Goal: Transaction & Acquisition: Book appointment/travel/reservation

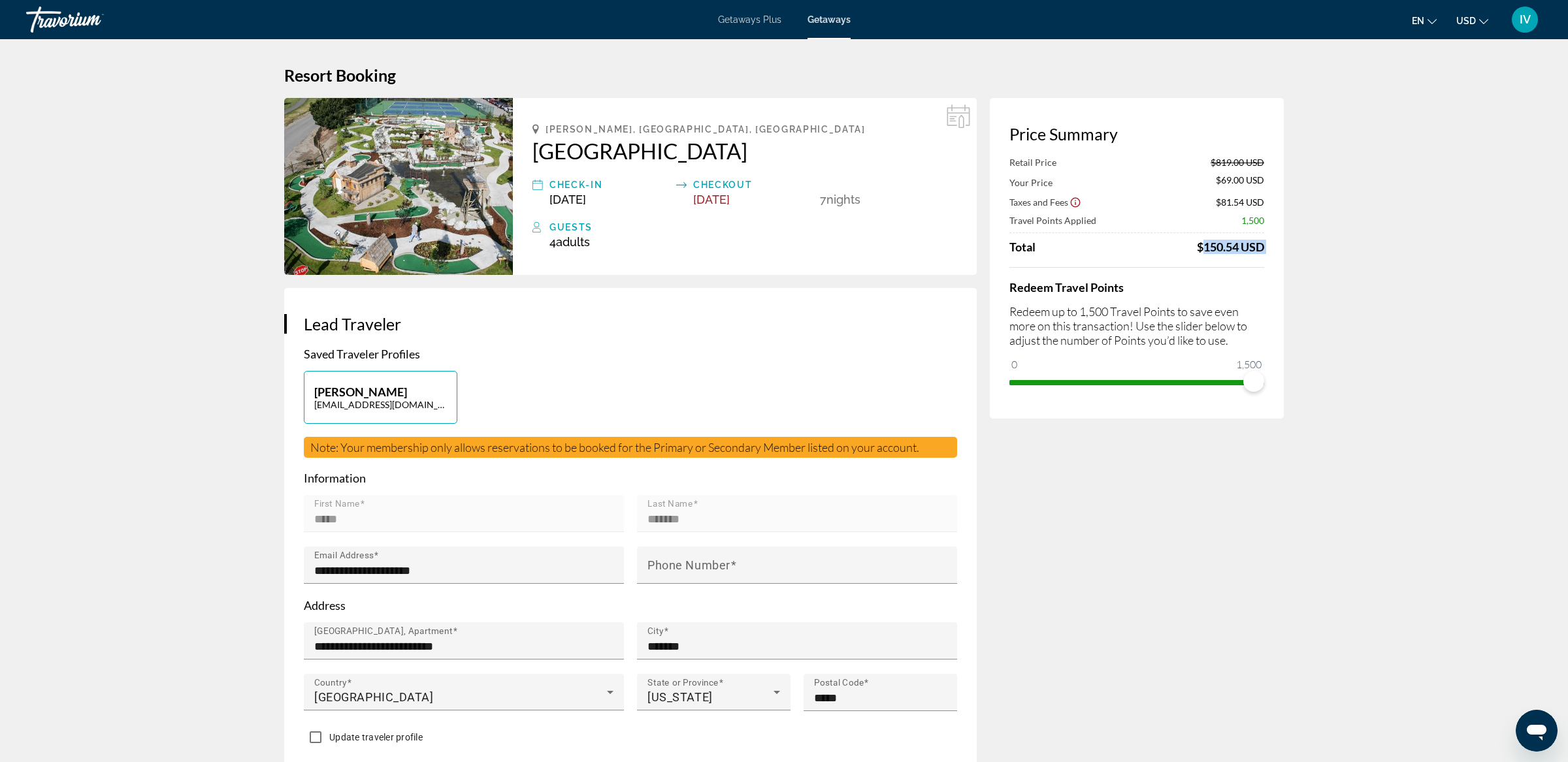
click at [417, 231] on img "Main content" at bounding box center [398, 186] width 228 height 177
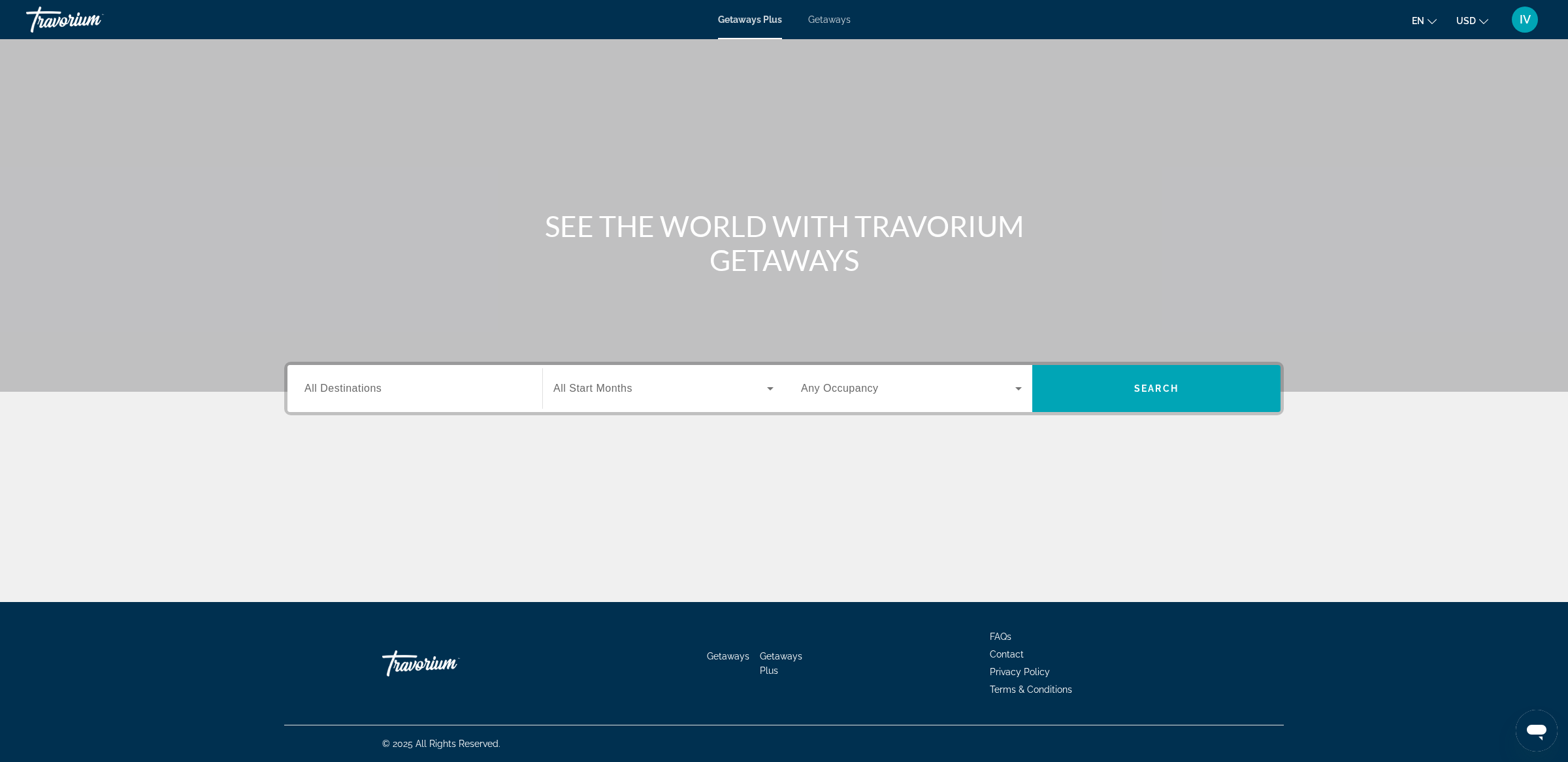
click at [377, 392] on span "All Destinations" at bounding box center [343, 388] width 77 height 11
click at [377, 392] on input "Destination All Destinations" at bounding box center [415, 389] width 221 height 16
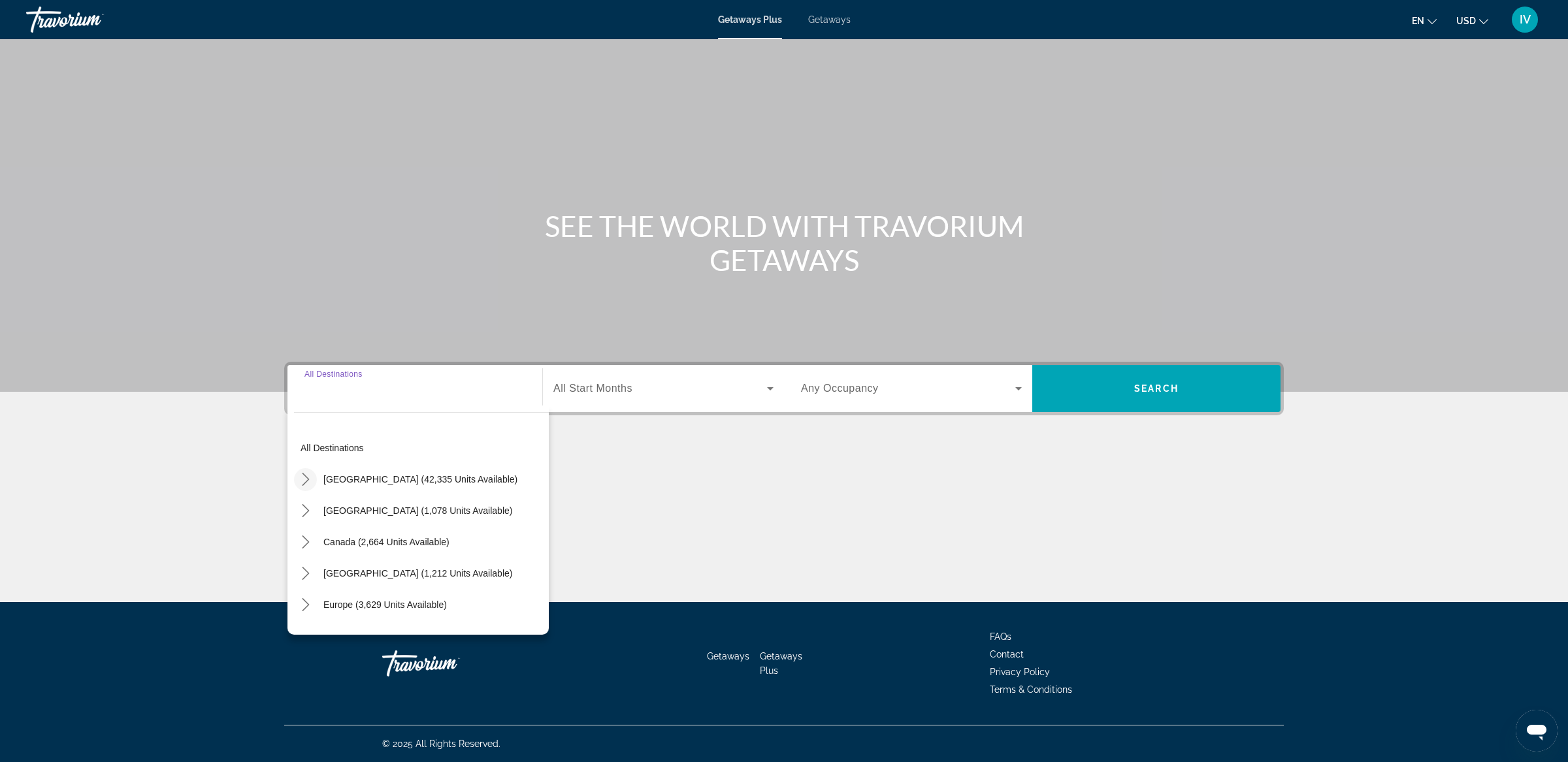
click at [305, 476] on icon "Toggle United States (42,335 units available) submenu" at bounding box center [305, 479] width 7 height 13
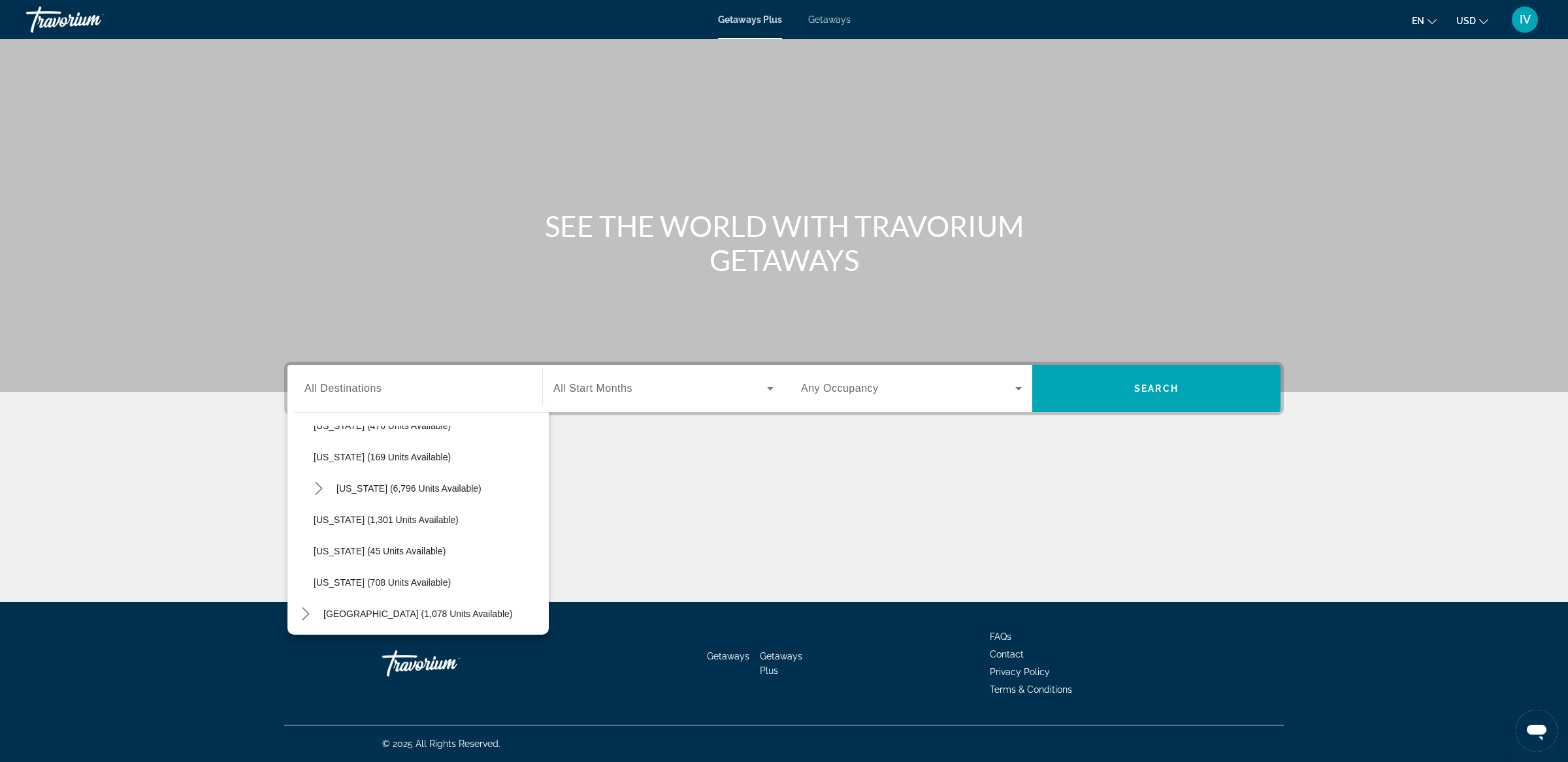
scroll to position [1154, 0]
click at [389, 516] on span "[US_STATE] (1,301 units available)" at bounding box center [386, 516] width 145 height 11
type input "**********"
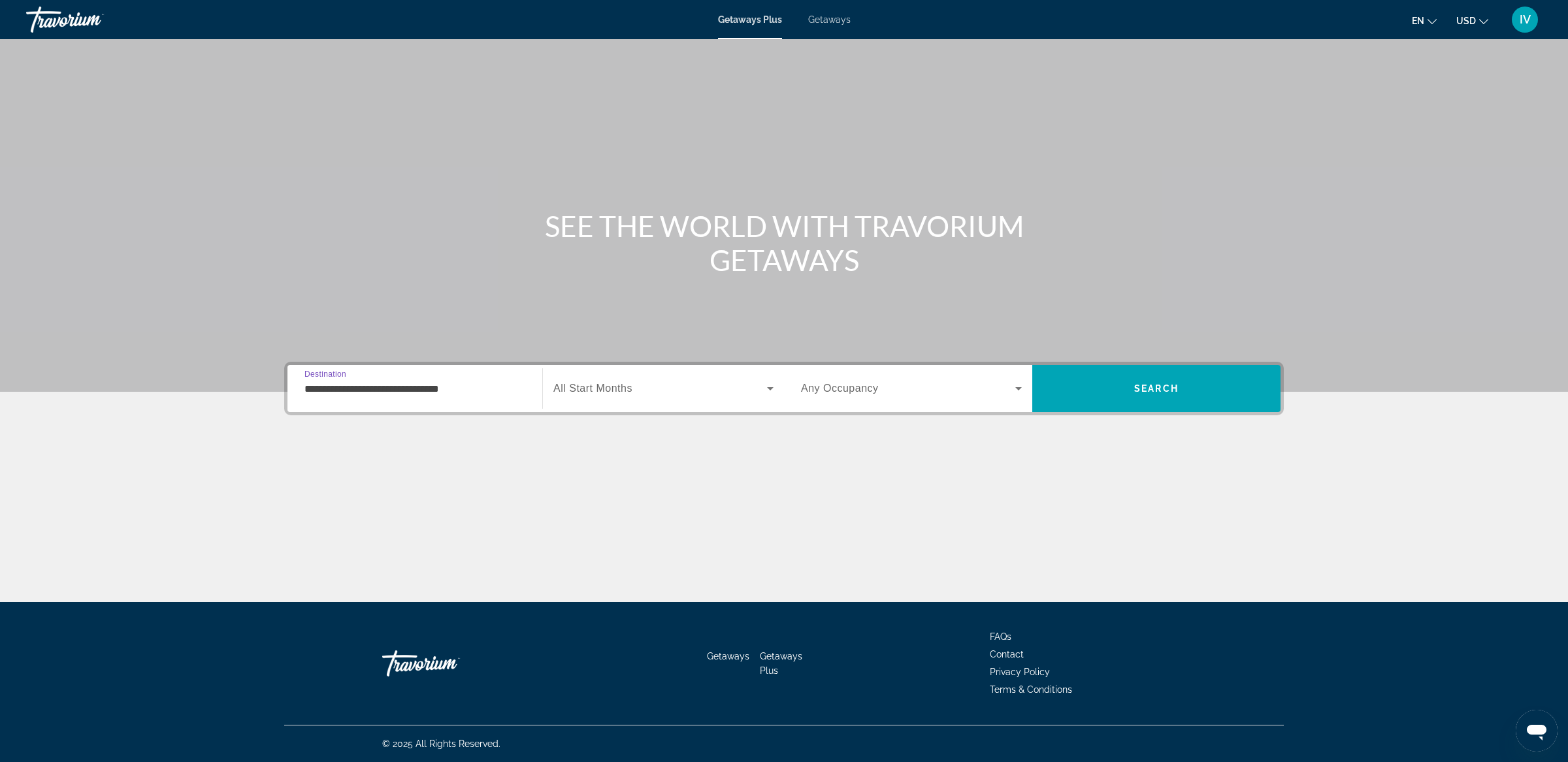
click at [1012, 392] on icon "Search widget" at bounding box center [1018, 388] width 16 height 16
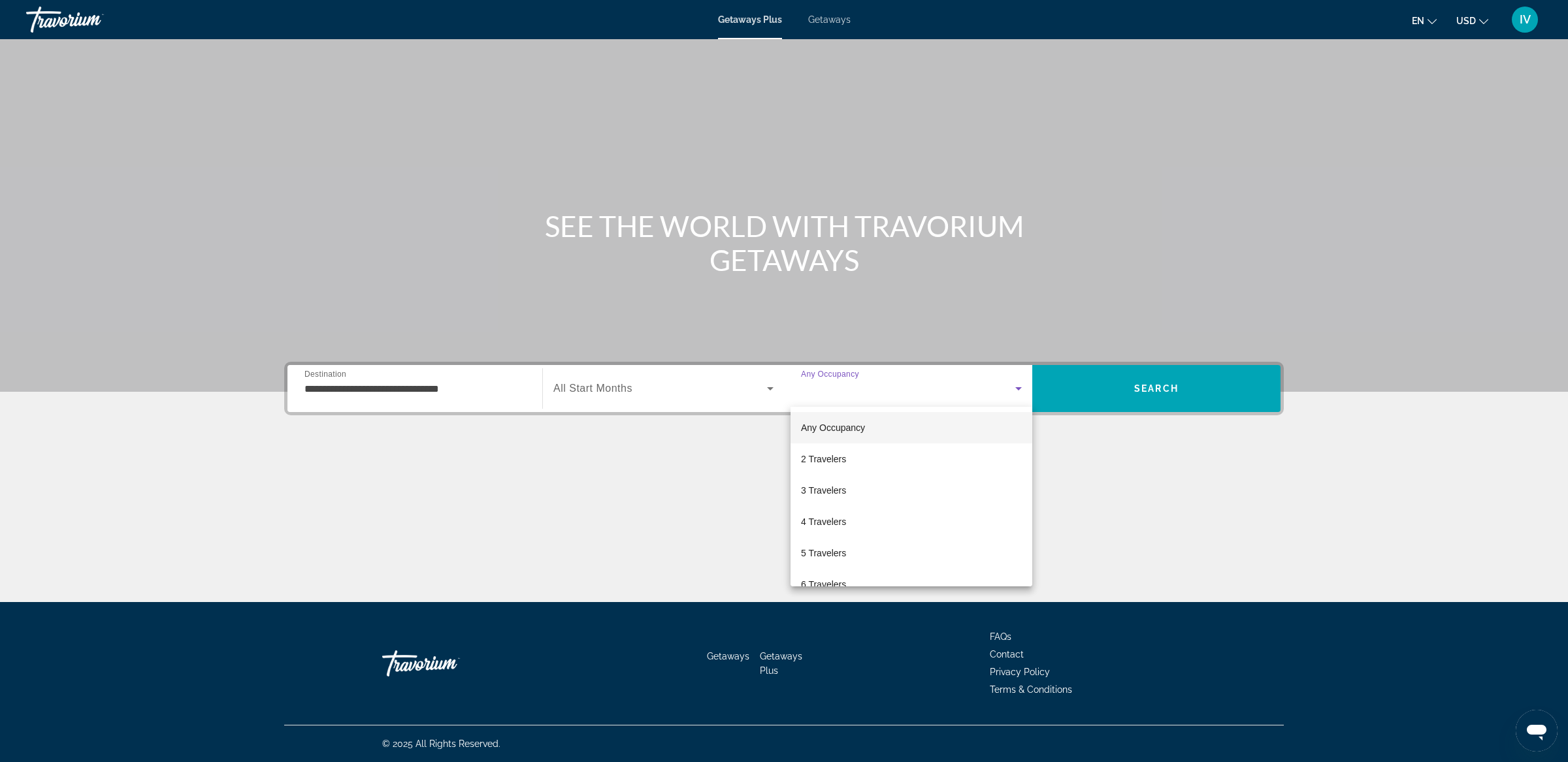
click at [1094, 401] on div at bounding box center [784, 381] width 1568 height 762
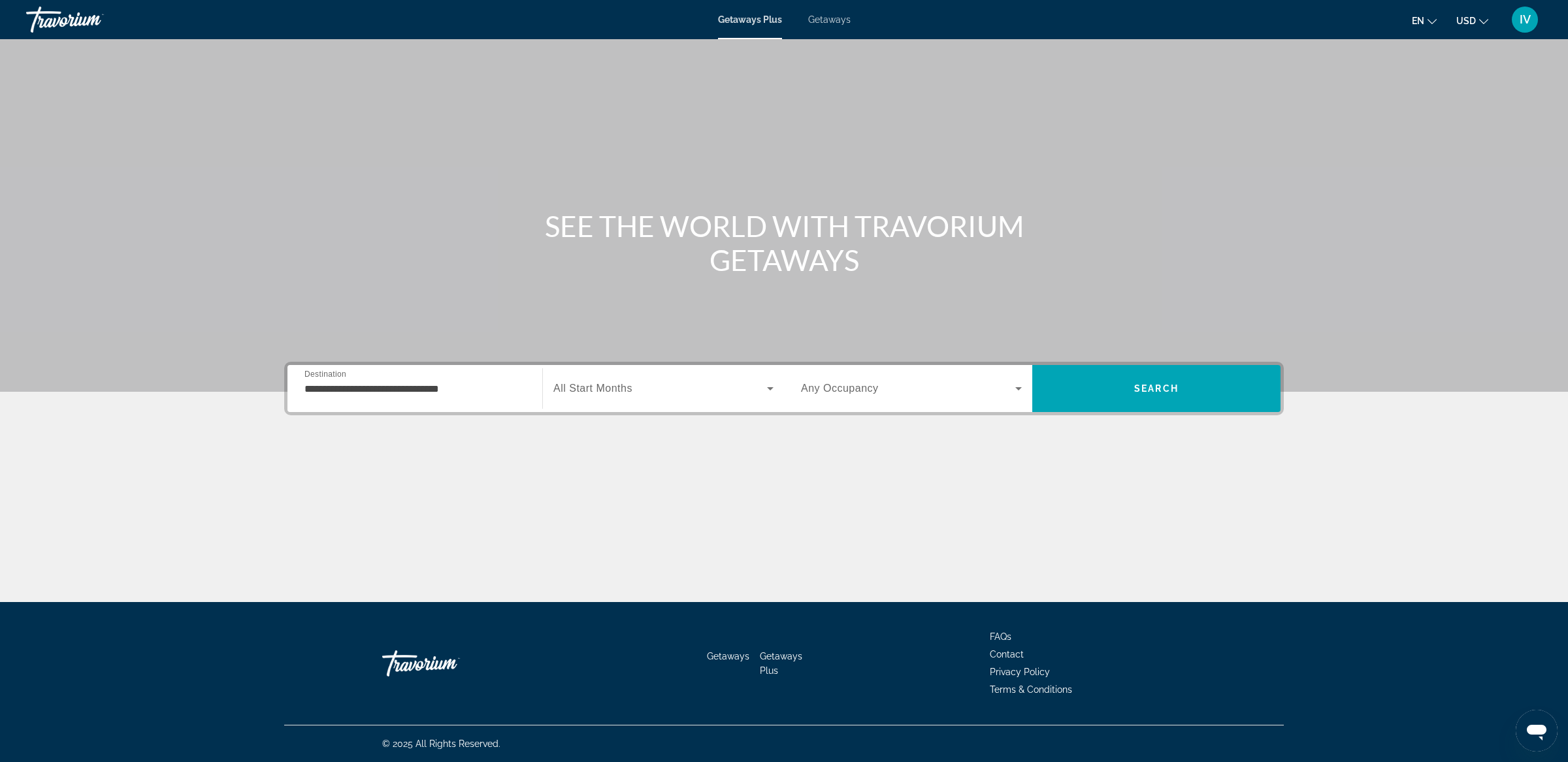
click at [1094, 401] on span "Search" at bounding box center [1157, 389] width 248 height 31
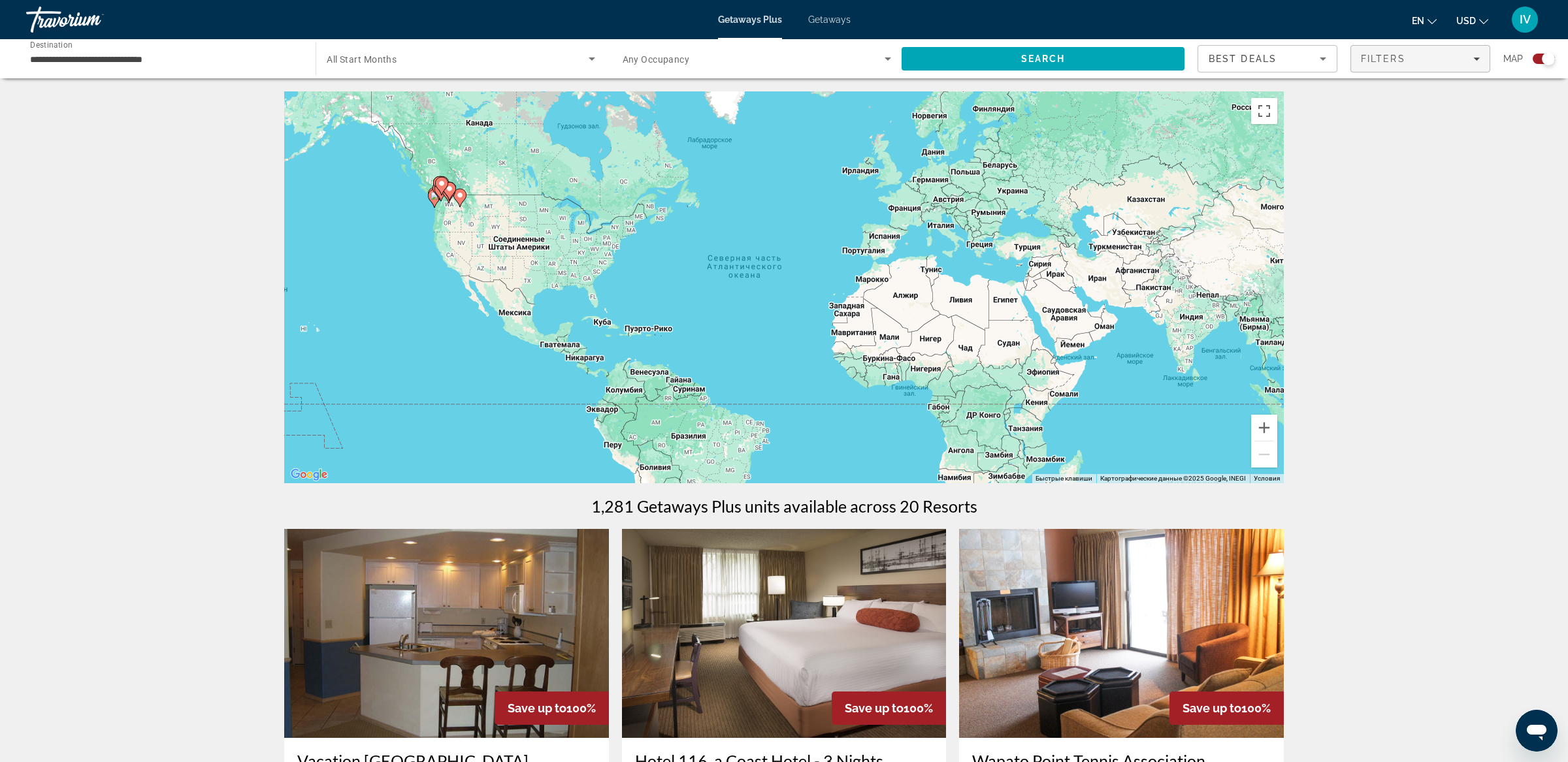
click at [1428, 60] on div "Filters" at bounding box center [1421, 59] width 119 height 11
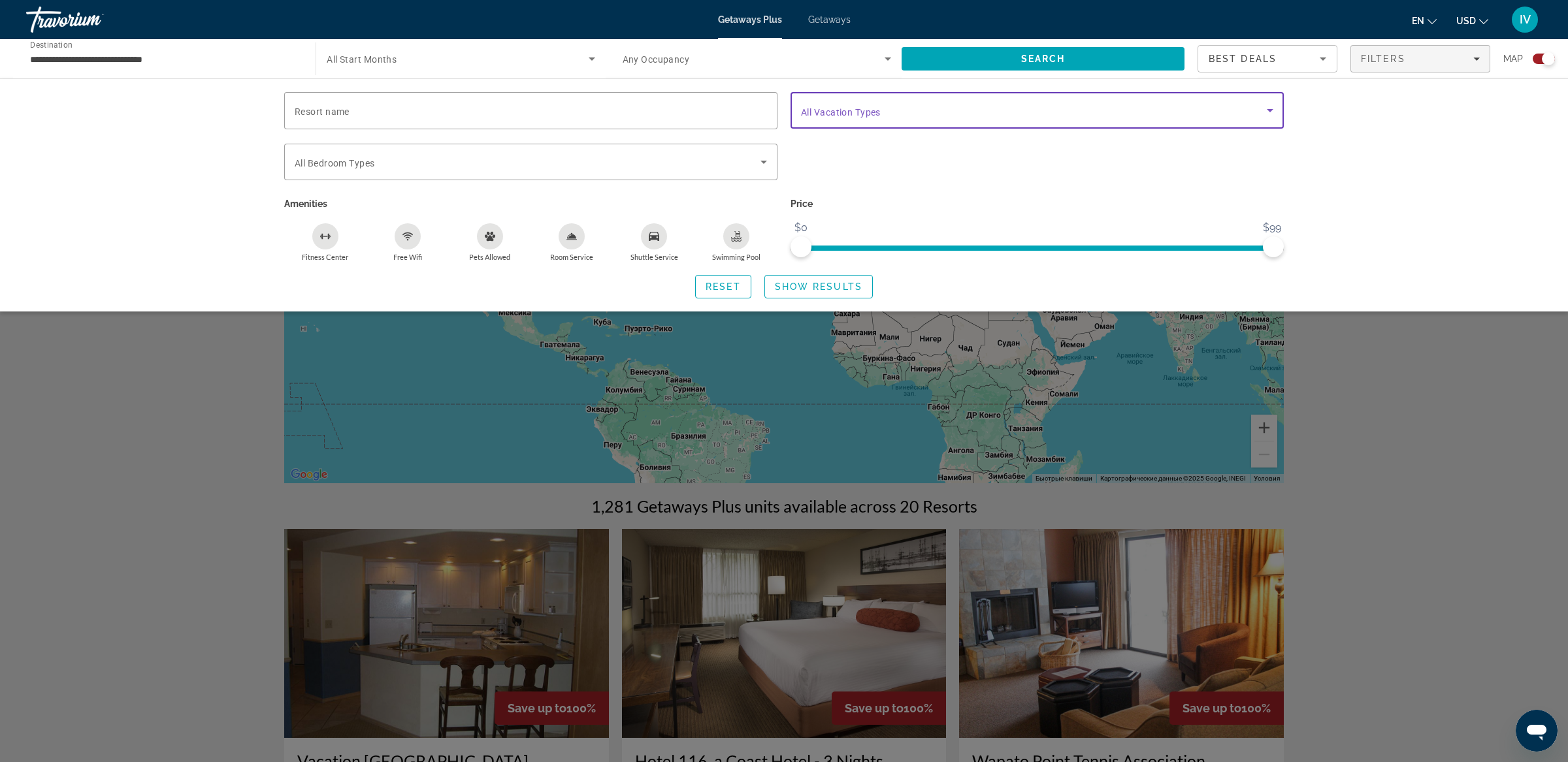
click at [900, 113] on span "Search widget" at bounding box center [1034, 110] width 466 height 16
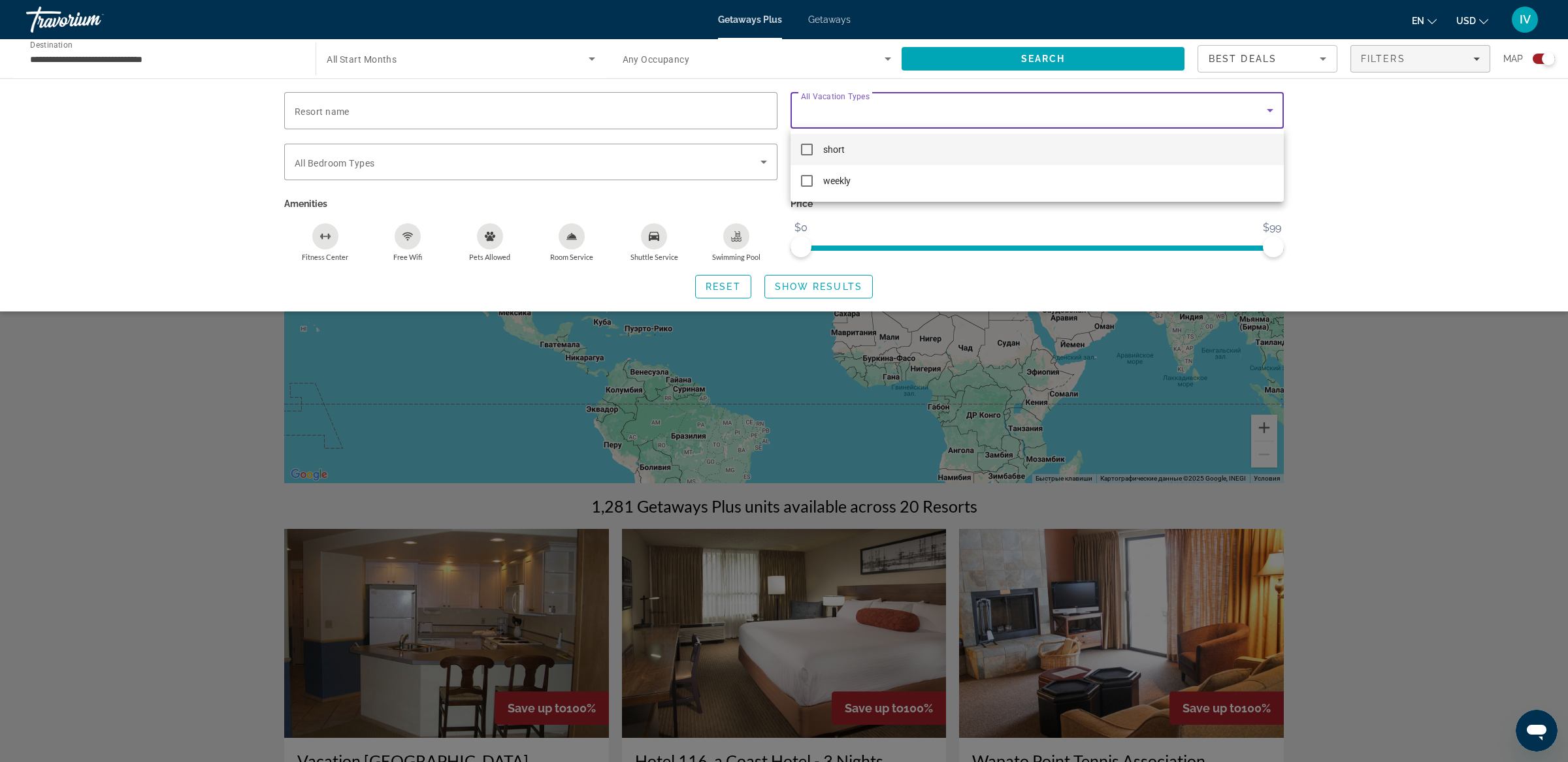
drag, startPoint x: 811, startPoint y: 175, endPoint x: 810, endPoint y: 233, distance: 58.0
click at [811, 175] on mat-pseudo-checkbox at bounding box center [807, 181] width 12 height 12
click at [814, 280] on div at bounding box center [784, 381] width 1568 height 762
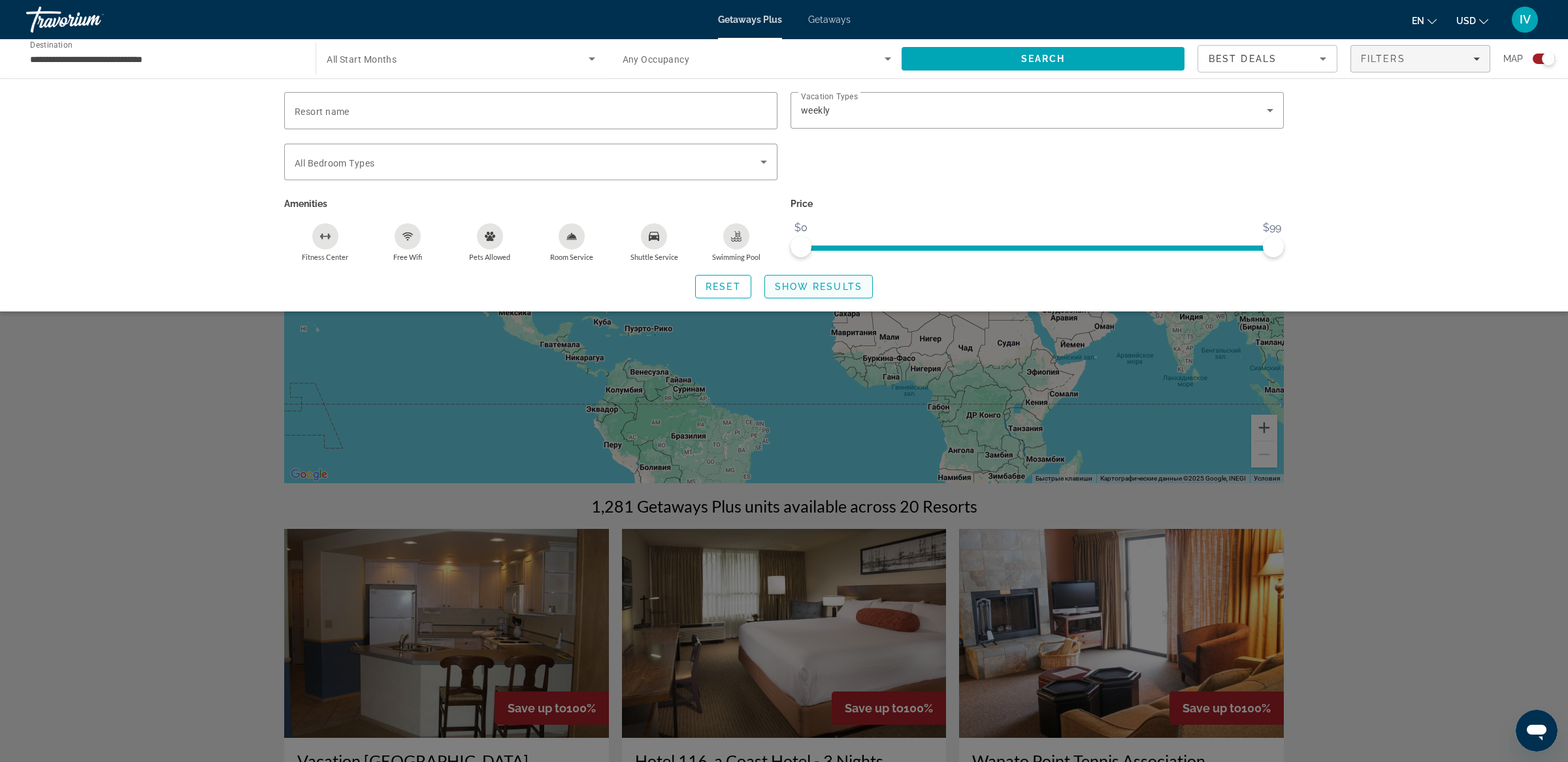
click at [814, 283] on span "Show Results" at bounding box center [819, 286] width 88 height 11
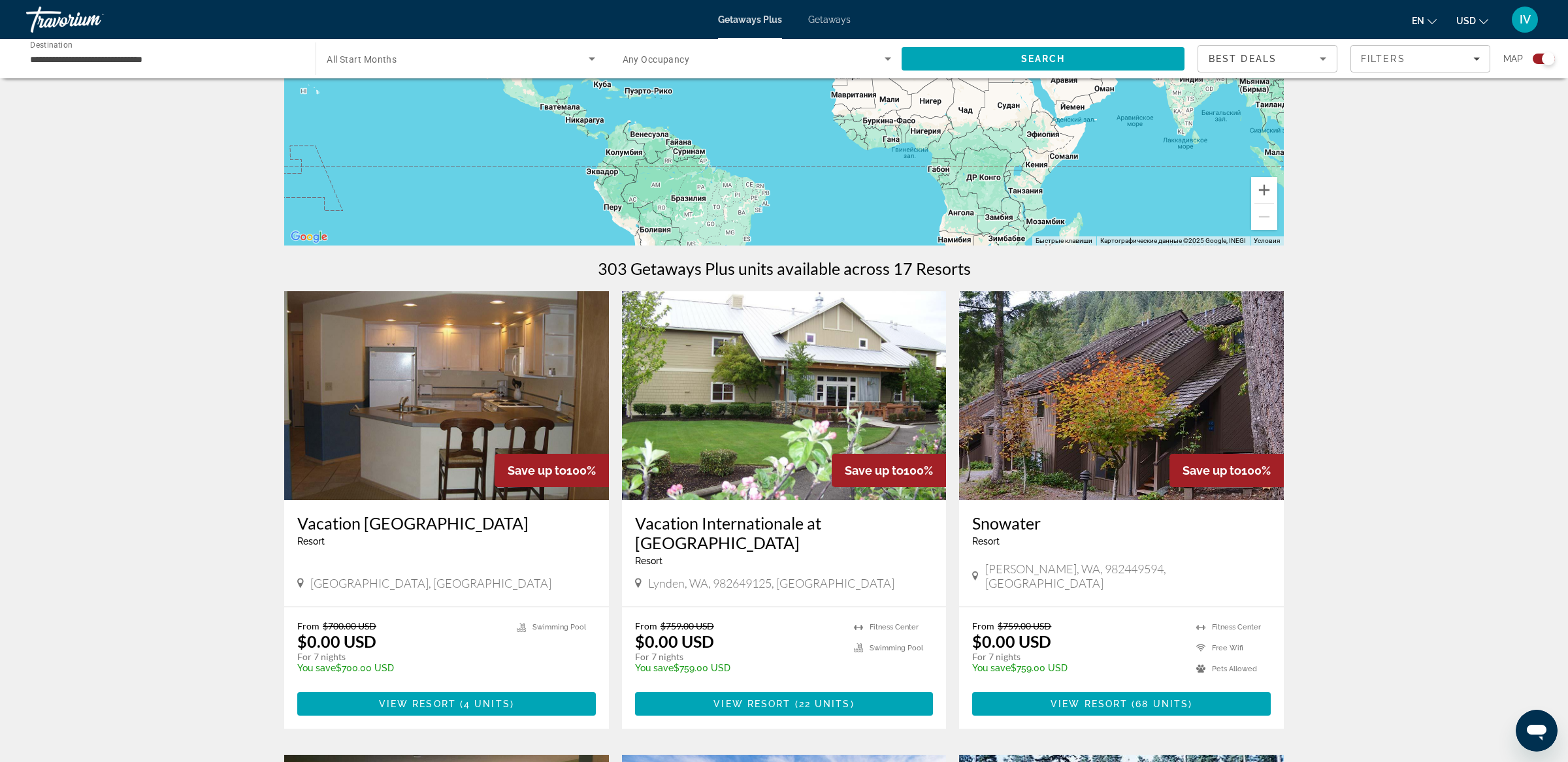
scroll to position [230, 0]
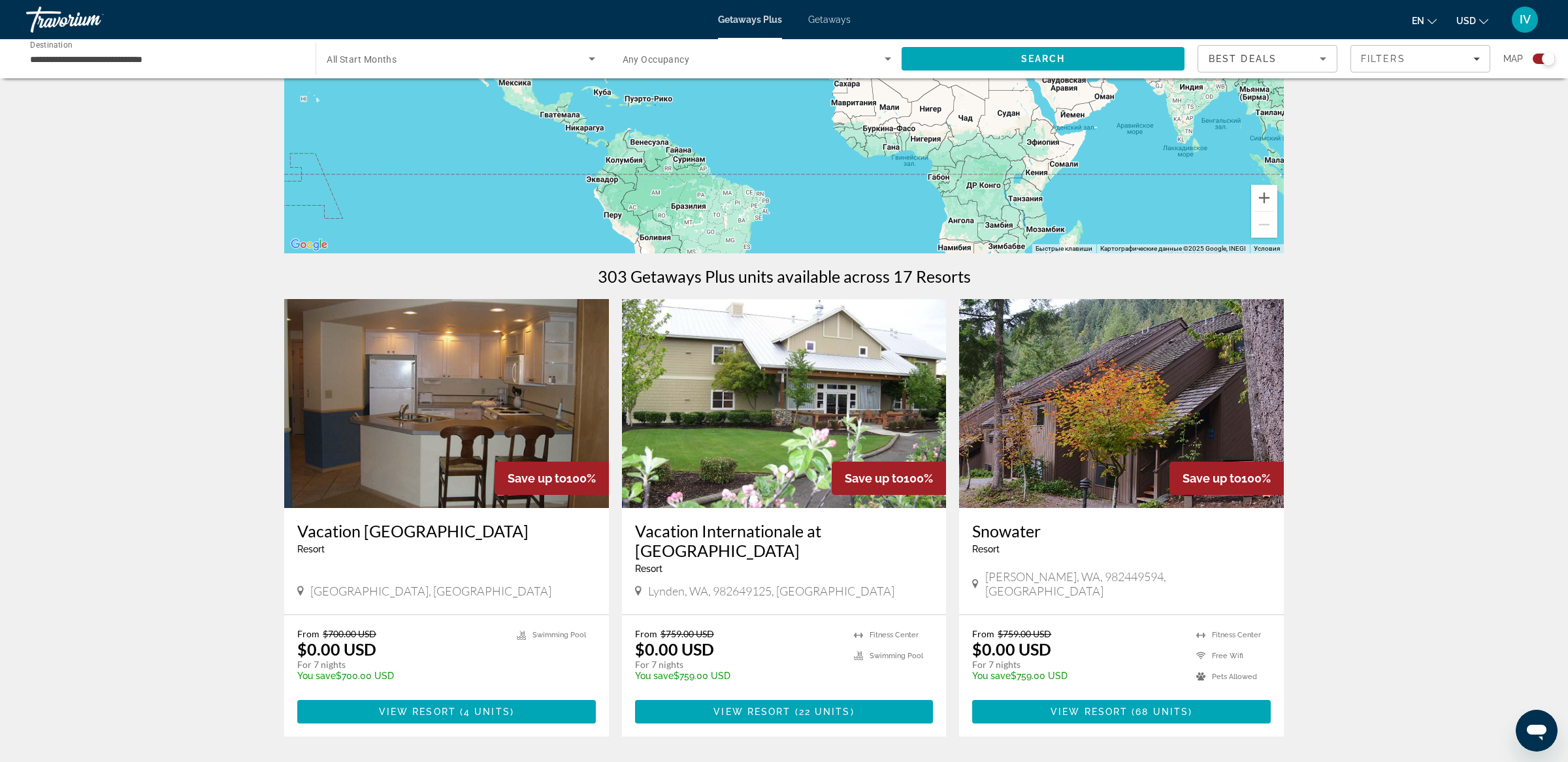
click at [488, 456] on img "Main content" at bounding box center [446, 404] width 325 height 209
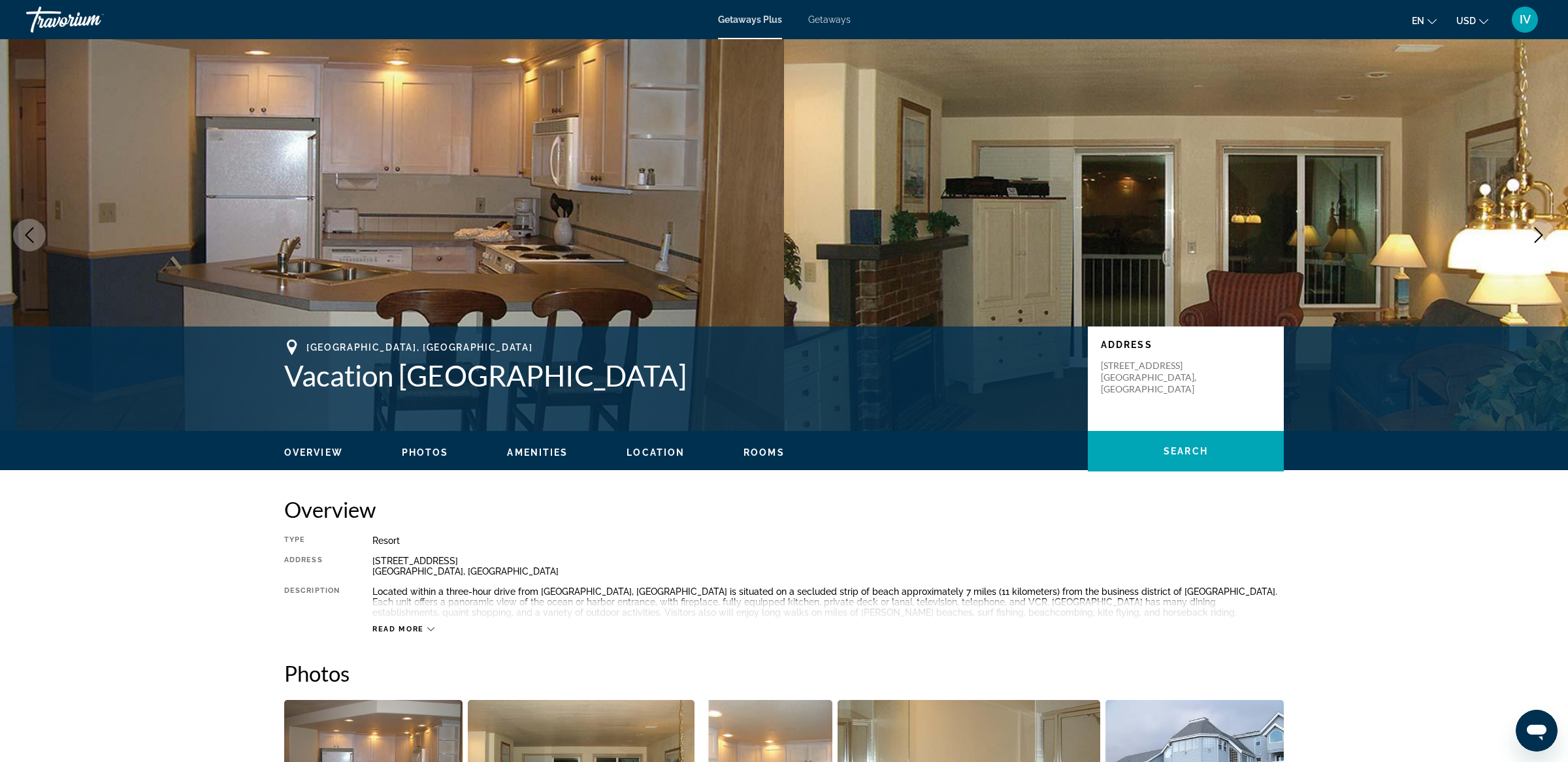
click at [1541, 229] on icon "Next image" at bounding box center [1538, 235] width 16 height 16
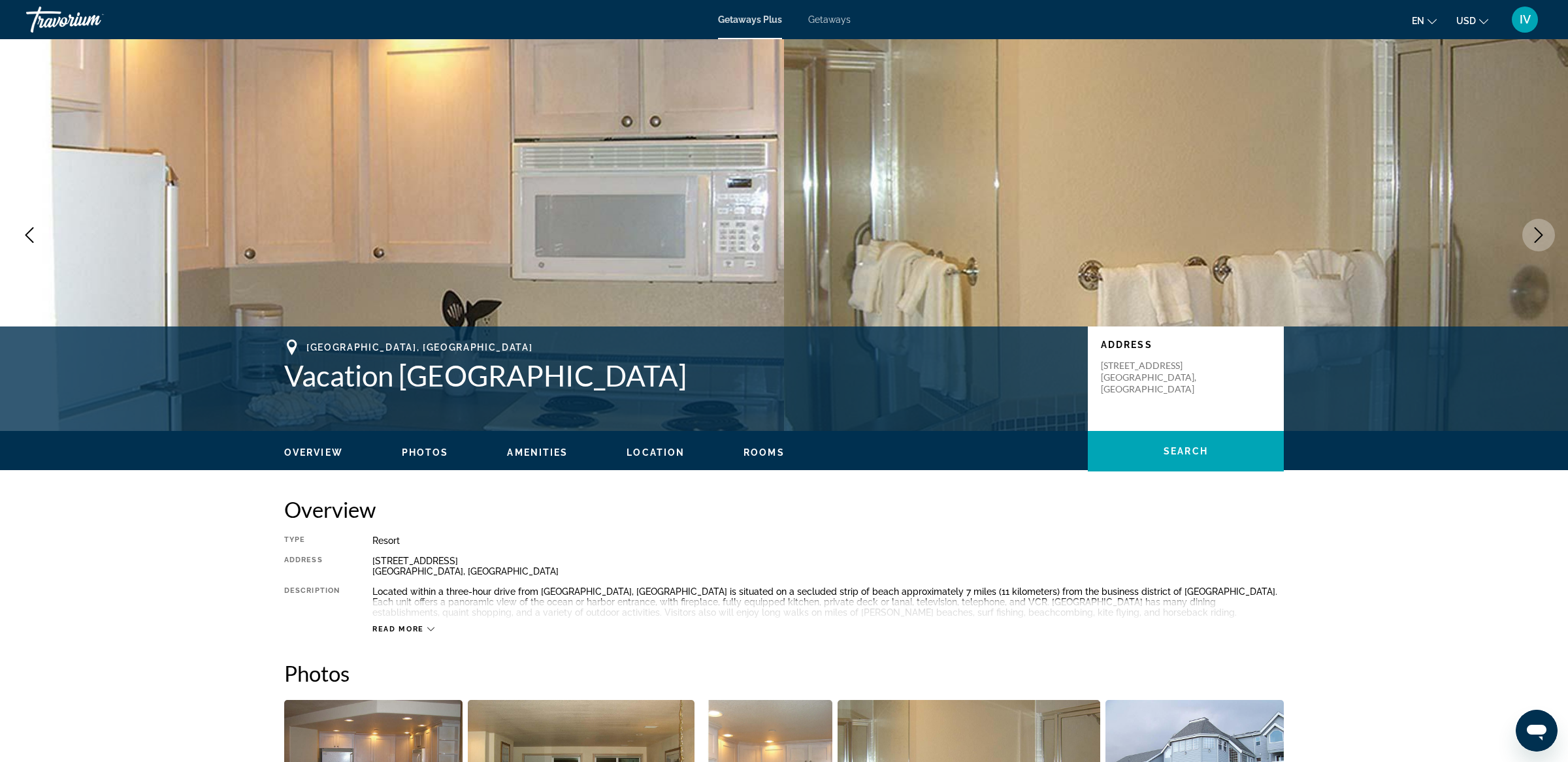
click at [1541, 229] on icon "Next image" at bounding box center [1538, 235] width 16 height 16
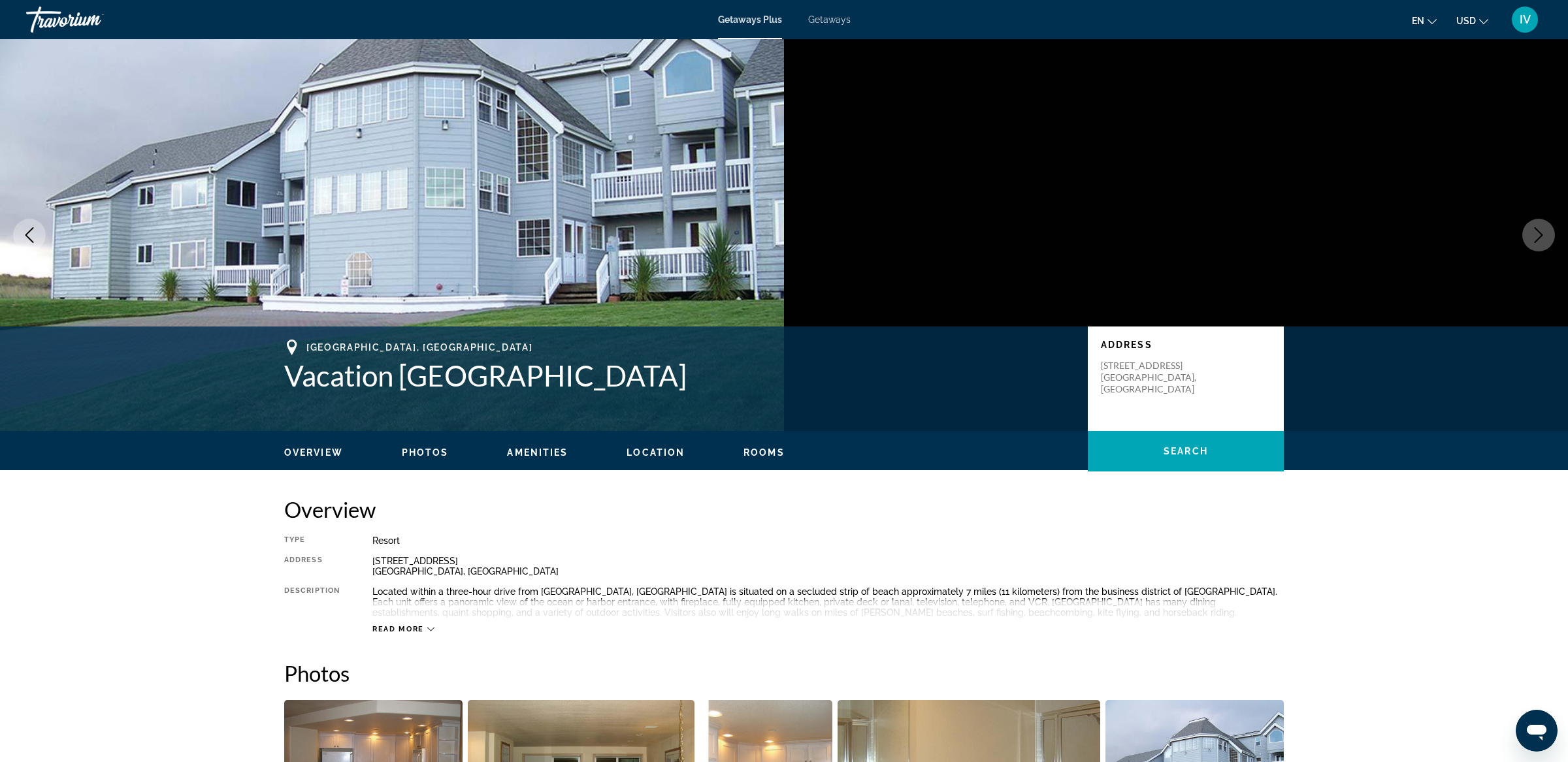
click at [1541, 229] on icon "Next image" at bounding box center [1538, 235] width 16 height 16
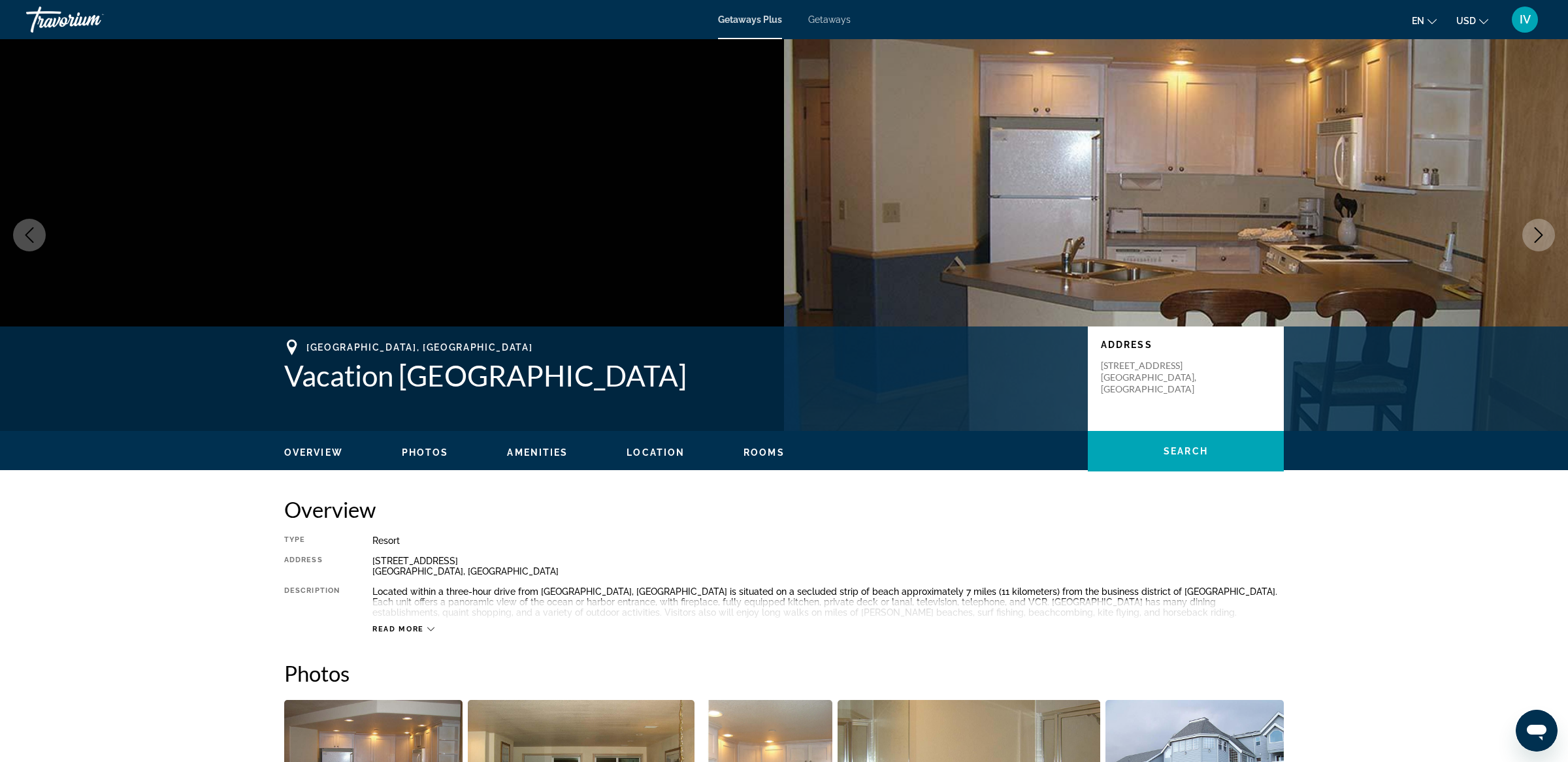
click at [1541, 229] on icon "Next image" at bounding box center [1538, 235] width 16 height 16
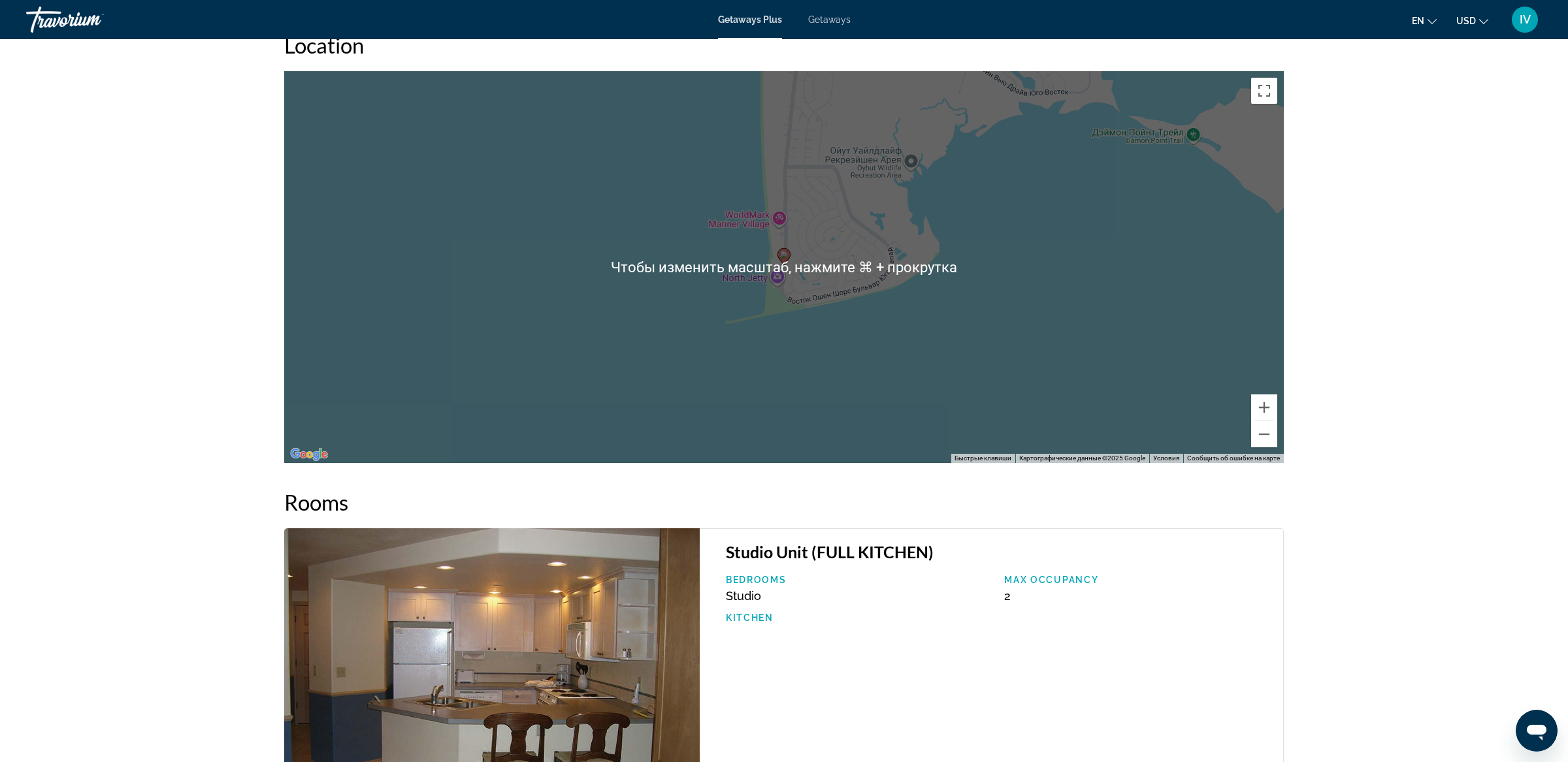
scroll to position [1278, 0]
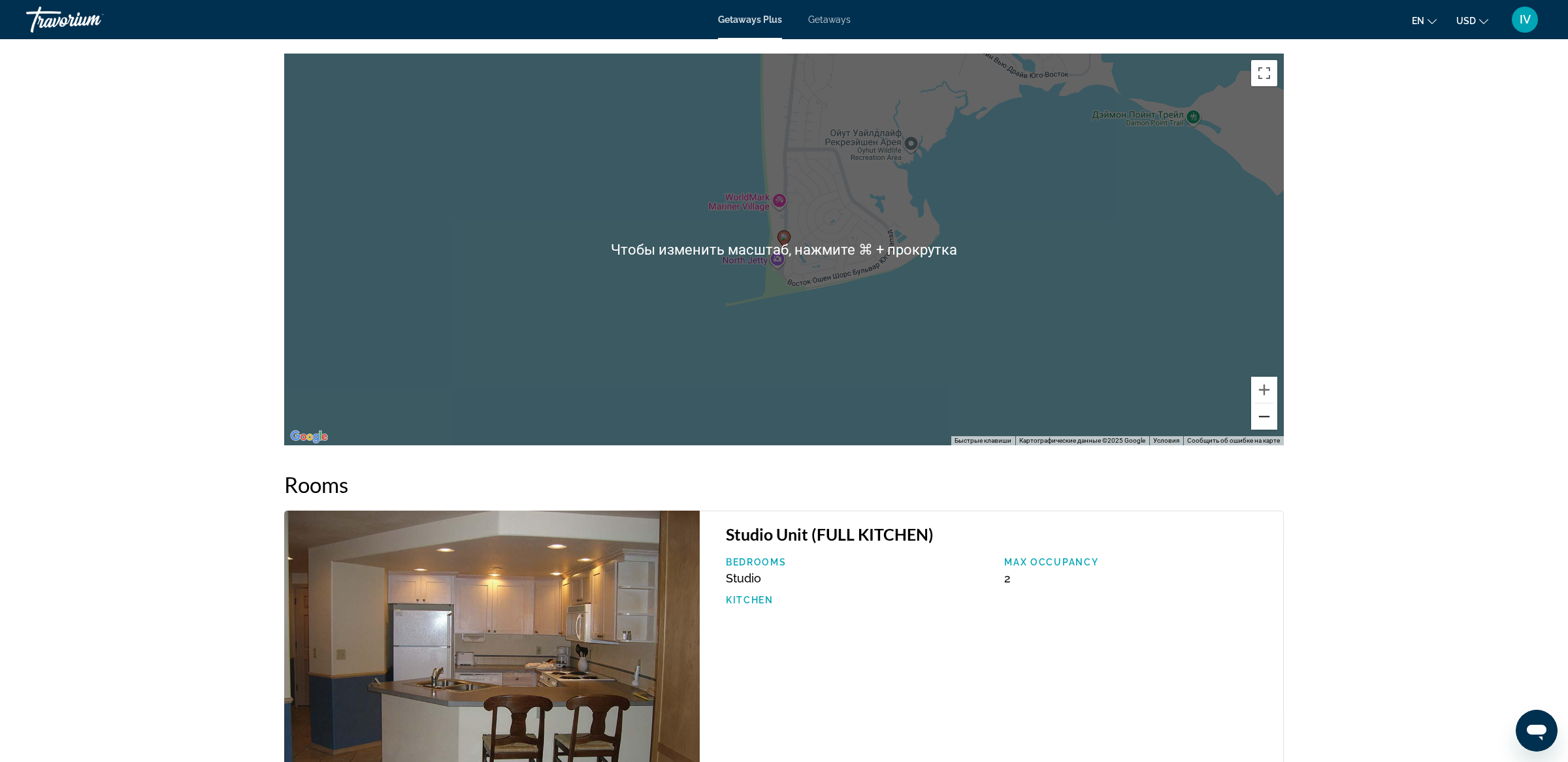
click at [1264, 419] on button "Уменьшить" at bounding box center [1265, 417] width 26 height 26
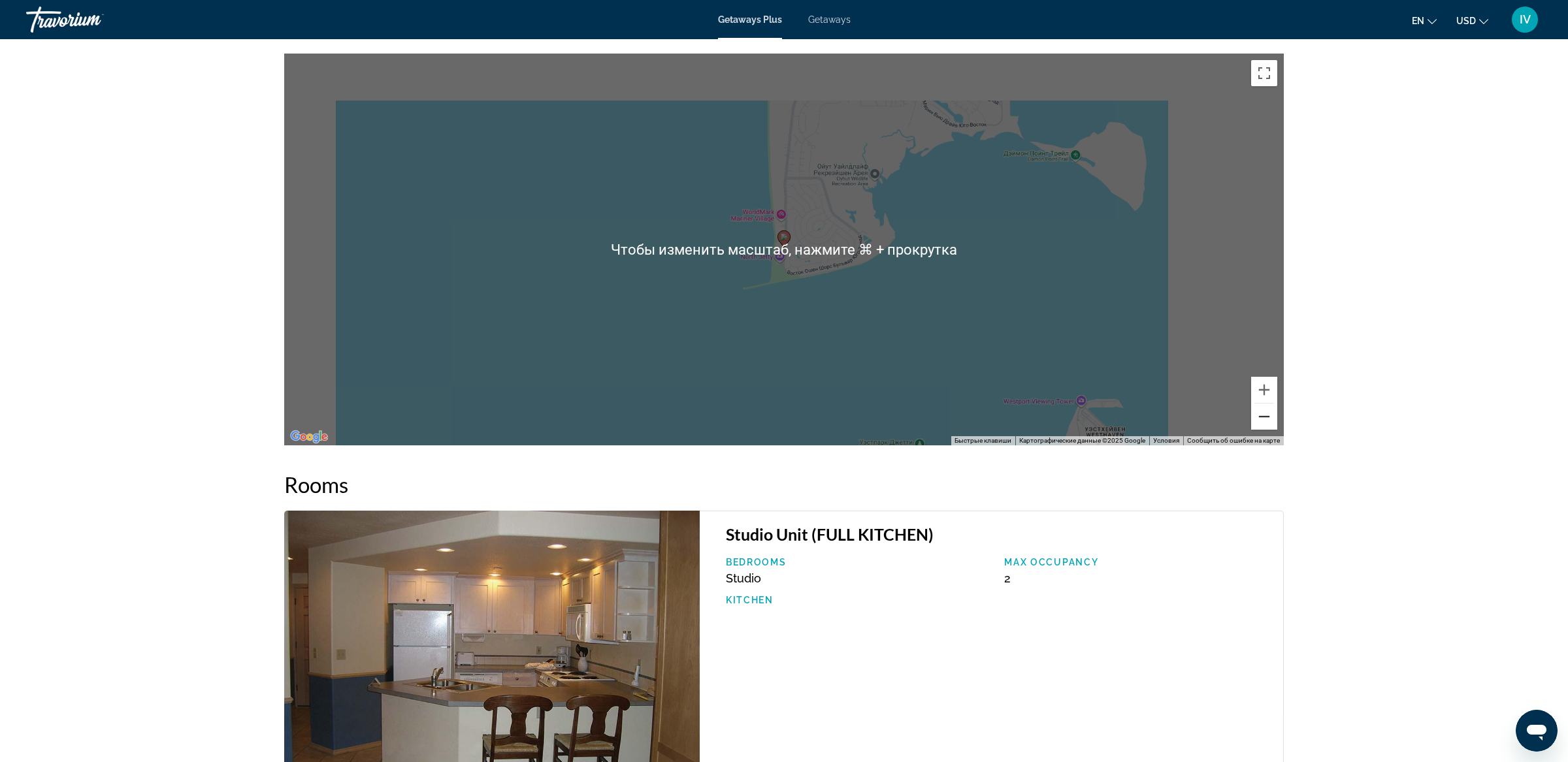
click at [1264, 419] on button "Уменьшить" at bounding box center [1265, 417] width 26 height 26
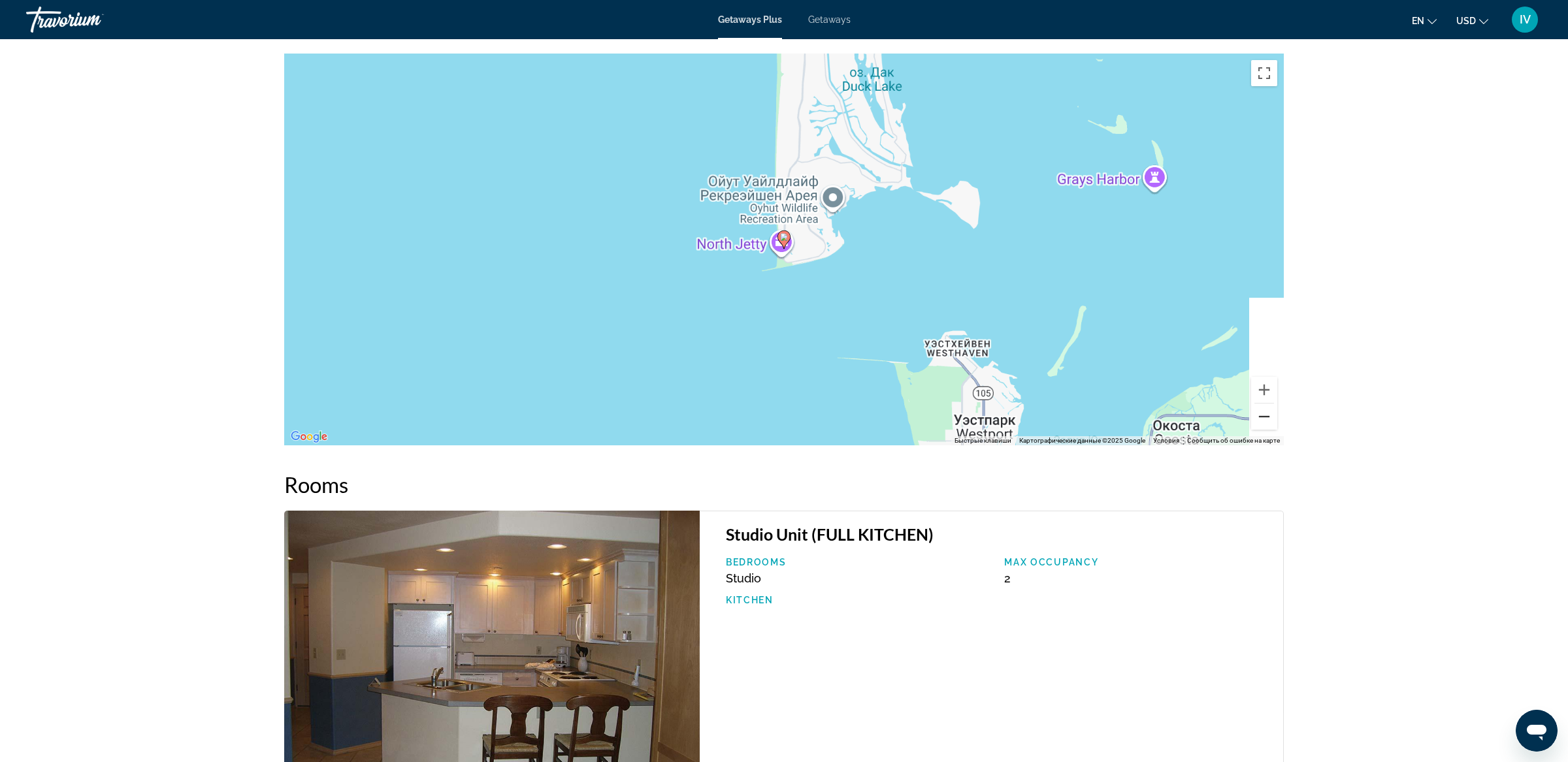
click at [1264, 419] on button "Уменьшить" at bounding box center [1265, 417] width 26 height 26
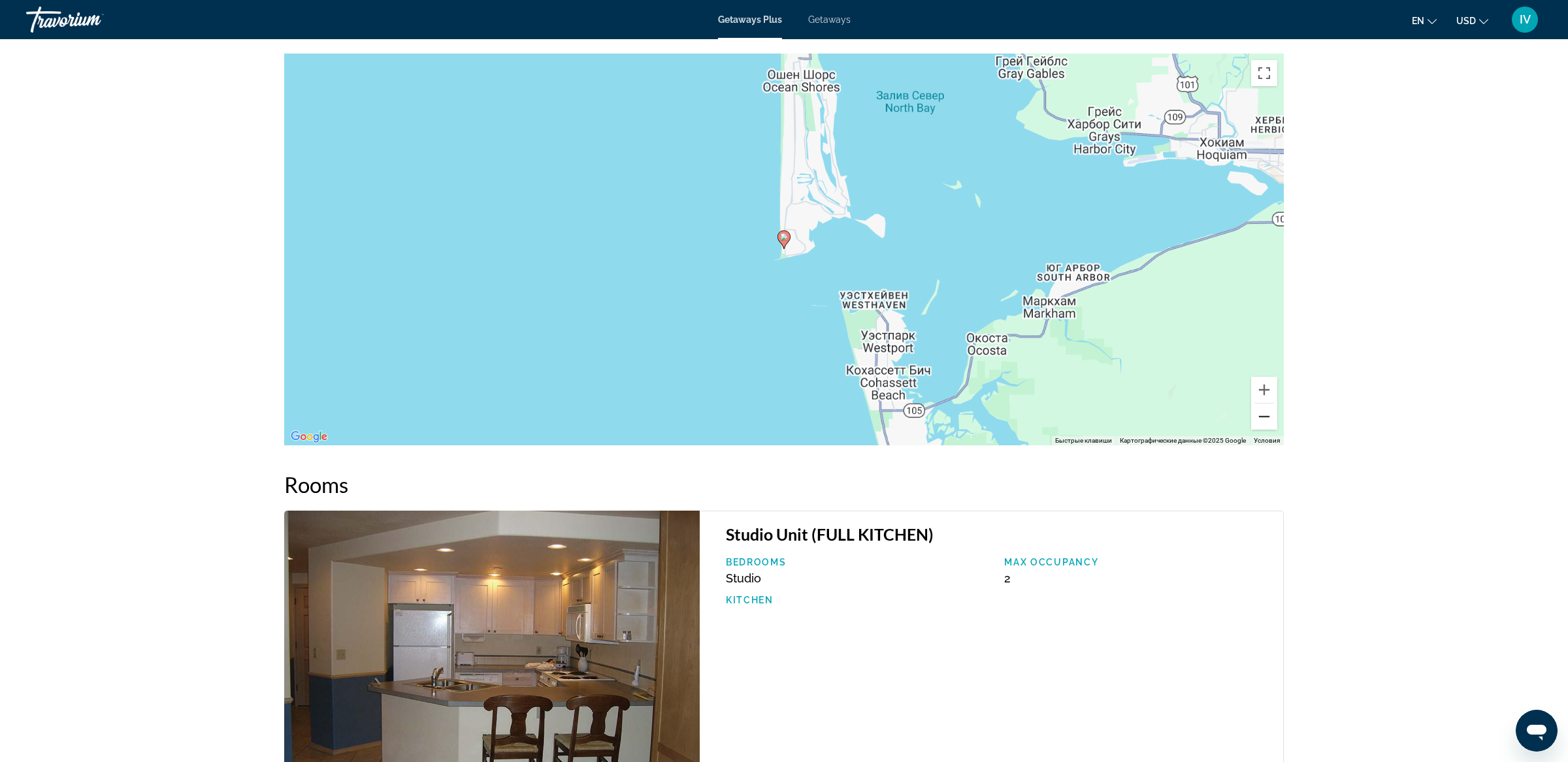
click at [1264, 419] on button "Уменьшить" at bounding box center [1265, 417] width 26 height 26
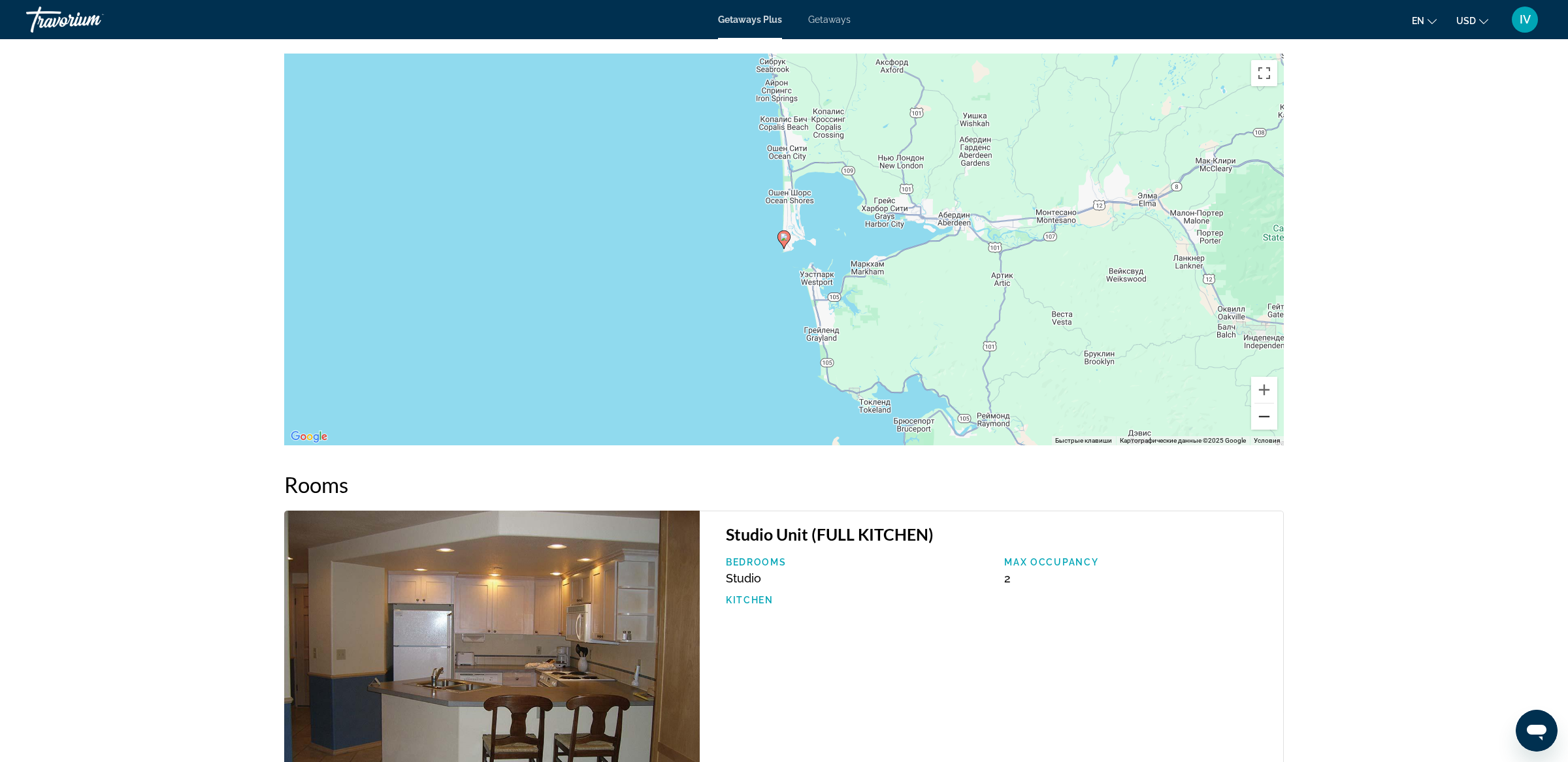
click at [1264, 419] on button "Уменьшить" at bounding box center [1265, 417] width 26 height 26
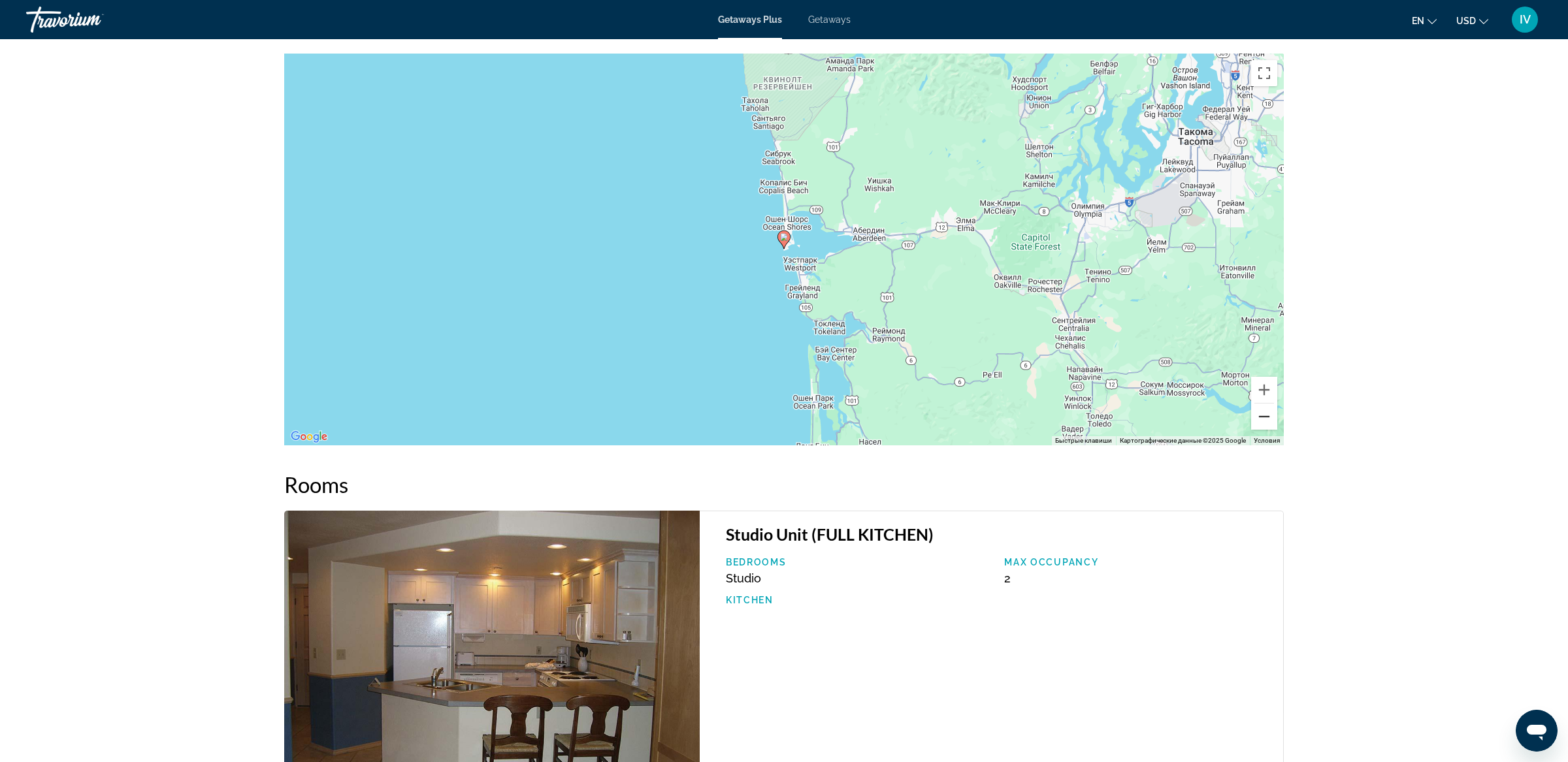
click at [1264, 419] on button "Уменьшить" at bounding box center [1265, 417] width 26 height 26
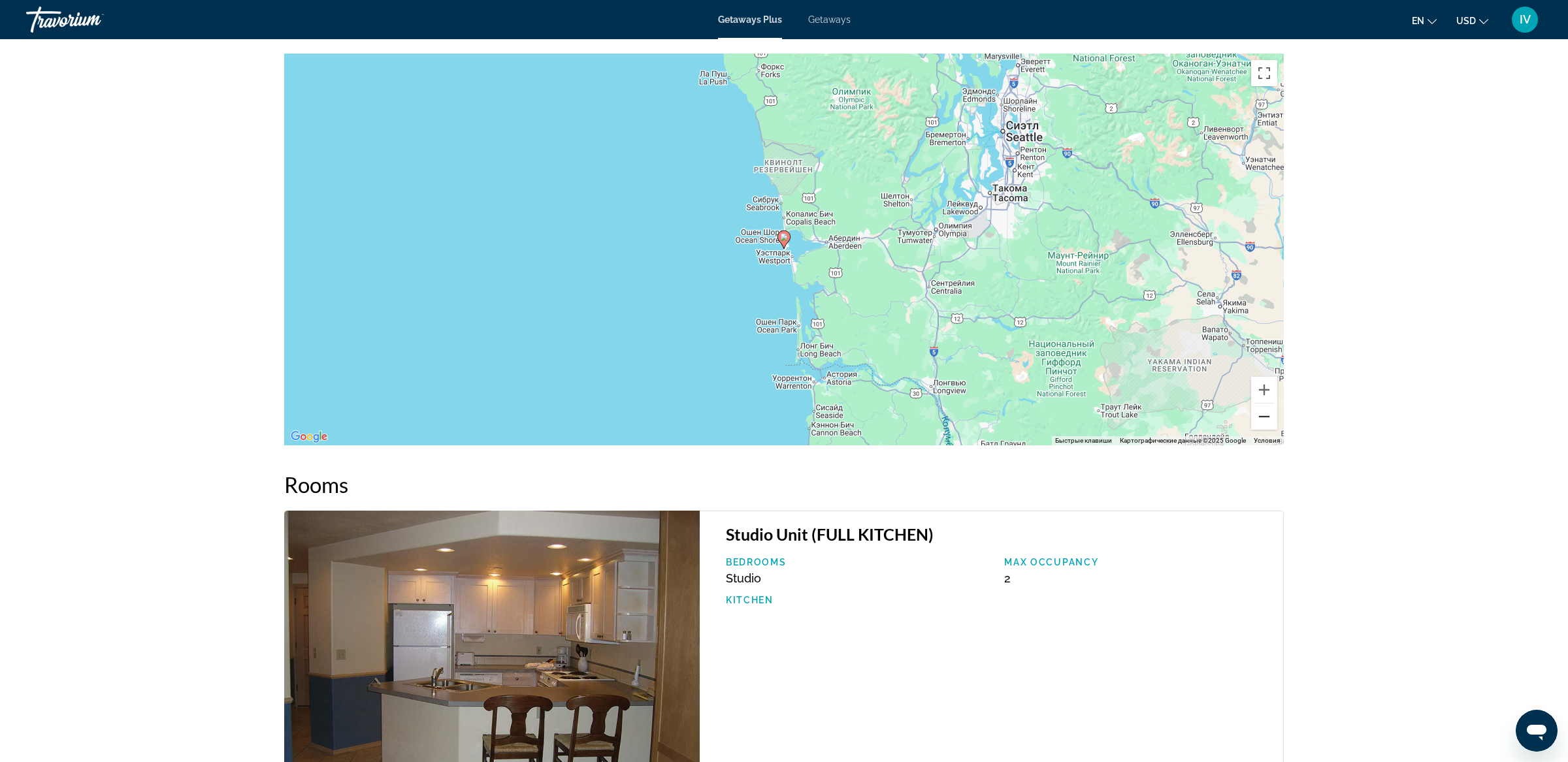
click at [1264, 419] on button "Уменьшить" at bounding box center [1265, 417] width 26 height 26
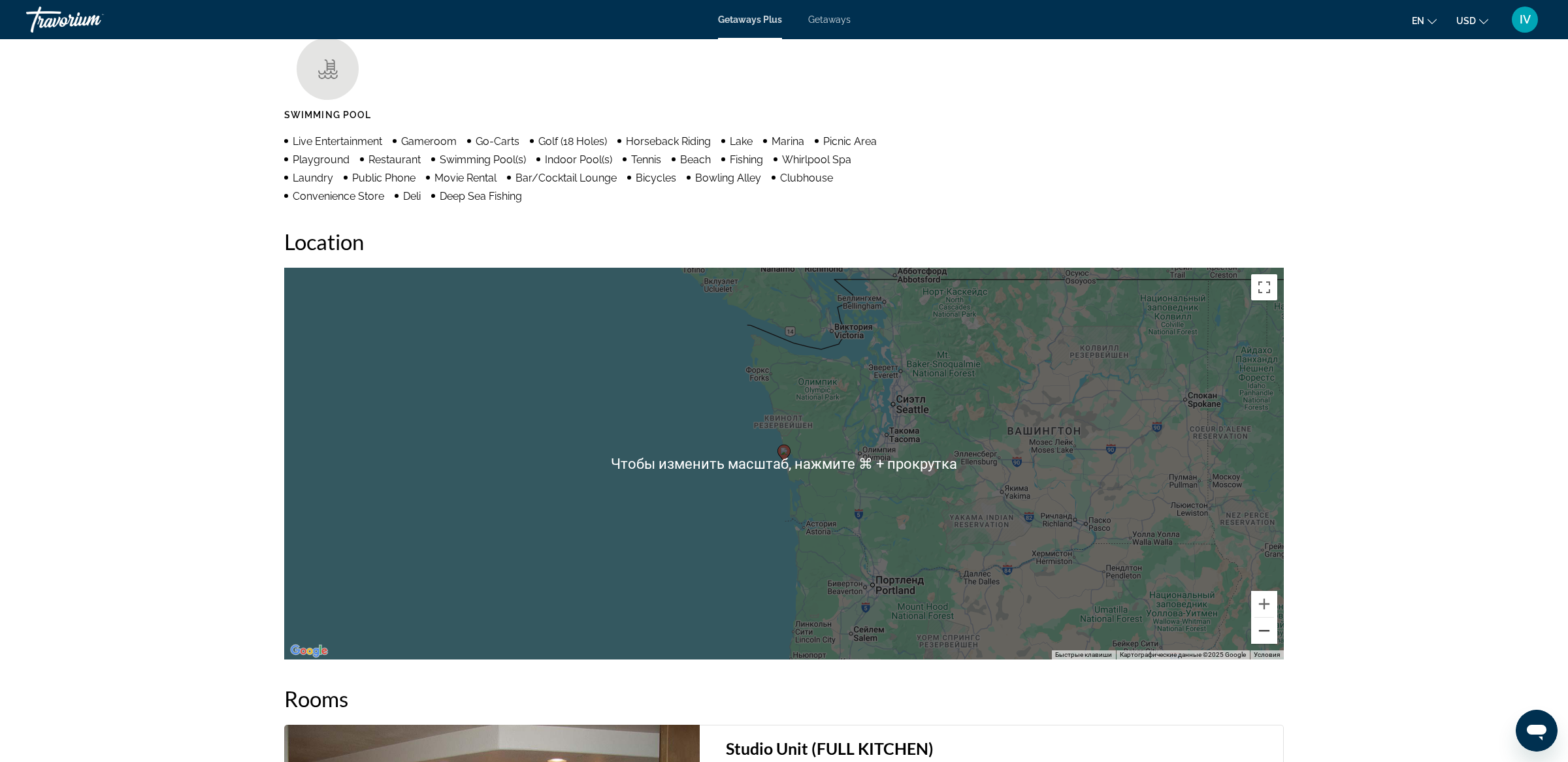
scroll to position [0, 0]
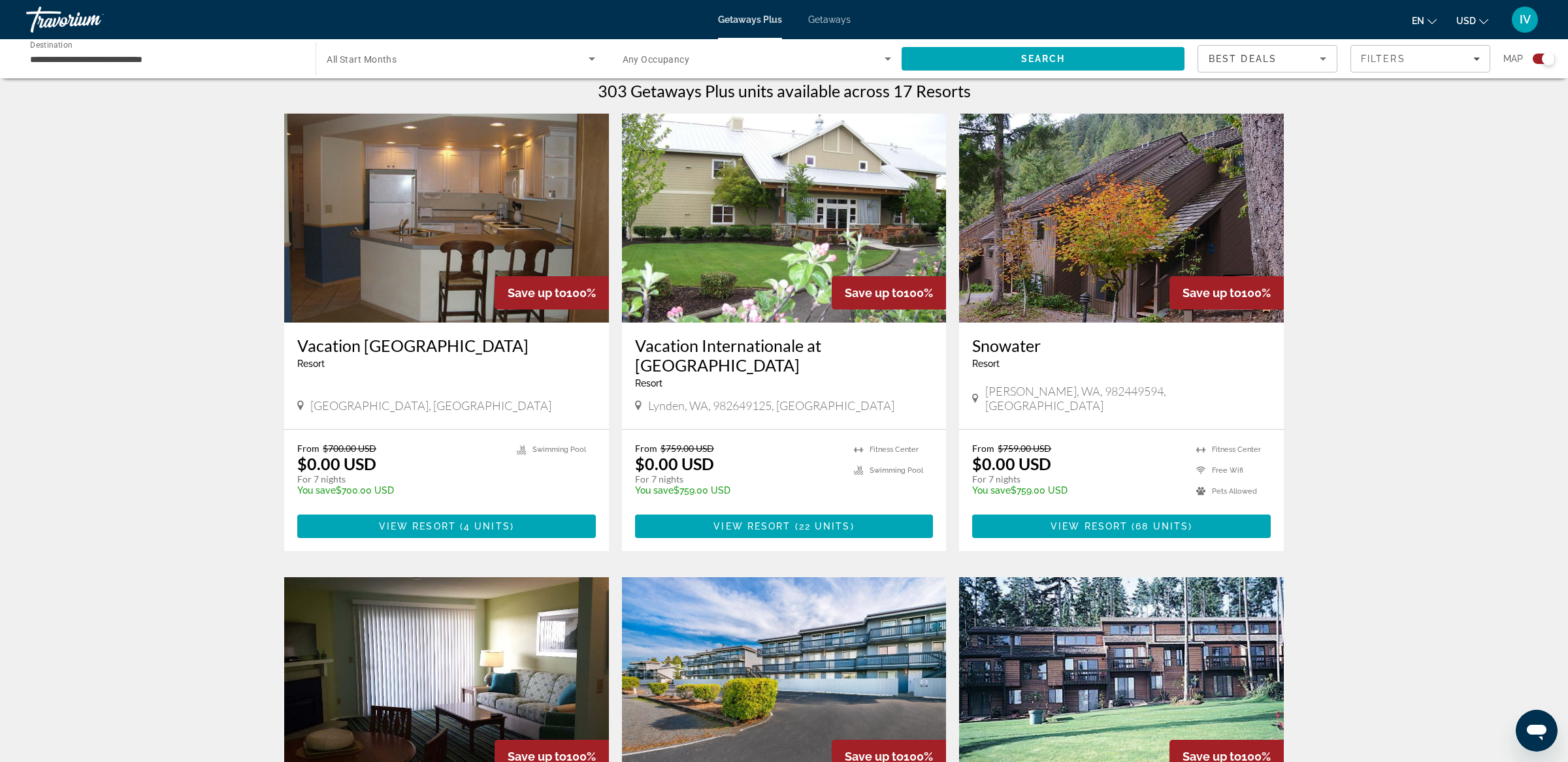
scroll to position [419, 0]
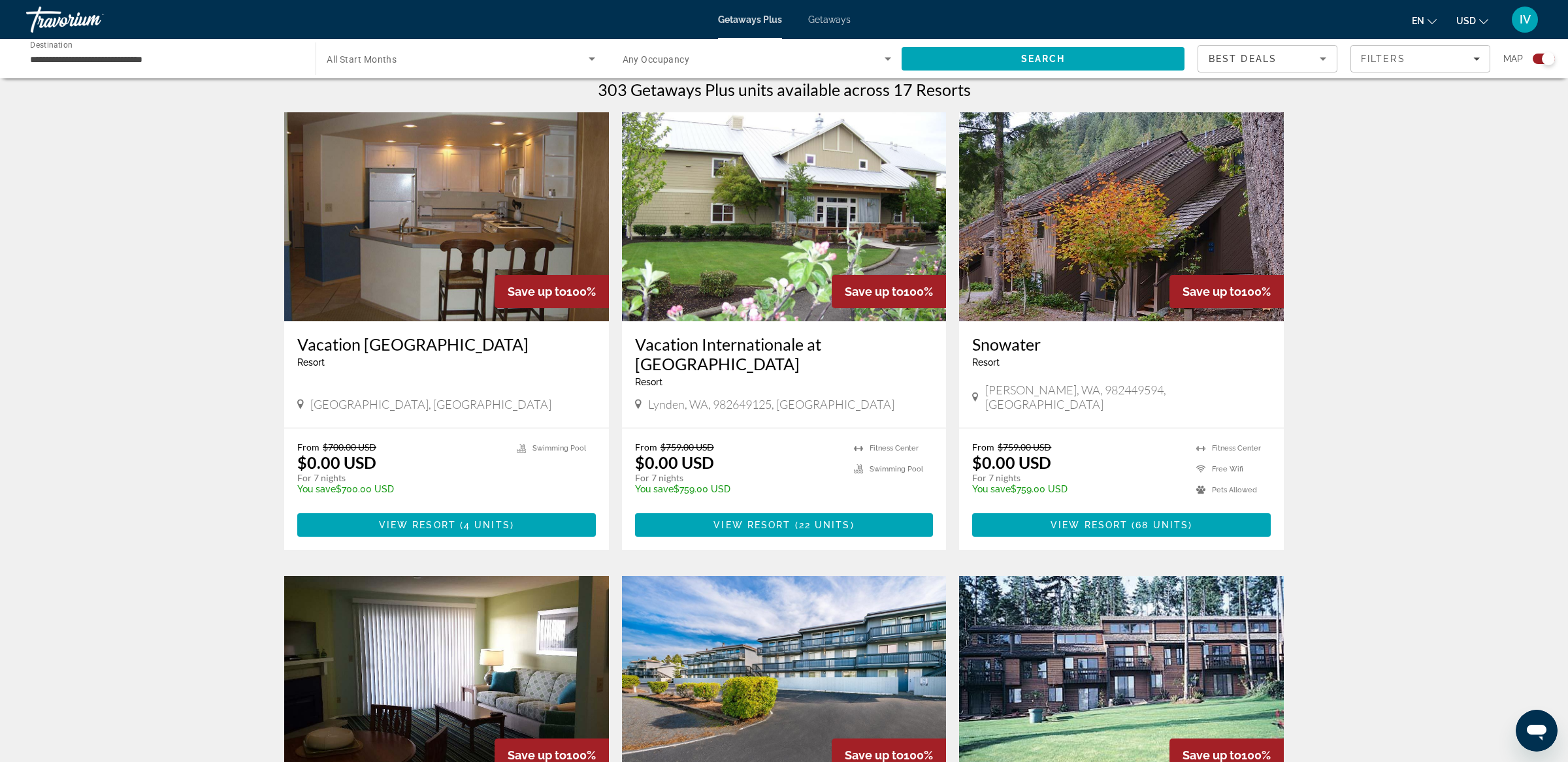
click at [1118, 273] on img "Main content" at bounding box center [1122, 217] width 325 height 209
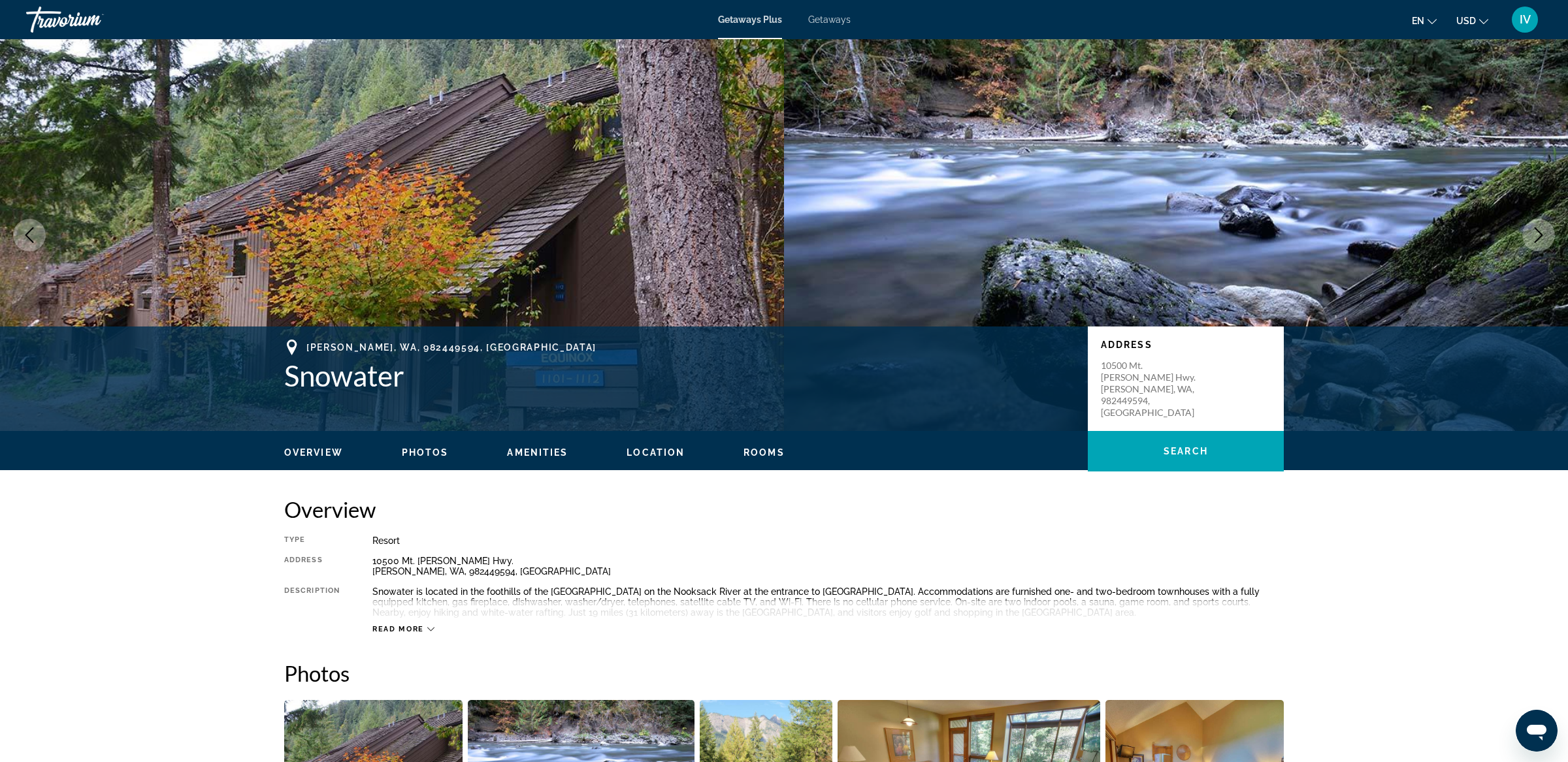
click at [1541, 247] on button "Next image" at bounding box center [1538, 234] width 32 height 32
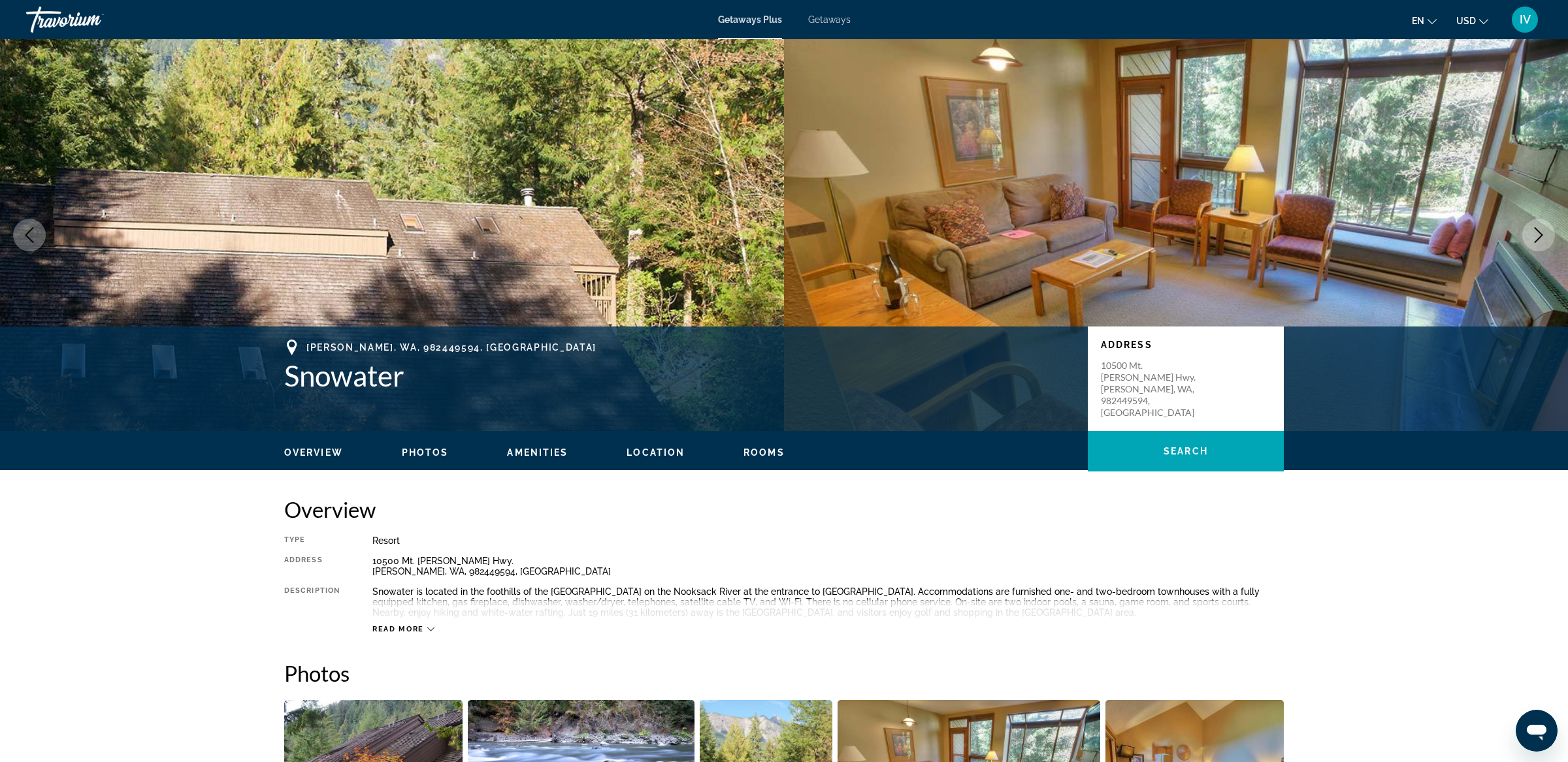
click at [1541, 247] on button "Next image" at bounding box center [1538, 234] width 32 height 32
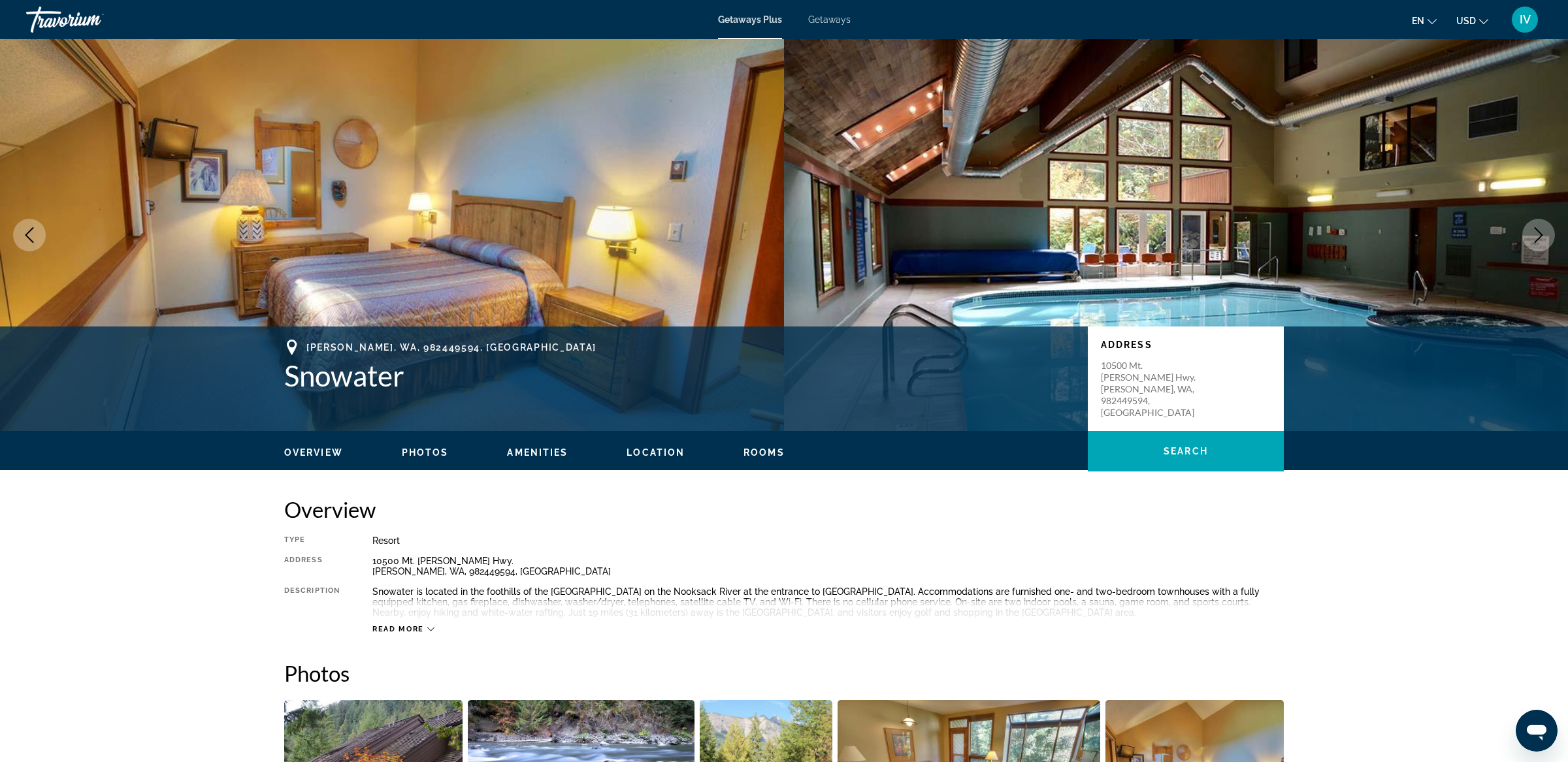
click at [1541, 247] on button "Next image" at bounding box center [1538, 234] width 32 height 32
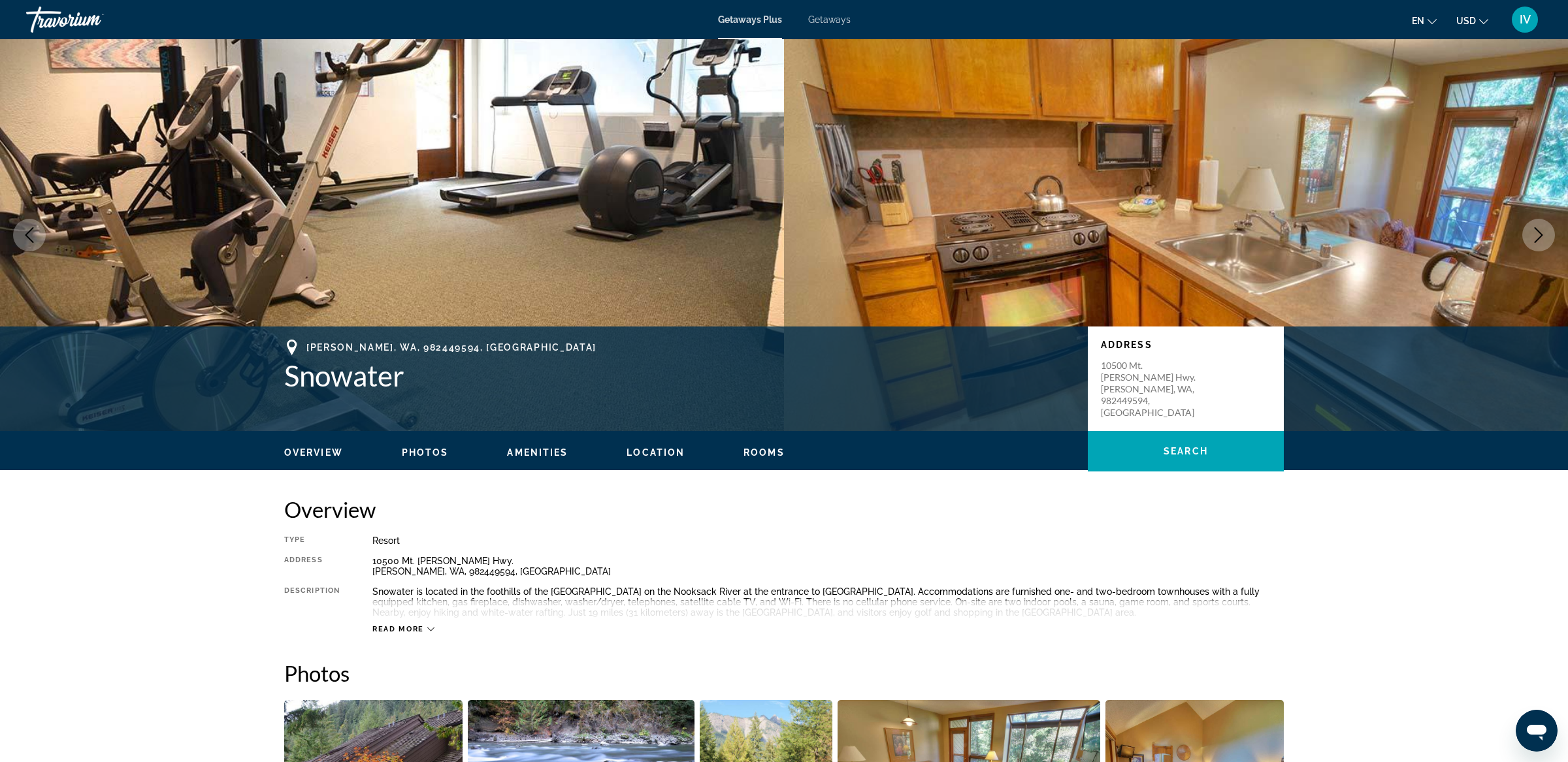
click at [1541, 247] on button "Next image" at bounding box center [1538, 234] width 32 height 32
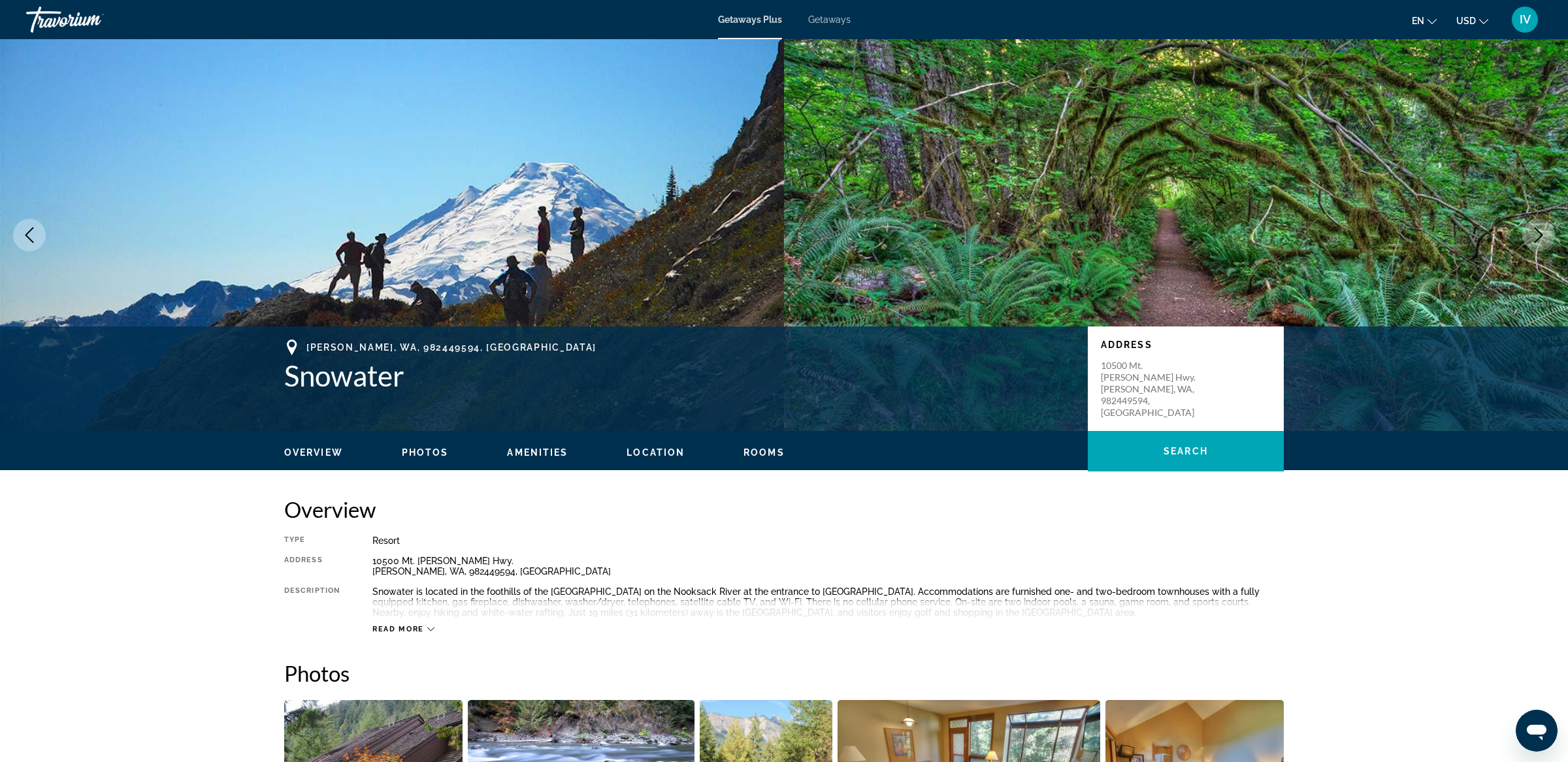
click at [1541, 247] on button "Next image" at bounding box center [1538, 234] width 32 height 32
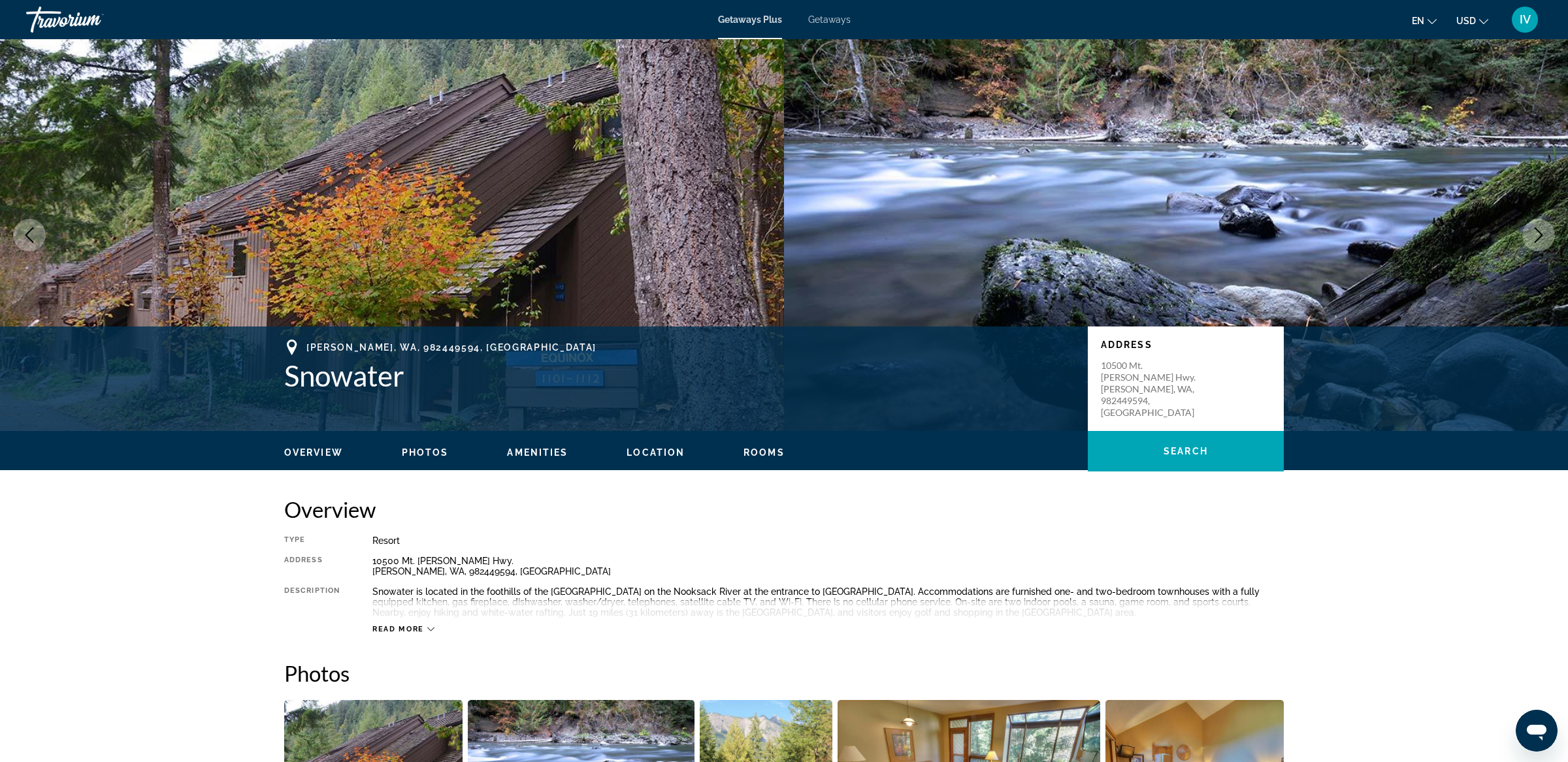
click at [1541, 247] on button "Next image" at bounding box center [1538, 234] width 32 height 32
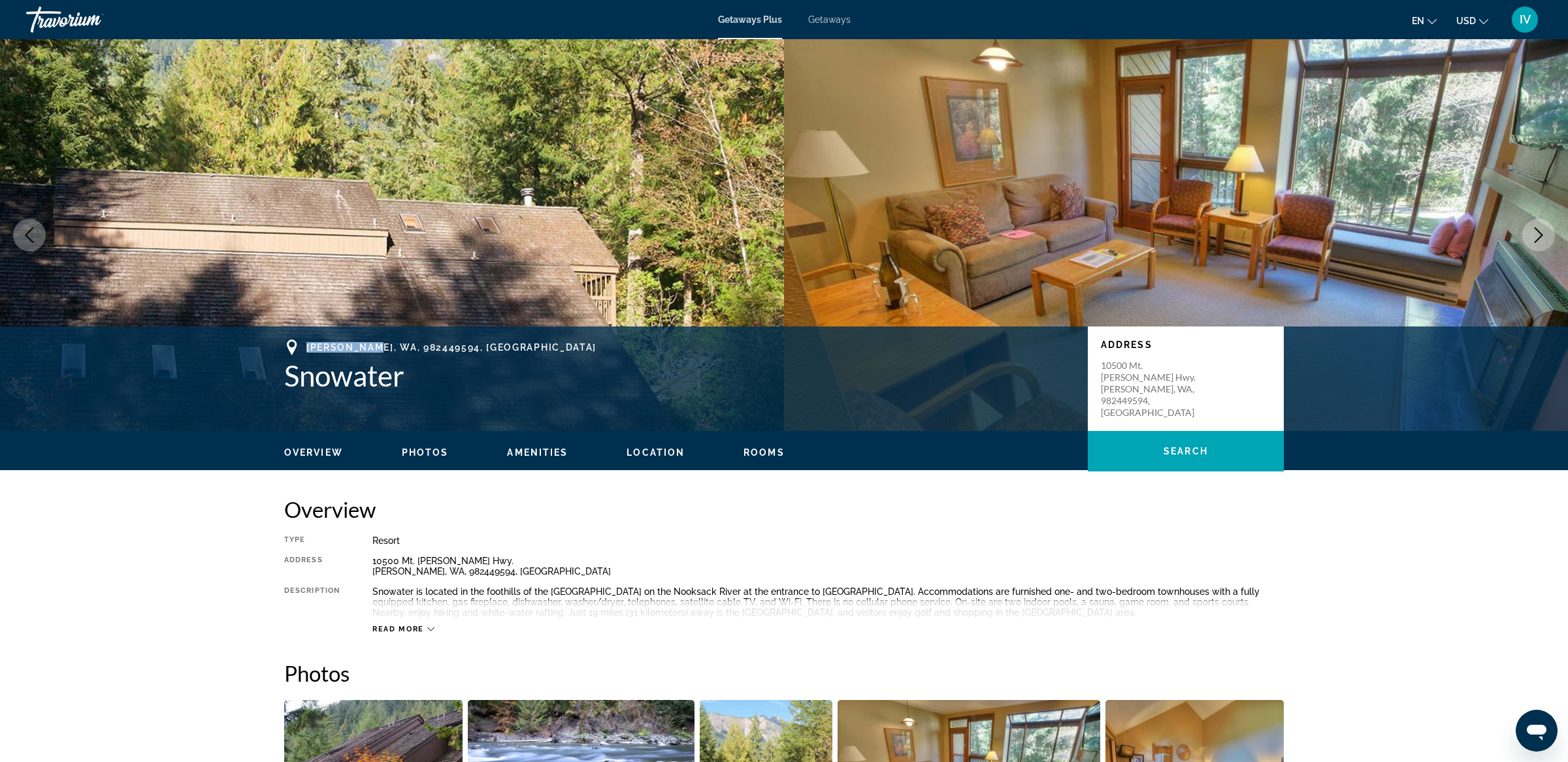
drag, startPoint x: 308, startPoint y: 347, endPoint x: 377, endPoint y: 351, distance: 69.1
click at [377, 351] on span "[PERSON_NAME], WA, 982449594, [GEOGRAPHIC_DATA]" at bounding box center [451, 347] width 290 height 11
copy span "[PERSON_NAME], [GEOGRAPHIC_DATA],"
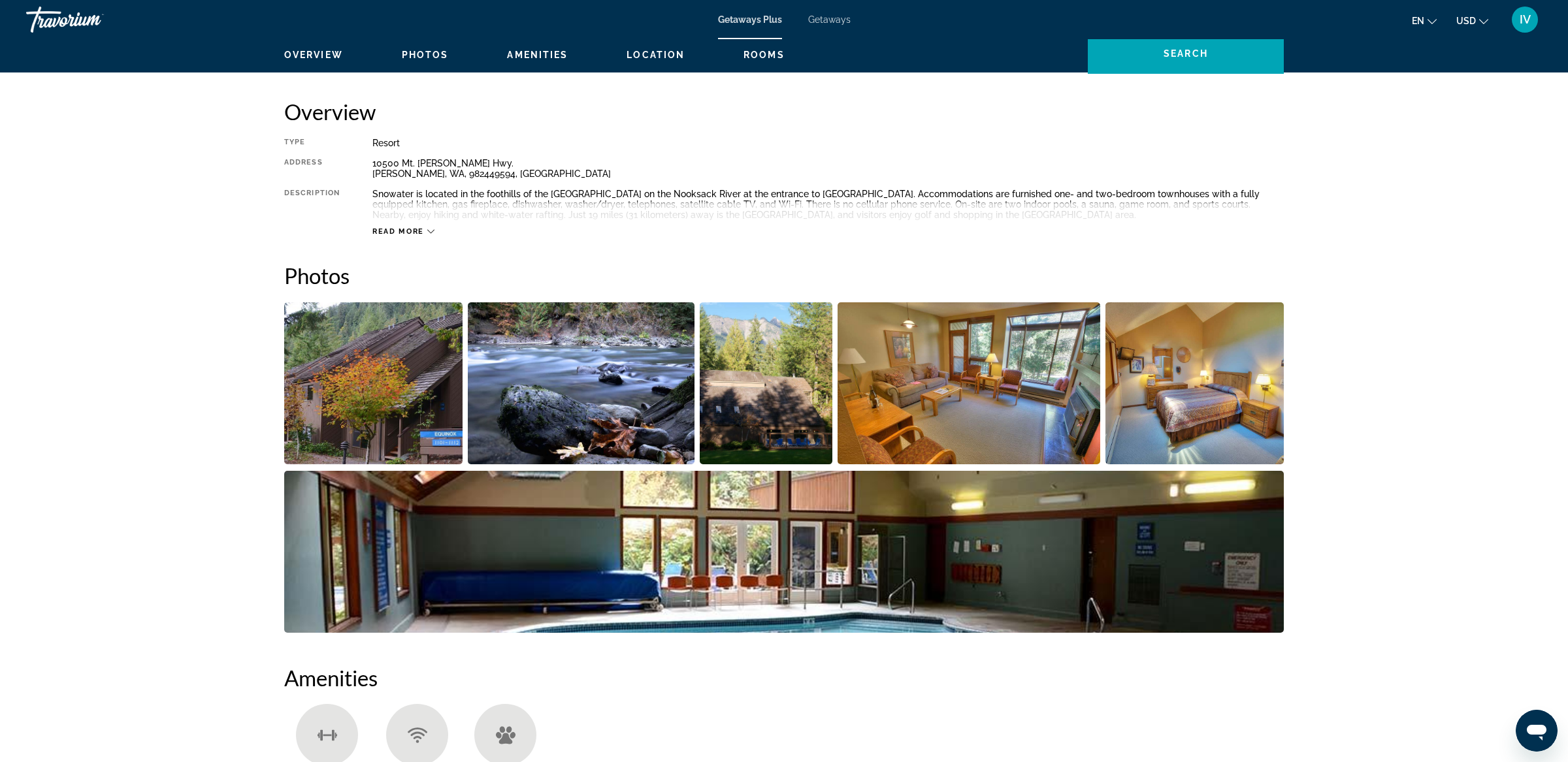
scroll to position [423, 0]
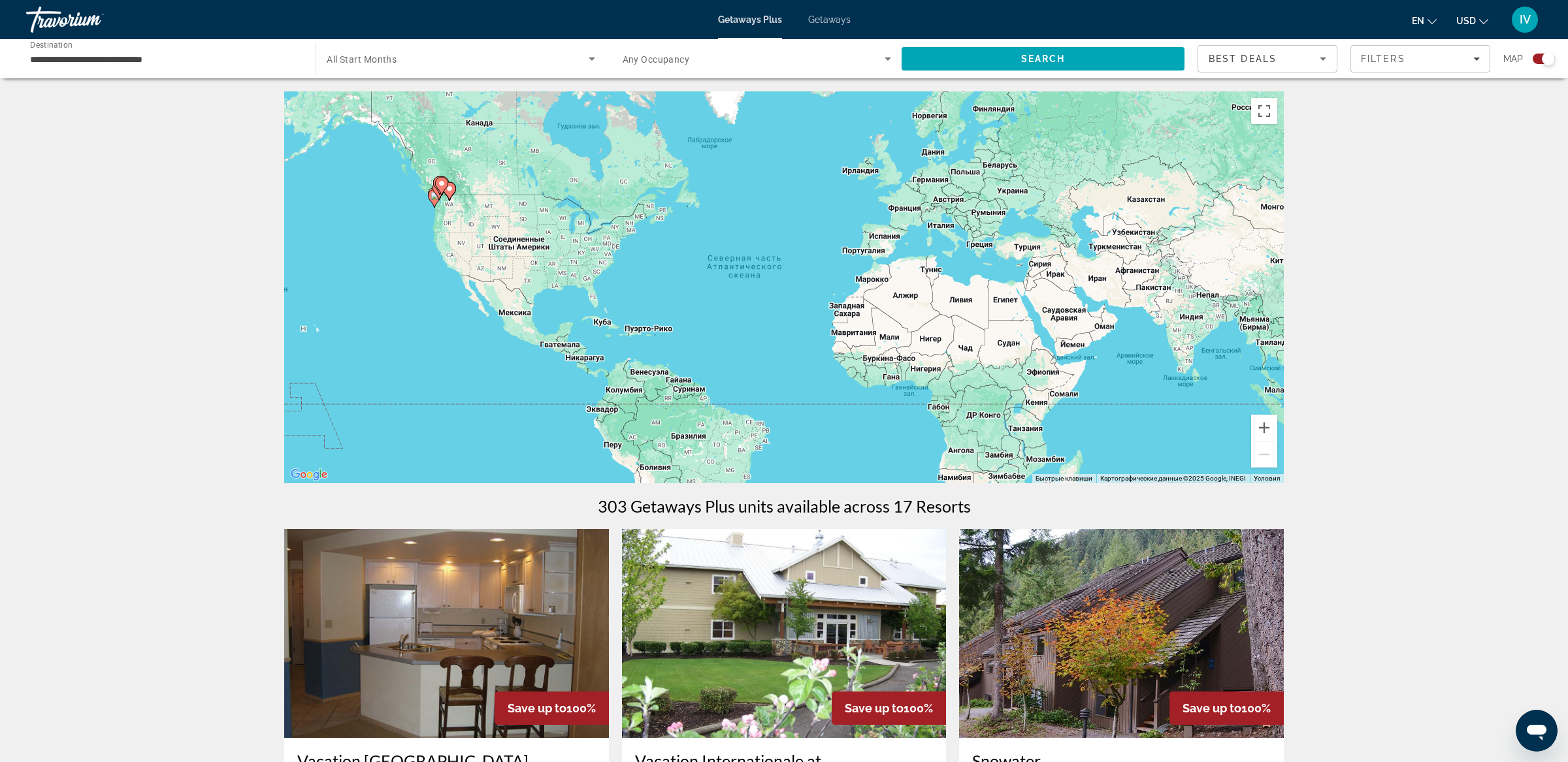
click at [671, 56] on span "Any Occupancy" at bounding box center [656, 60] width 67 height 11
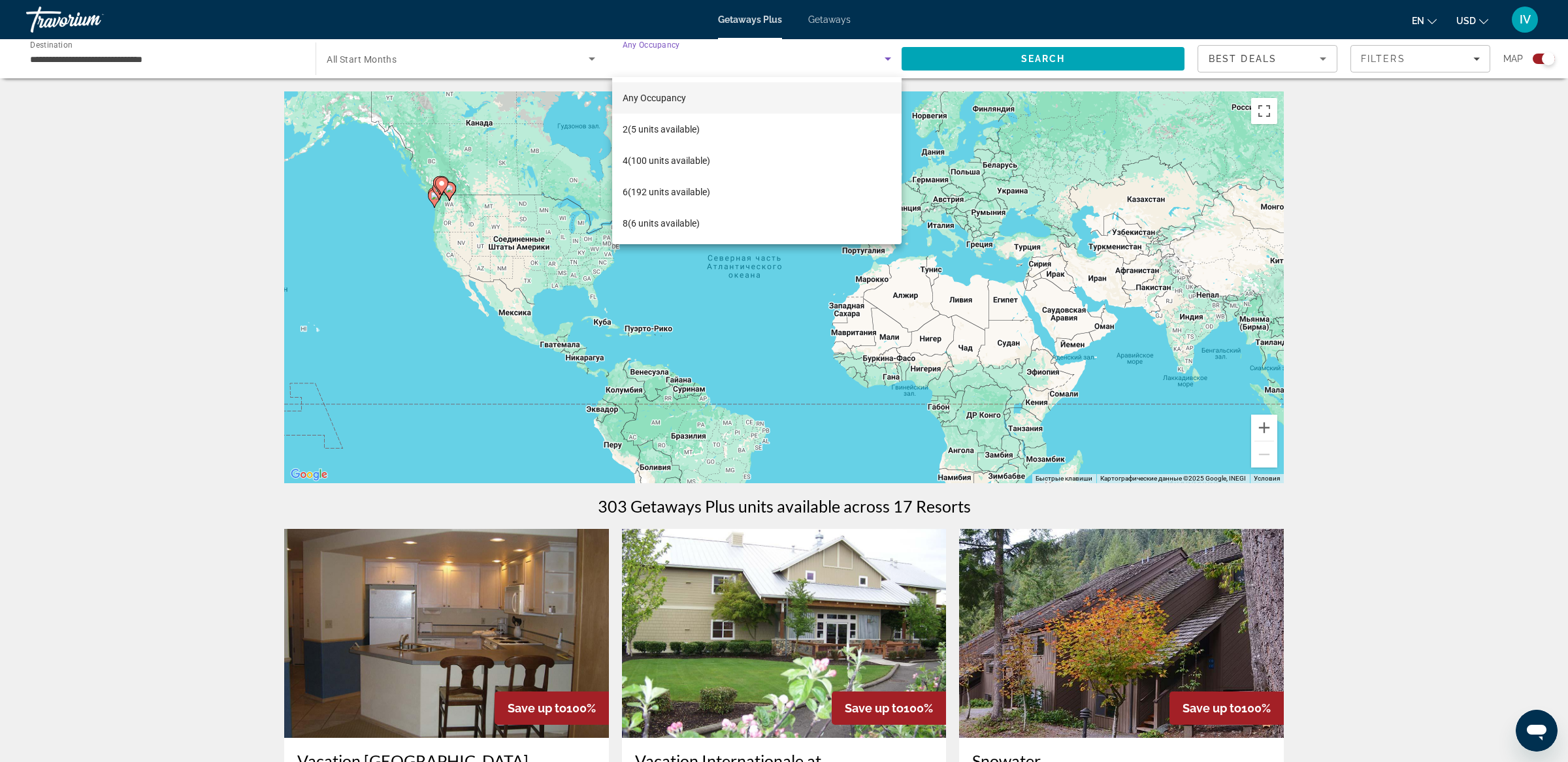
click at [492, 51] on div at bounding box center [784, 381] width 1568 height 762
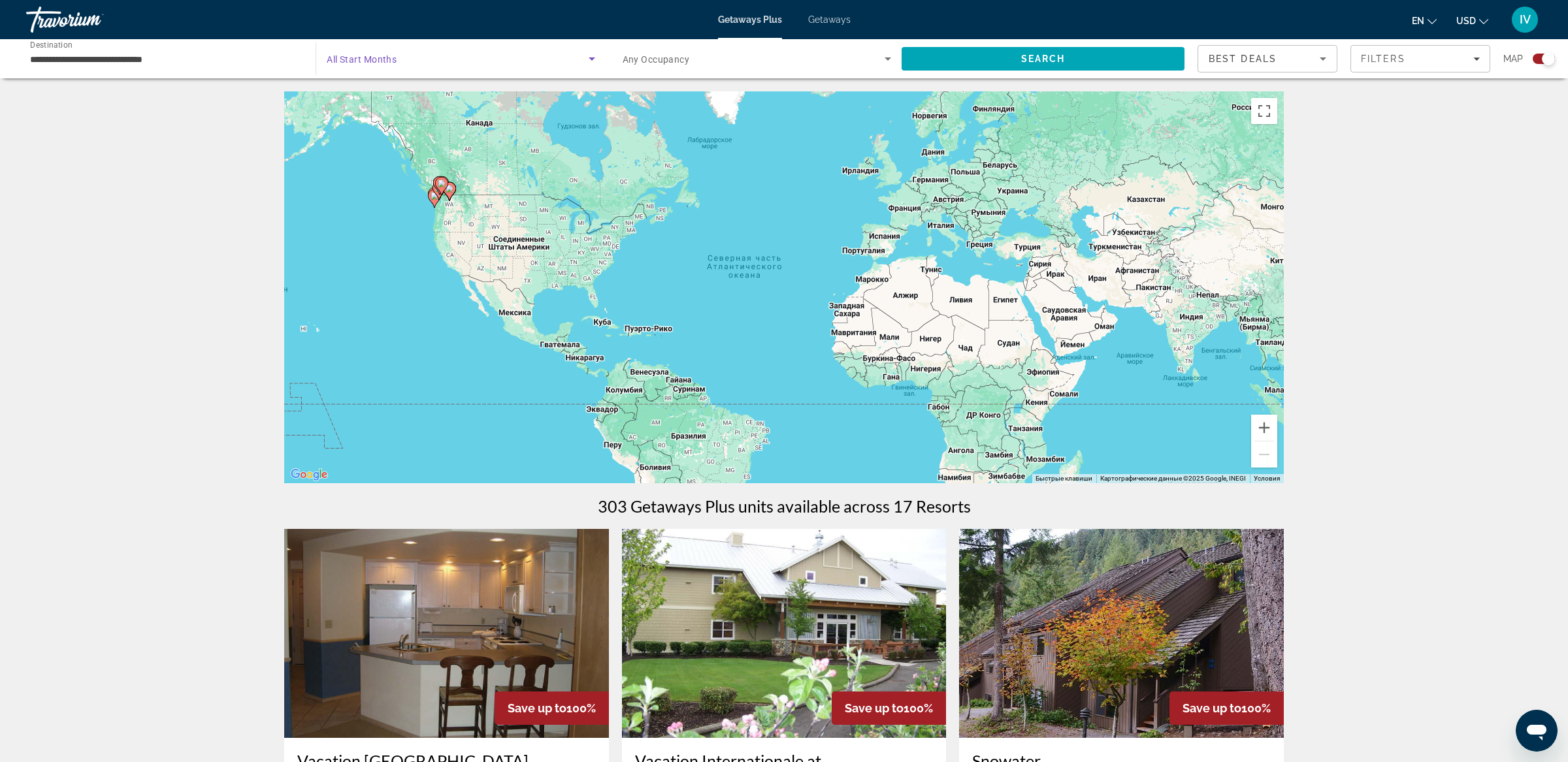
click at [494, 55] on span "Search widget" at bounding box center [458, 59] width 262 height 16
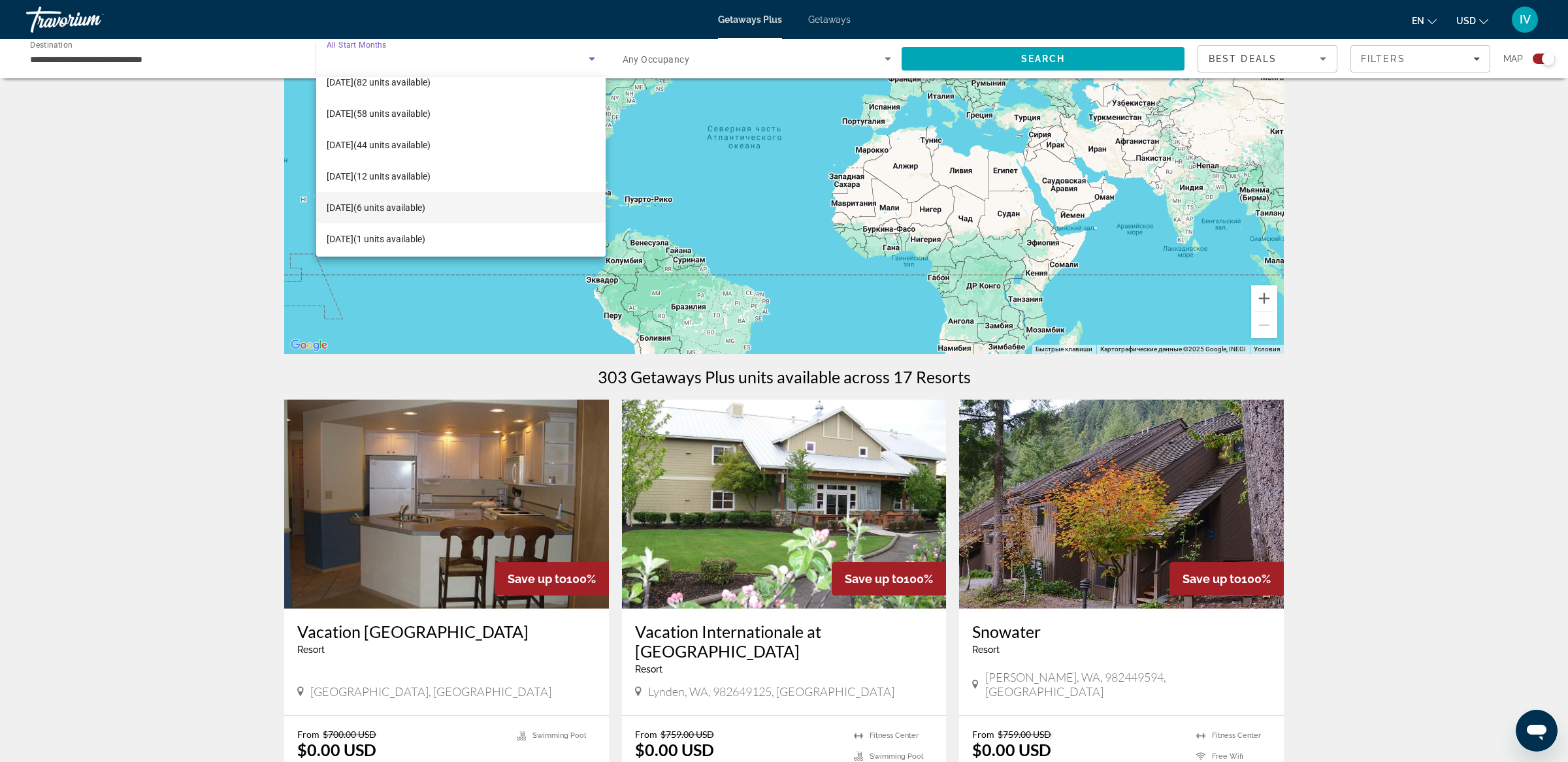
scroll to position [136, 0]
click at [401, 215] on span "[DATE] (6 units available)" at bounding box center [376, 213] width 99 height 16
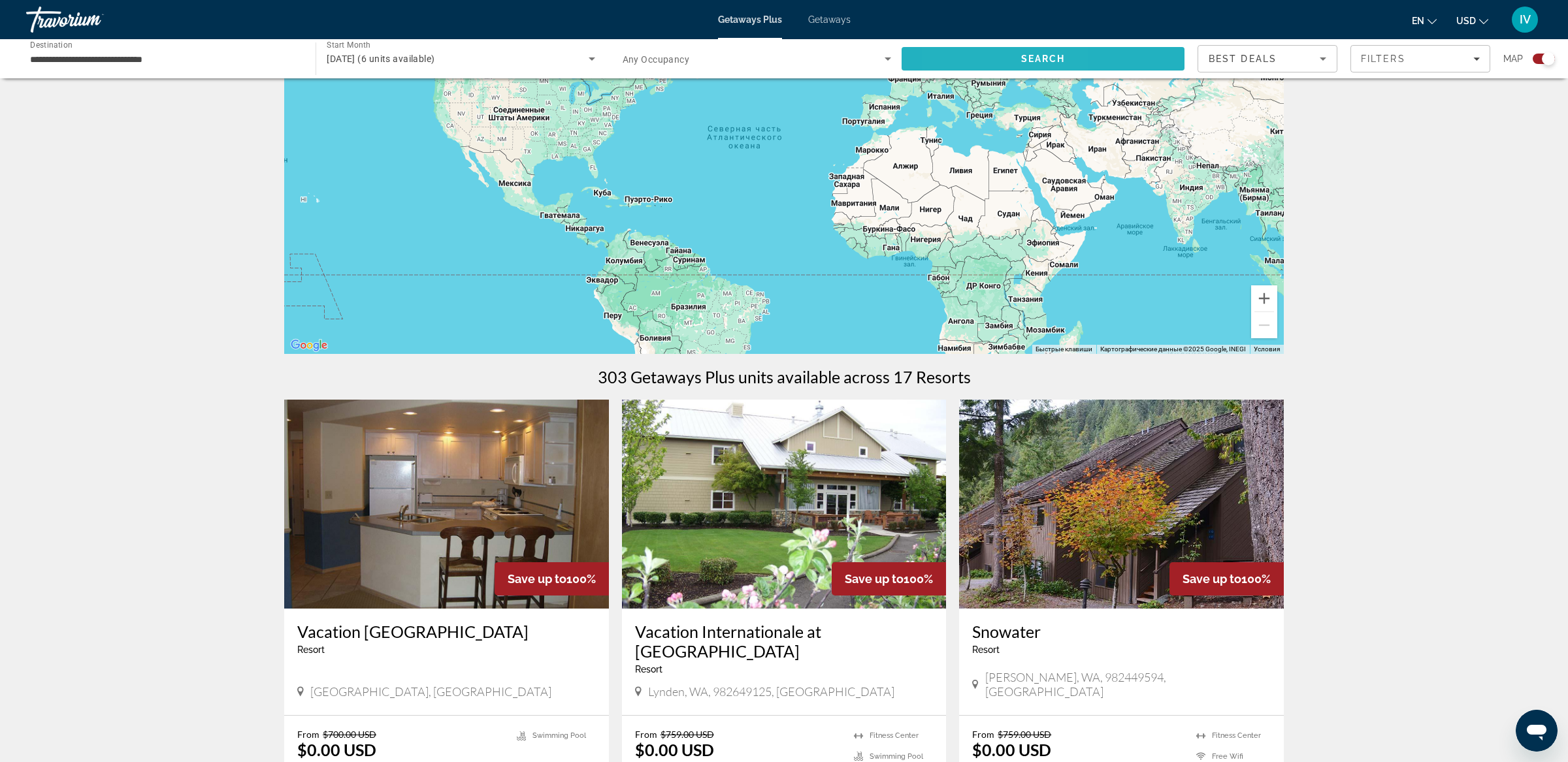
click at [971, 68] on span "Search" at bounding box center [1043, 59] width 283 height 31
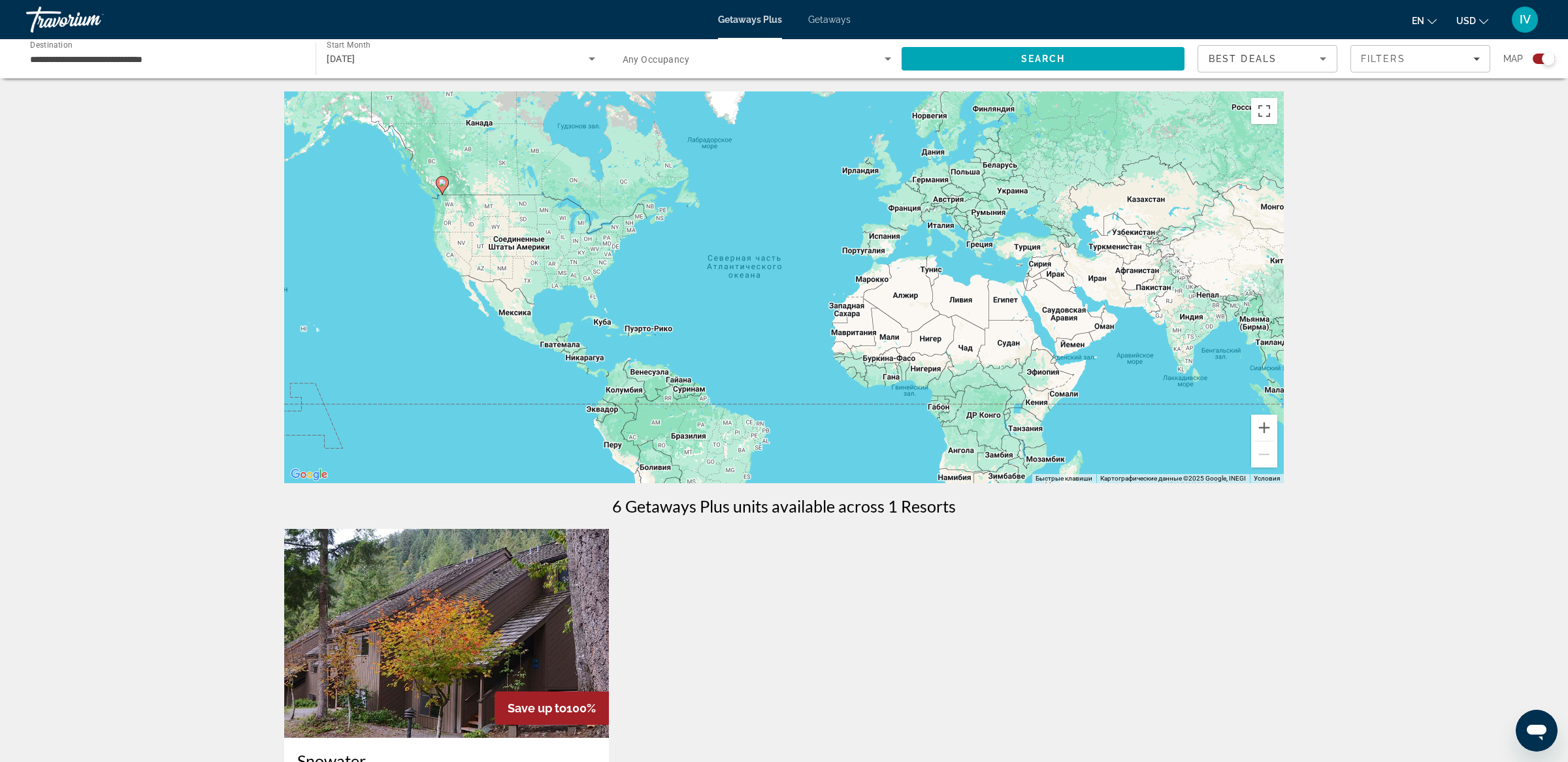
click at [842, 21] on span "Getaways" at bounding box center [829, 19] width 42 height 11
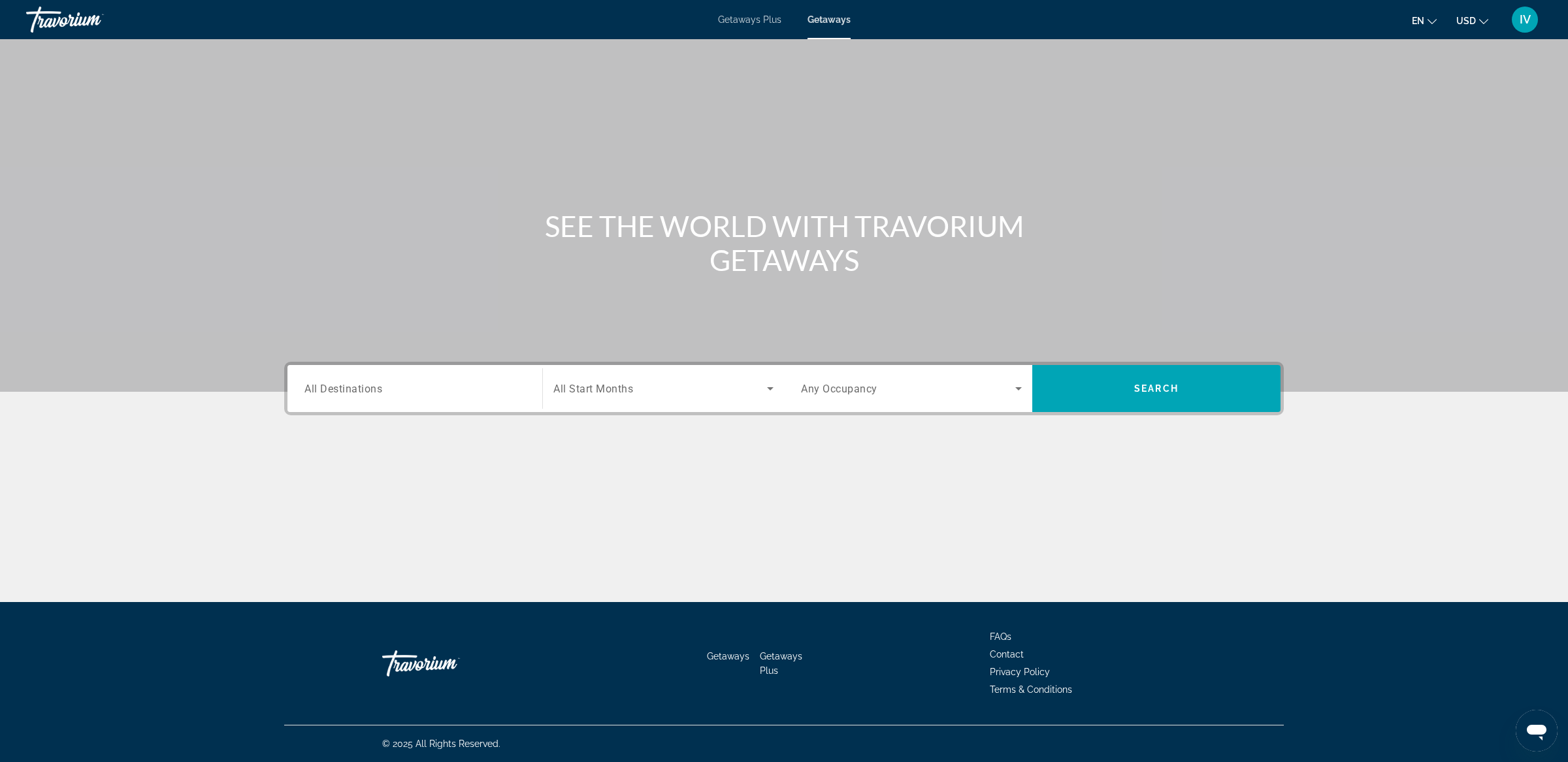
click at [508, 378] on div "Search widget" at bounding box center [415, 389] width 221 height 37
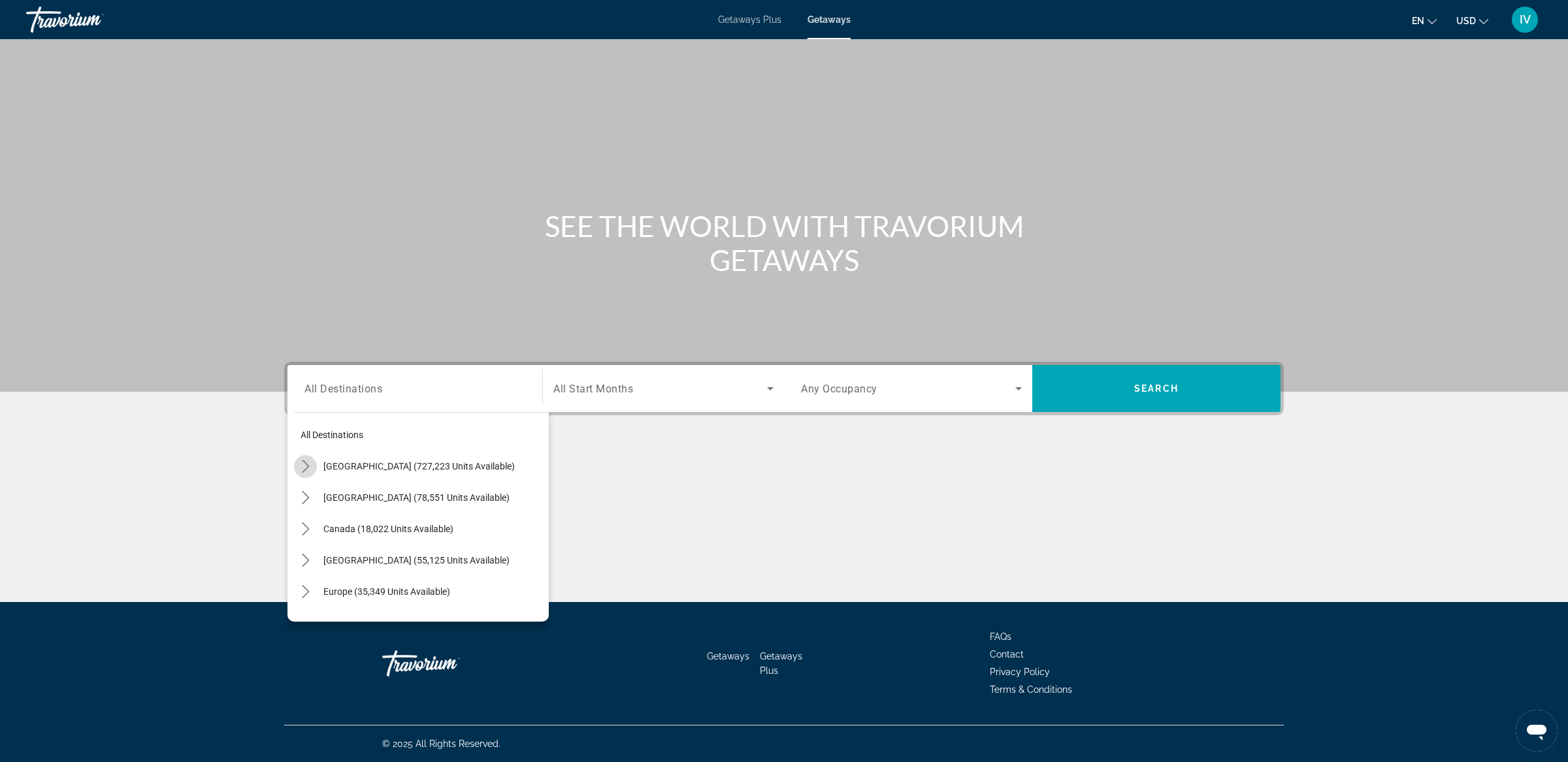
click at [309, 467] on icon "Toggle United States (727,223 units available) submenu" at bounding box center [306, 467] width 13 height 13
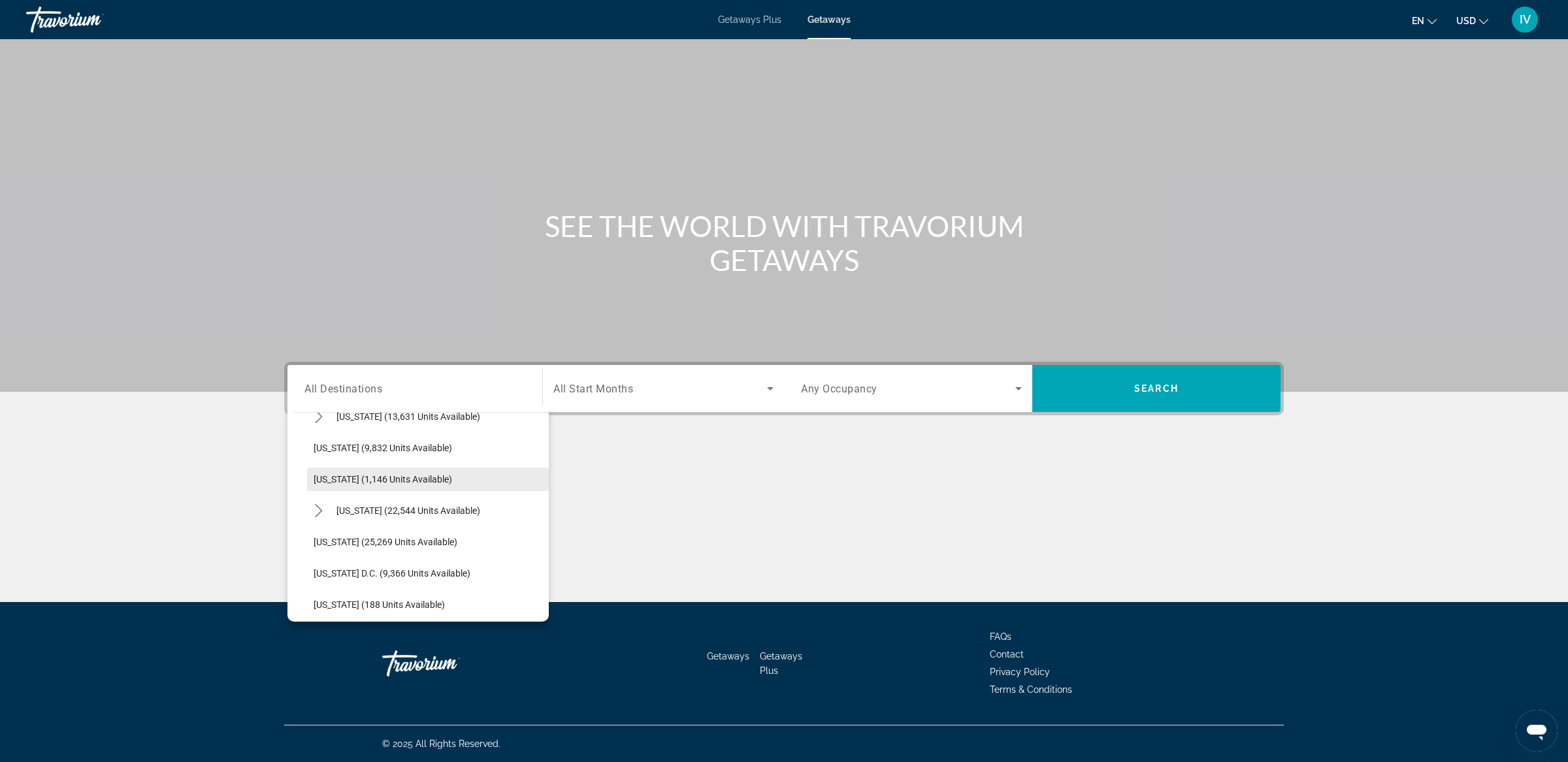
scroll to position [1210, 0]
click at [402, 542] on span "[US_STATE] (25,269 units available)" at bounding box center [386, 540] width 144 height 11
type input "**********"
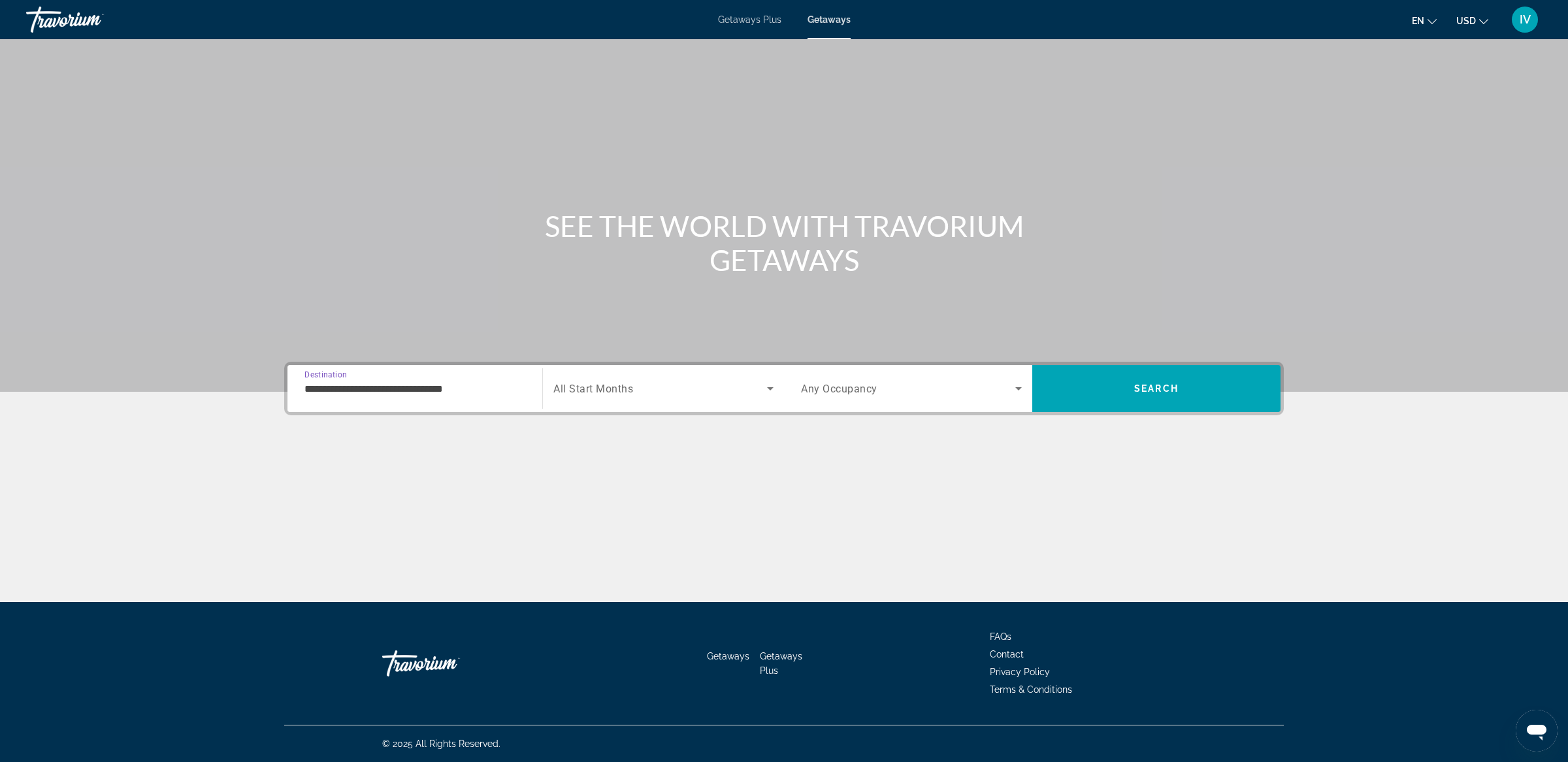
click at [695, 398] on div "Search widget" at bounding box center [664, 389] width 220 height 36
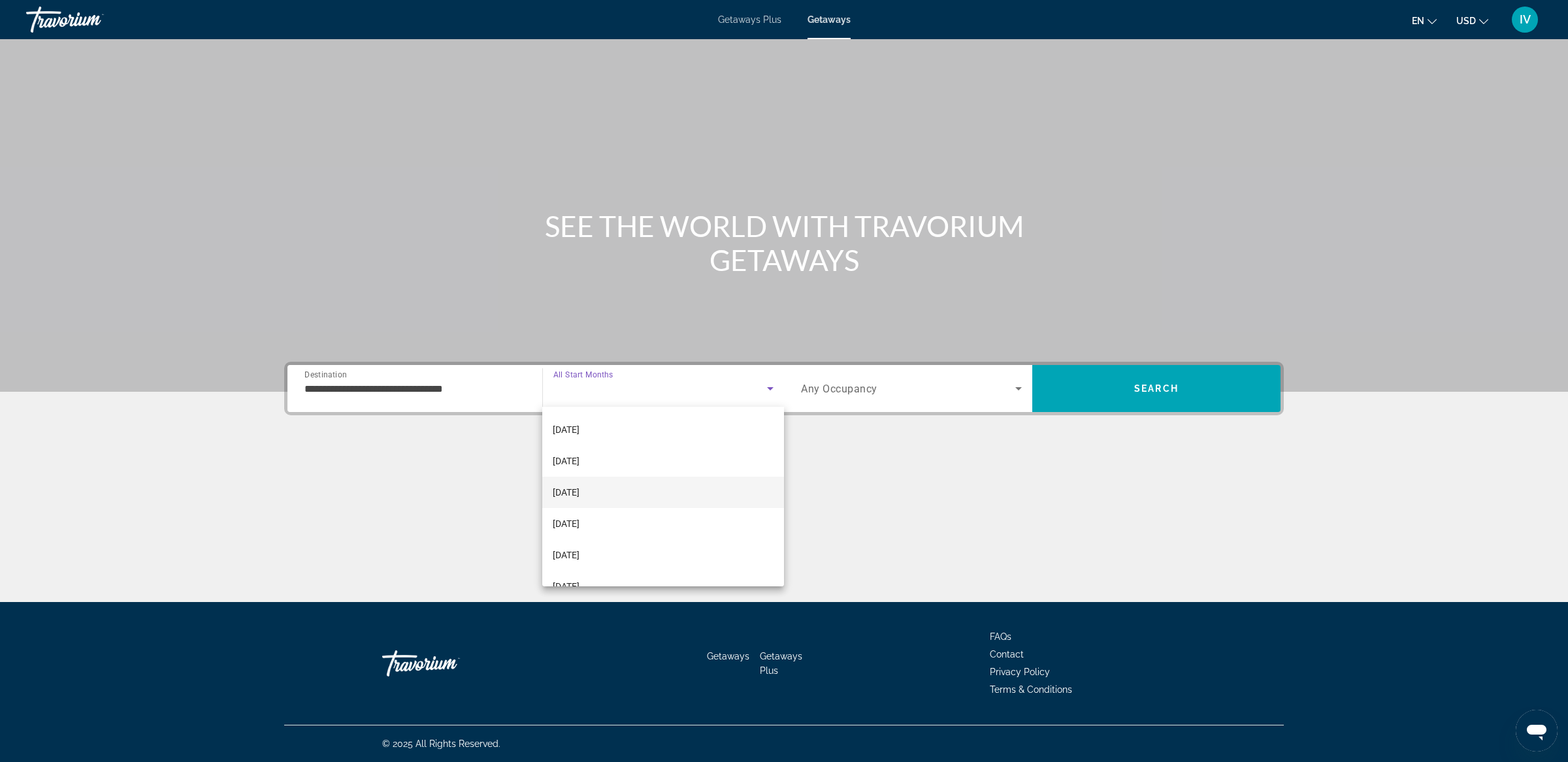
scroll to position [256, 0]
click at [611, 482] on mat-option "[DATE]" at bounding box center [663, 485] width 242 height 31
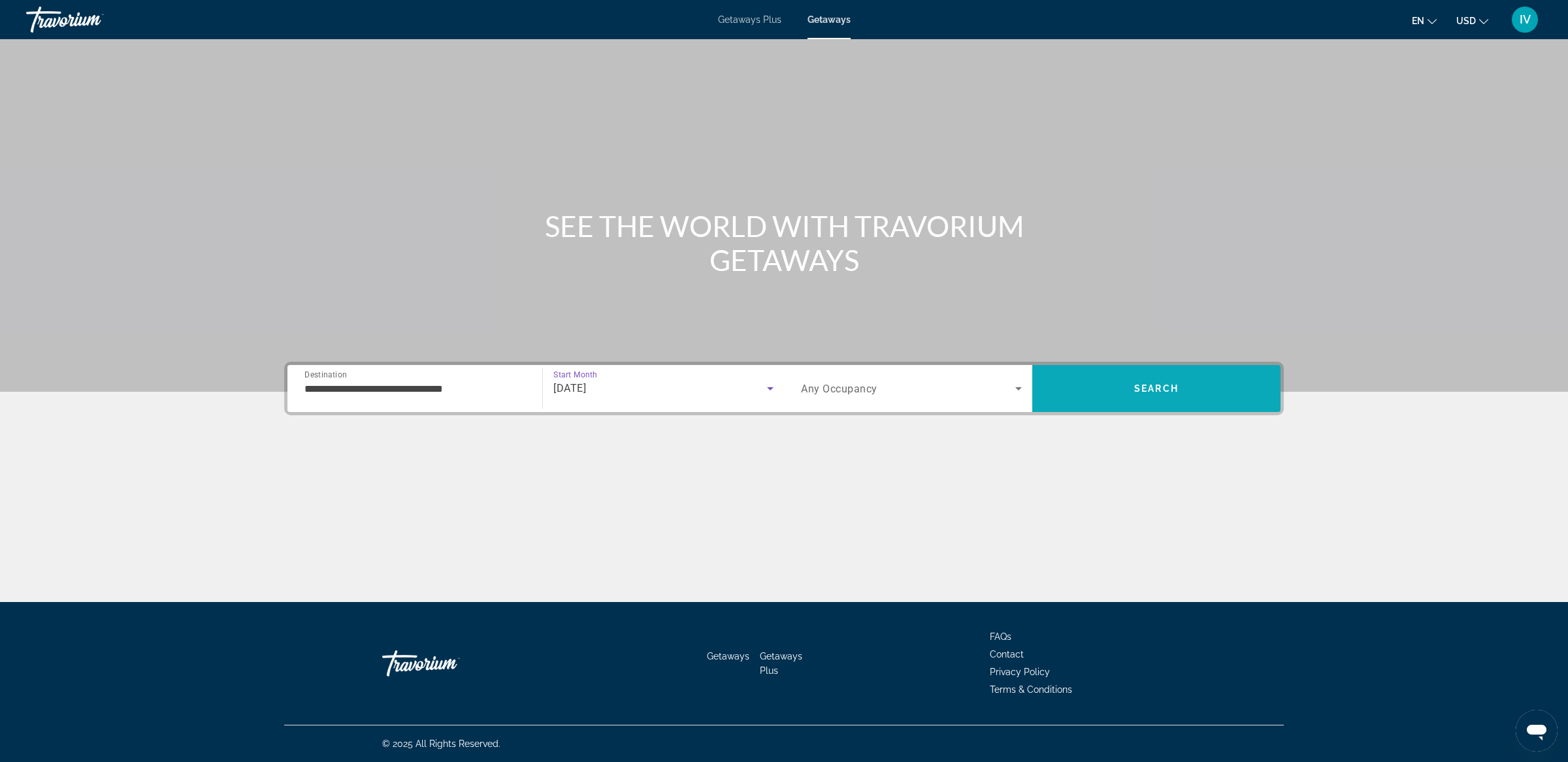
click at [1130, 399] on span "Search" at bounding box center [1157, 389] width 248 height 31
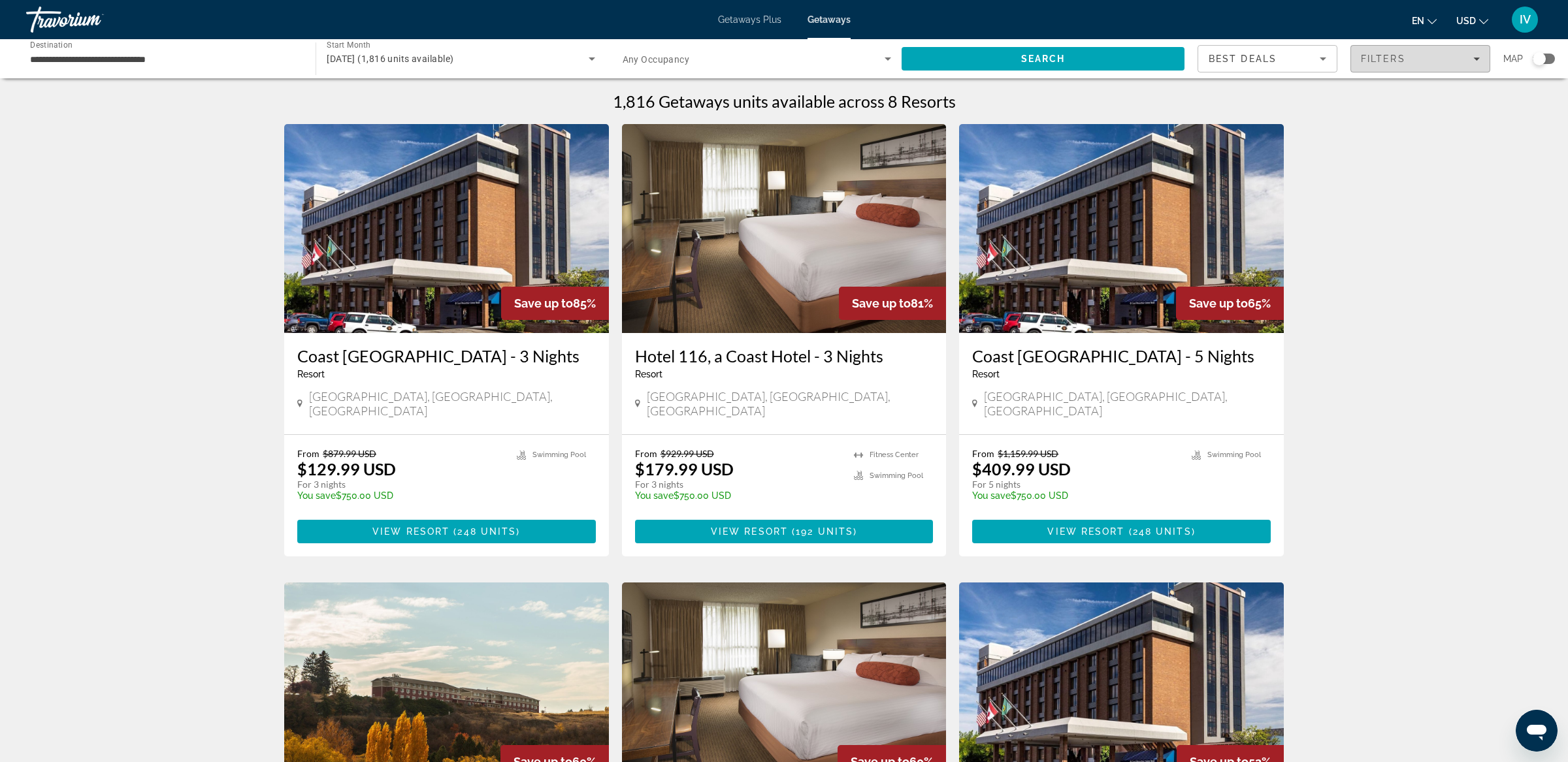
click at [1359, 65] on span "Filters" at bounding box center [1420, 59] width 138 height 31
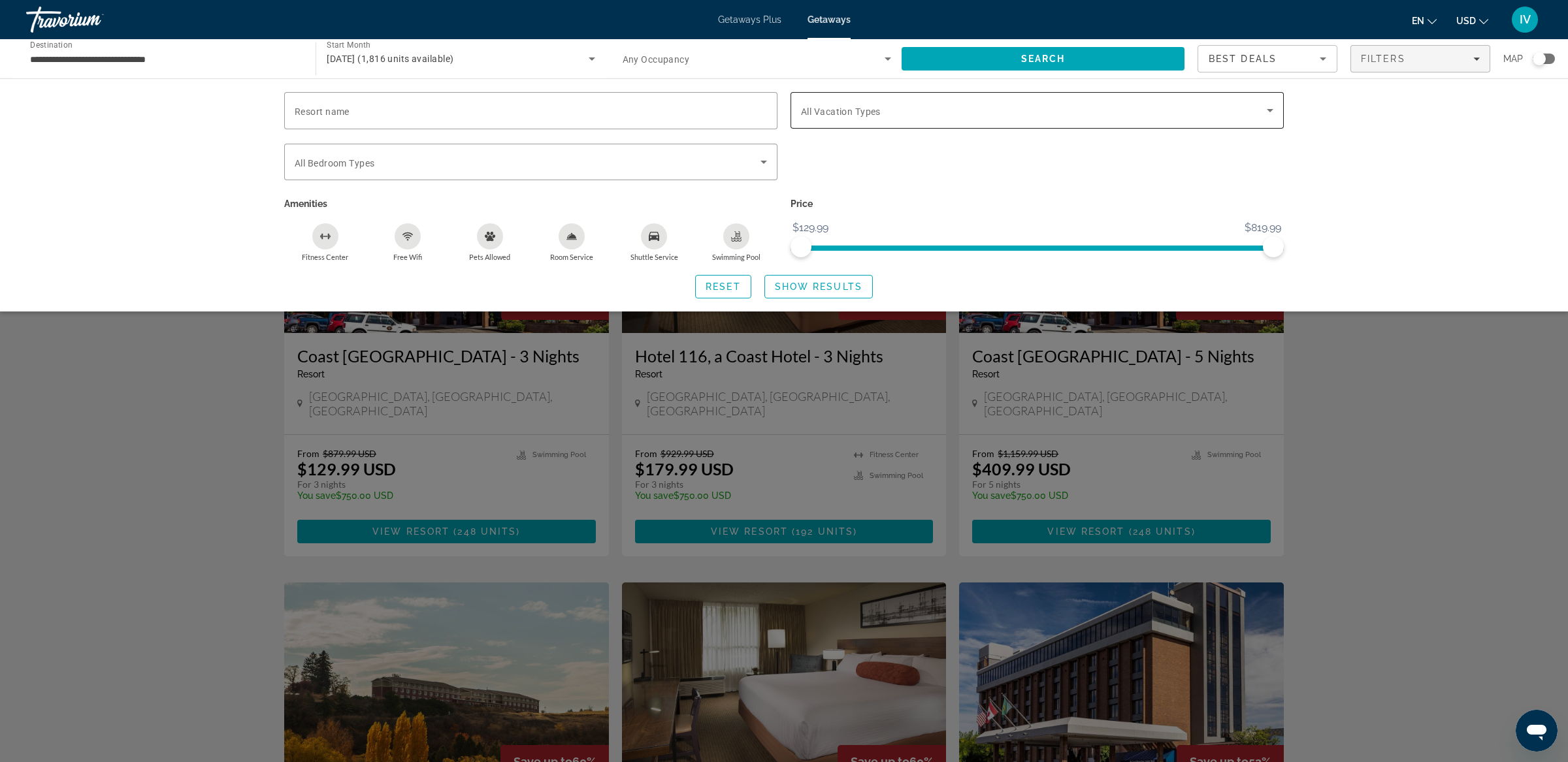
click at [839, 123] on div "Search widget" at bounding box center [1037, 110] width 473 height 36
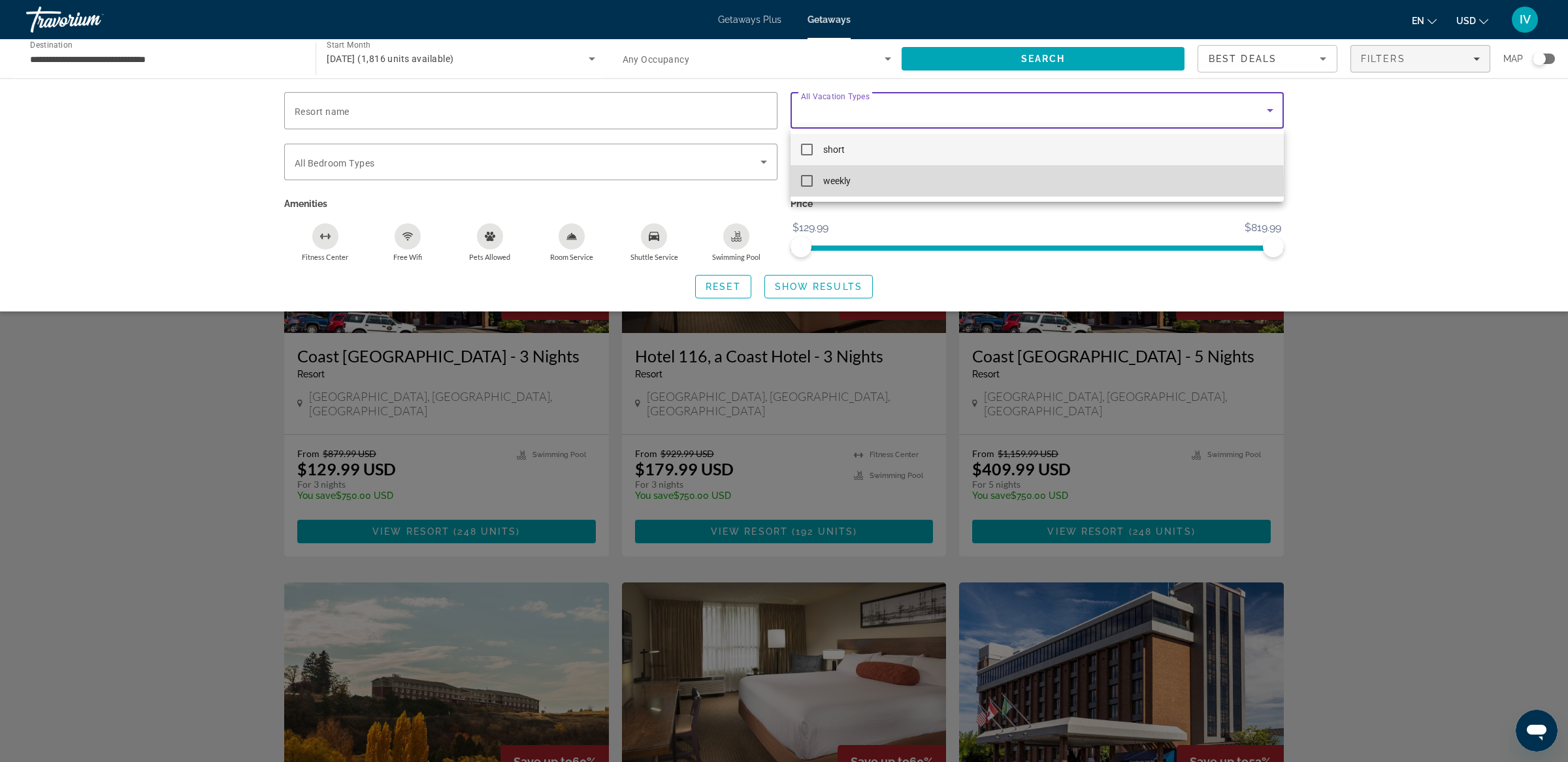
click at [803, 181] on mat-pseudo-checkbox at bounding box center [807, 181] width 12 height 12
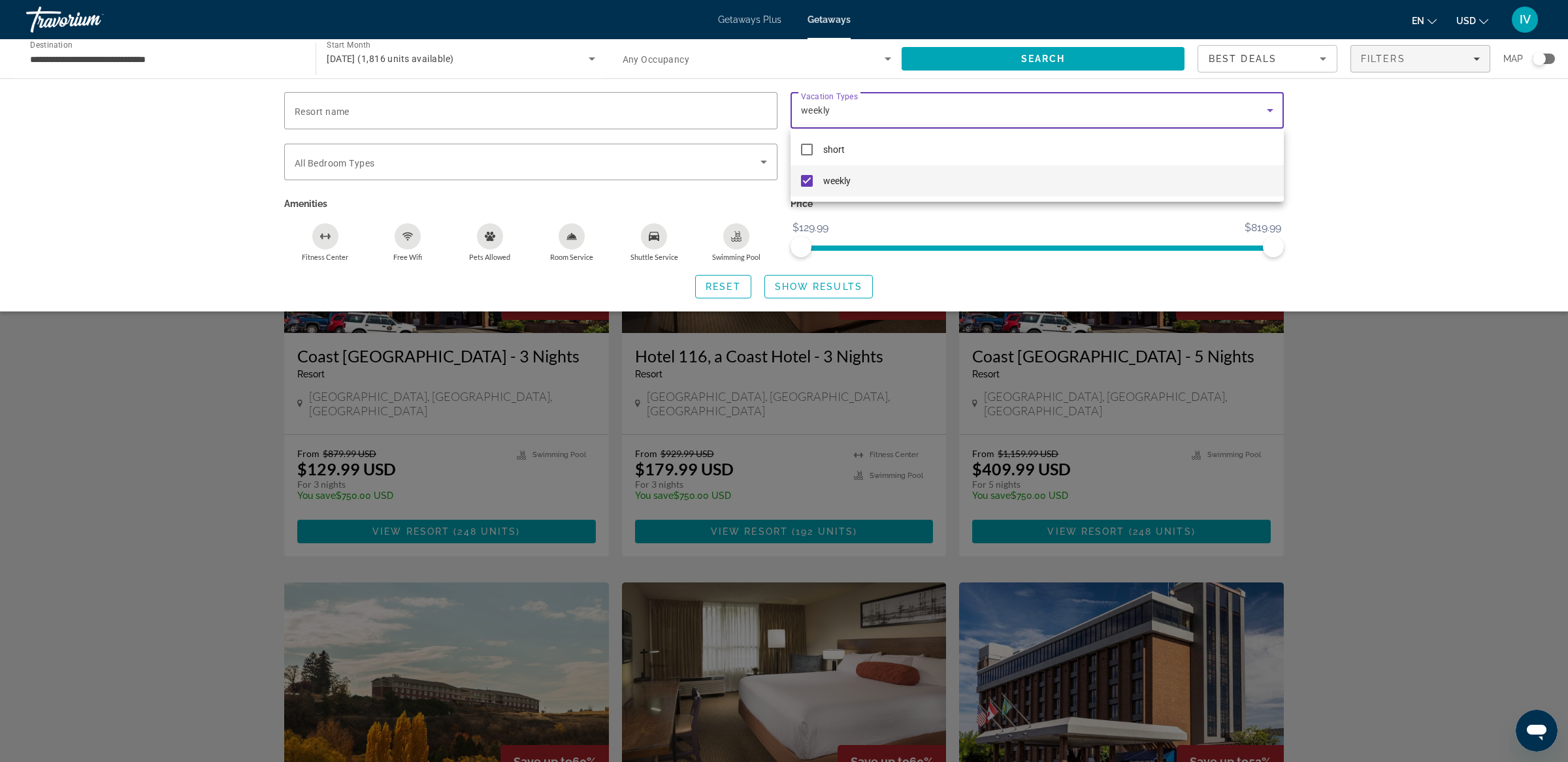
click at [801, 290] on div at bounding box center [784, 381] width 1568 height 762
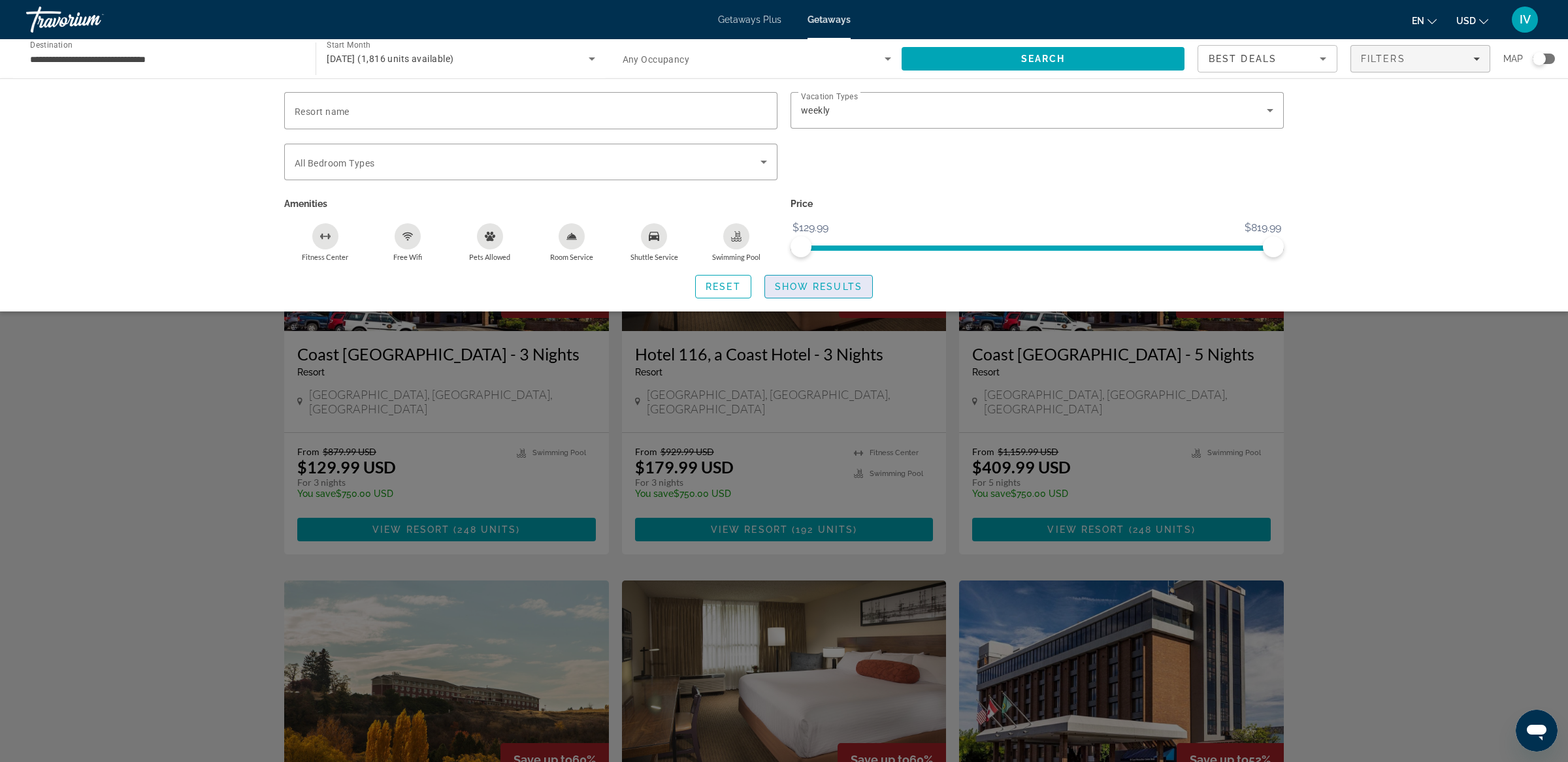
click at [810, 285] on span "Show Results" at bounding box center [819, 286] width 88 height 11
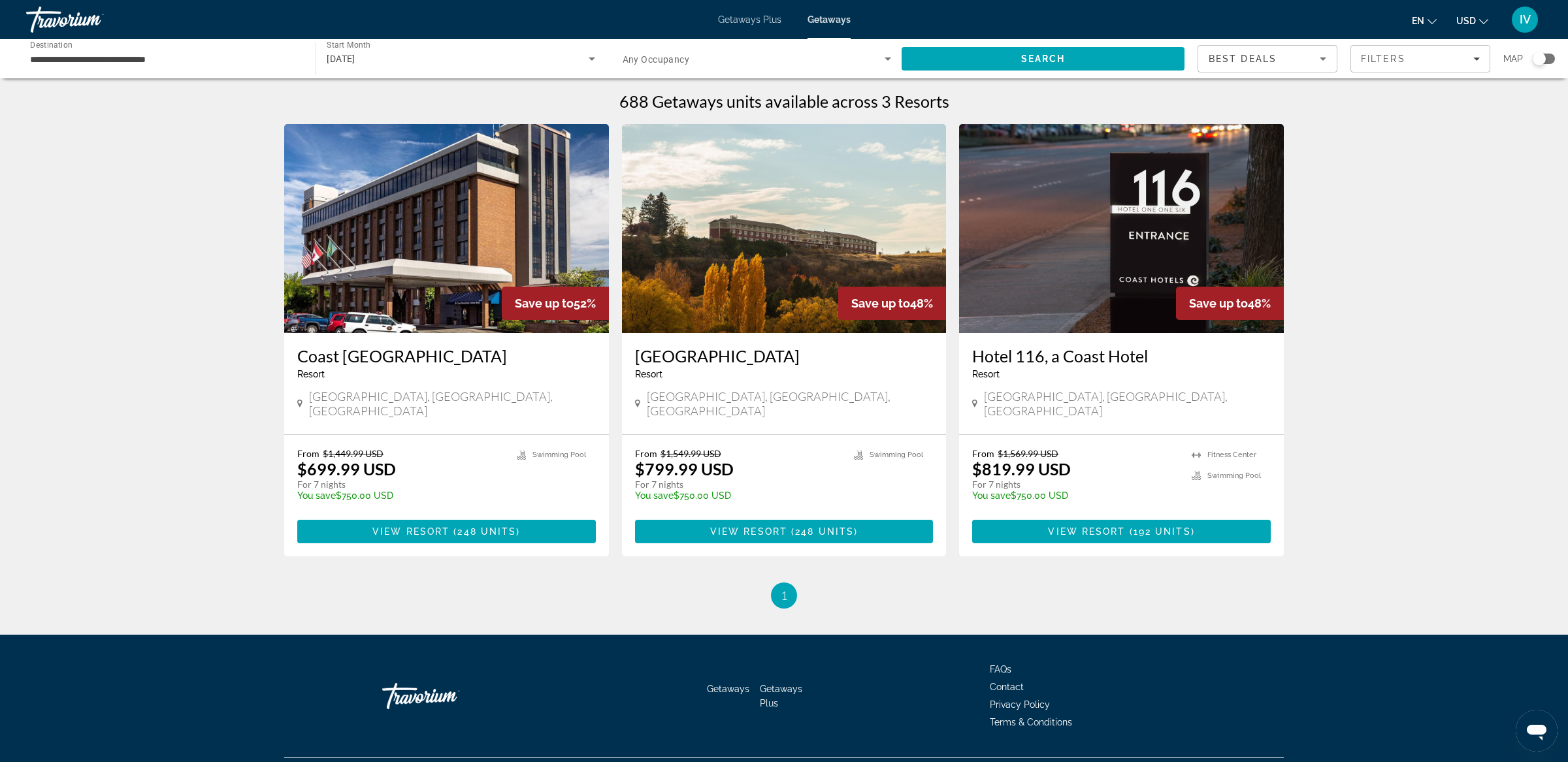
scroll to position [7, 0]
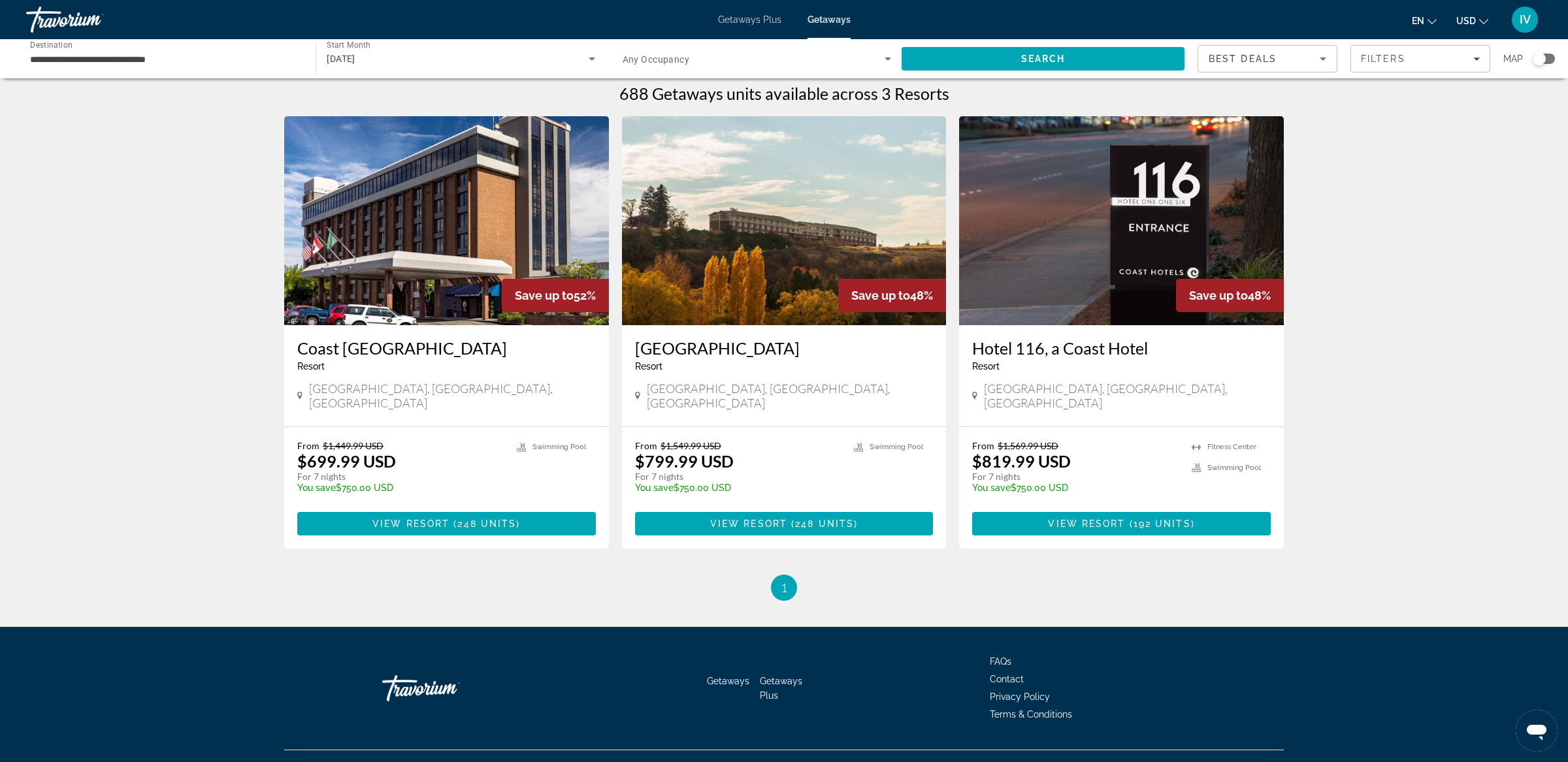
click at [448, 67] on div "[DATE]" at bounding box center [461, 59] width 268 height 36
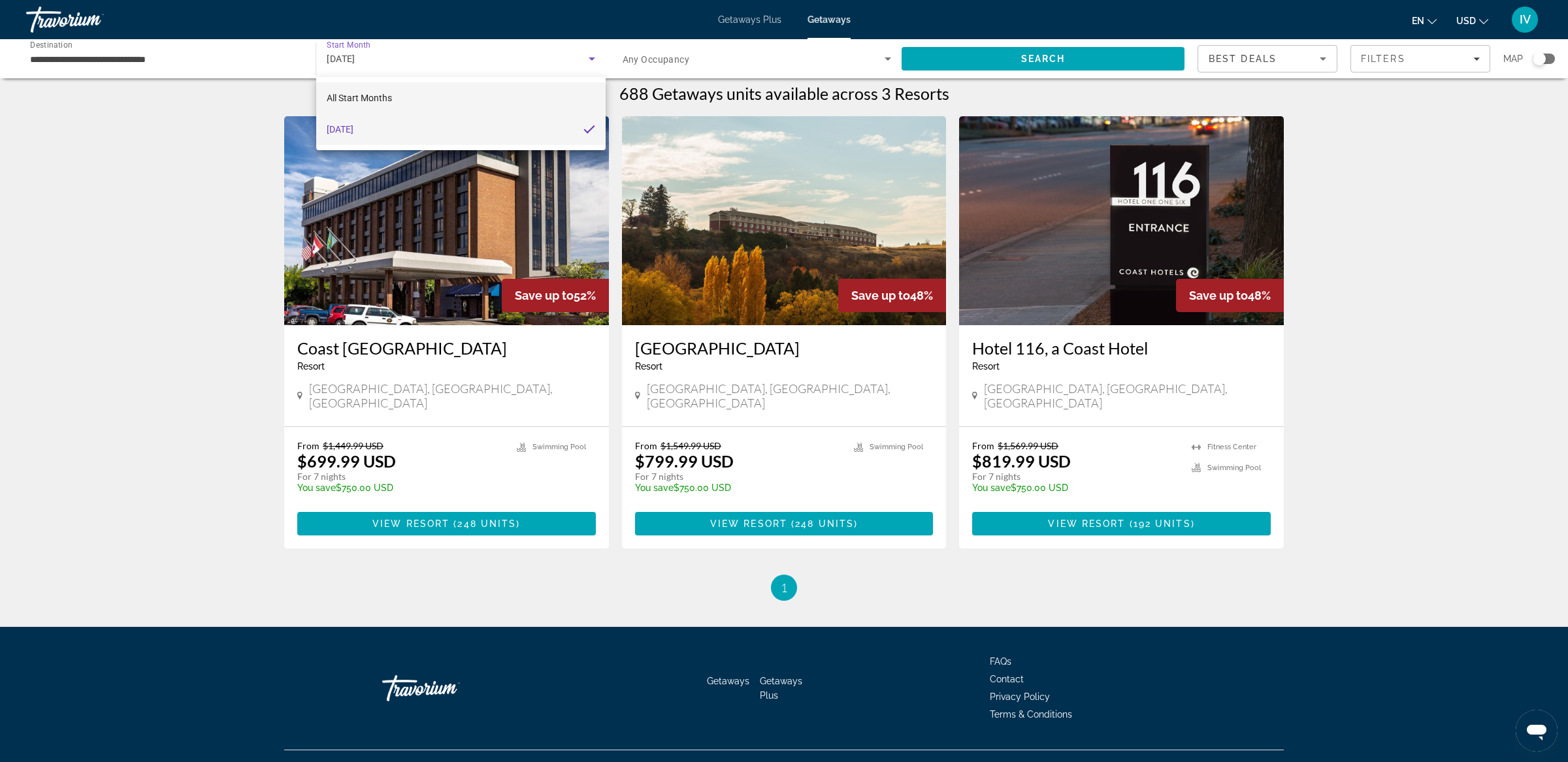
click at [417, 98] on mat-option "All Start Months" at bounding box center [461, 98] width 290 height 31
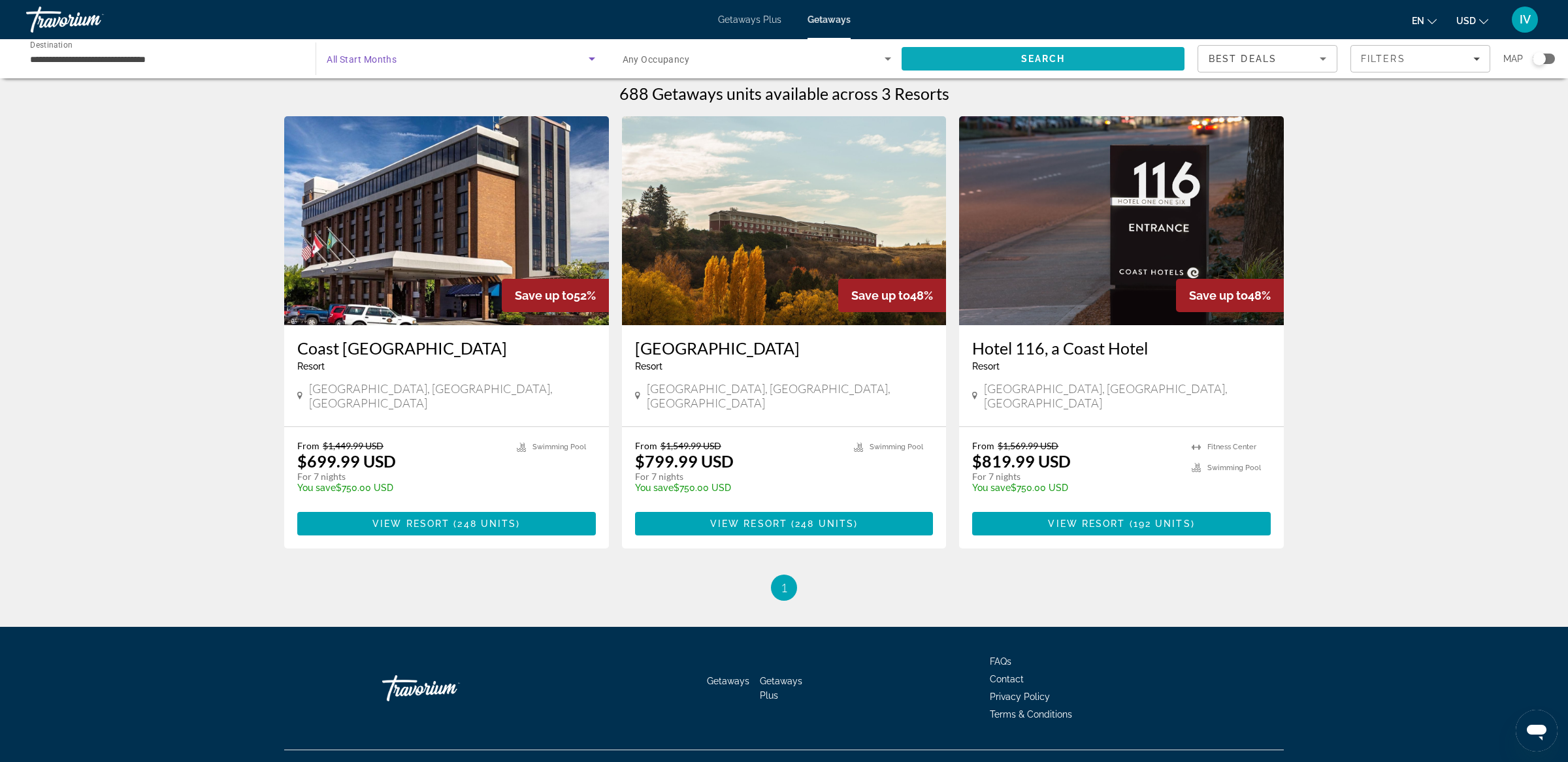
click at [931, 64] on span "Search" at bounding box center [1043, 59] width 283 height 31
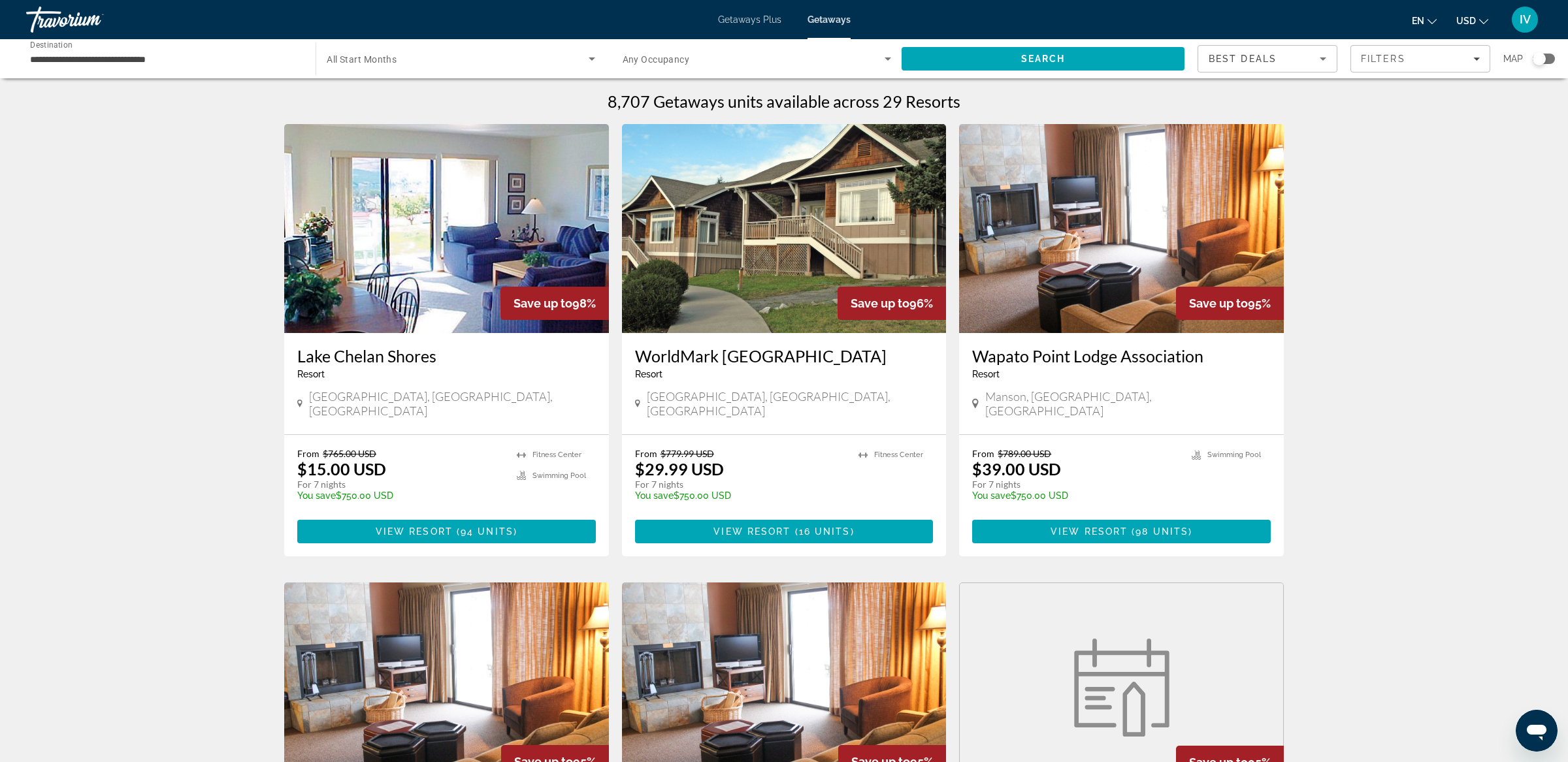
click at [440, 256] on img "Main content" at bounding box center [446, 228] width 325 height 209
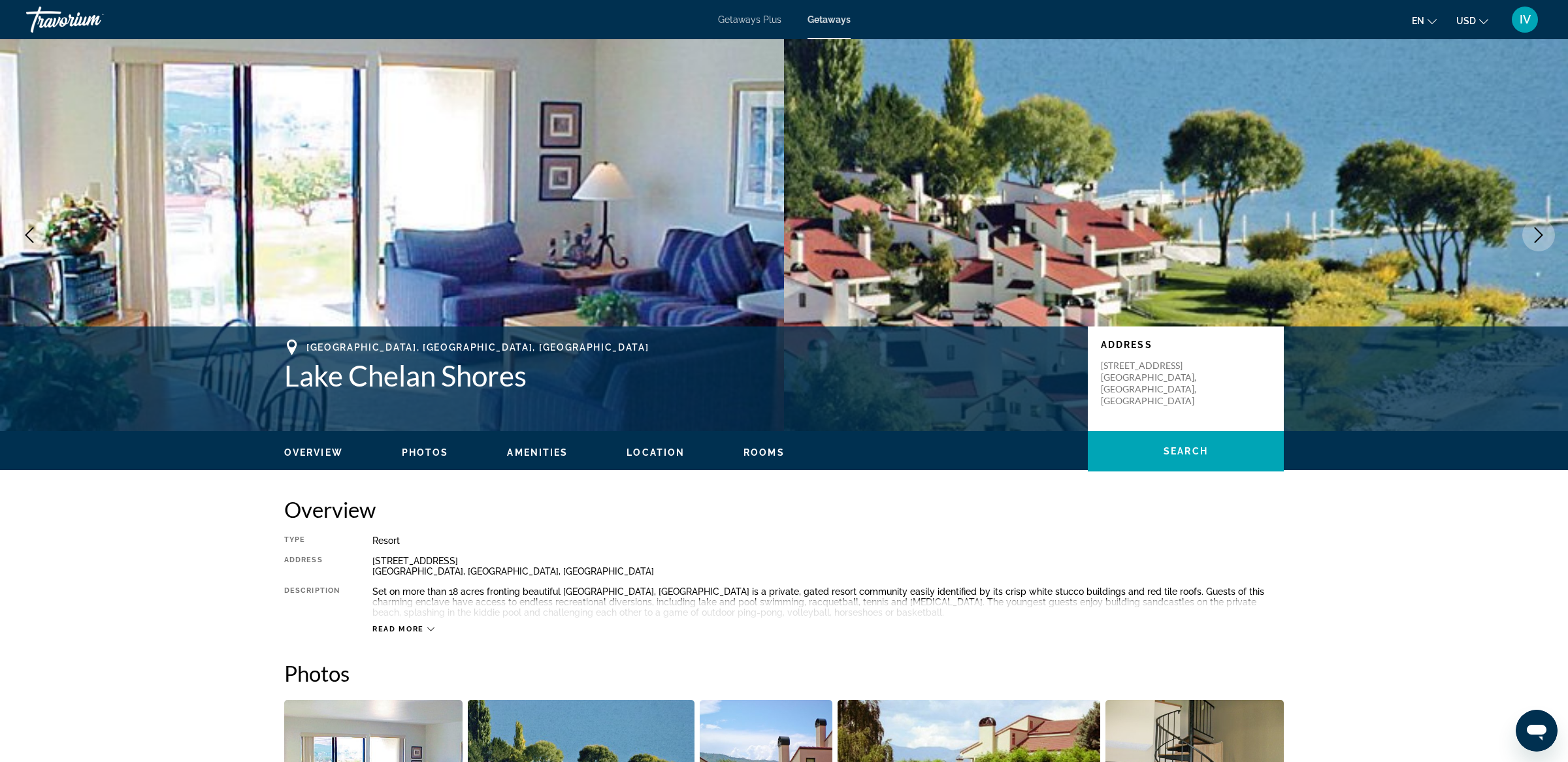
click at [1528, 246] on button "Next image" at bounding box center [1538, 234] width 32 height 32
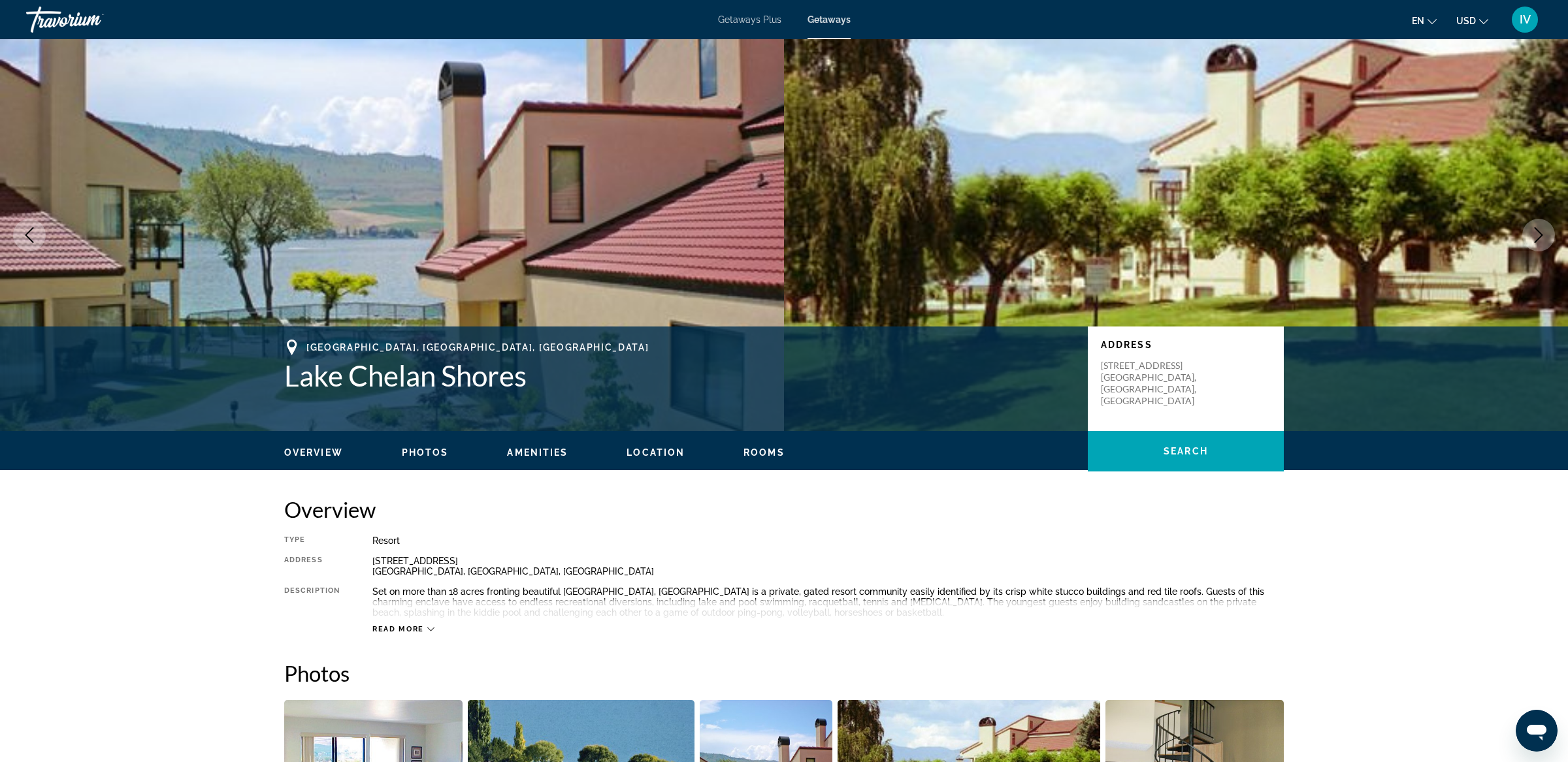
click at [1527, 234] on button "Next image" at bounding box center [1538, 234] width 32 height 32
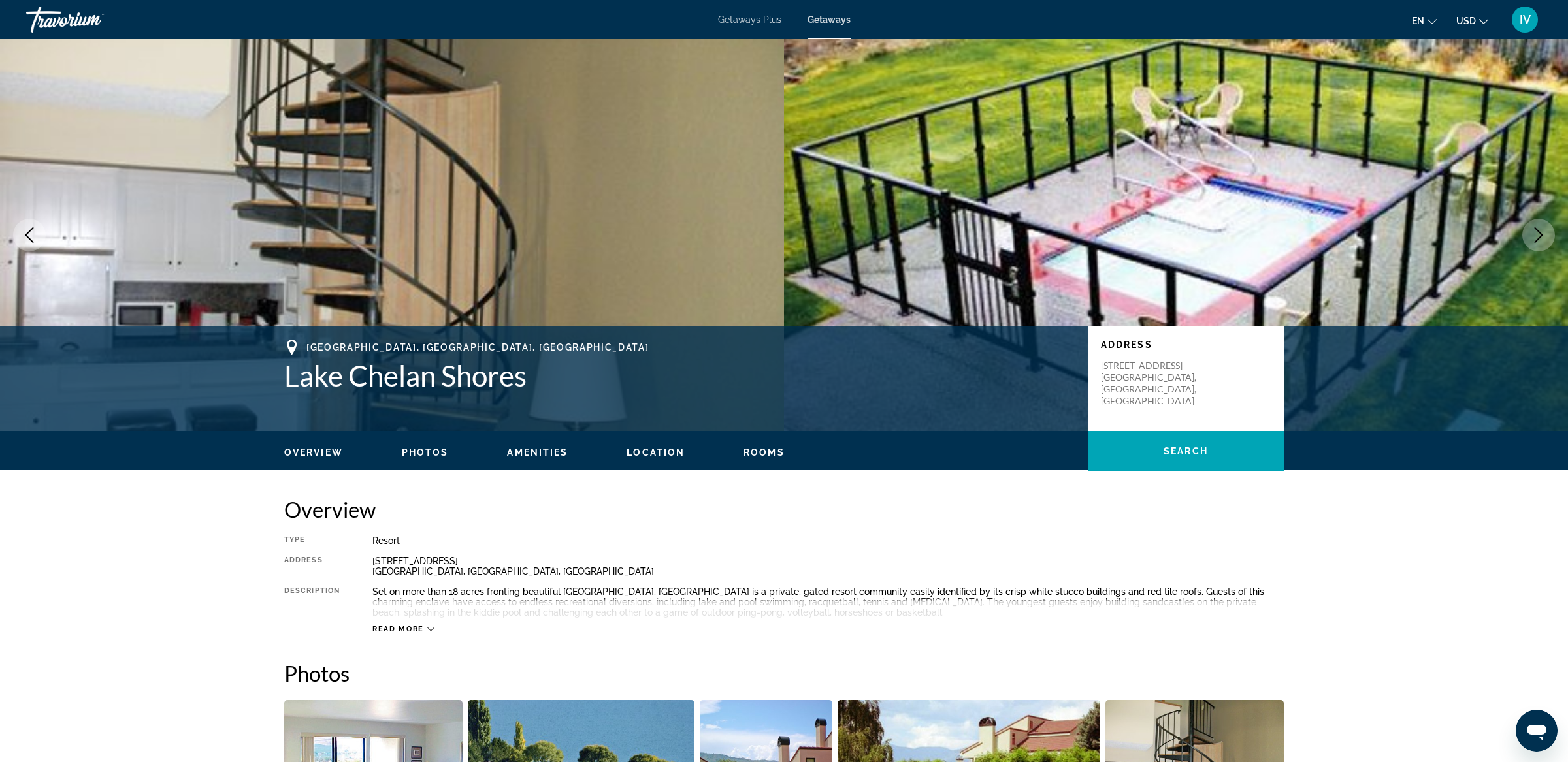
click at [1527, 234] on button "Next image" at bounding box center [1538, 234] width 32 height 32
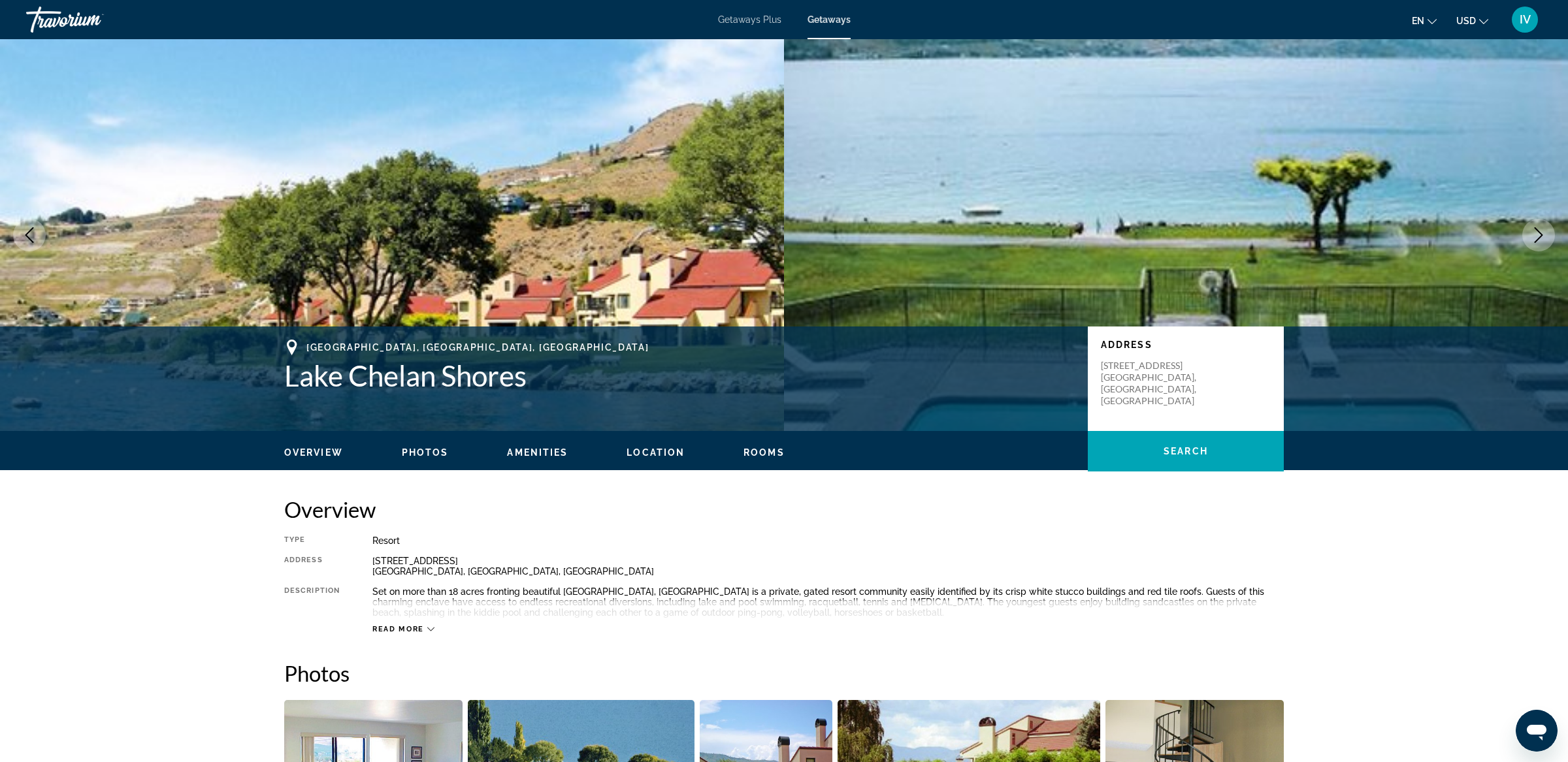
click at [1527, 234] on button "Next image" at bounding box center [1538, 234] width 32 height 32
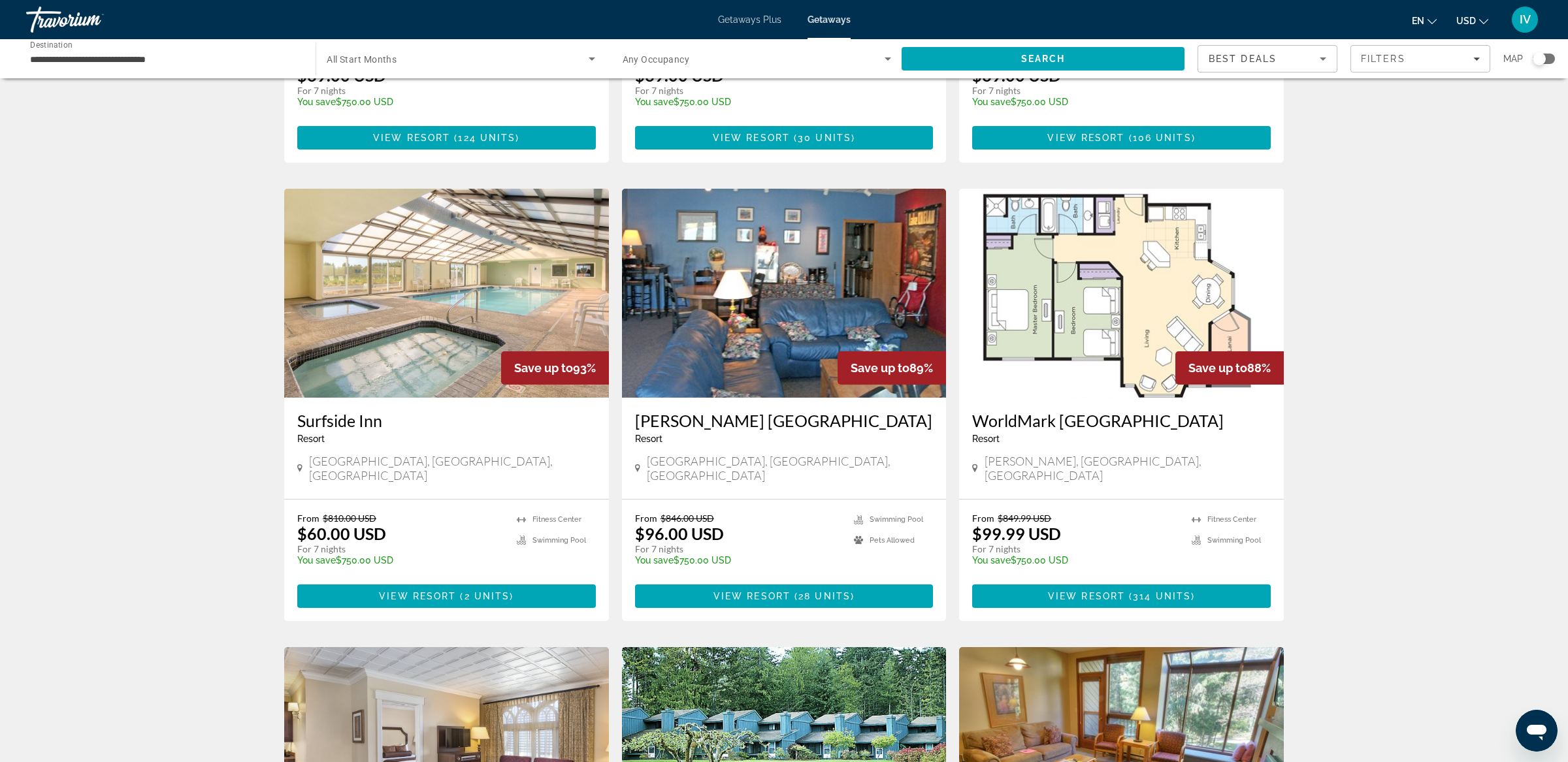
scroll to position [870, 0]
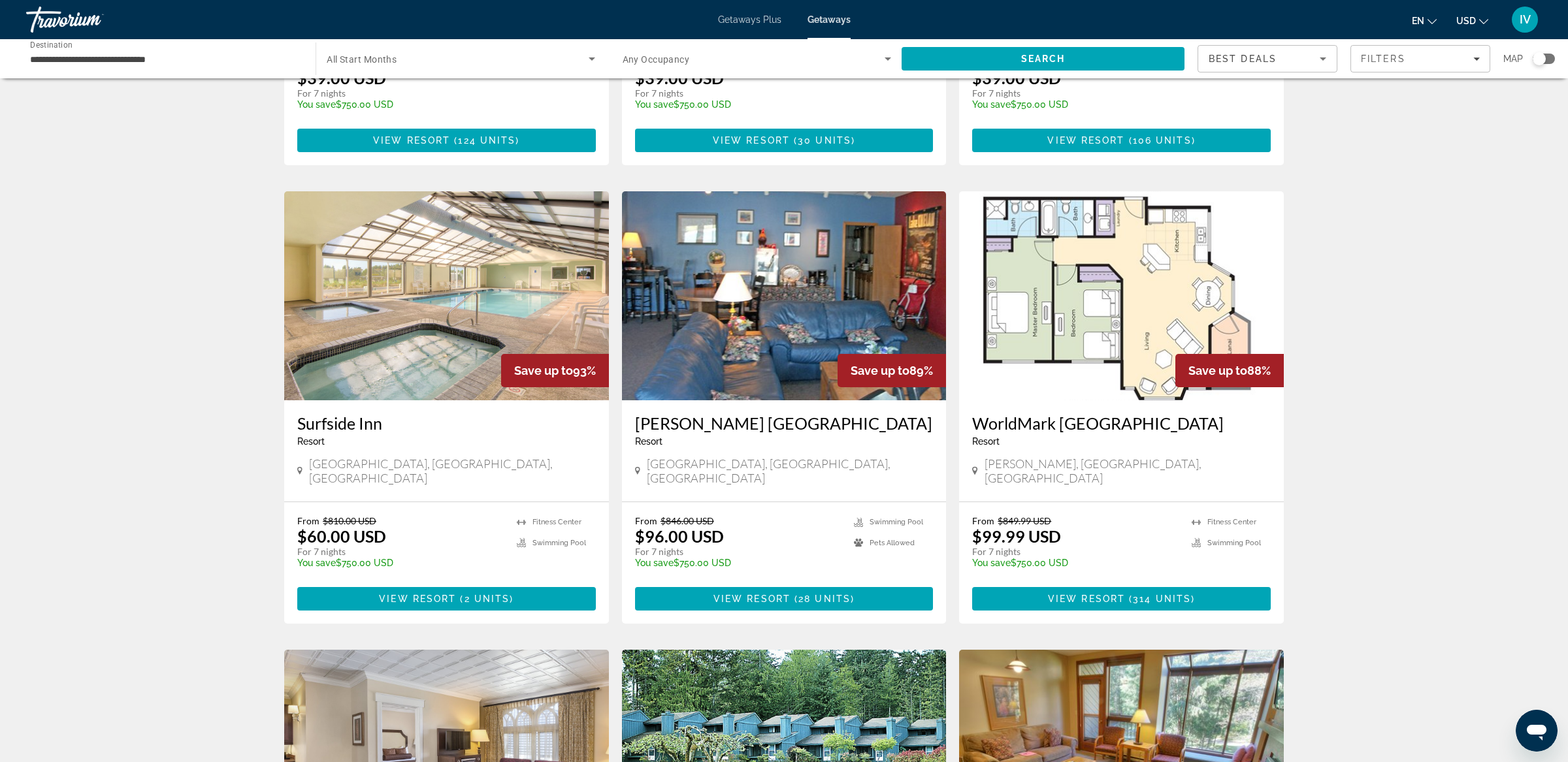
click at [1112, 280] on img "Main content" at bounding box center [1122, 295] width 325 height 209
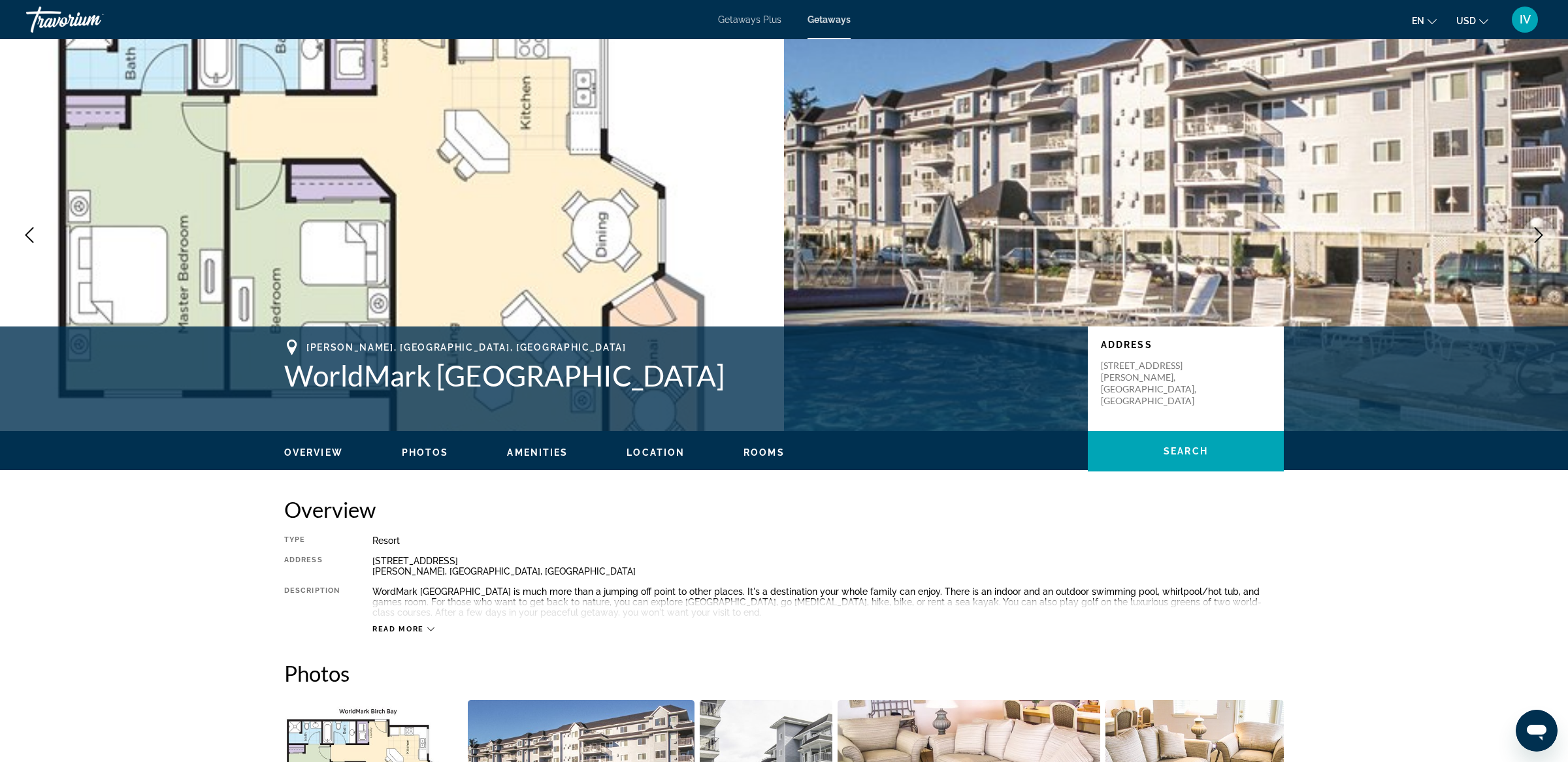
click at [1539, 234] on icon "Next image" at bounding box center [1538, 235] width 16 height 16
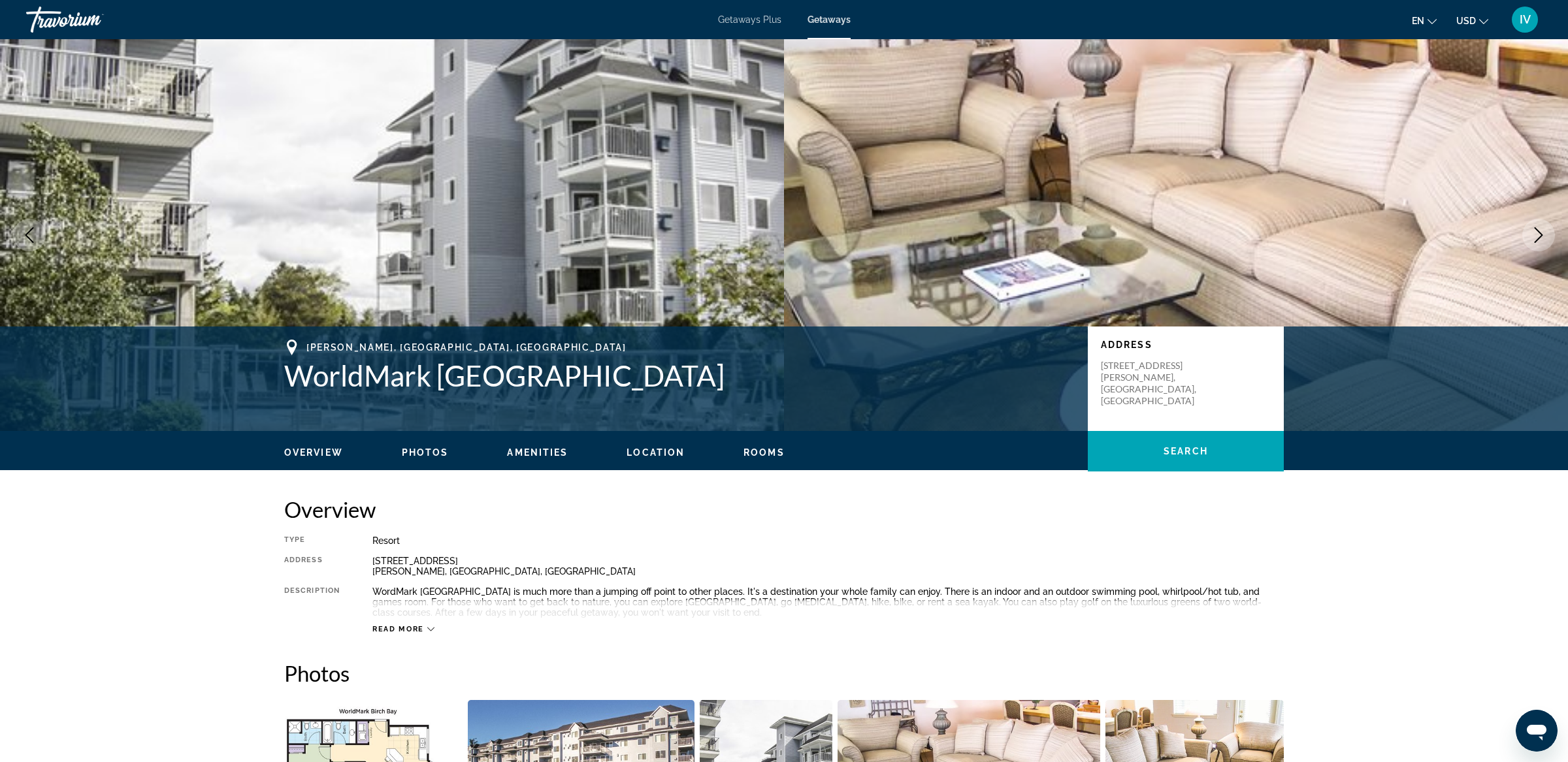
click at [1538, 234] on icon "Next image" at bounding box center [1538, 235] width 16 height 16
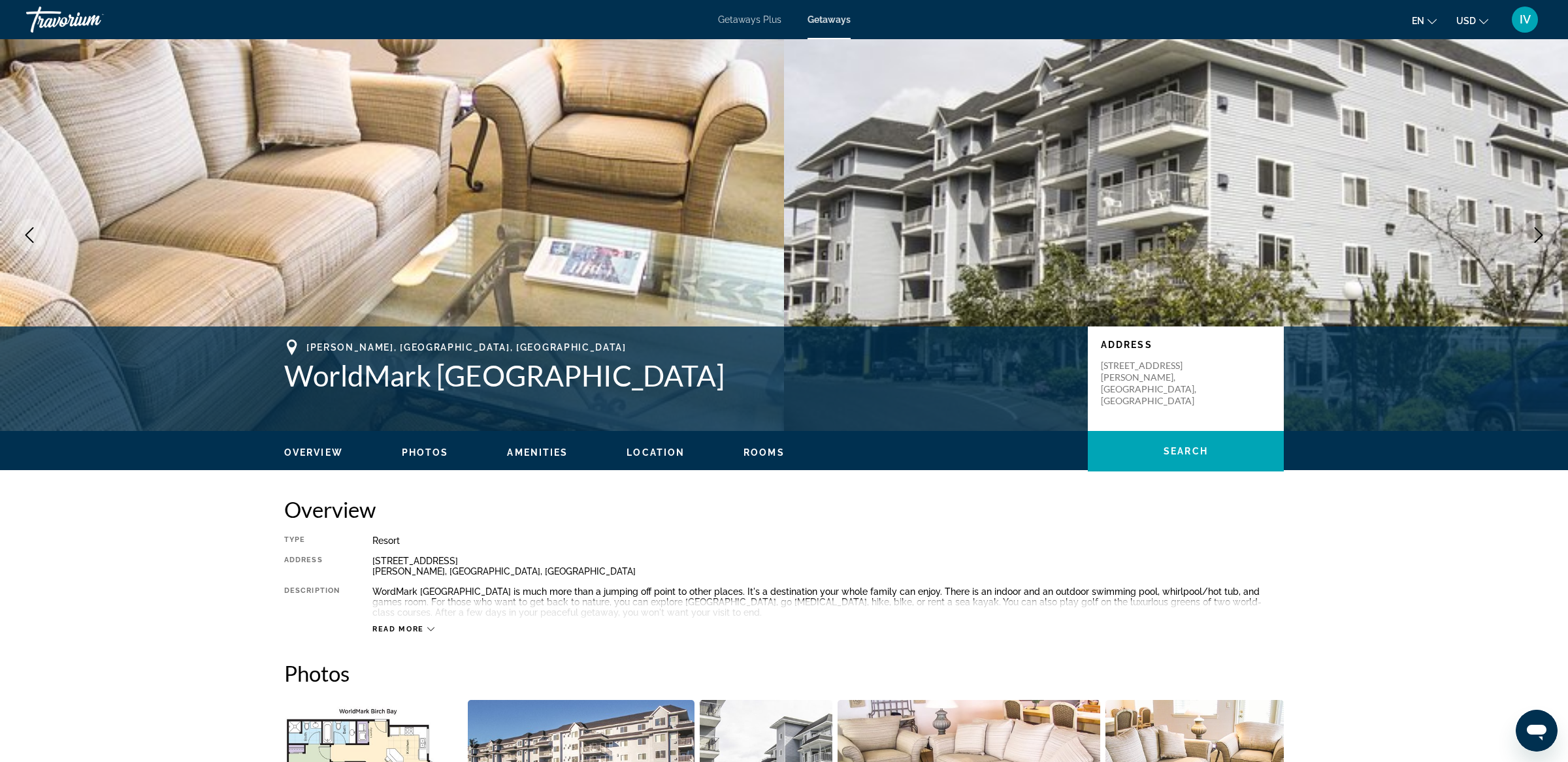
click at [1538, 234] on icon "Next image" at bounding box center [1538, 235] width 16 height 16
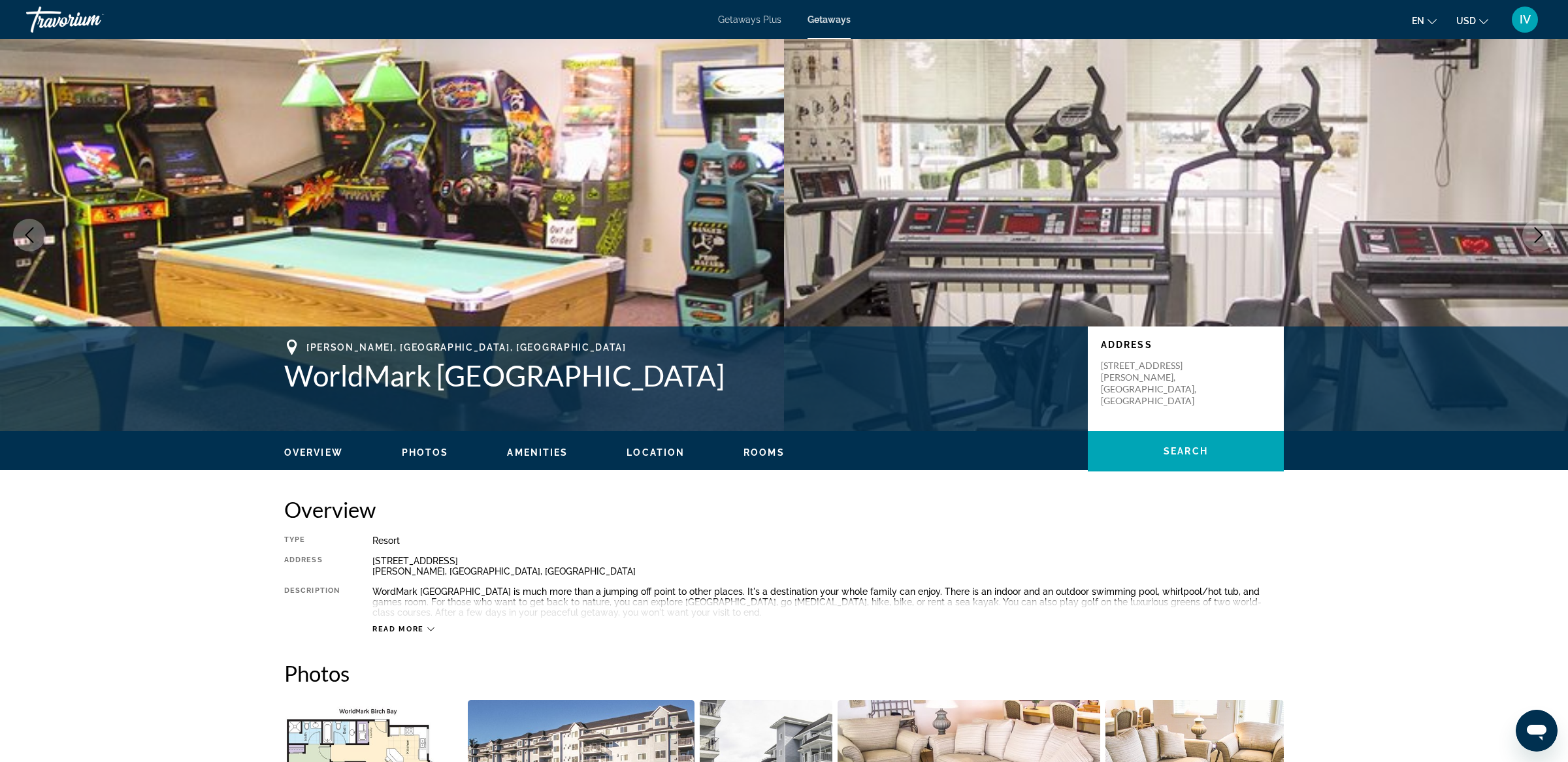
click at [1538, 234] on icon "Next image" at bounding box center [1538, 235] width 16 height 16
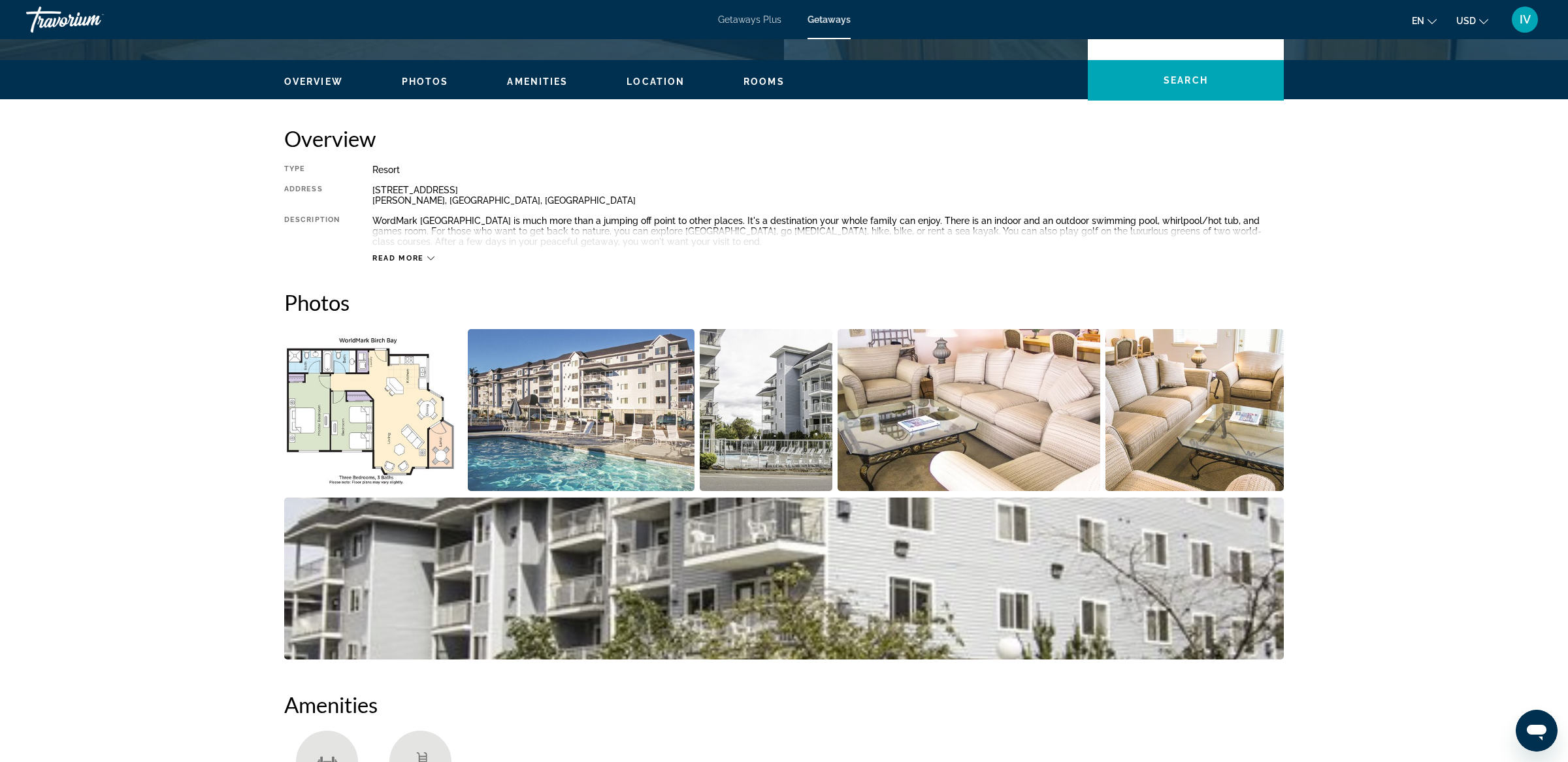
scroll to position [386, 0]
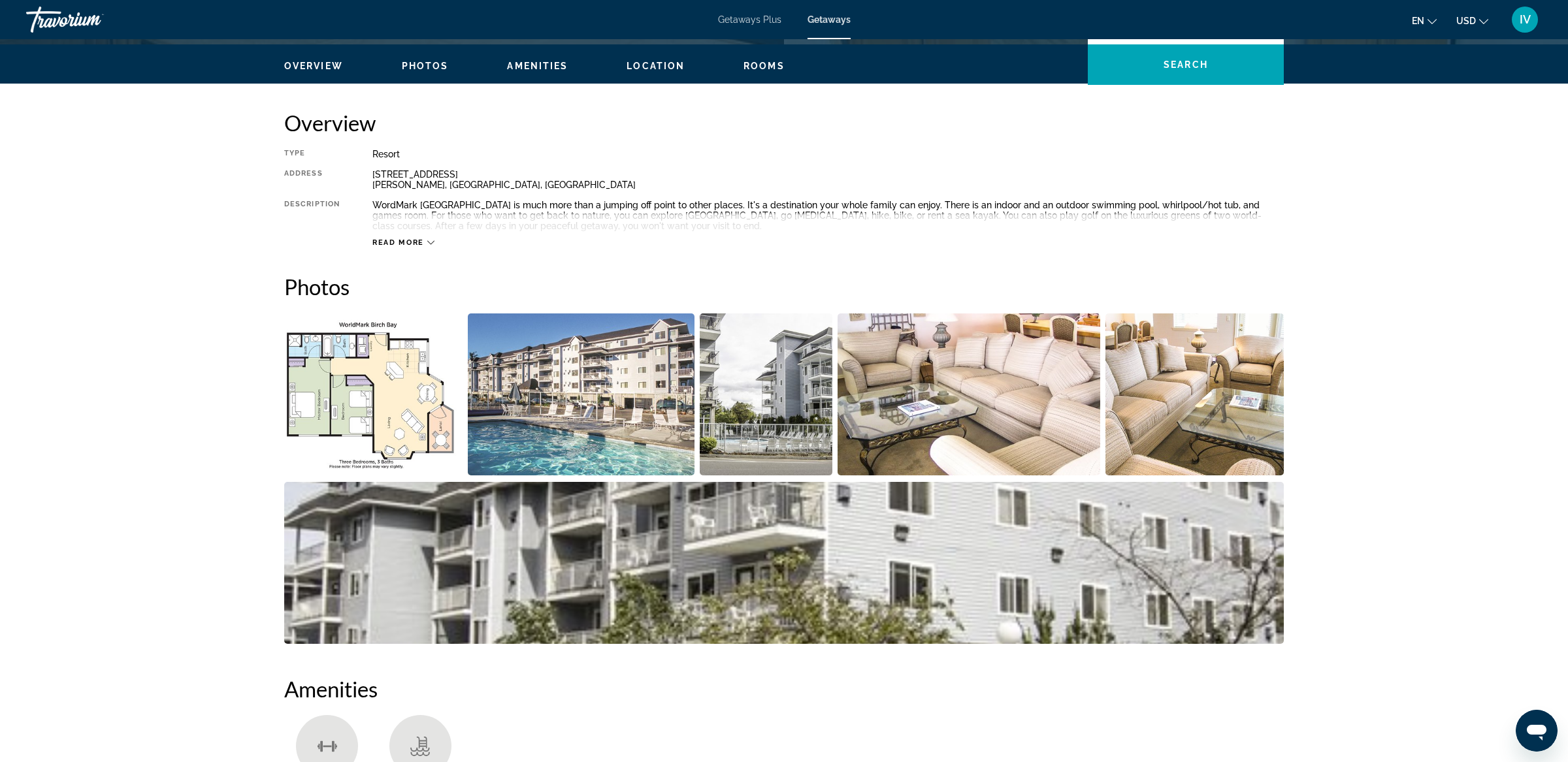
click at [1000, 448] on img "Open full-screen image slider" at bounding box center [969, 395] width 263 height 162
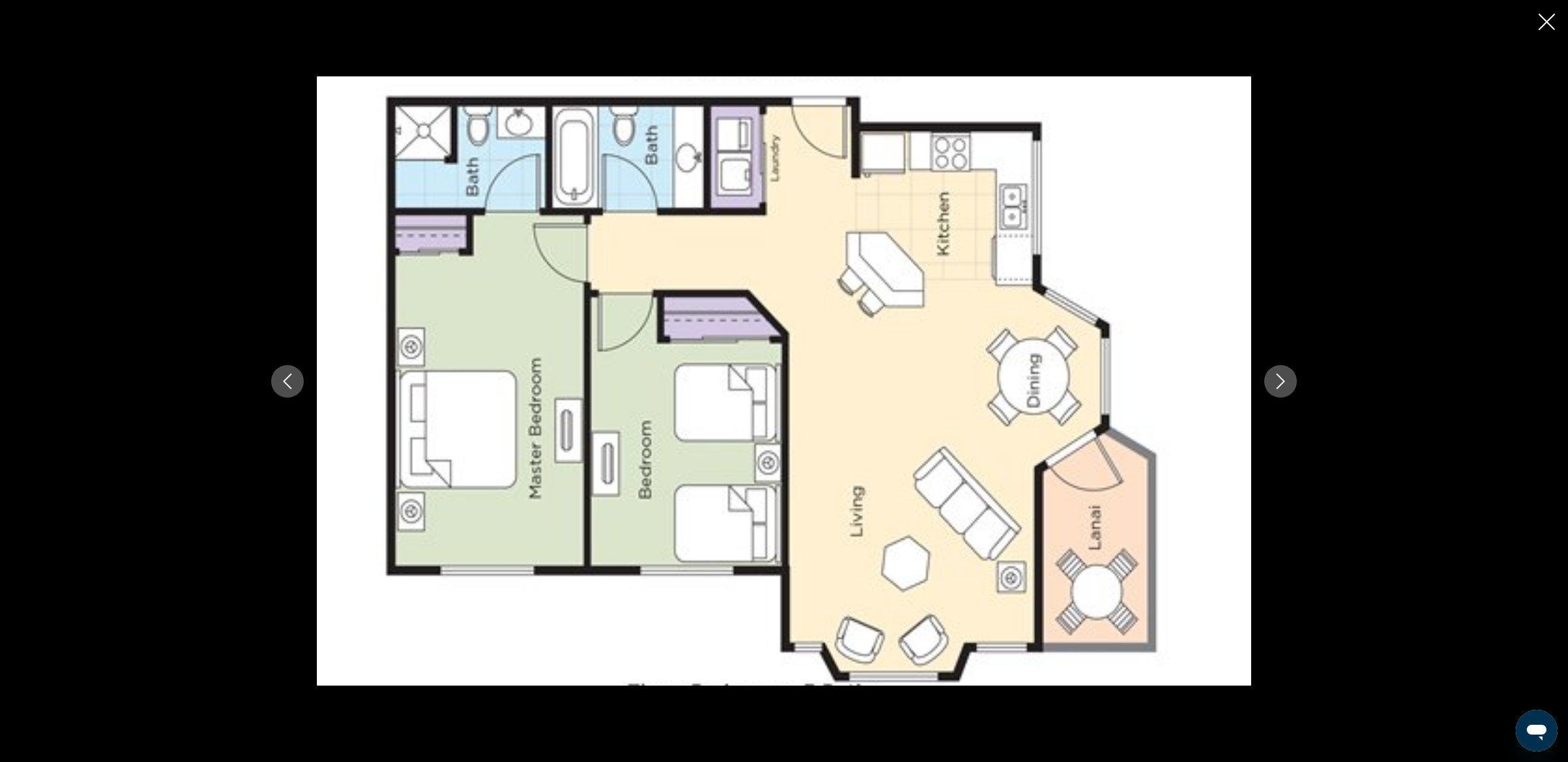
click at [1274, 380] on icon "Next image" at bounding box center [1281, 381] width 16 height 16
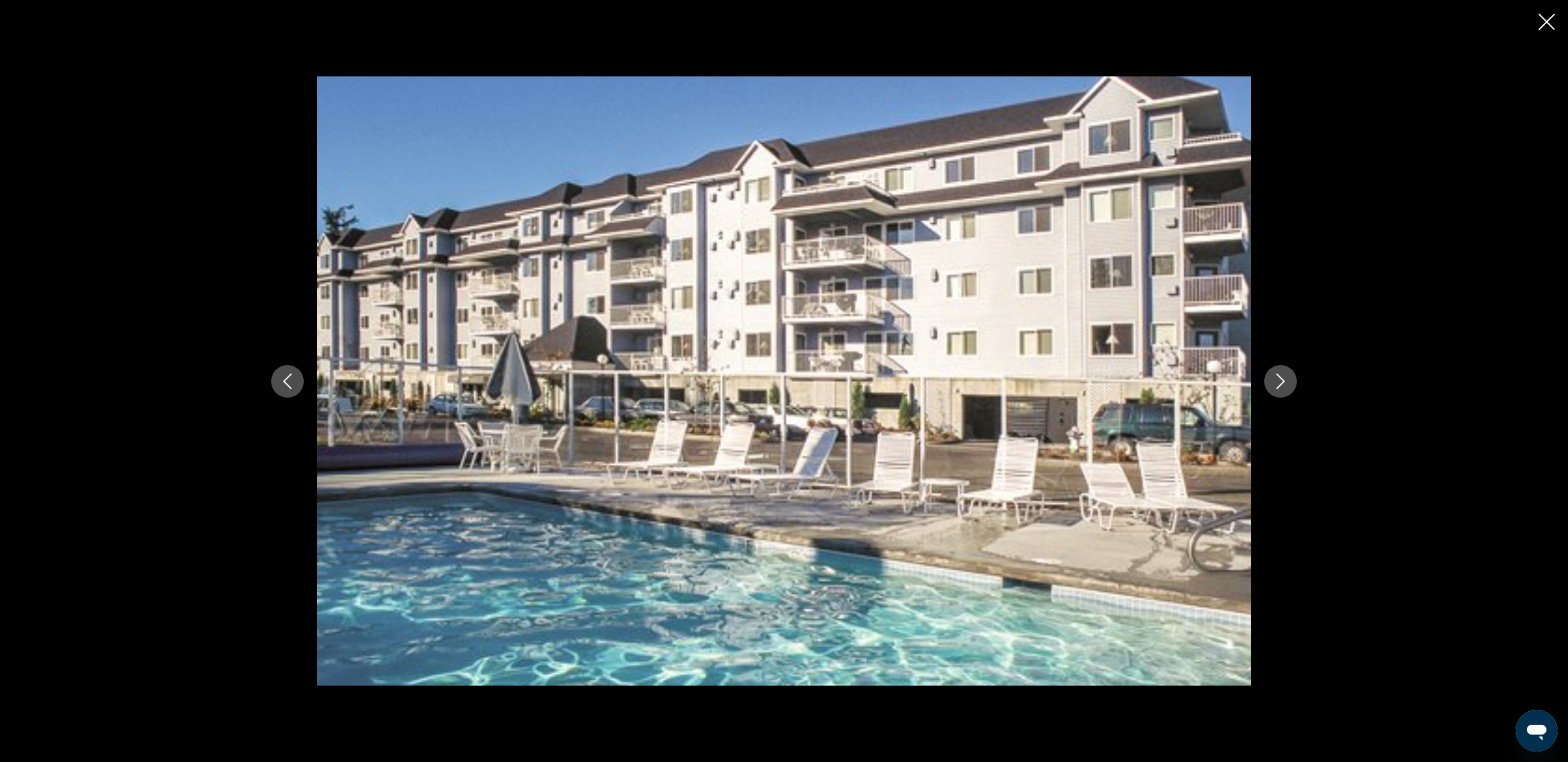
click at [1274, 380] on icon "Next image" at bounding box center [1281, 381] width 16 height 16
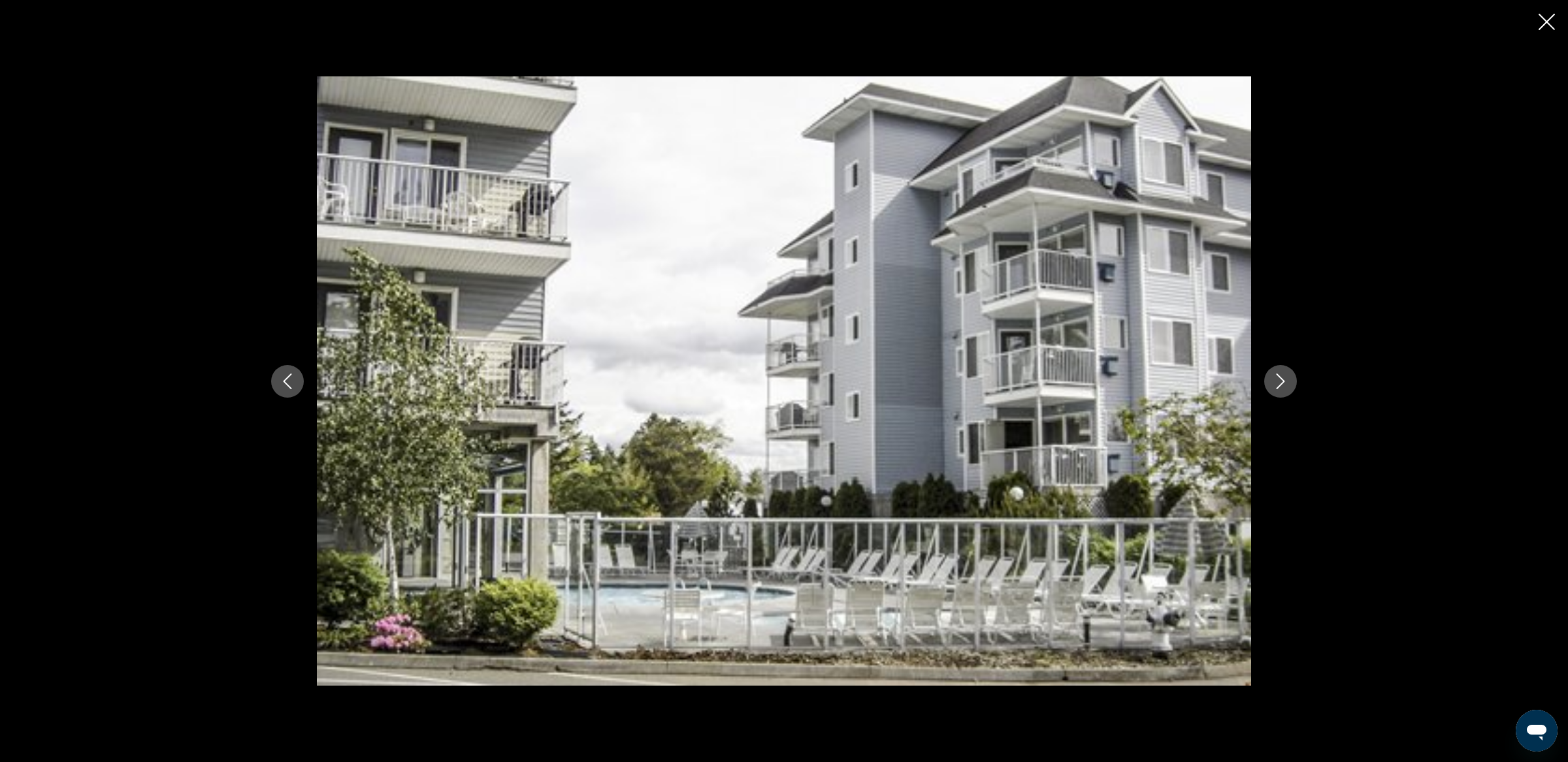
click at [1274, 380] on icon "Next image" at bounding box center [1281, 381] width 16 height 16
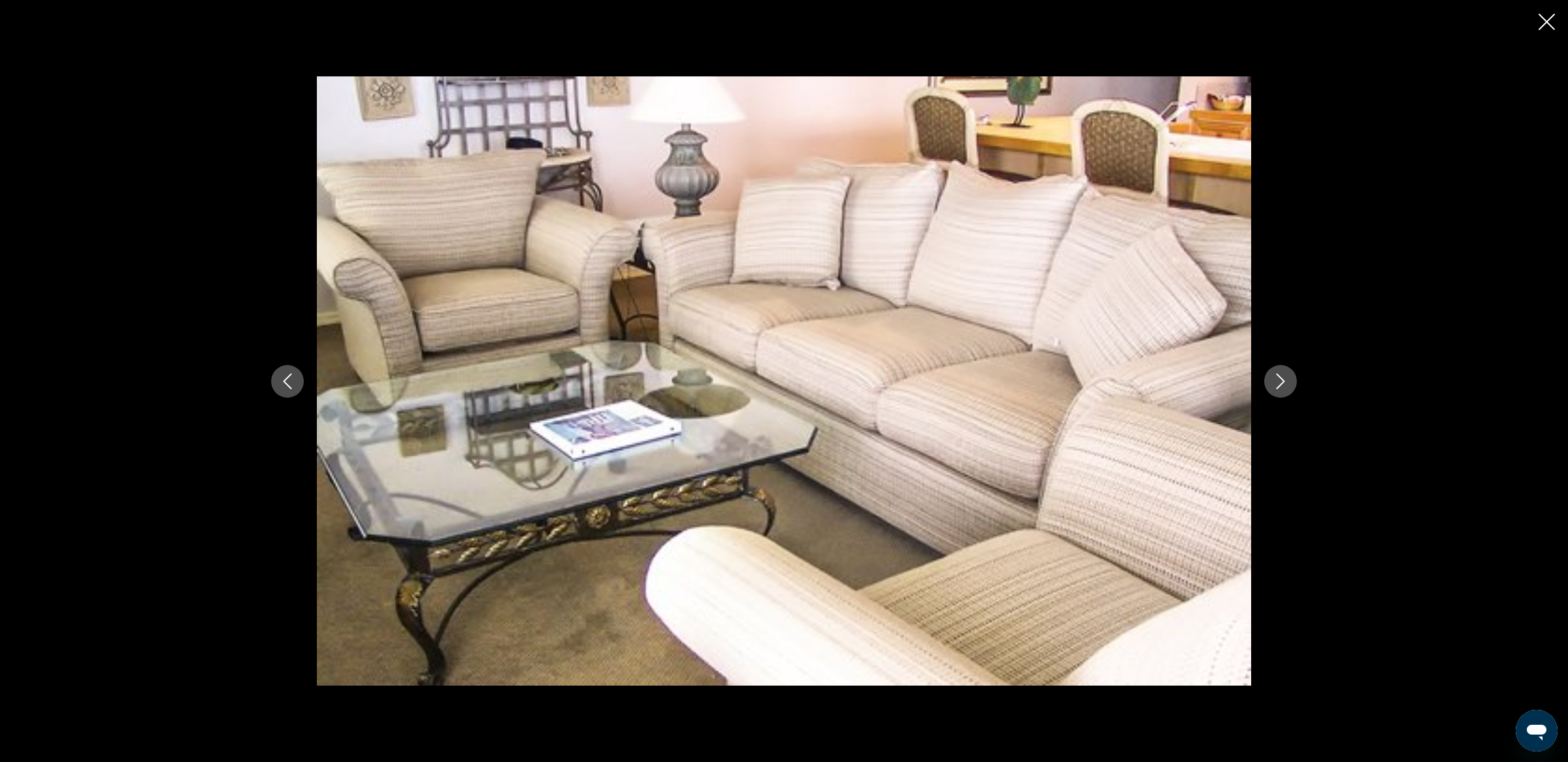
click at [1274, 380] on icon "Next image" at bounding box center [1281, 381] width 16 height 16
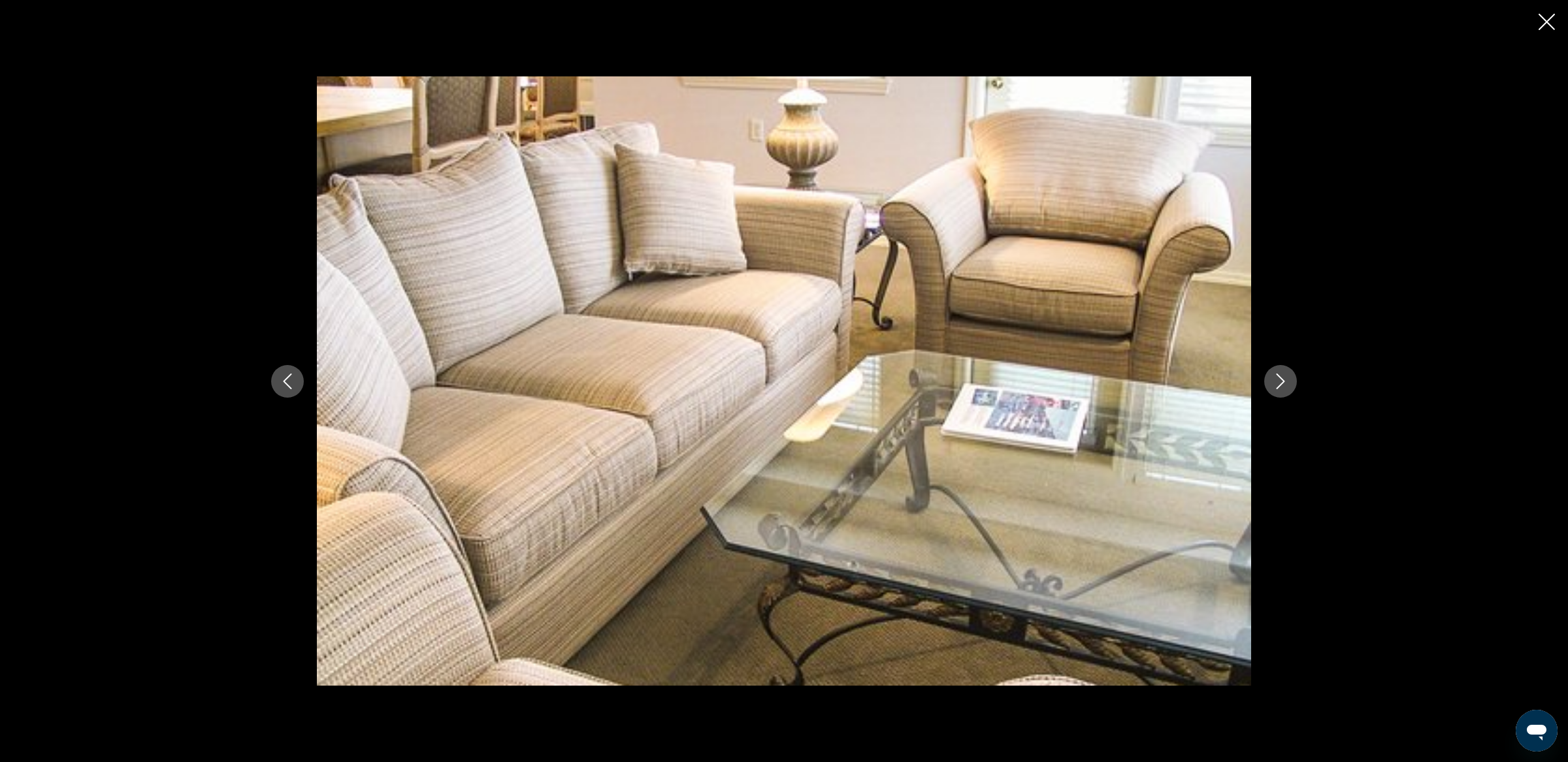
scroll to position [369, 0]
click at [1274, 380] on icon "Next image" at bounding box center [1281, 381] width 16 height 16
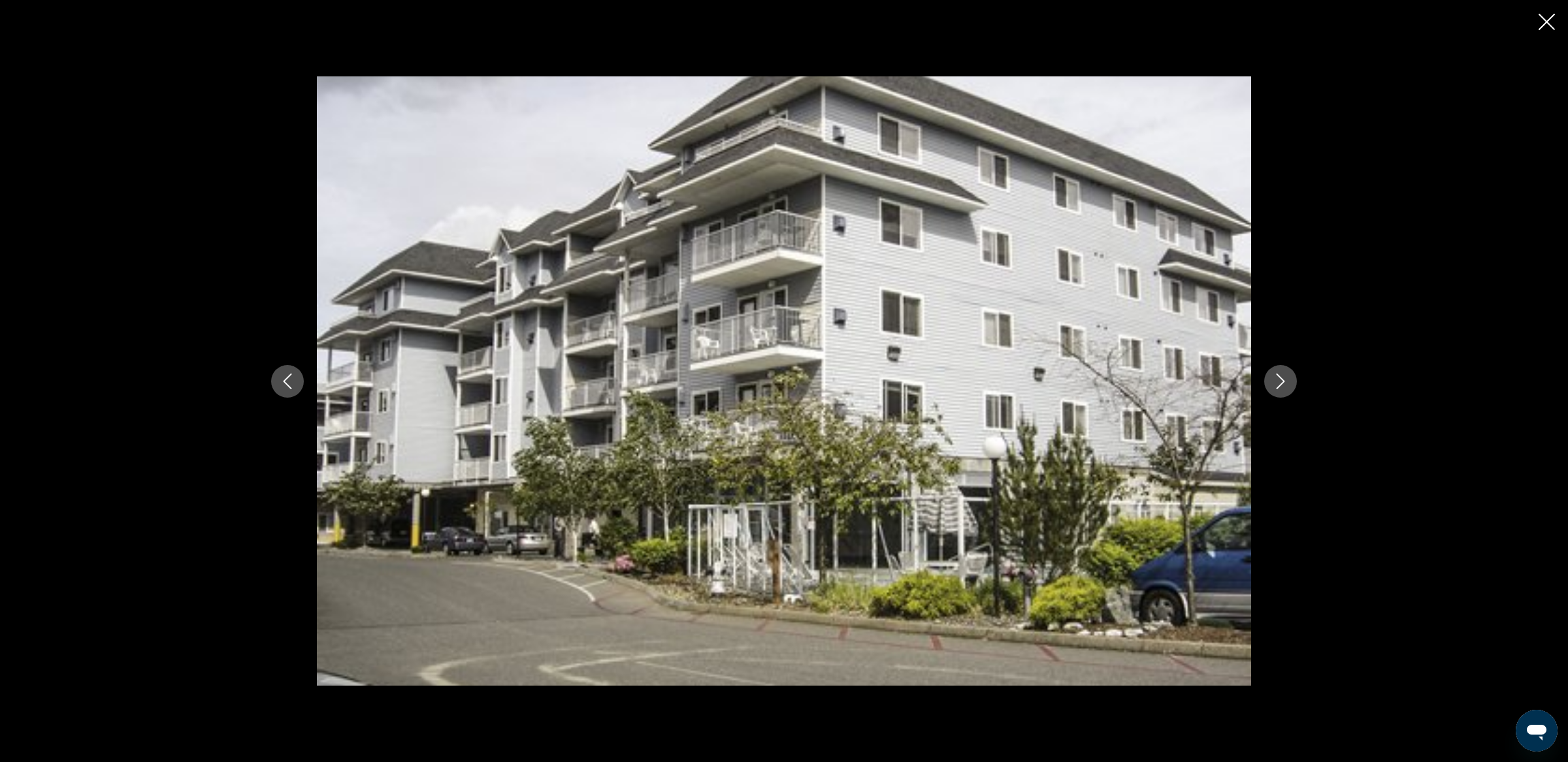
click at [1546, 24] on icon "Close slideshow" at bounding box center [1547, 22] width 17 height 17
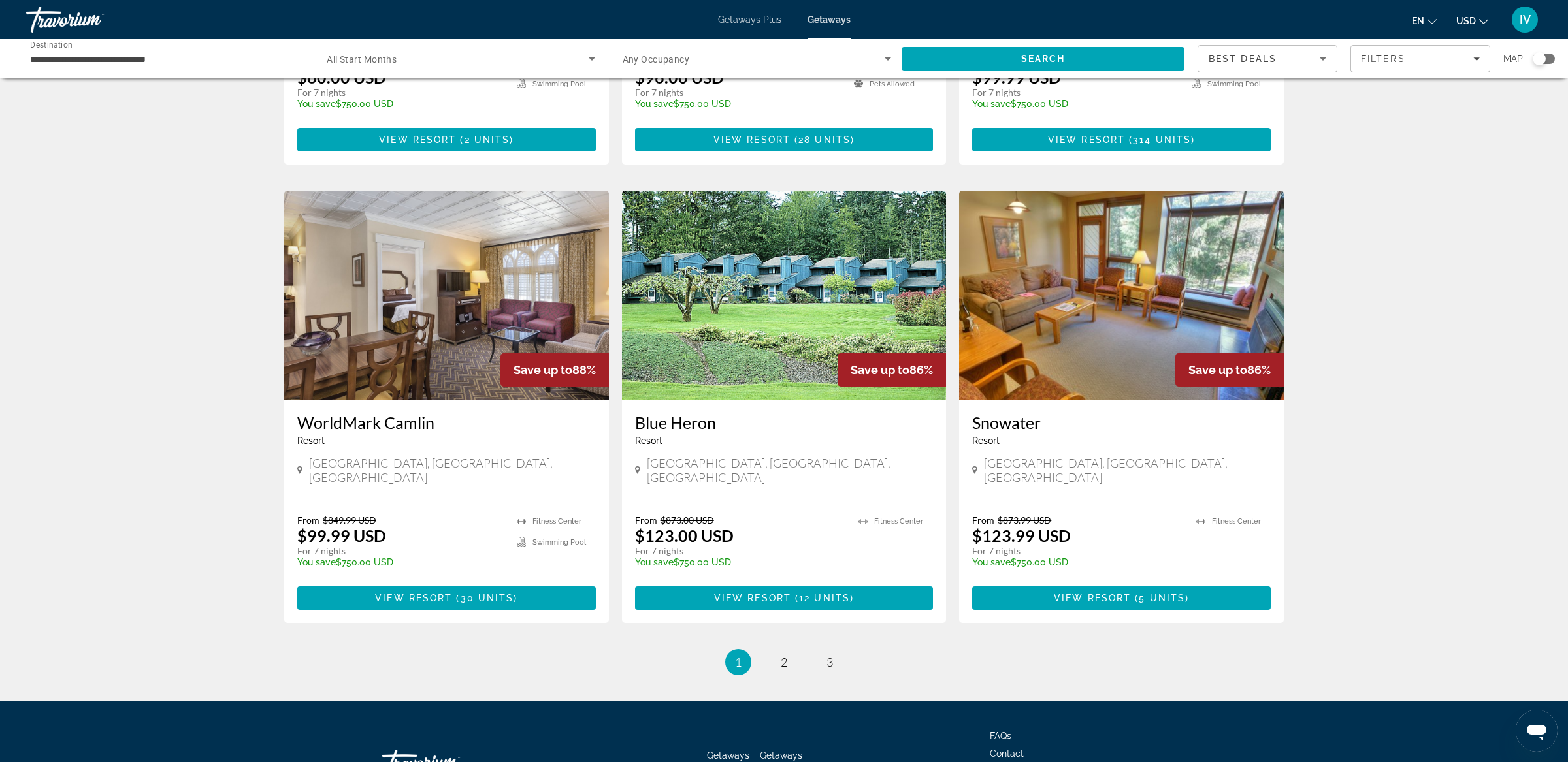
scroll to position [1350, 0]
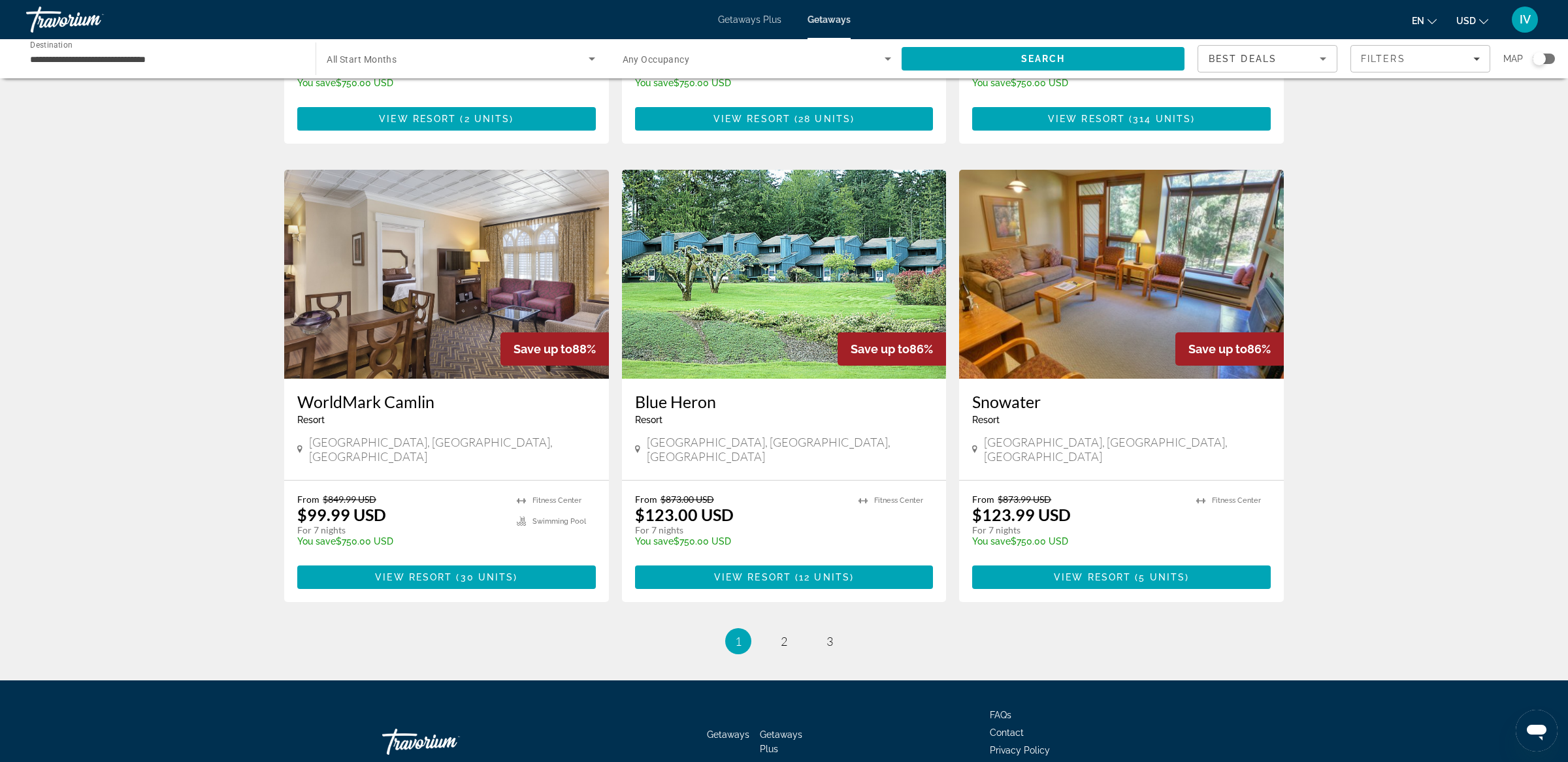
click at [419, 240] on img "Main content" at bounding box center [446, 274] width 325 height 209
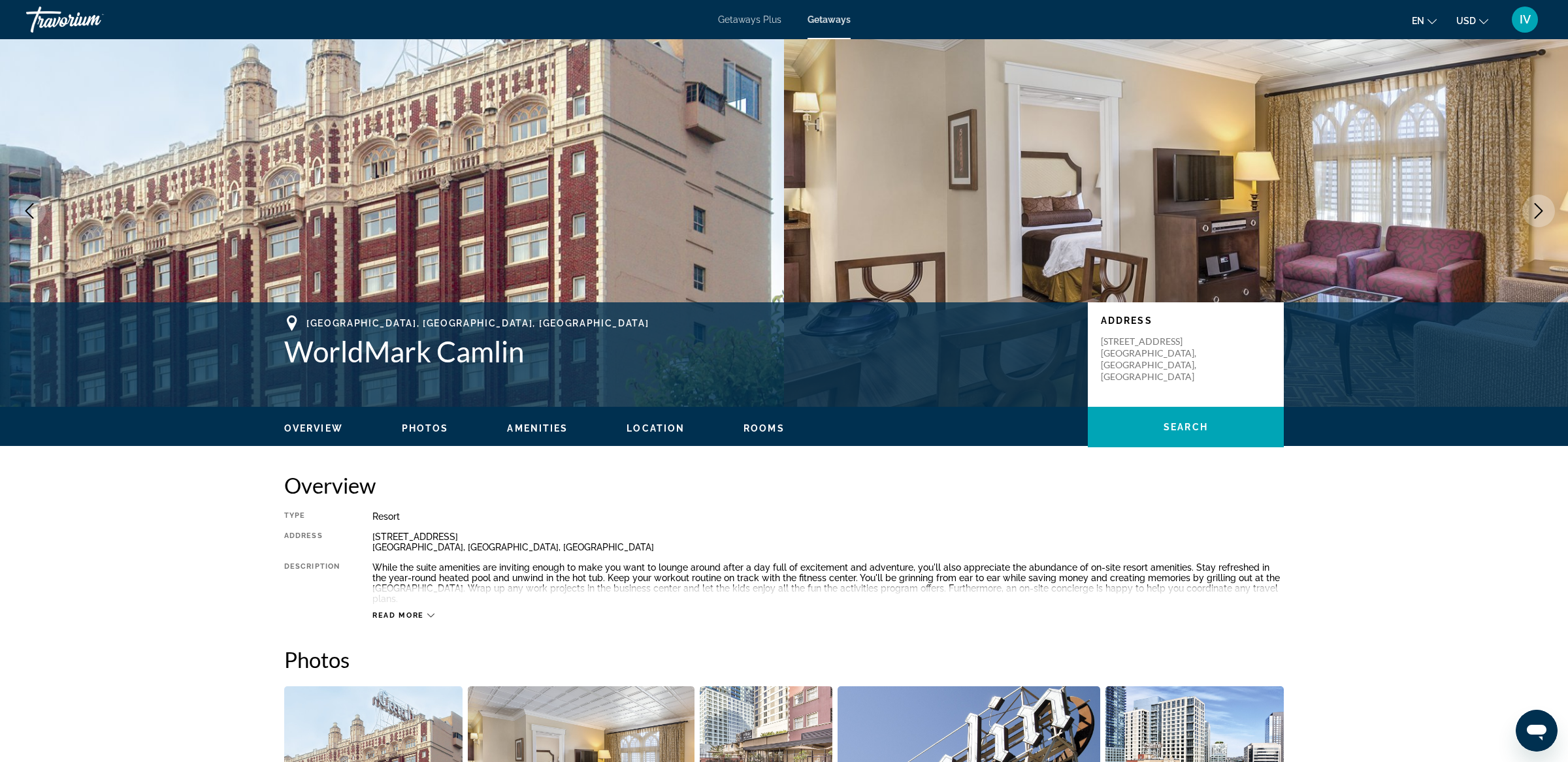
scroll to position [36, 0]
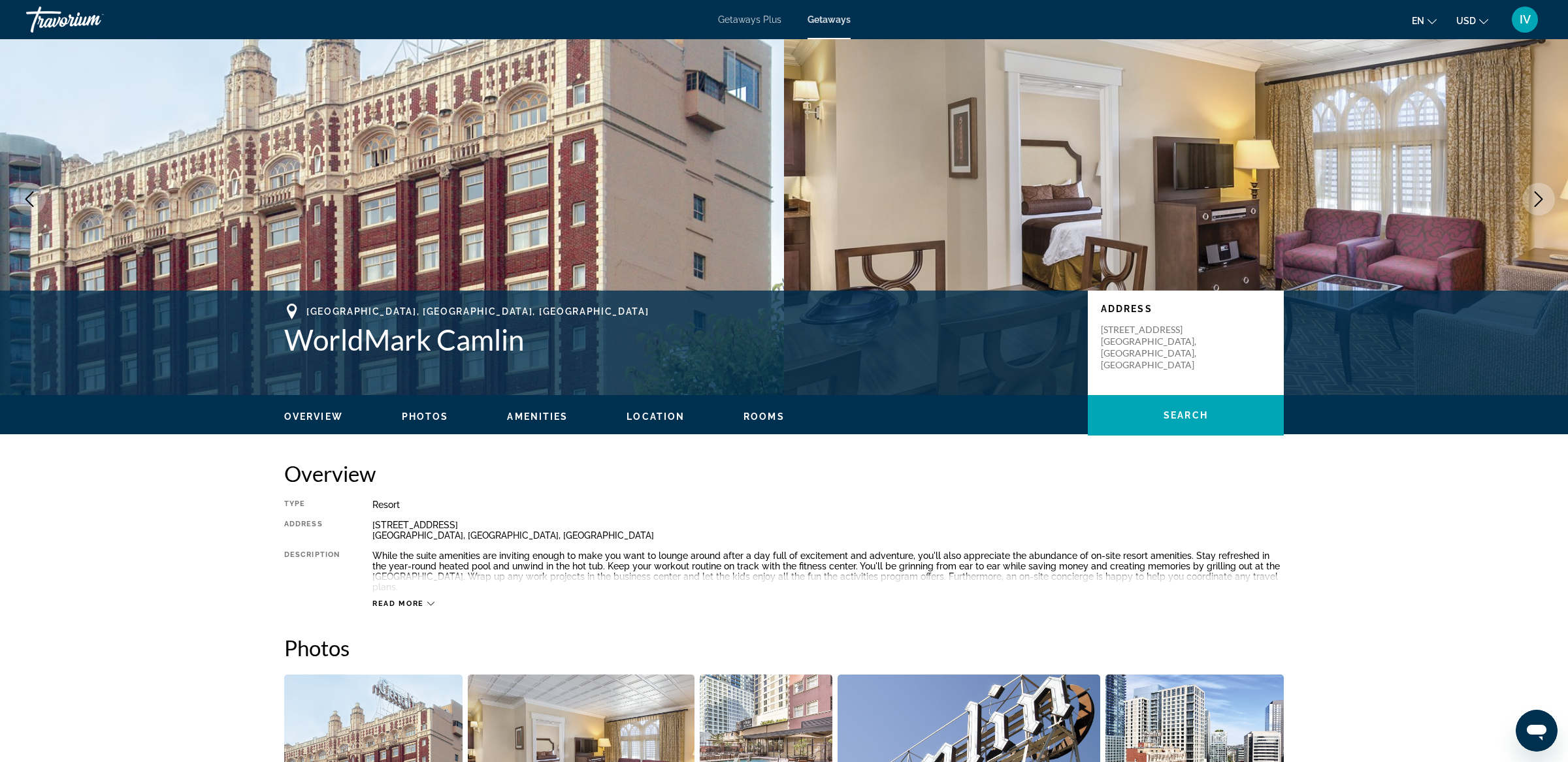
click at [1537, 197] on icon "Next image" at bounding box center [1538, 199] width 16 height 16
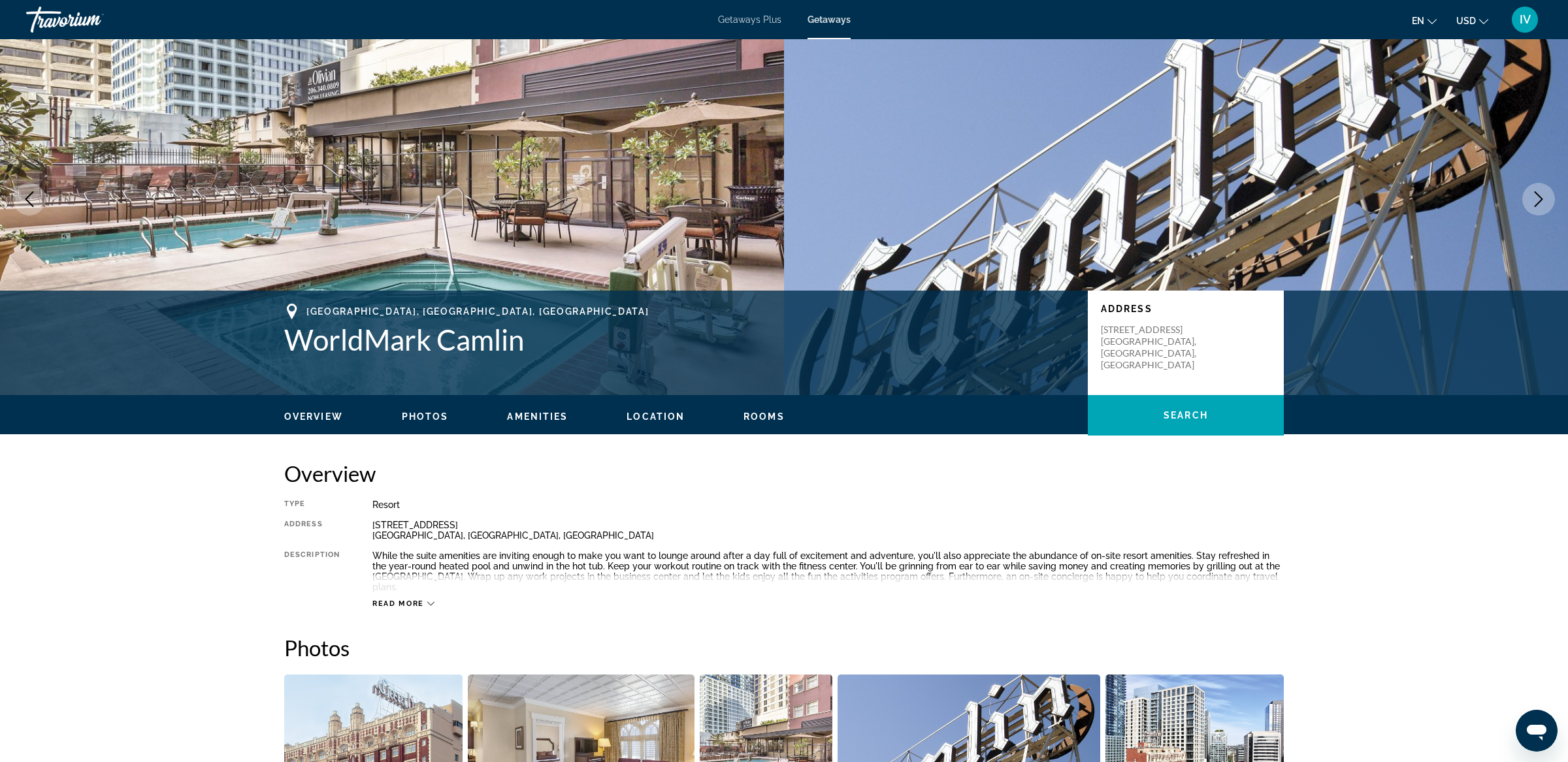
click at [1537, 197] on icon "Next image" at bounding box center [1538, 199] width 16 height 16
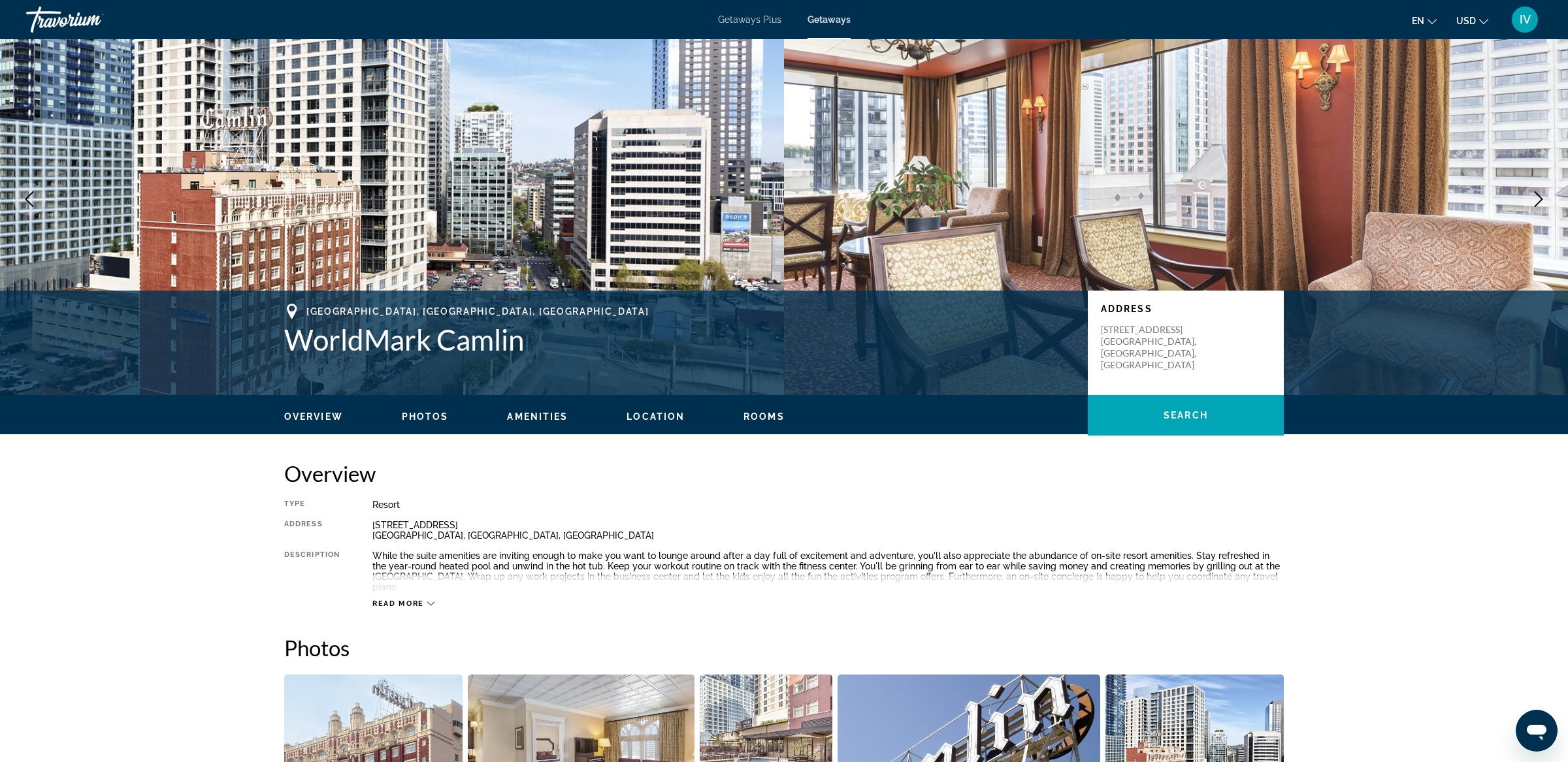
click at [1537, 197] on icon "Next image" at bounding box center [1538, 199] width 16 height 16
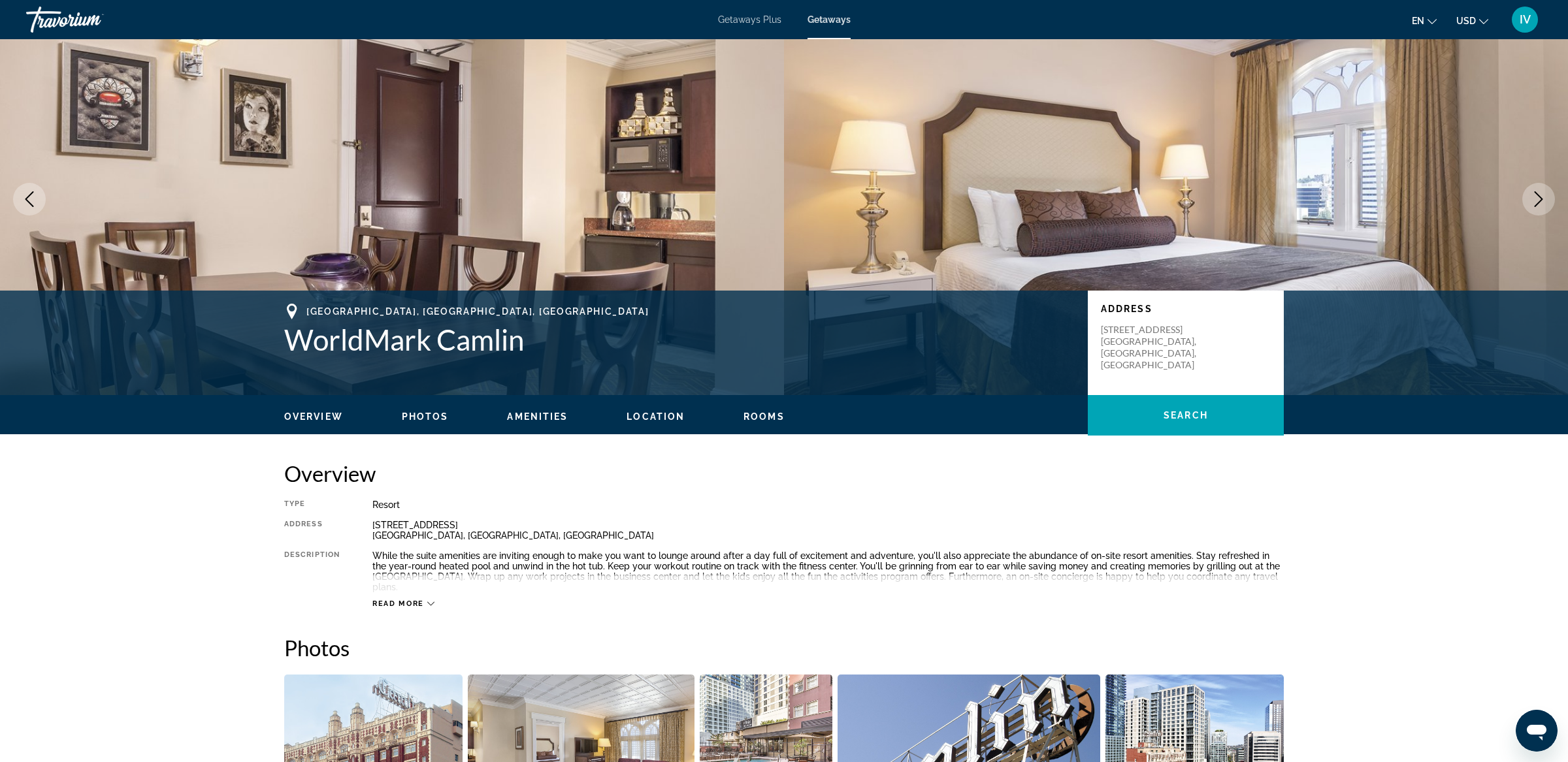
click at [1537, 197] on icon "Next image" at bounding box center [1538, 199] width 16 height 16
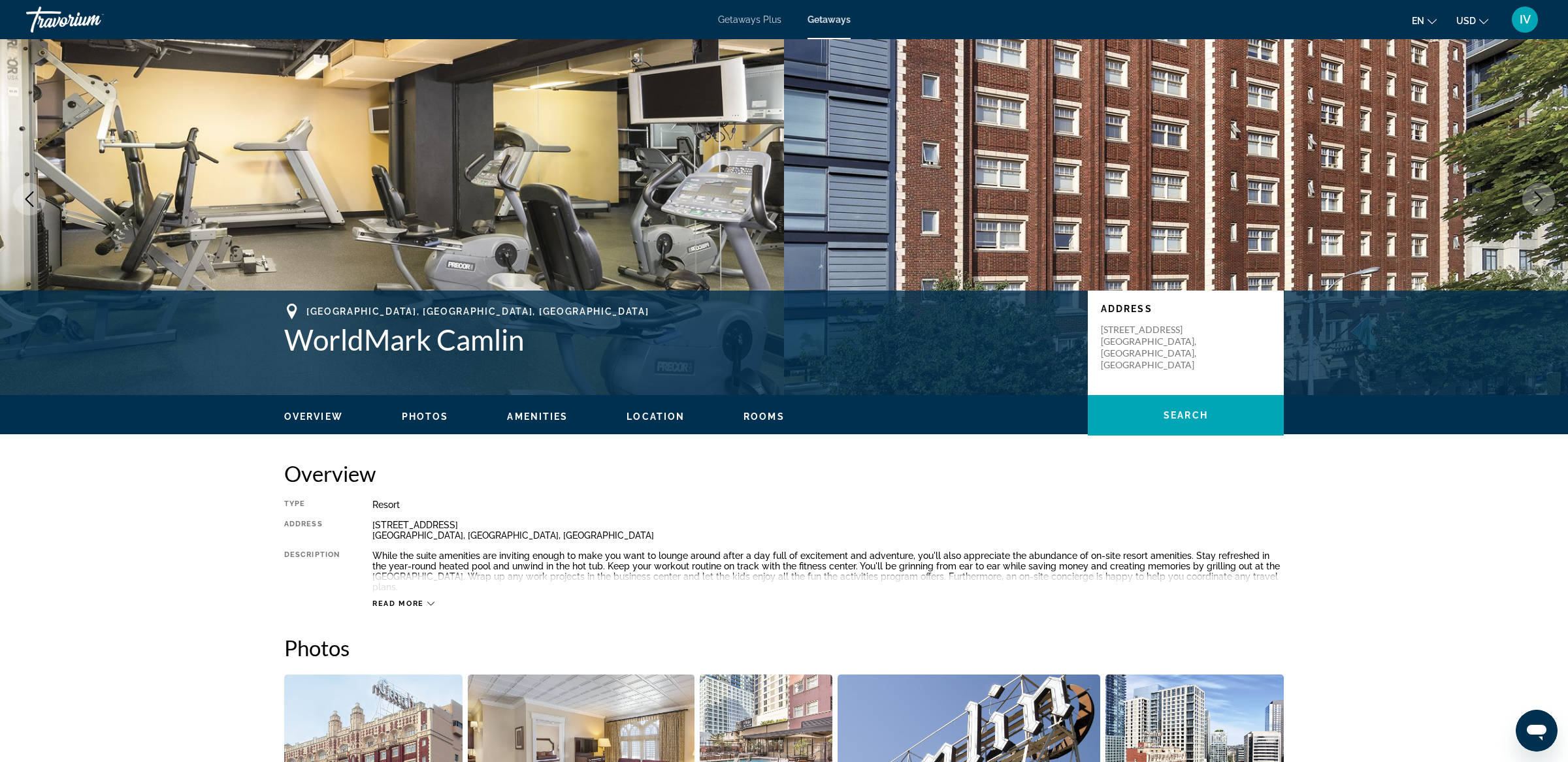
click at [1537, 197] on icon "Next image" at bounding box center [1538, 199] width 16 height 16
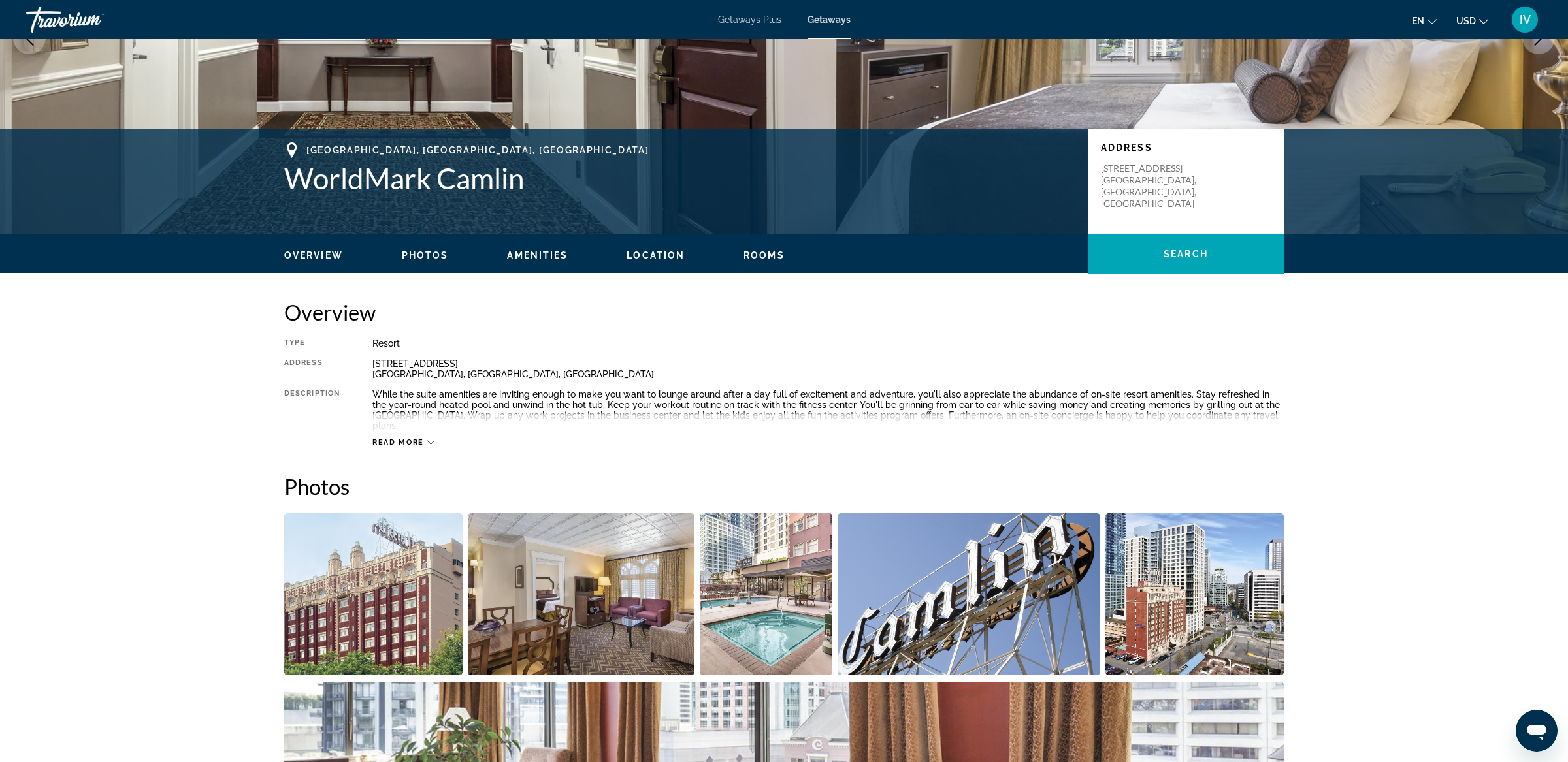
scroll to position [194, 0]
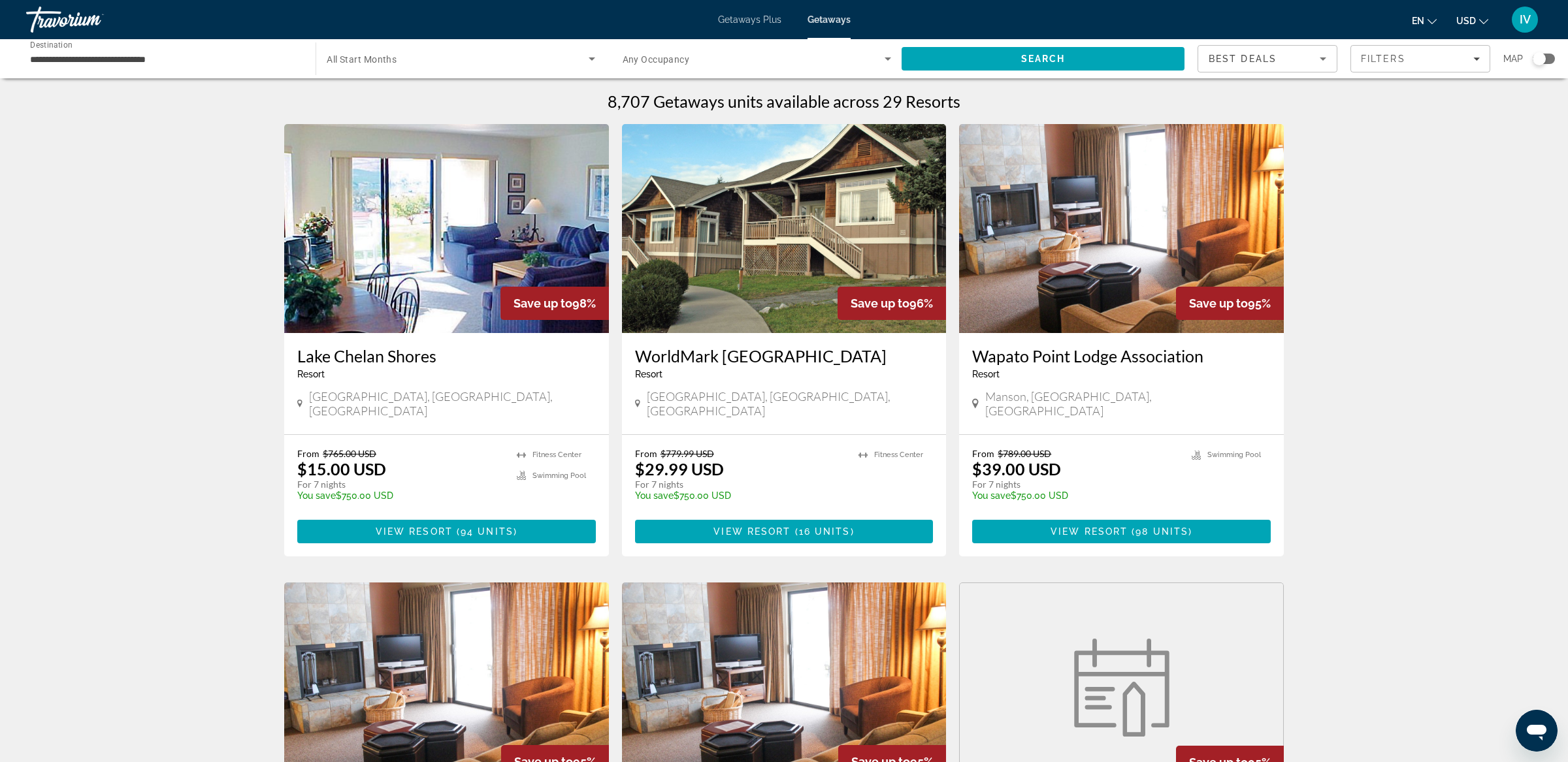
scroll to position [2, 0]
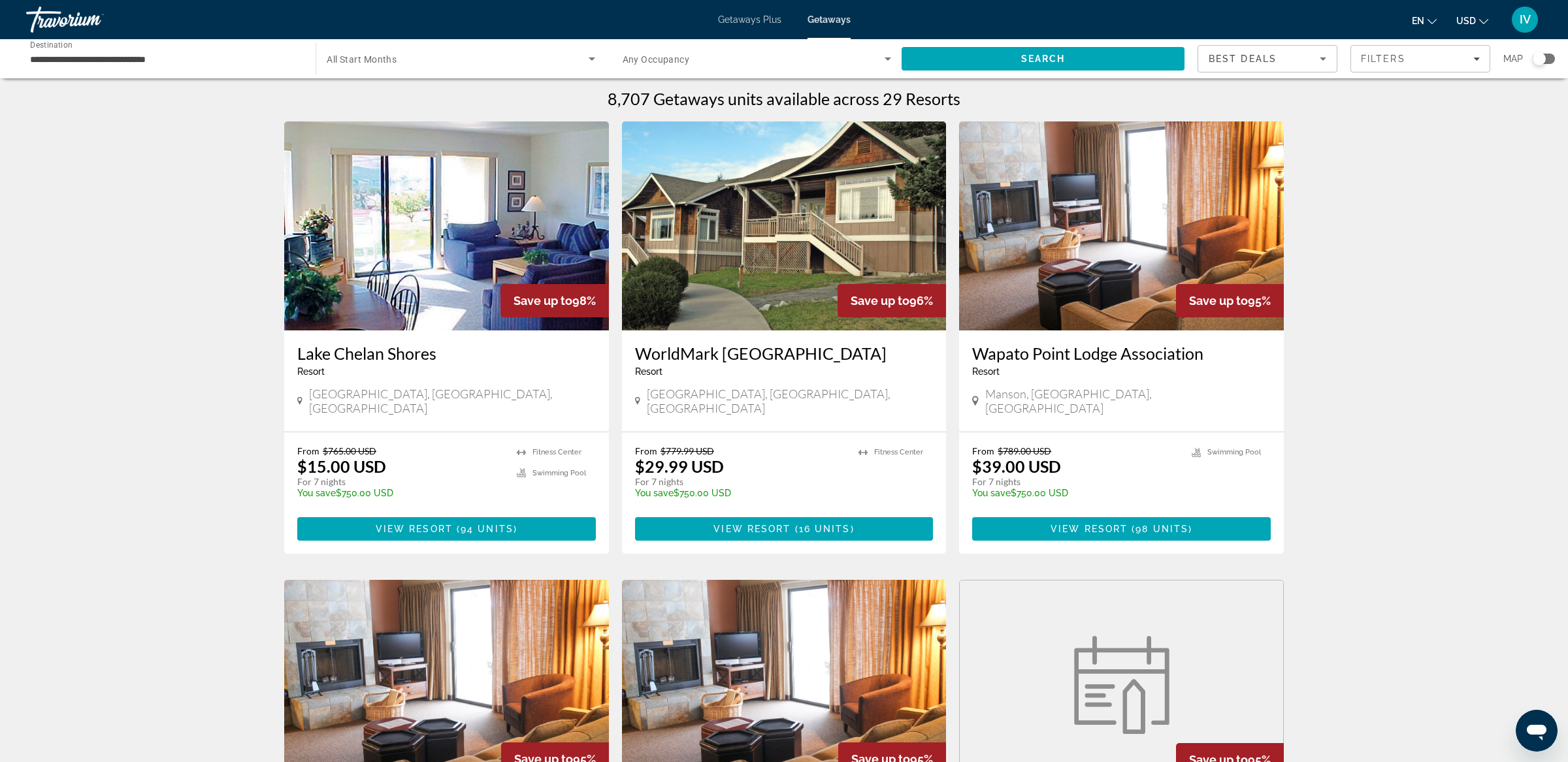
click at [93, 55] on input "**********" at bounding box center [164, 59] width 268 height 16
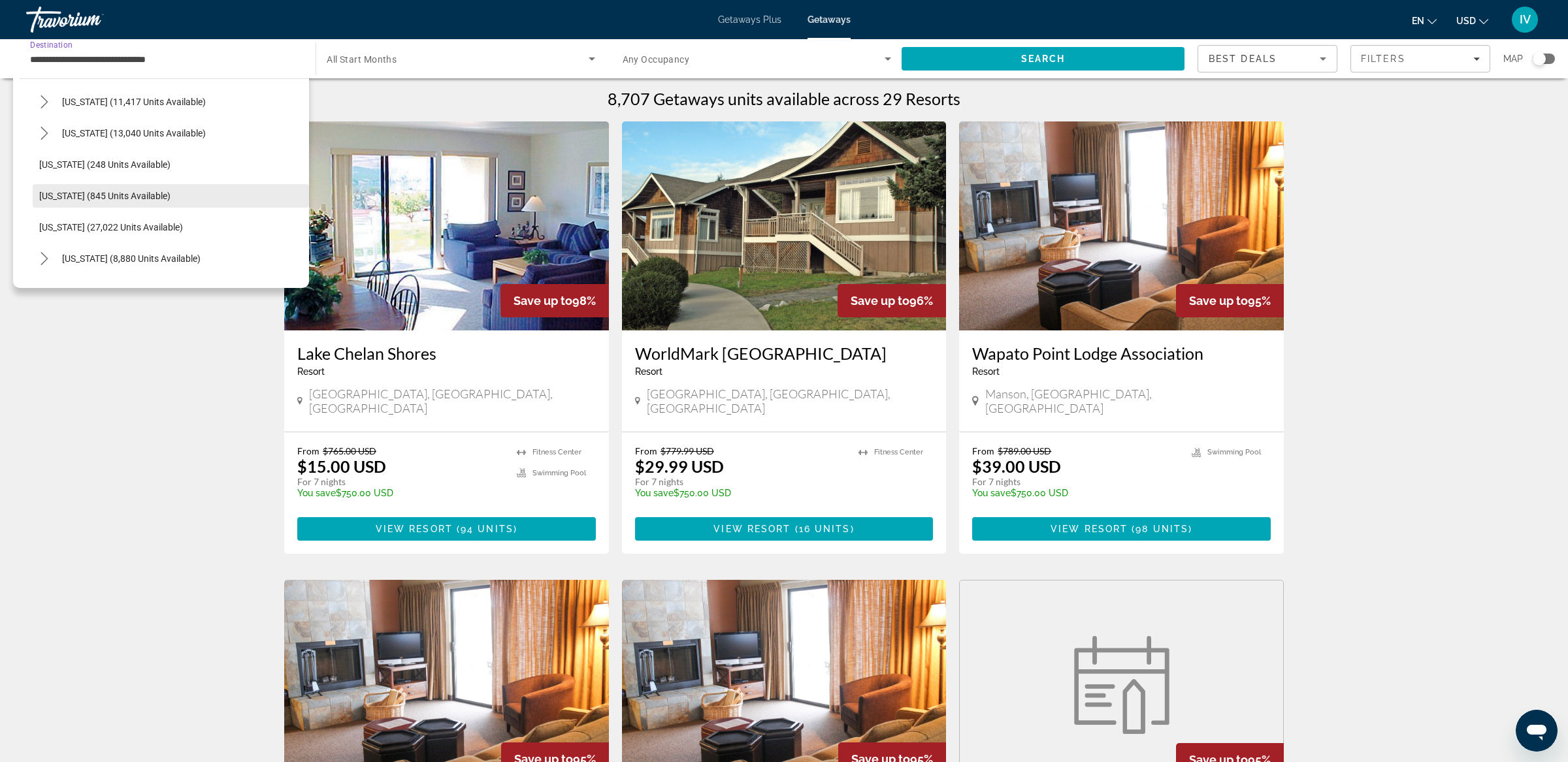
scroll to position [911, 0]
click at [79, 222] on span "[US_STATE] (27,022 units available)" at bounding box center [111, 224] width 144 height 11
type input "**********"
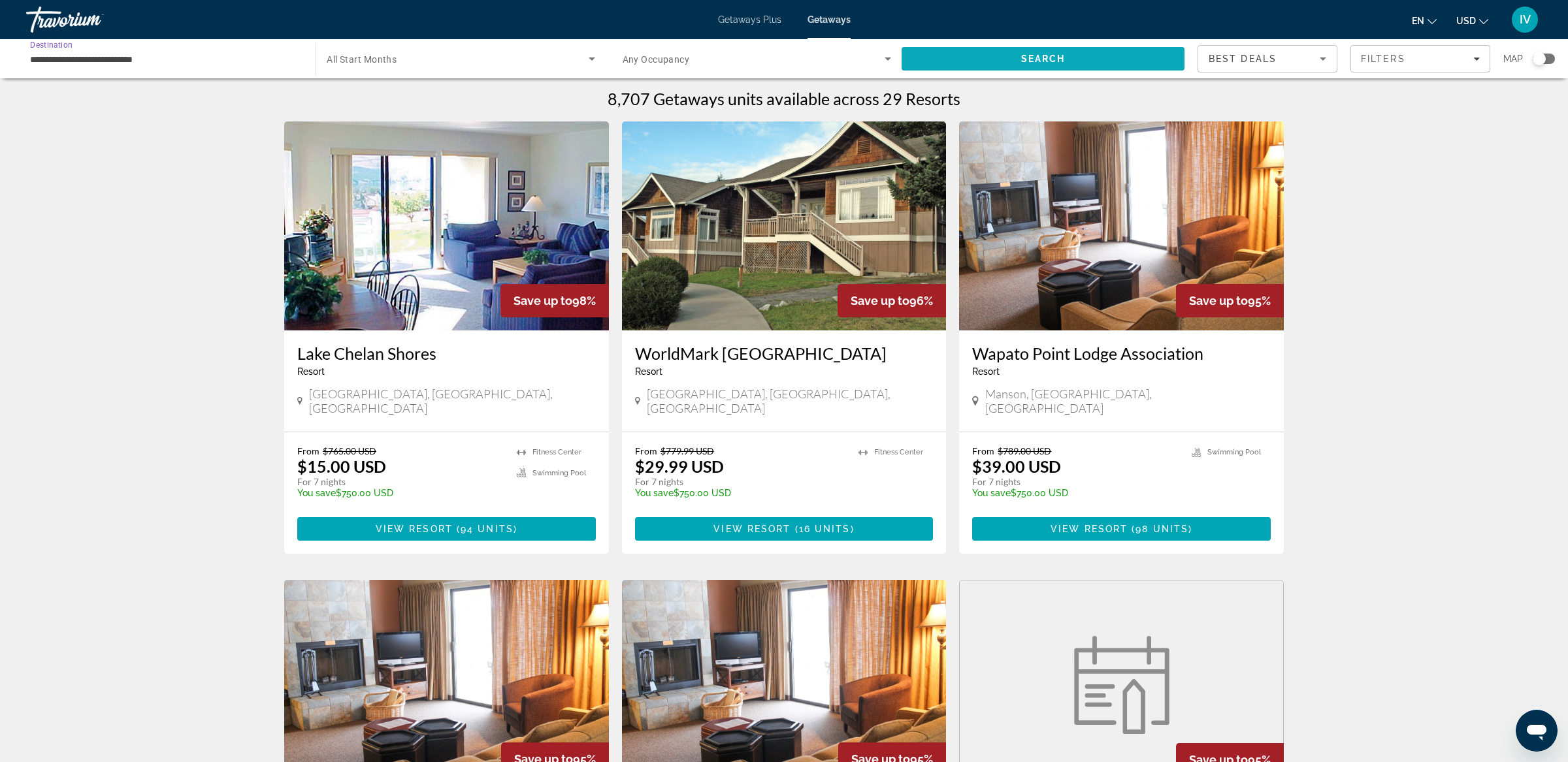
click at [997, 53] on span "Search" at bounding box center [1043, 59] width 283 height 31
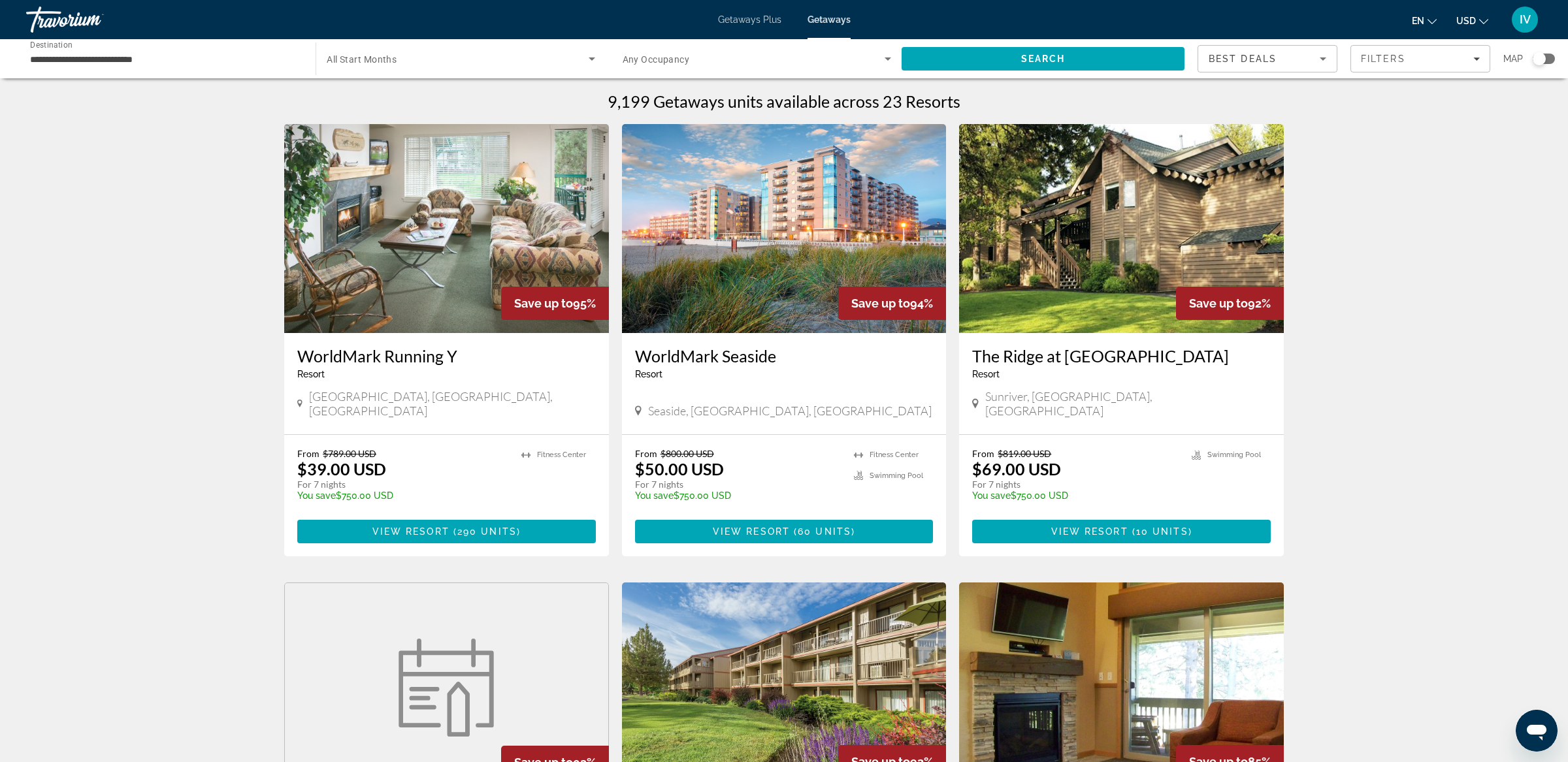
click at [425, 175] on img "Main content" at bounding box center [446, 228] width 325 height 209
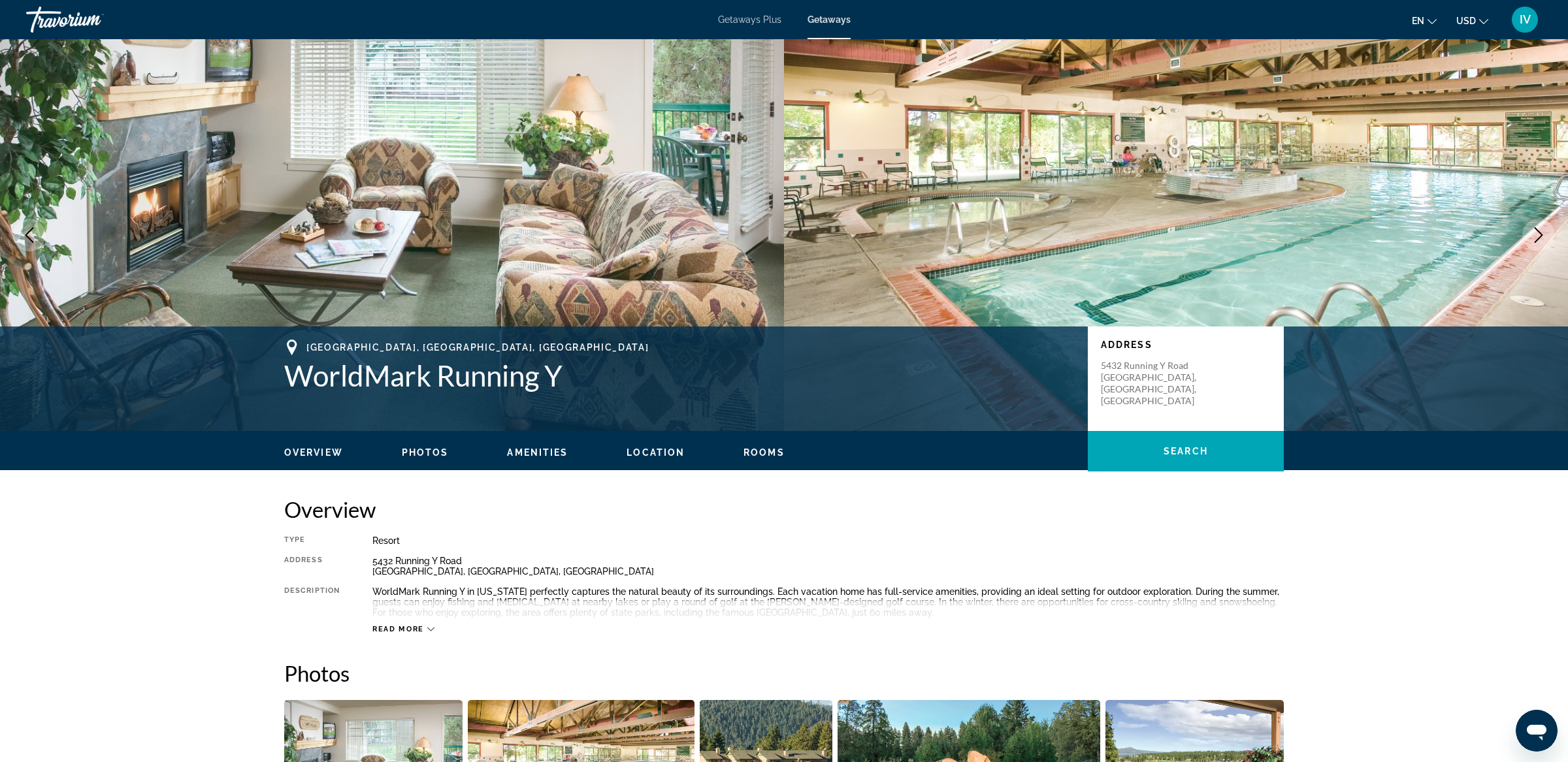
click at [1540, 234] on icon "Next image" at bounding box center [1538, 235] width 16 height 16
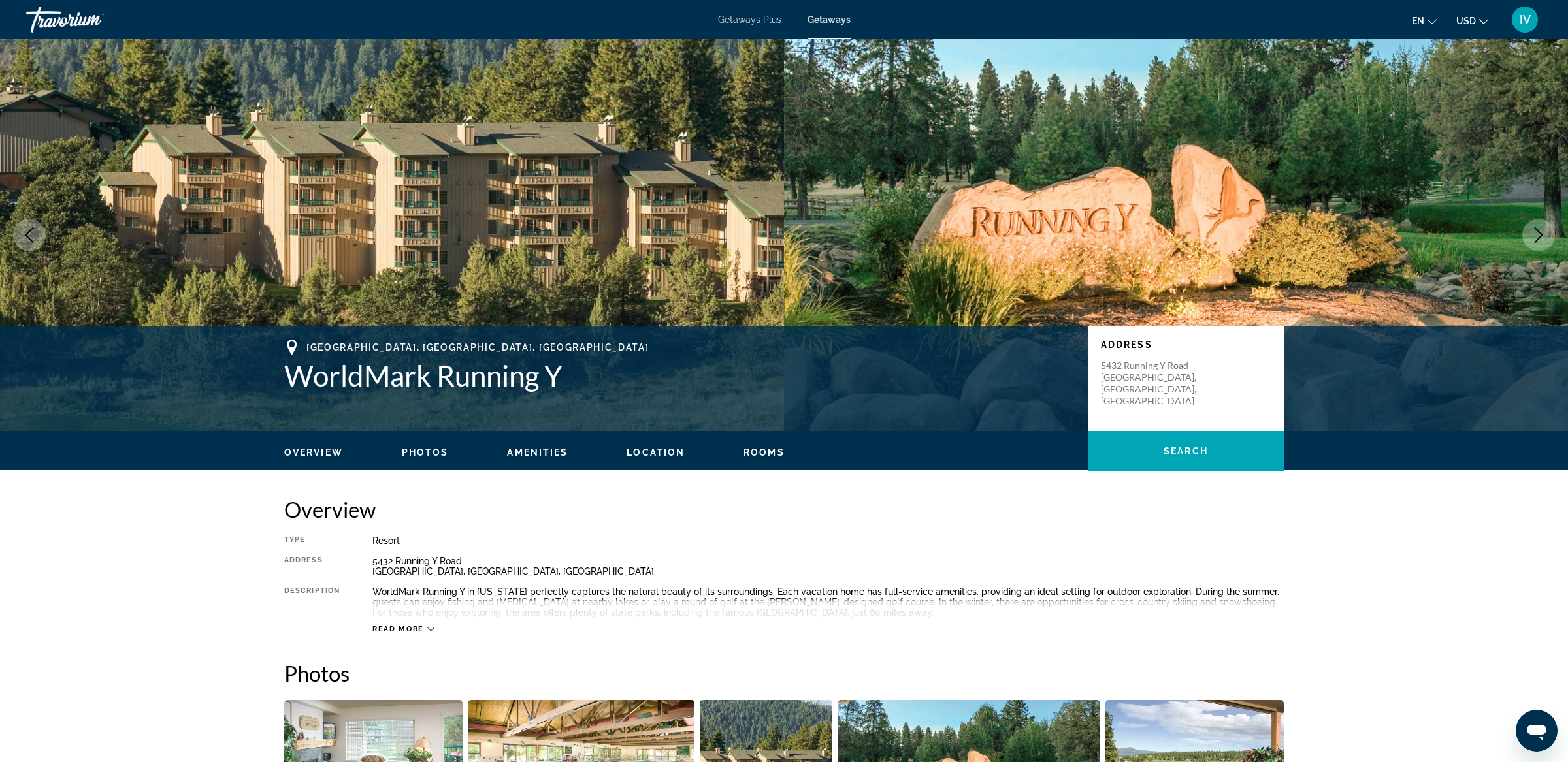
click at [1540, 234] on icon "Next image" at bounding box center [1538, 235] width 16 height 16
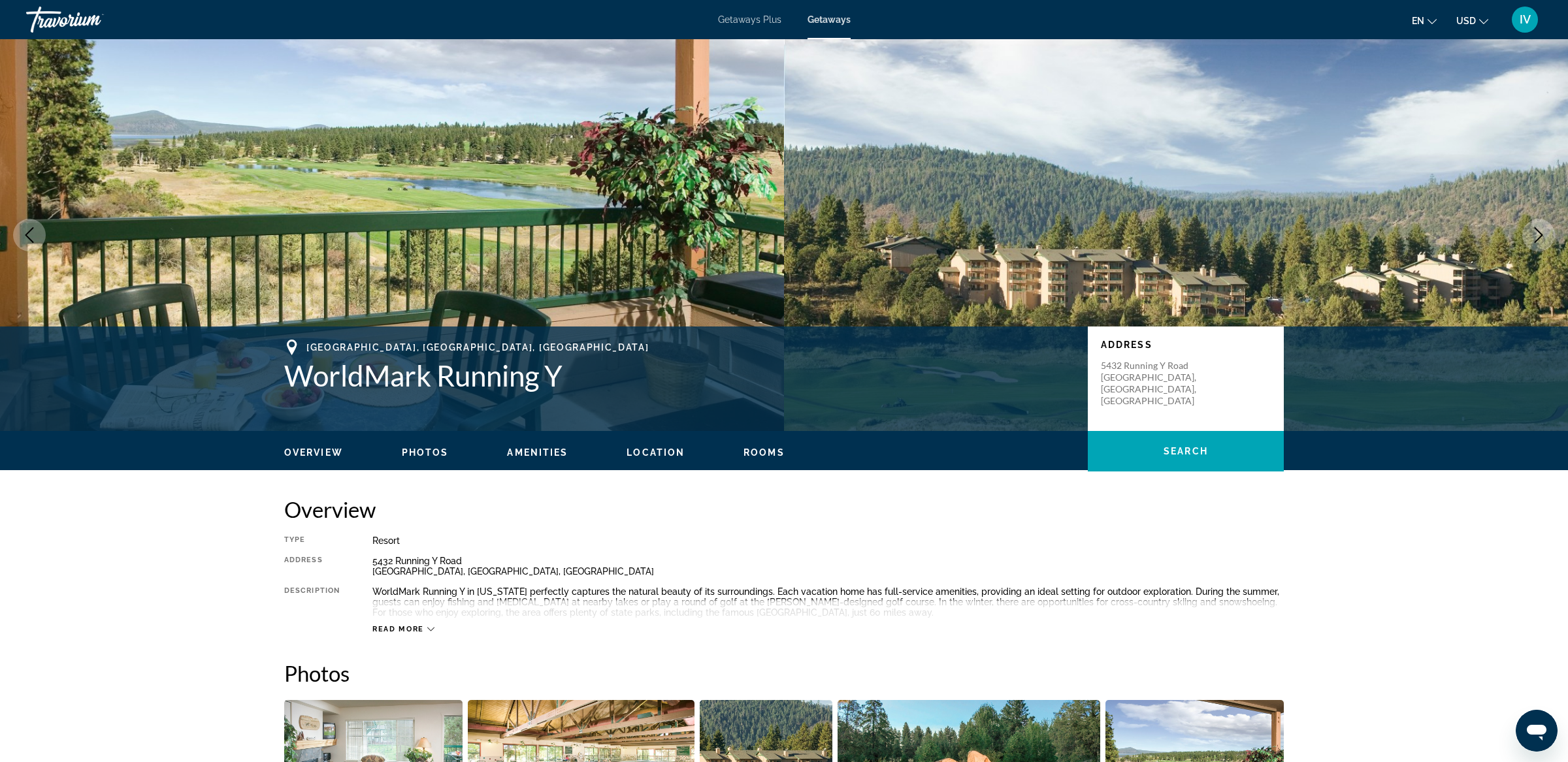
click at [1540, 234] on icon "Next image" at bounding box center [1538, 235] width 16 height 16
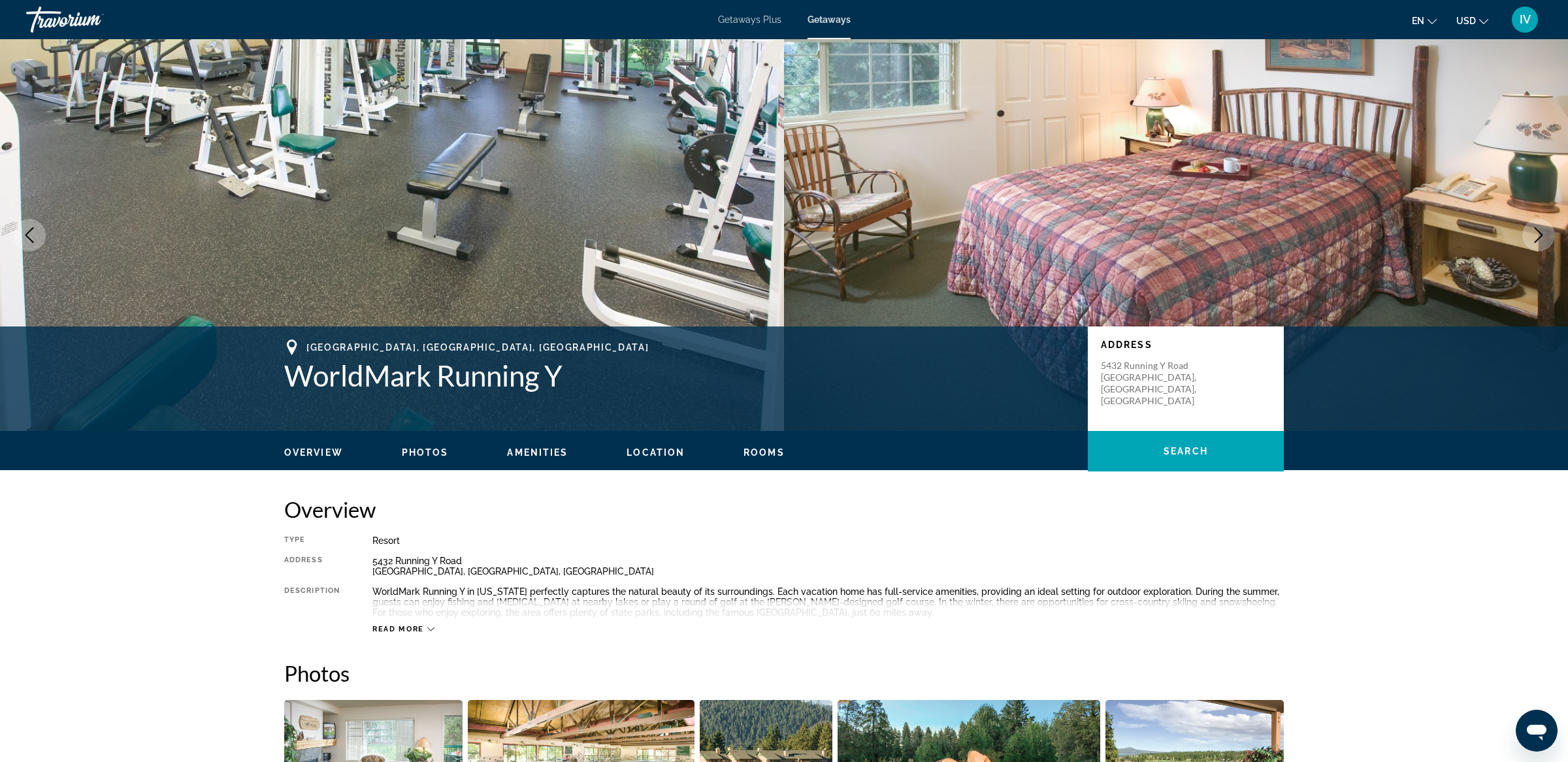
click at [1540, 234] on icon "Next image" at bounding box center [1538, 235] width 16 height 16
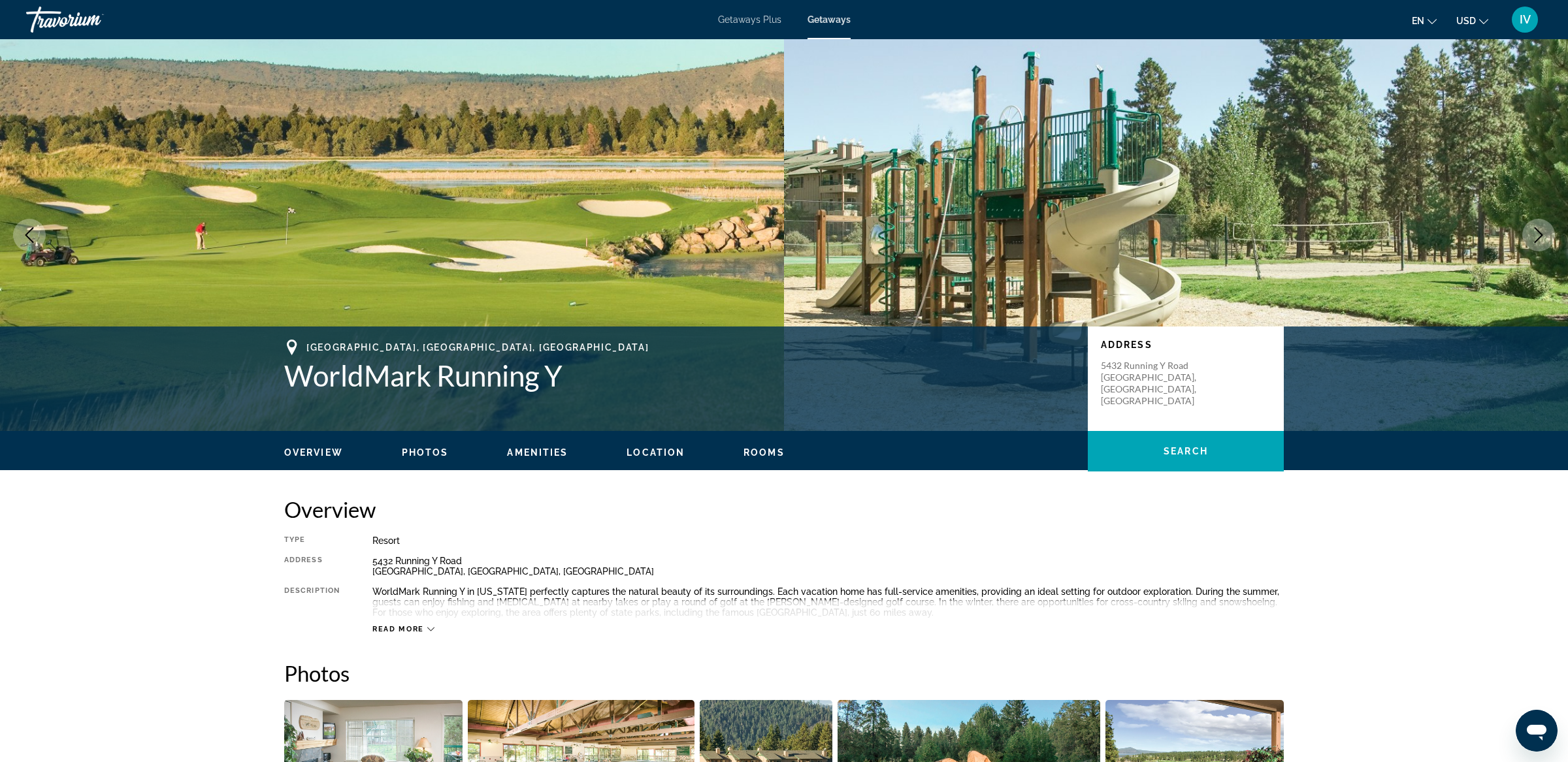
click at [1540, 234] on icon "Next image" at bounding box center [1538, 235] width 16 height 16
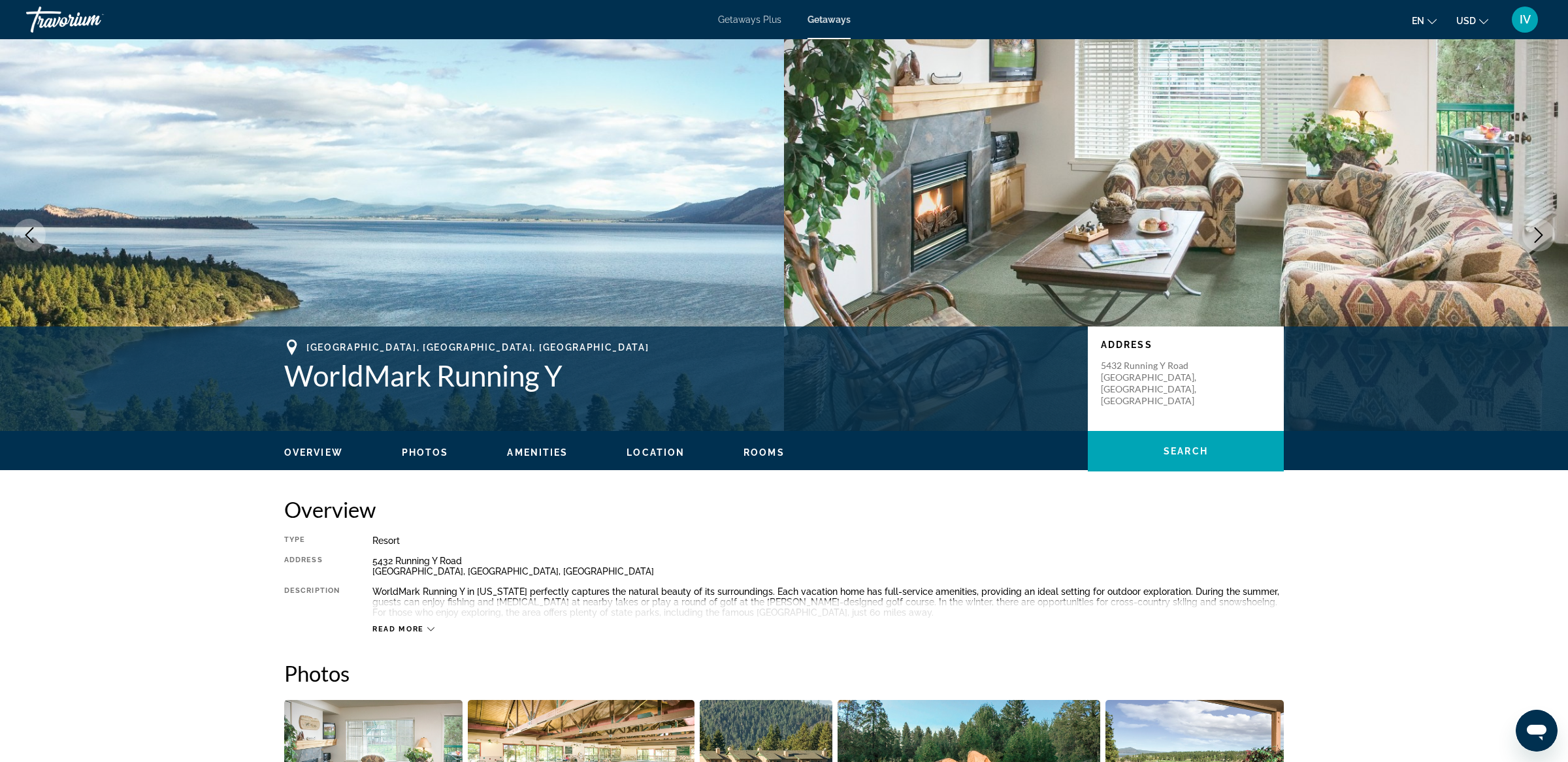
click at [1540, 234] on icon "Next image" at bounding box center [1538, 235] width 16 height 16
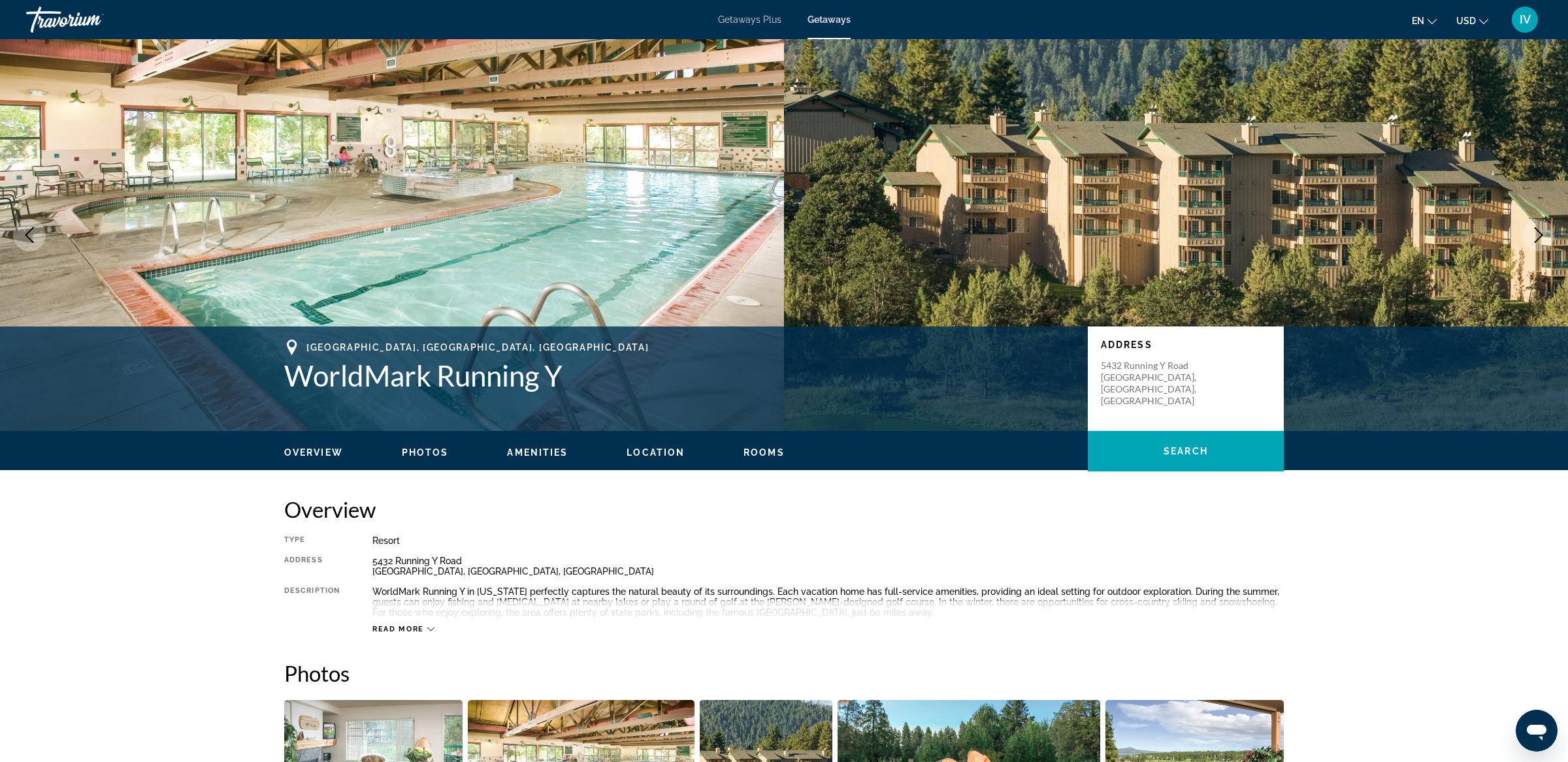
click at [1540, 234] on icon "Next image" at bounding box center [1538, 235] width 16 height 16
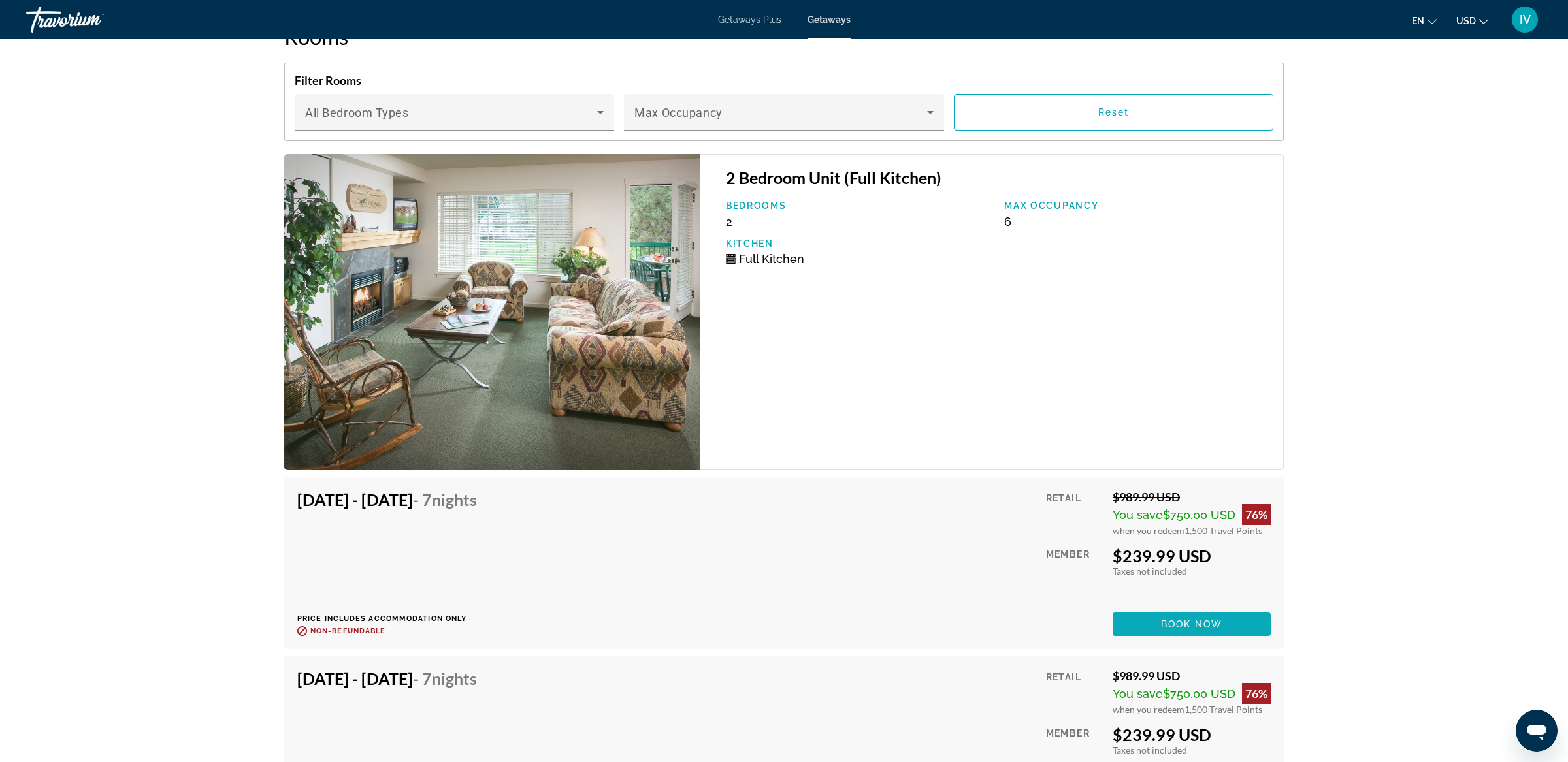
scroll to position [2348, 0]
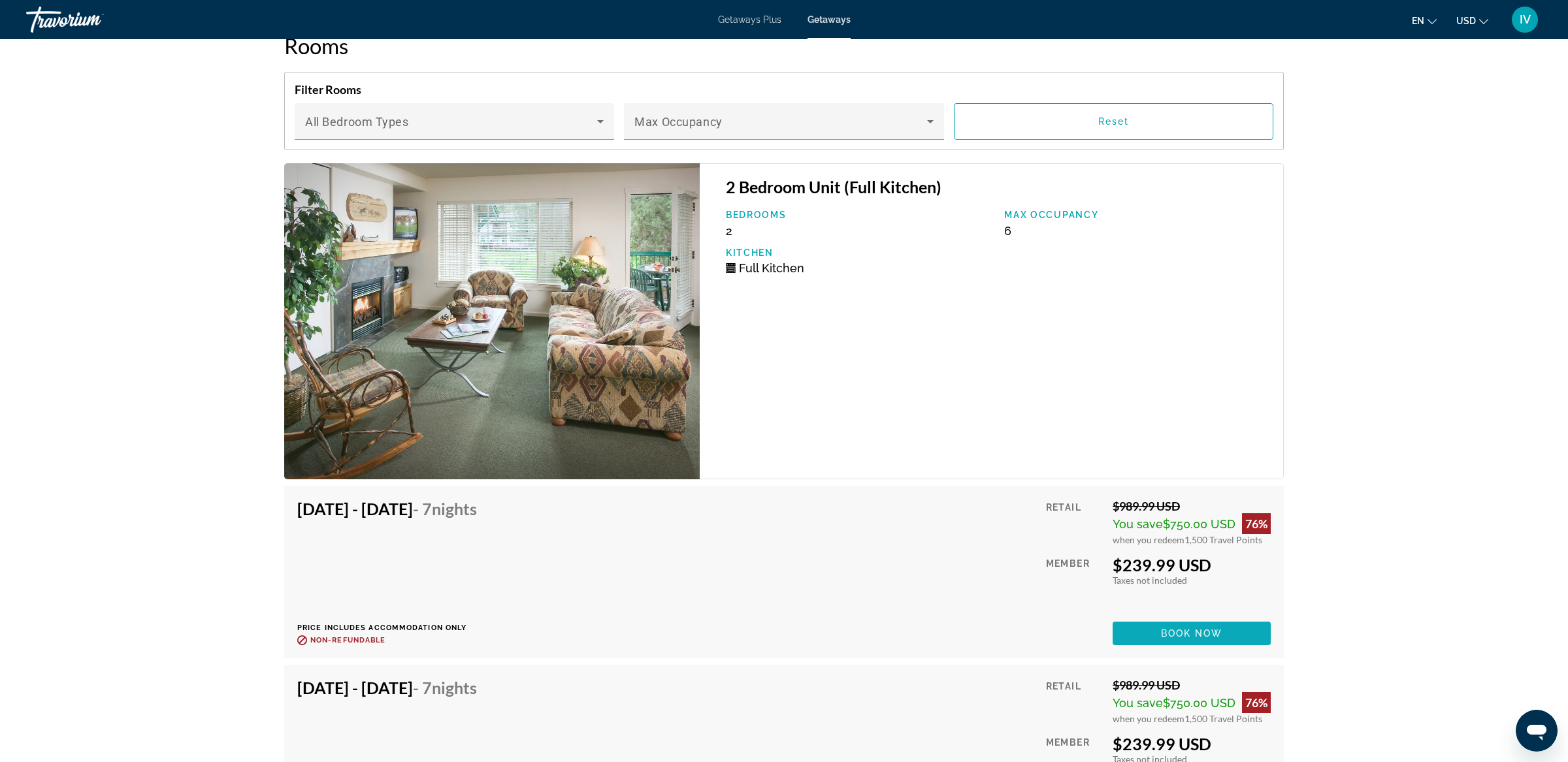
click at [1165, 624] on span "Main content" at bounding box center [1191, 634] width 158 height 31
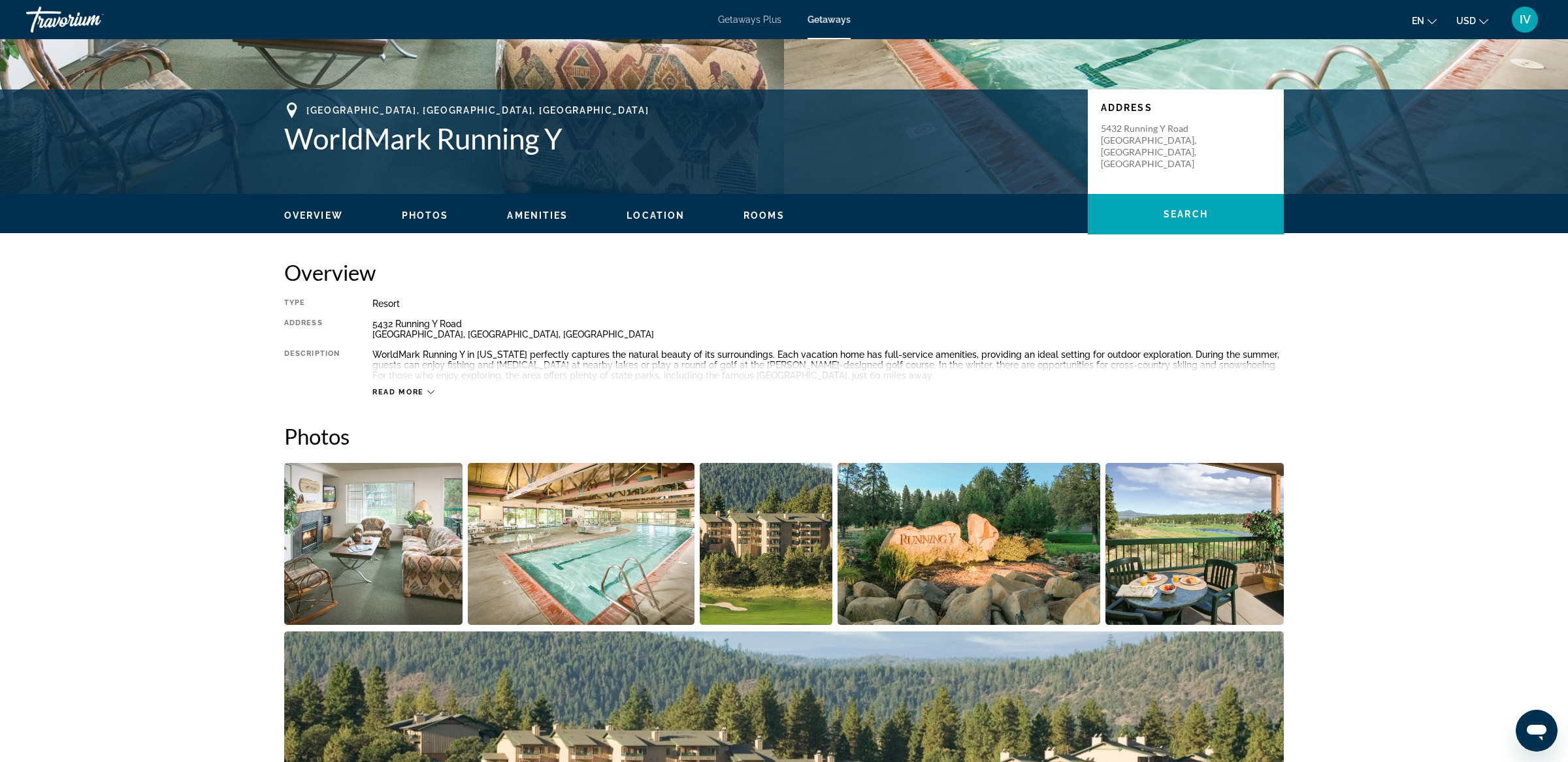
scroll to position [277, 0]
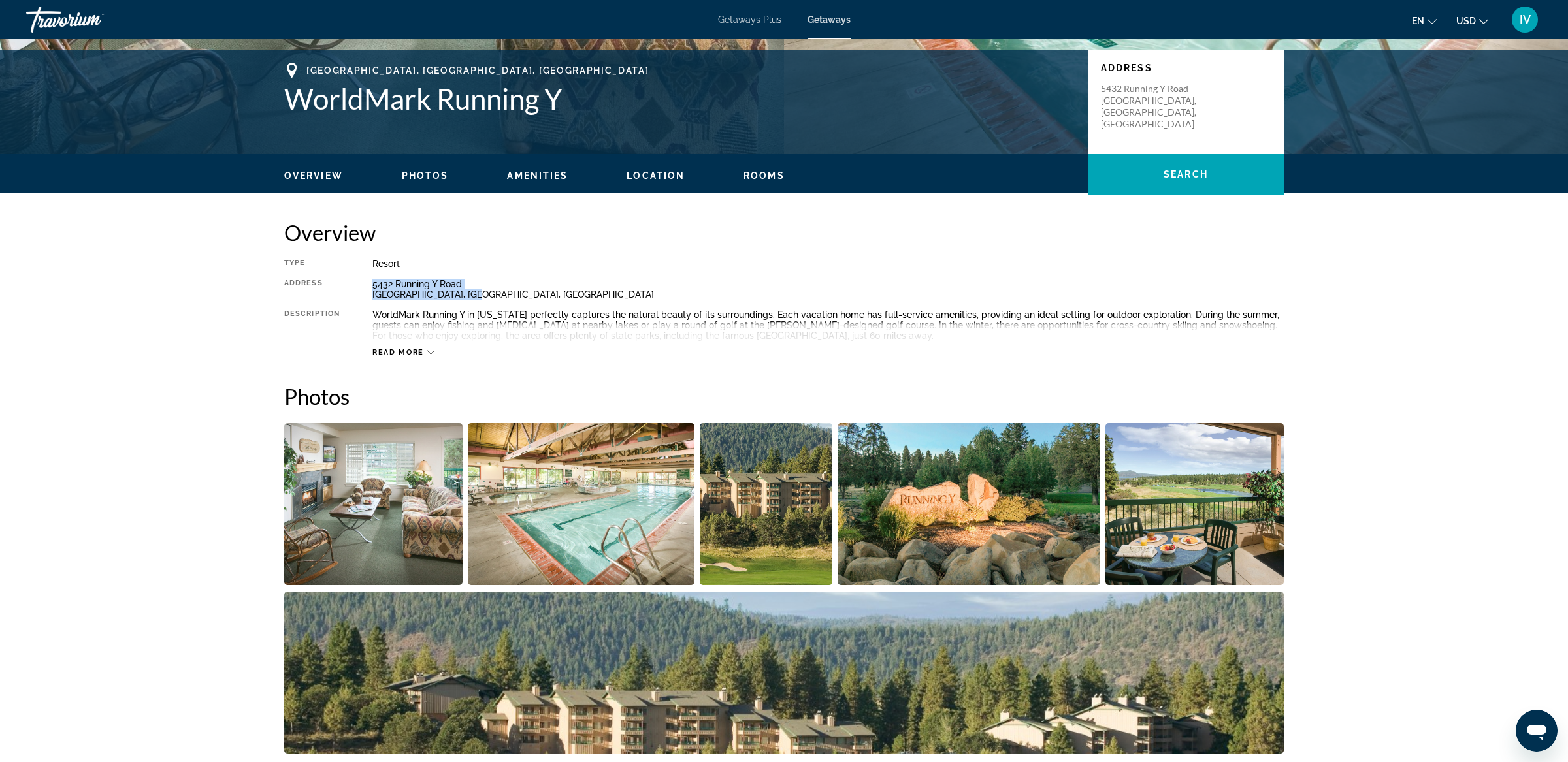
drag, startPoint x: 373, startPoint y: 282, endPoint x: 435, endPoint y: 290, distance: 62.5
click at [502, 291] on div "5432 [GEOGRAPHIC_DATA], [GEOGRAPHIC_DATA], [GEOGRAPHIC_DATA]" at bounding box center [828, 289] width 911 height 21
copy div "5432 [GEOGRAPHIC_DATA], [GEOGRAPHIC_DATA], [GEOGRAPHIC_DATA]"
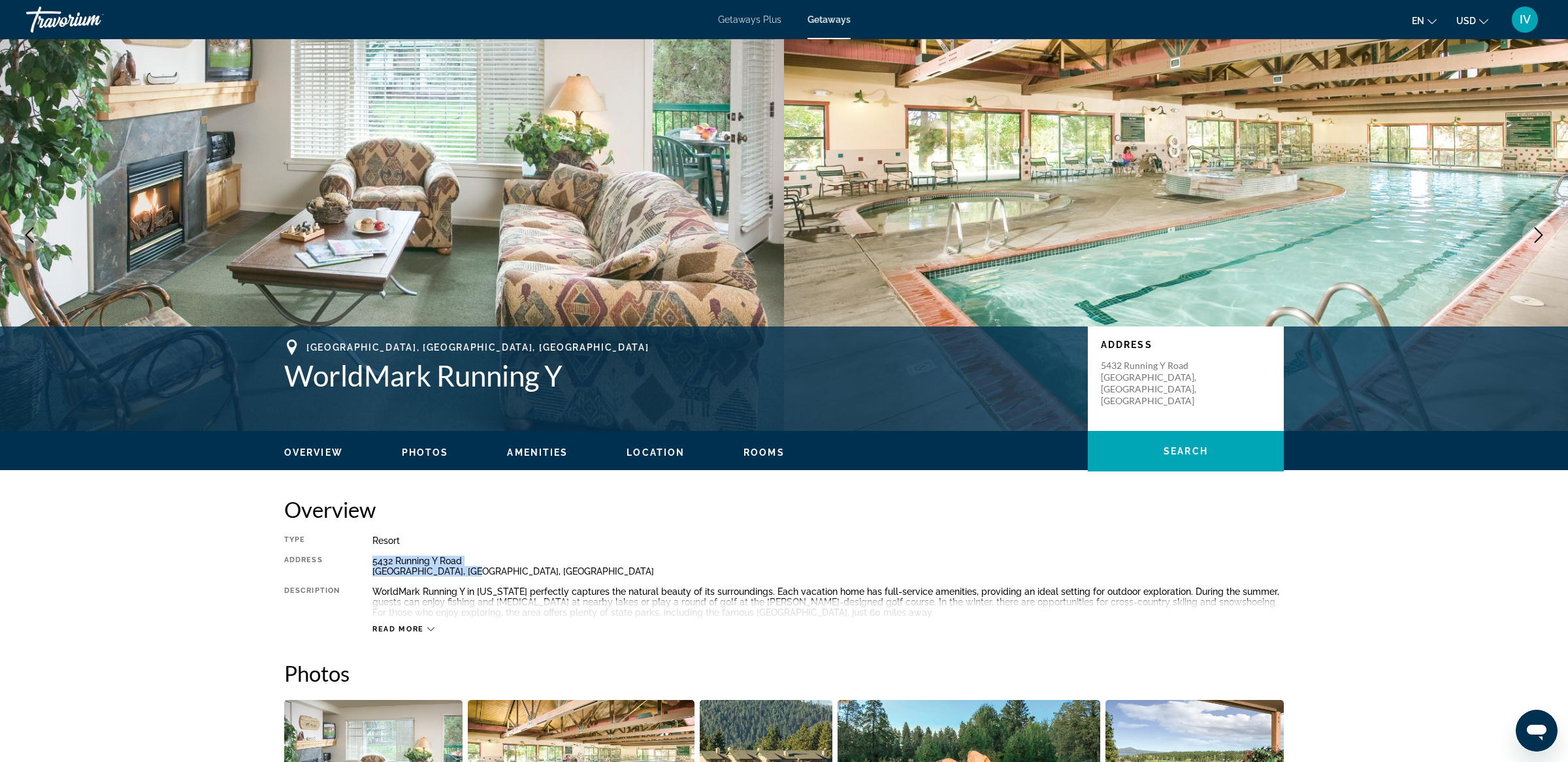
click at [1542, 235] on icon "Next image" at bounding box center [1539, 235] width 8 height 16
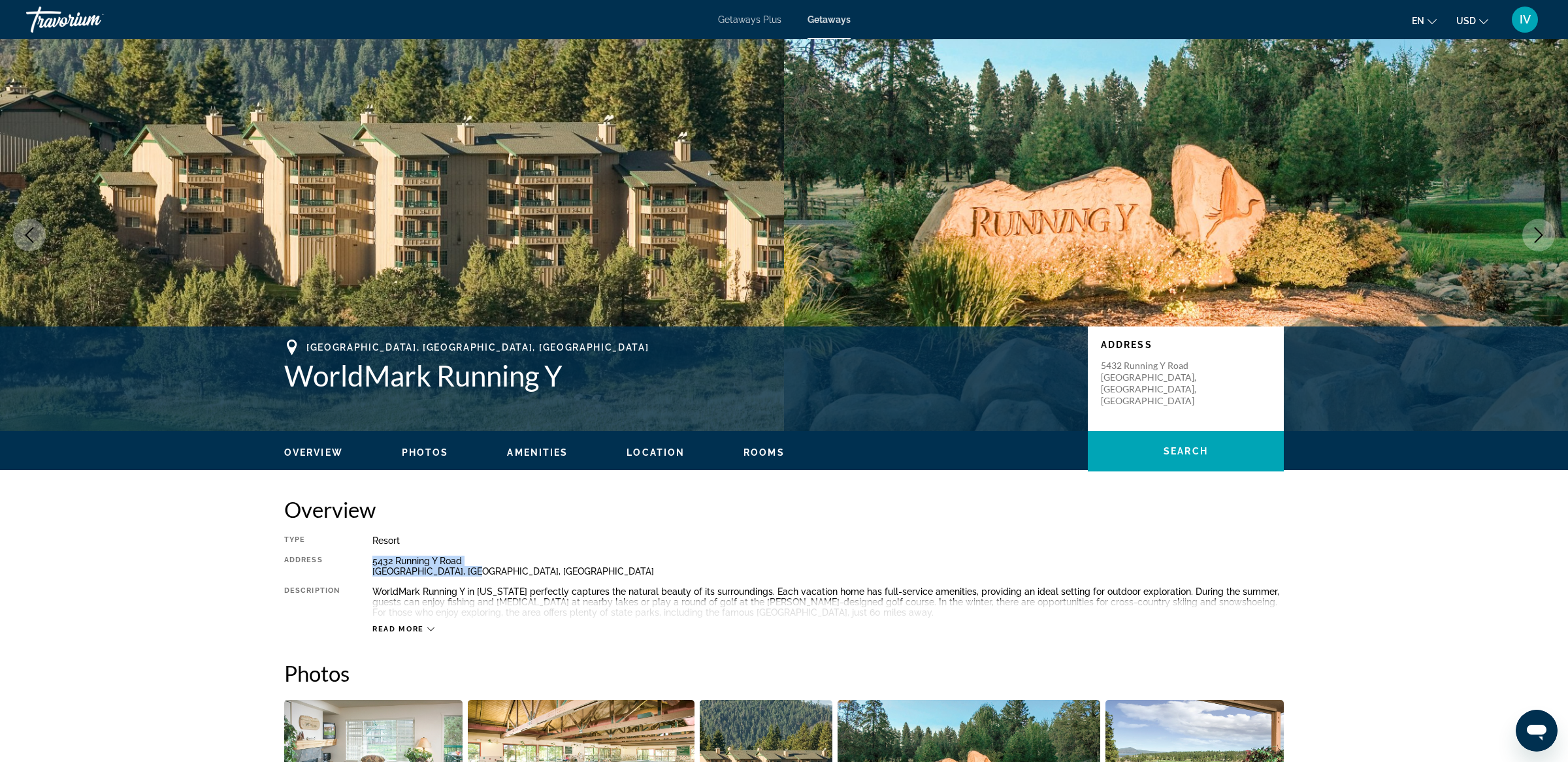
click at [1542, 235] on icon "Next image" at bounding box center [1539, 235] width 8 height 16
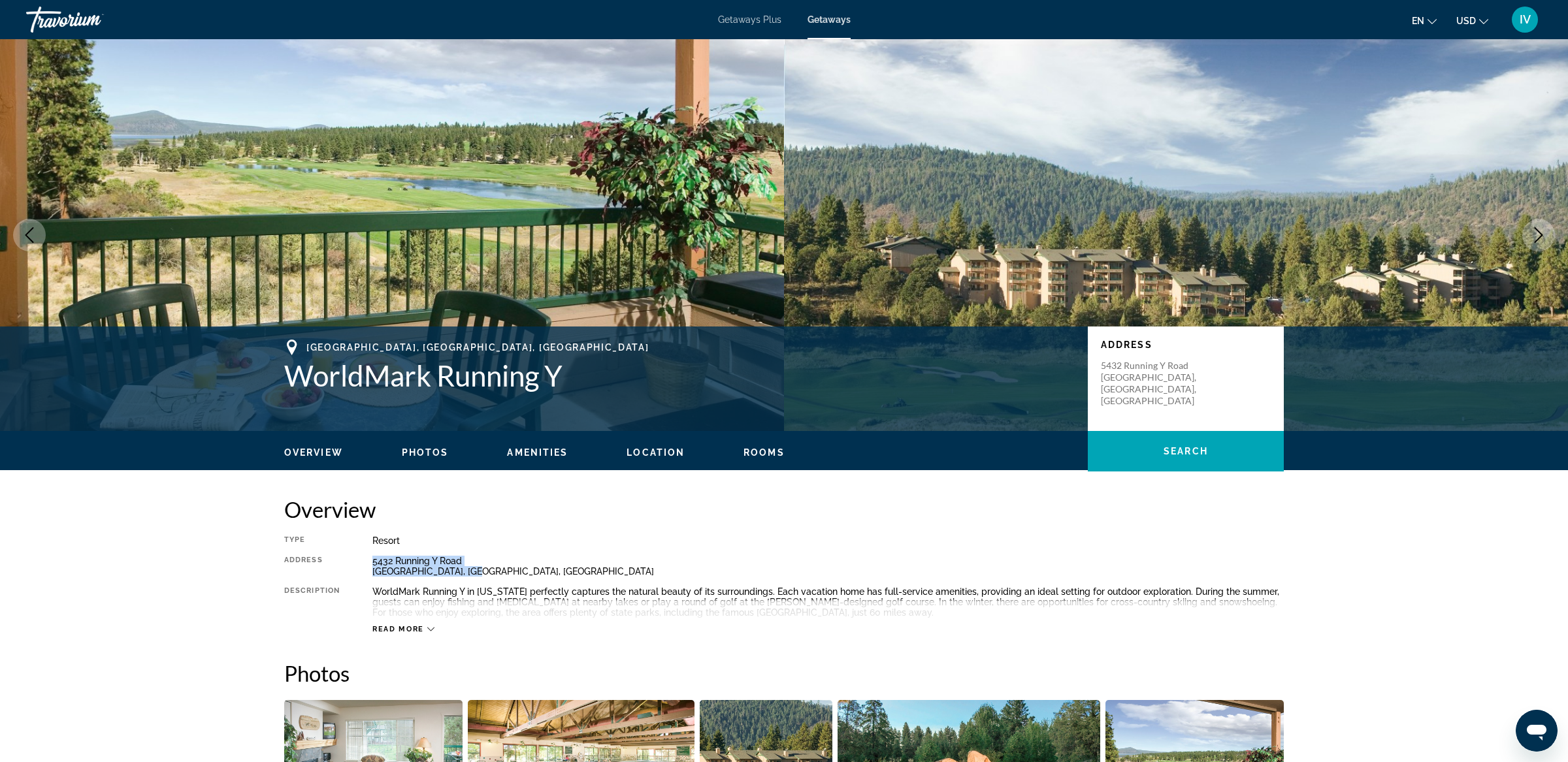
click at [1542, 235] on icon "Next image" at bounding box center [1539, 235] width 8 height 16
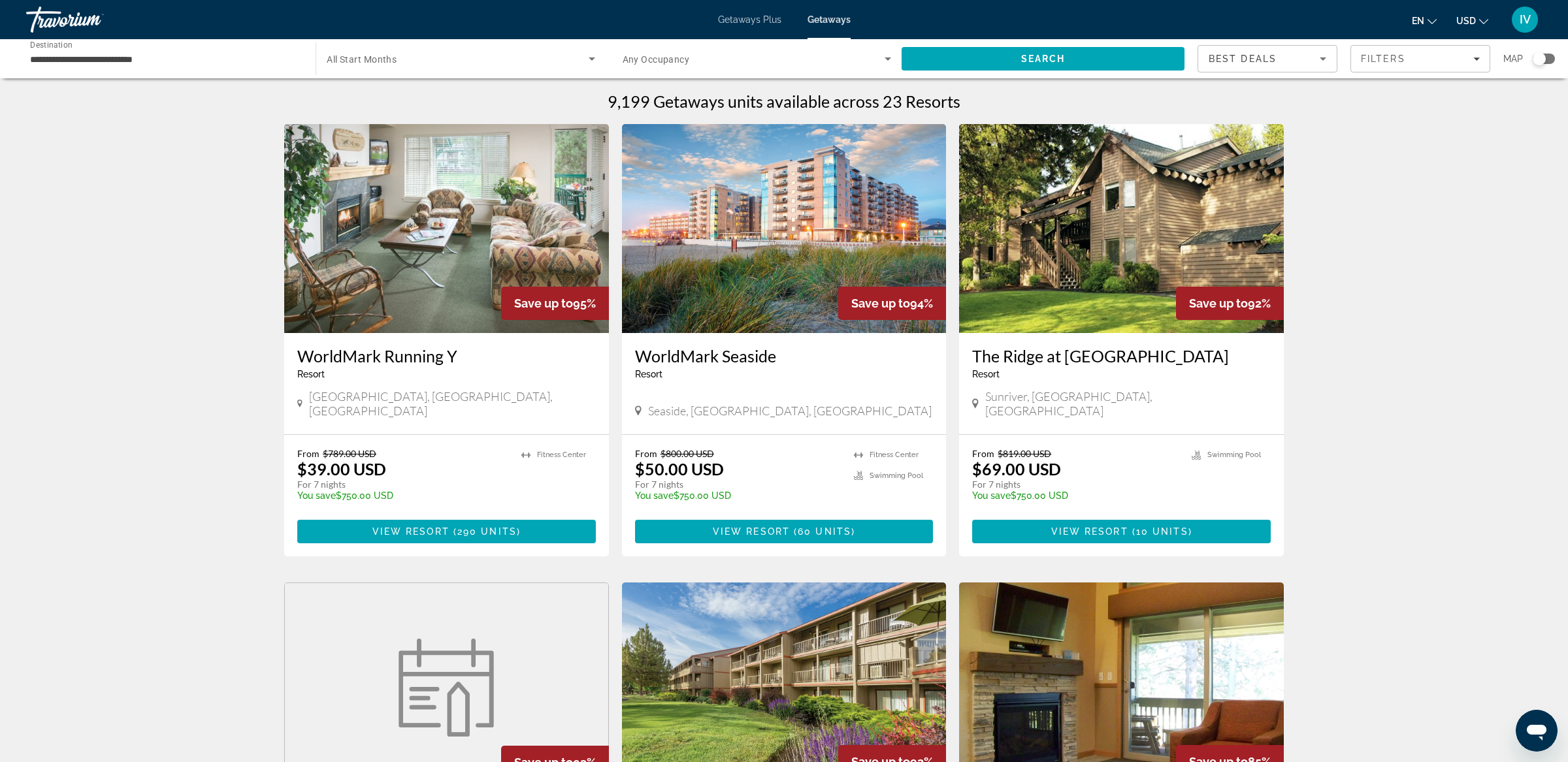
click at [1552, 60] on div "Search widget" at bounding box center [1544, 59] width 22 height 11
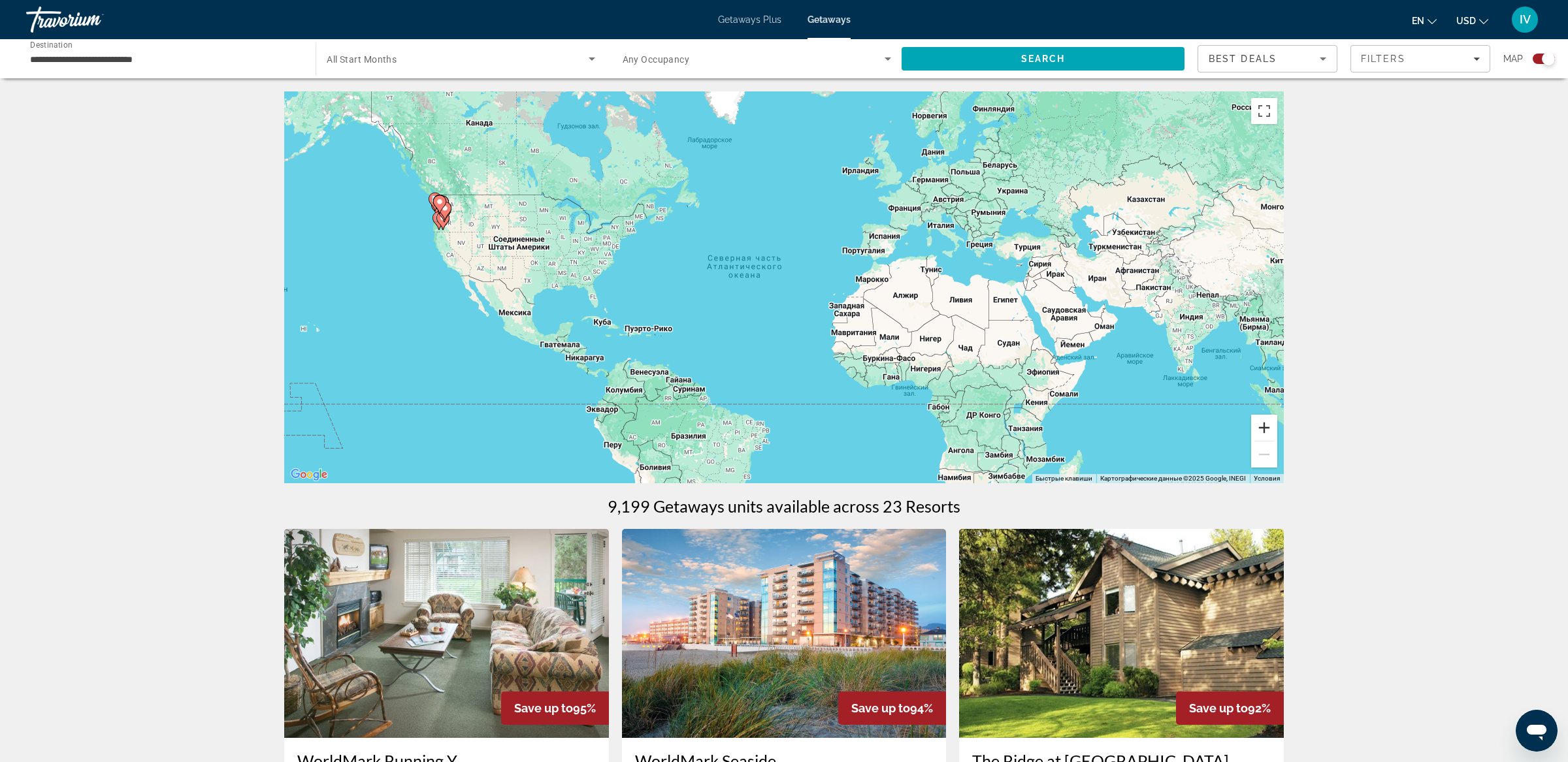
click at [1267, 426] on button "Увеличить" at bounding box center [1265, 428] width 26 height 26
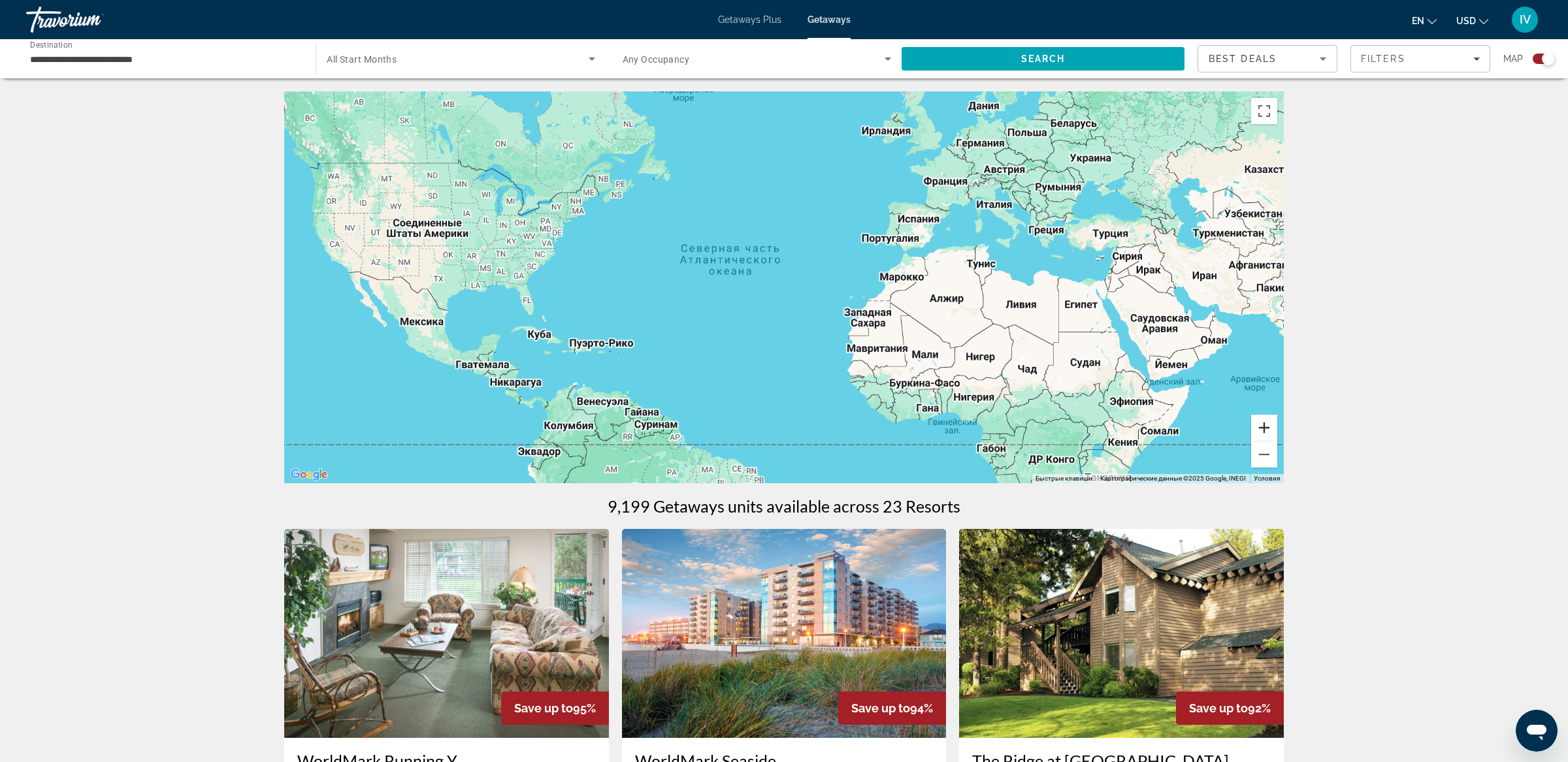
click at [1267, 425] on button "Увеличить" at bounding box center [1265, 428] width 26 height 26
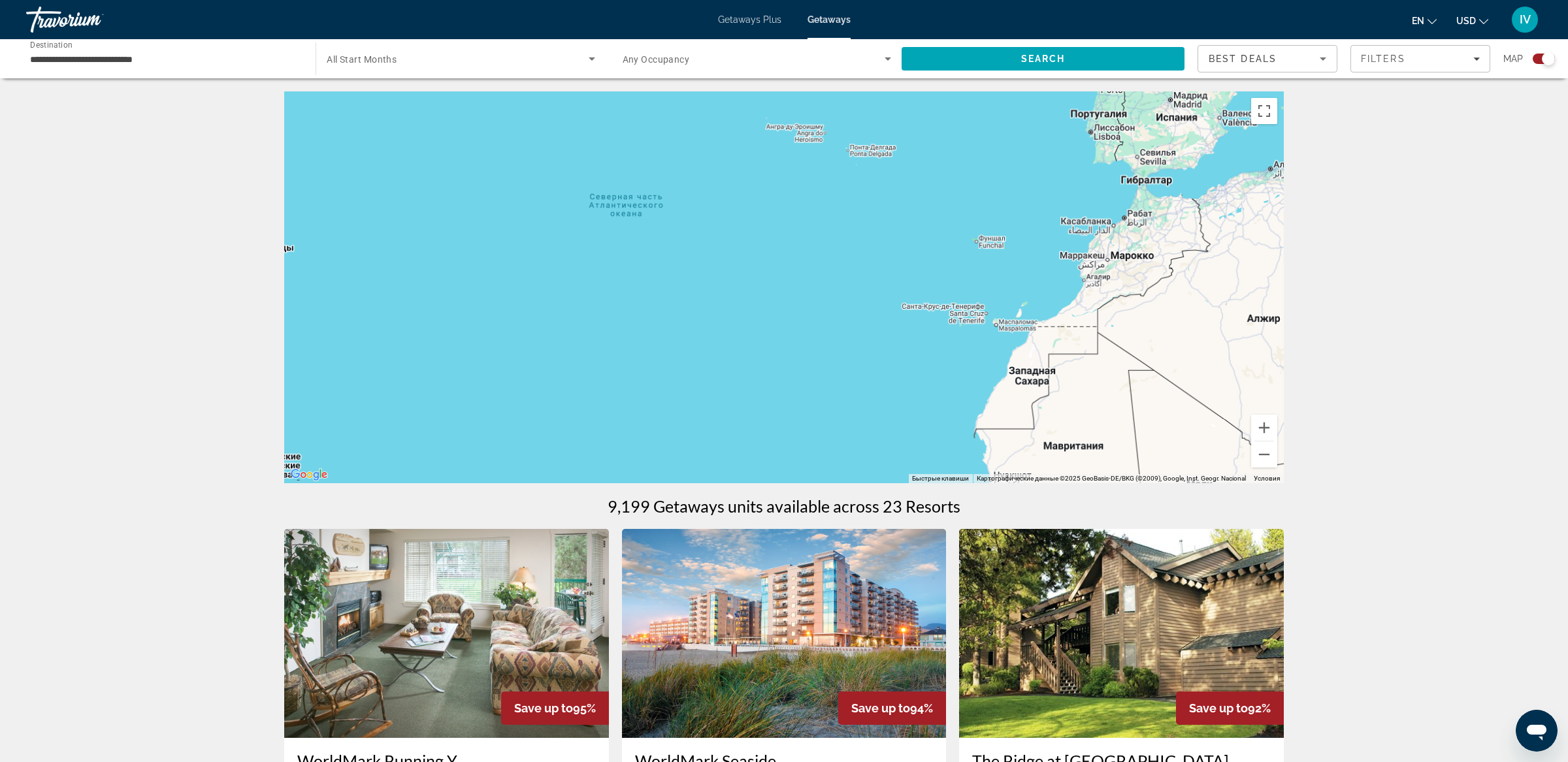
drag, startPoint x: 700, startPoint y: 300, endPoint x: 1190, endPoint y: 370, distance: 495.0
click at [1190, 370] on div "Main content" at bounding box center [784, 288] width 1000 height 392
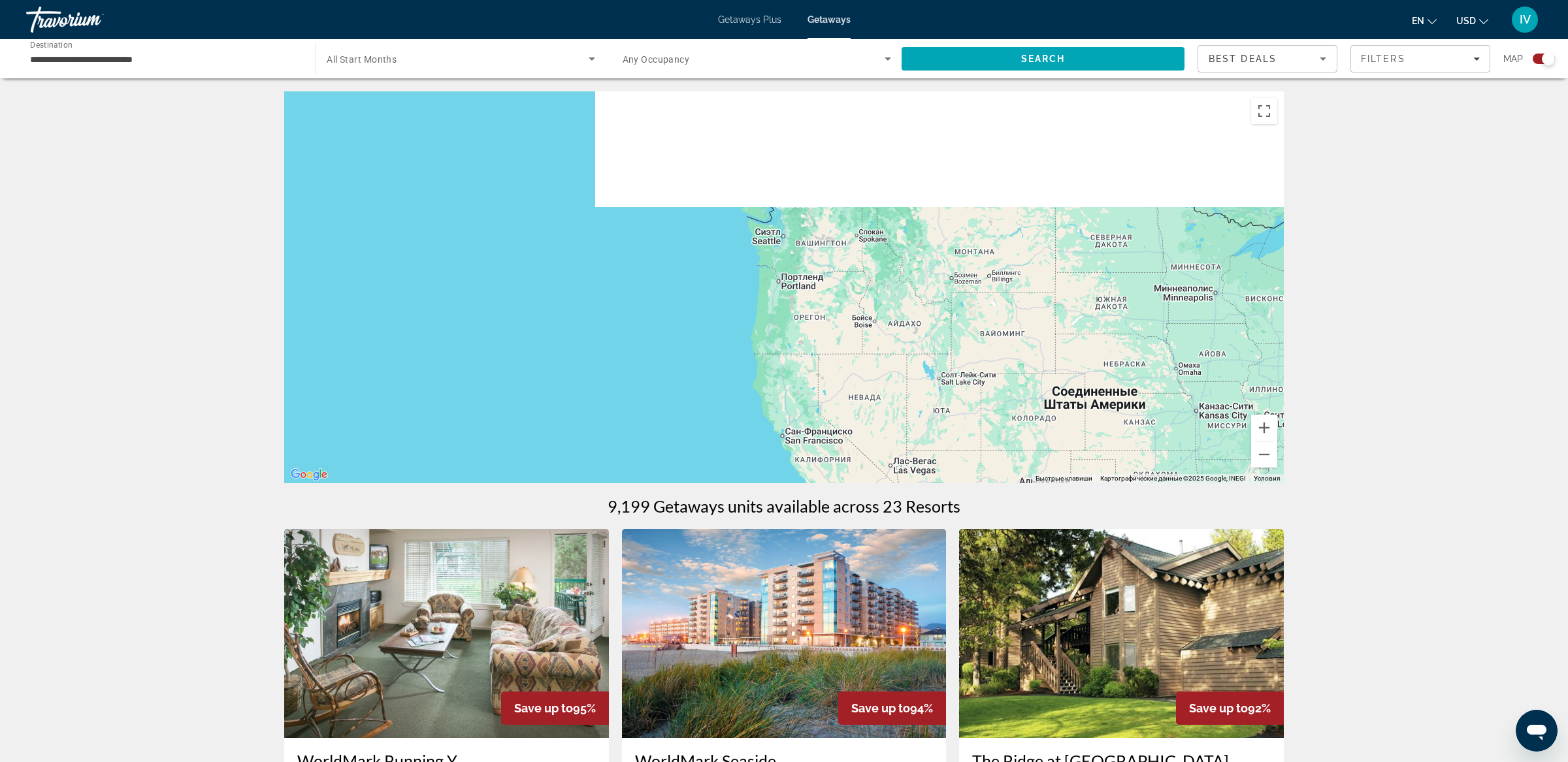
drag, startPoint x: 763, startPoint y: 295, endPoint x: 912, endPoint y: 425, distance: 197.7
click at [944, 457] on div "Main content" at bounding box center [784, 288] width 1000 height 392
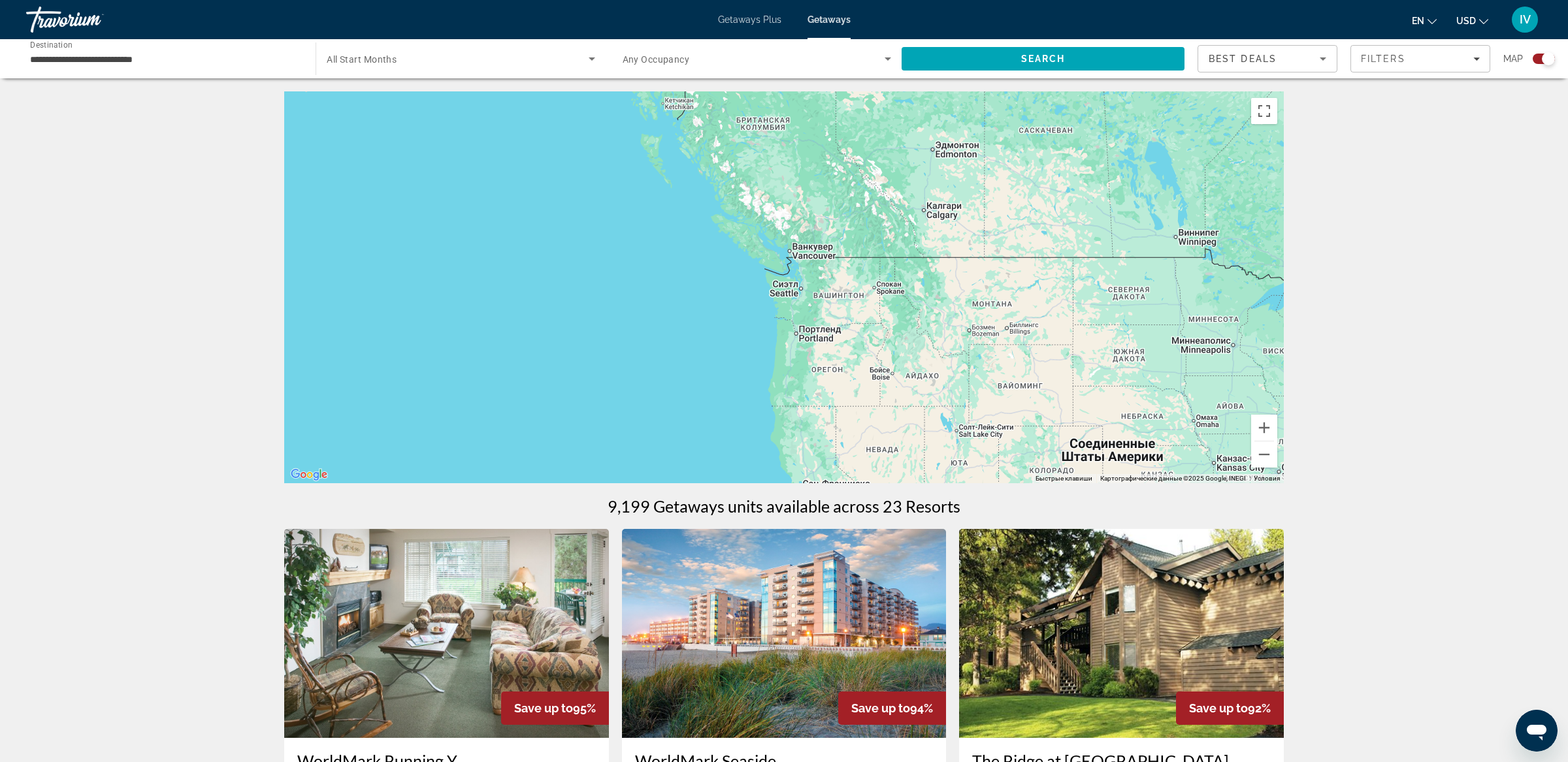
drag, startPoint x: 873, startPoint y: 391, endPoint x: 626, endPoint y: 147, distance: 347.2
click at [613, 121] on div "Main content" at bounding box center [784, 288] width 1000 height 392
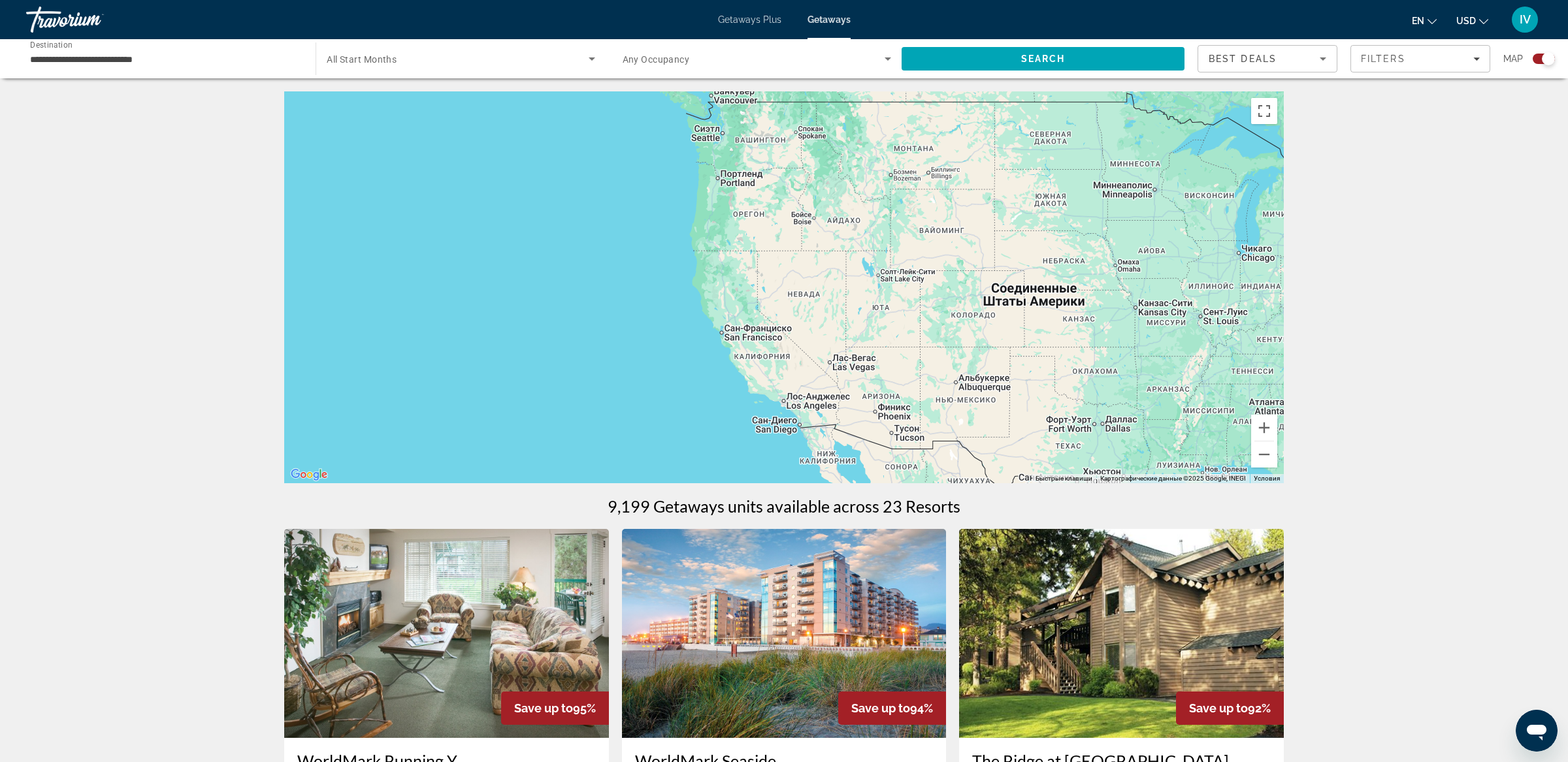
drag, startPoint x: 786, startPoint y: 310, endPoint x: 943, endPoint y: 420, distance: 191.7
click at [785, 334] on div "Main content" at bounding box center [784, 288] width 1000 height 392
click at [1263, 428] on button "Увеличить" at bounding box center [1265, 428] width 26 height 26
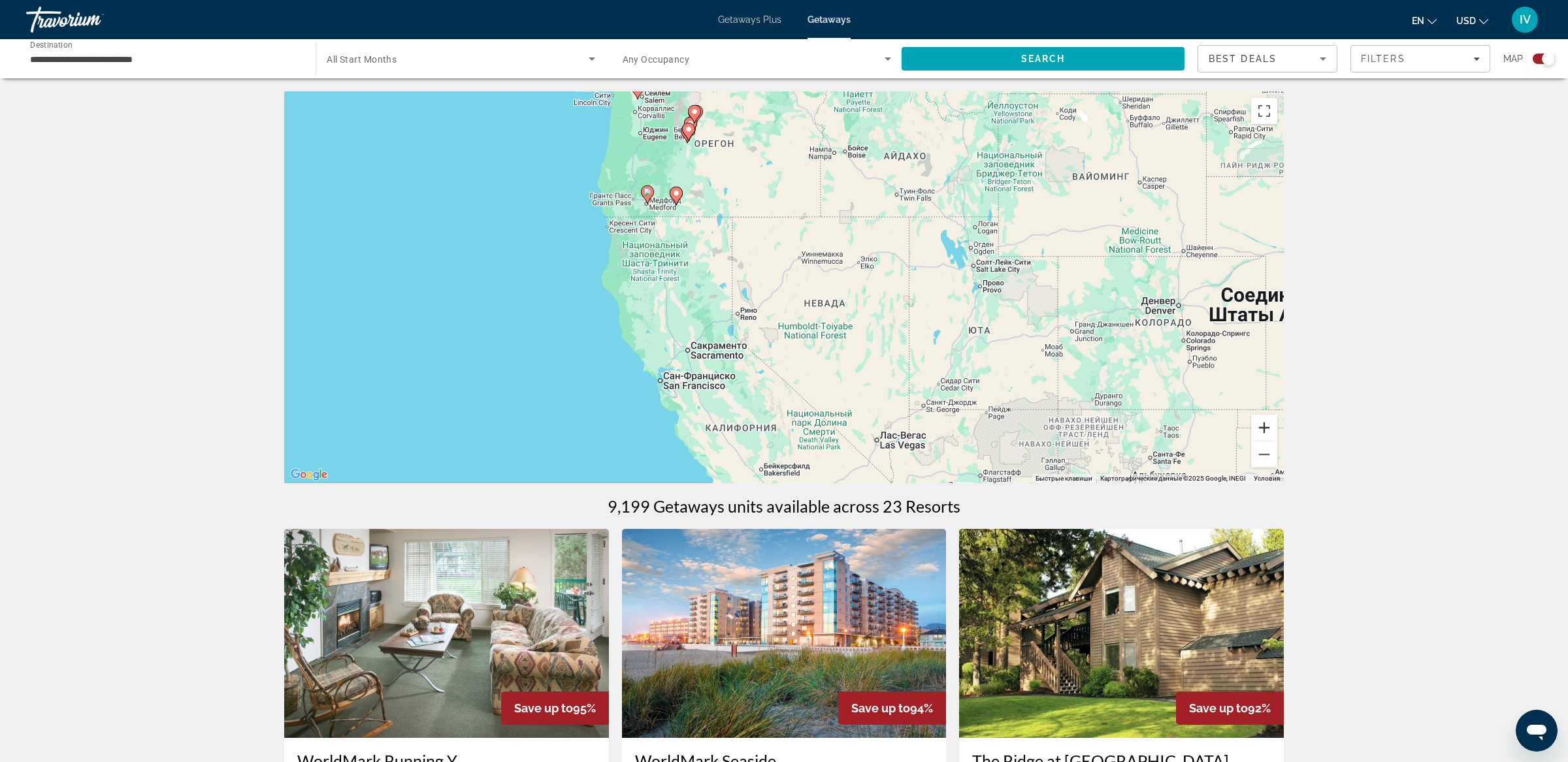
click at [1263, 428] on button "Увеличить" at bounding box center [1265, 428] width 26 height 26
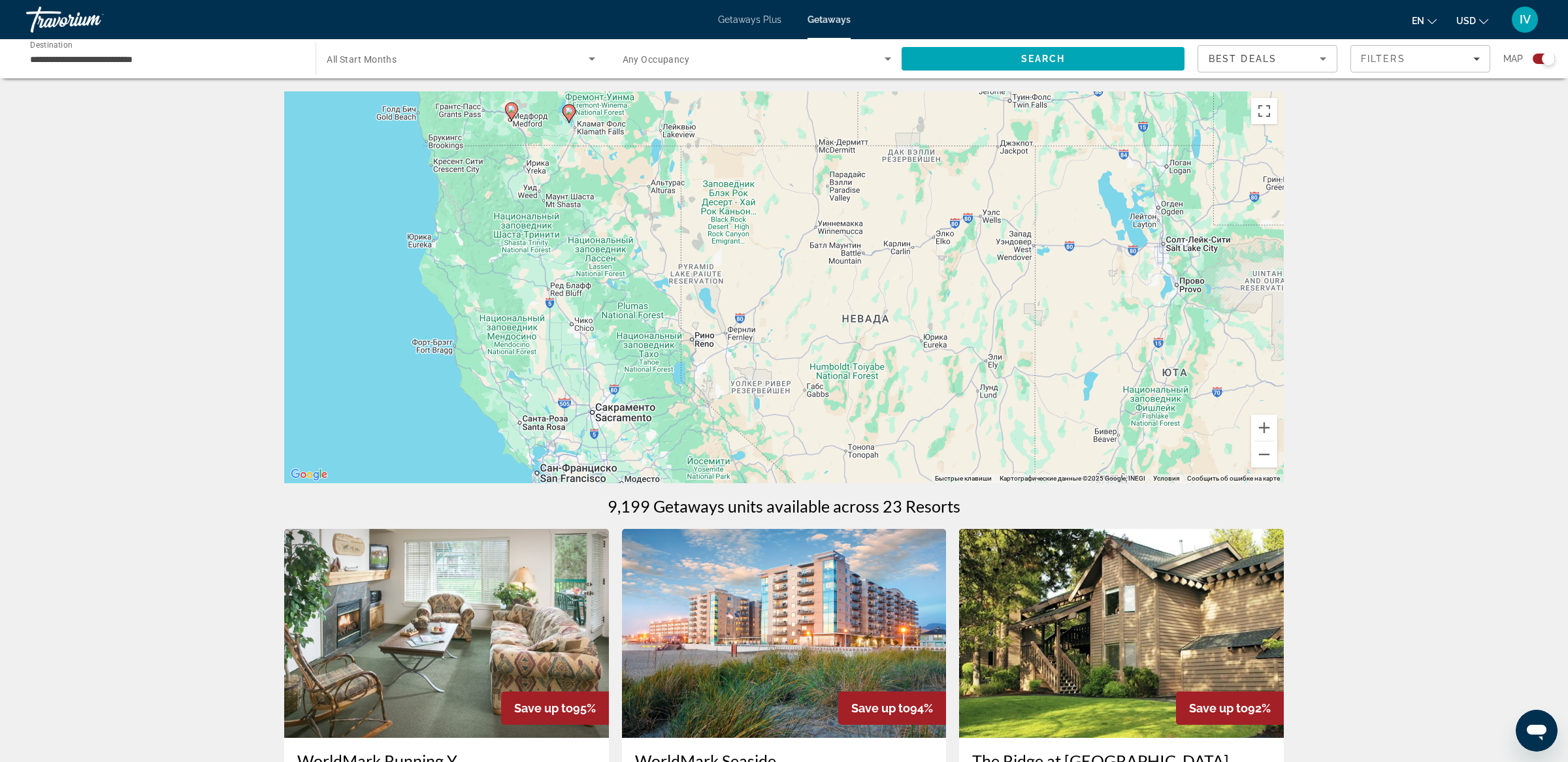
drag, startPoint x: 509, startPoint y: 237, endPoint x: 604, endPoint y: 373, distance: 165.9
click at [604, 373] on div "Чтобы активировать перетаскивание с помощью клавиатуры, нажмите Alt + Ввод. Пос…" at bounding box center [784, 288] width 1000 height 392
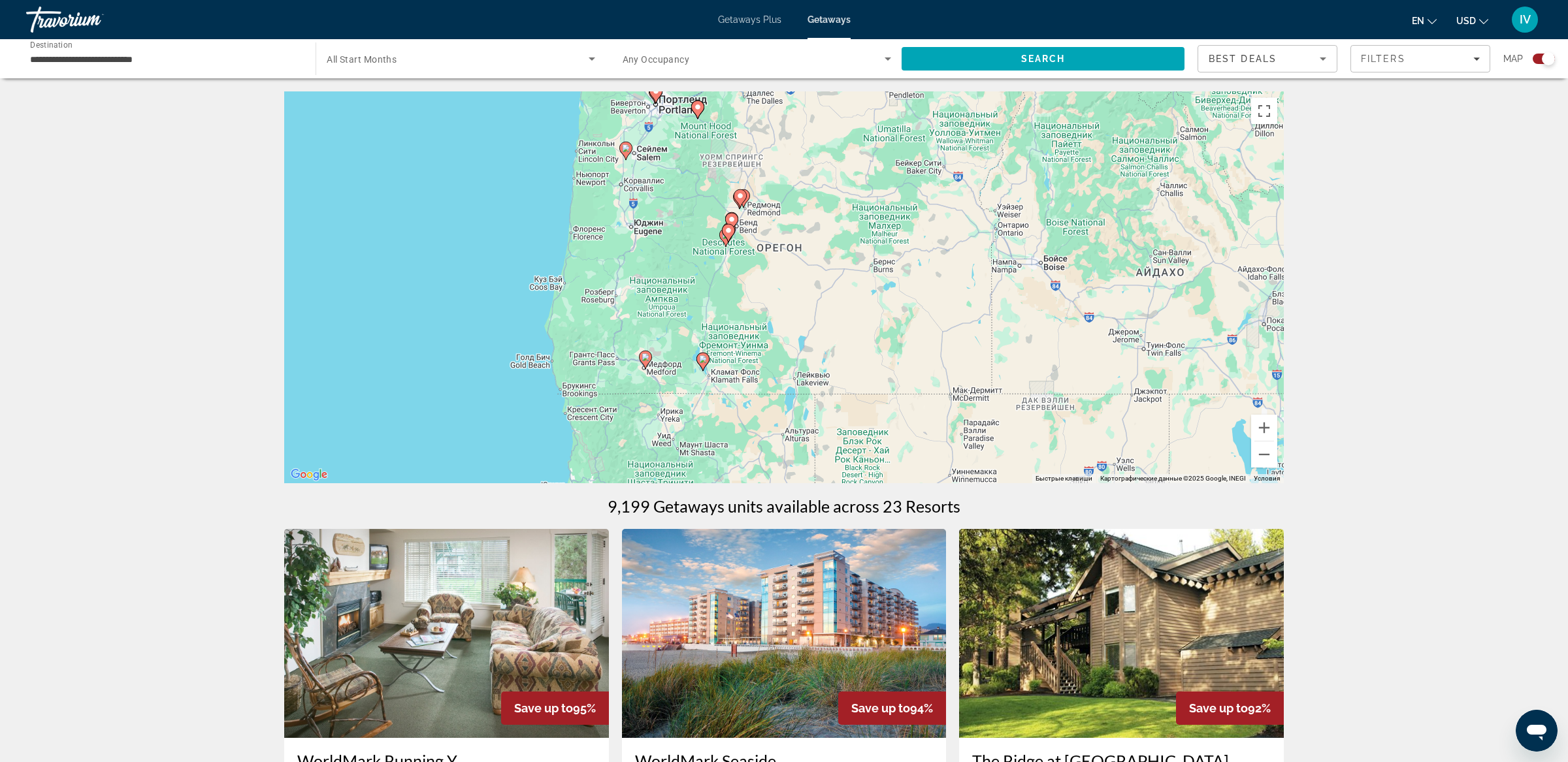
drag, startPoint x: 636, startPoint y: 330, endPoint x: 588, endPoint y: 339, distance: 48.8
click at [588, 339] on div "Чтобы активировать перетаскивание с помощью клавиатуры, нажмите Alt + Ввод. Пос…" at bounding box center [784, 288] width 1000 height 392
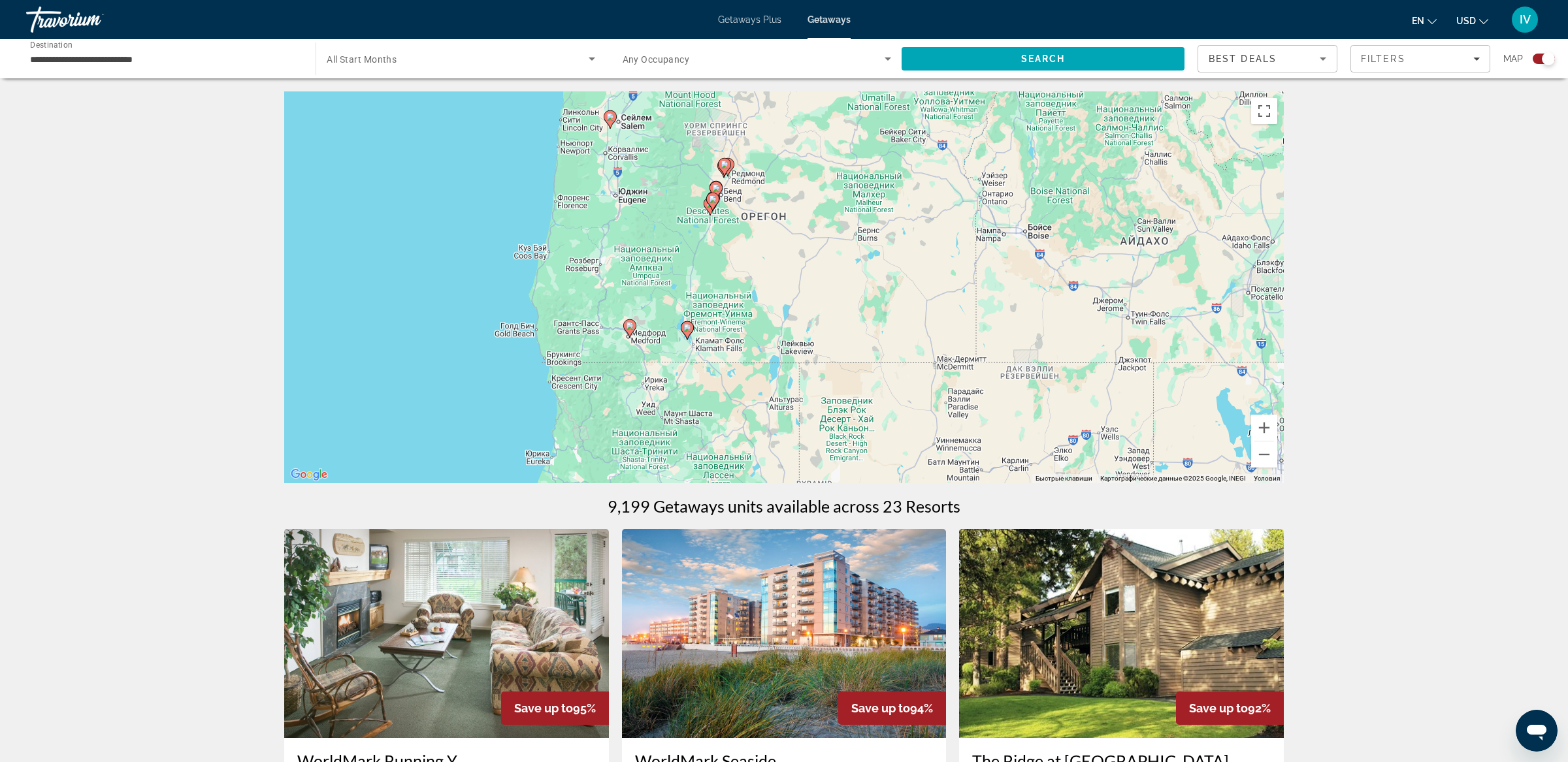
drag, startPoint x: 628, startPoint y: 388, endPoint x: 616, endPoint y: 328, distance: 61.2
click at [616, 328] on div "Чтобы активировать перетаскивание с помощью клавиатуры, нажмите Alt + Ввод. Пос…" at bounding box center [784, 288] width 1000 height 392
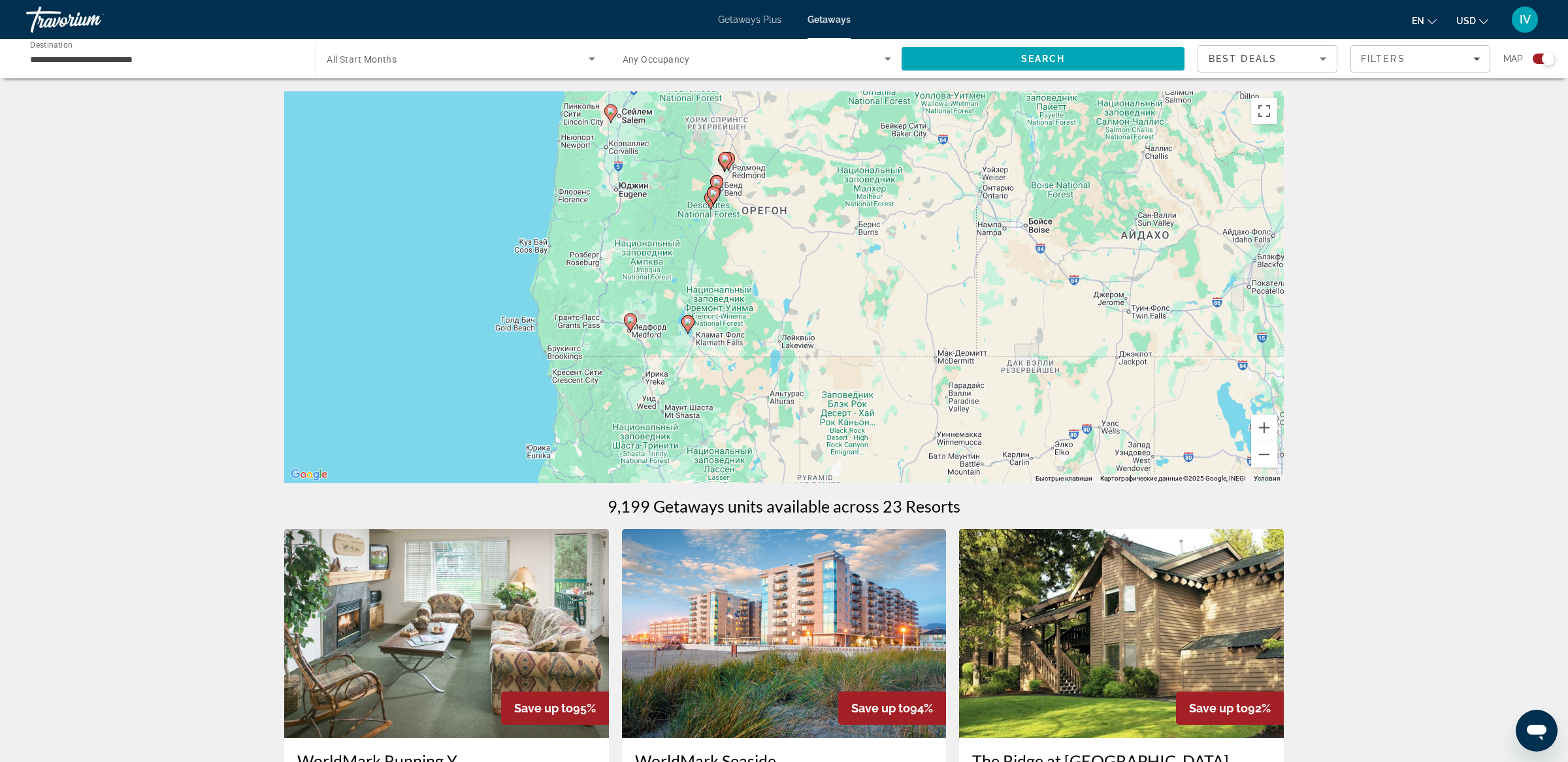
click at [632, 325] on icon "Main content" at bounding box center [631, 323] width 12 height 17
type input "**********"
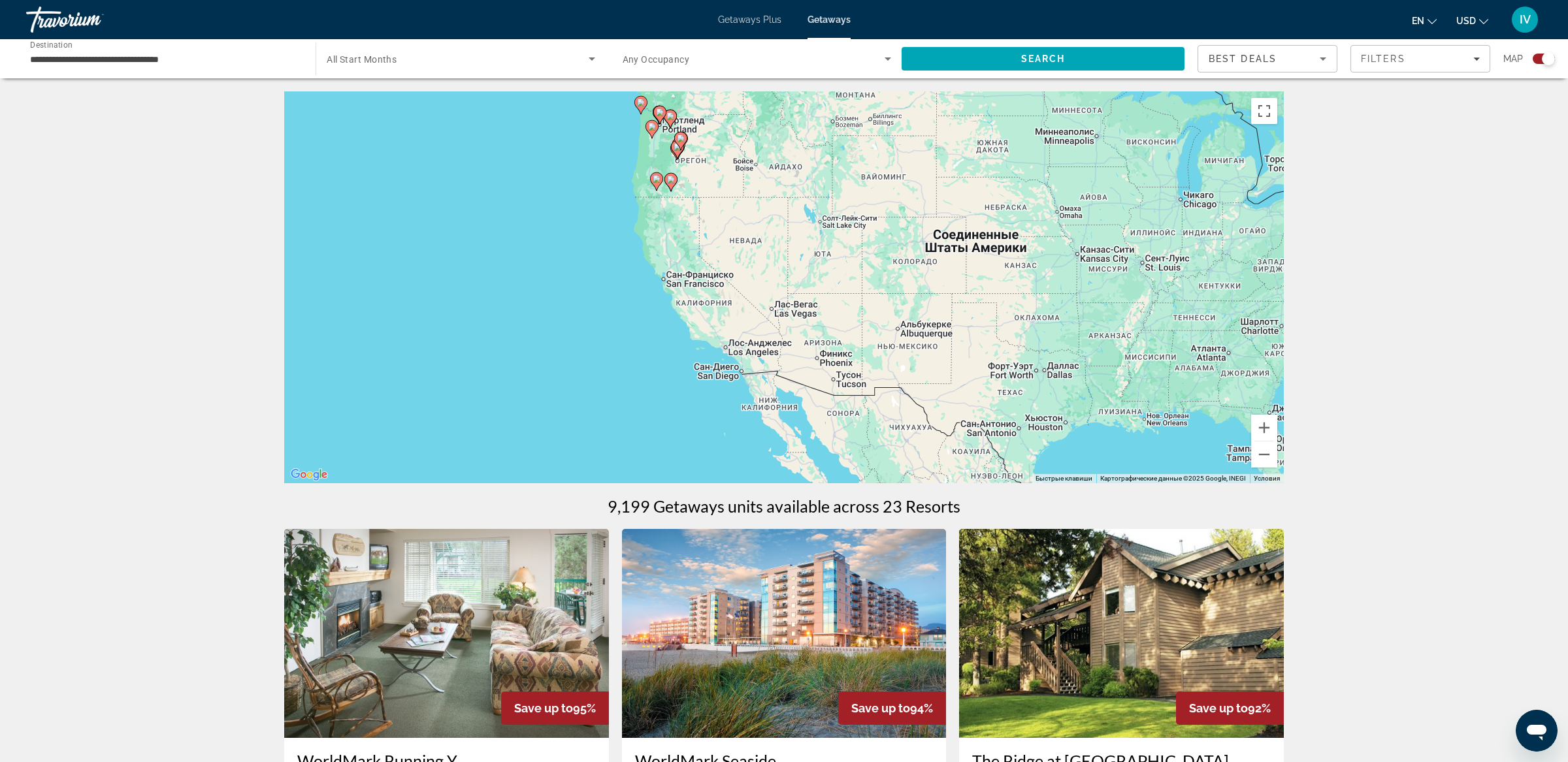
drag, startPoint x: 811, startPoint y: 440, endPoint x: 663, endPoint y: 312, distance: 195.7
click at [664, 309] on div "Чтобы активировать перетаскивание с помощью клавиатуры, нажмите Alt + Ввод. Пос…" at bounding box center [784, 288] width 1000 height 392
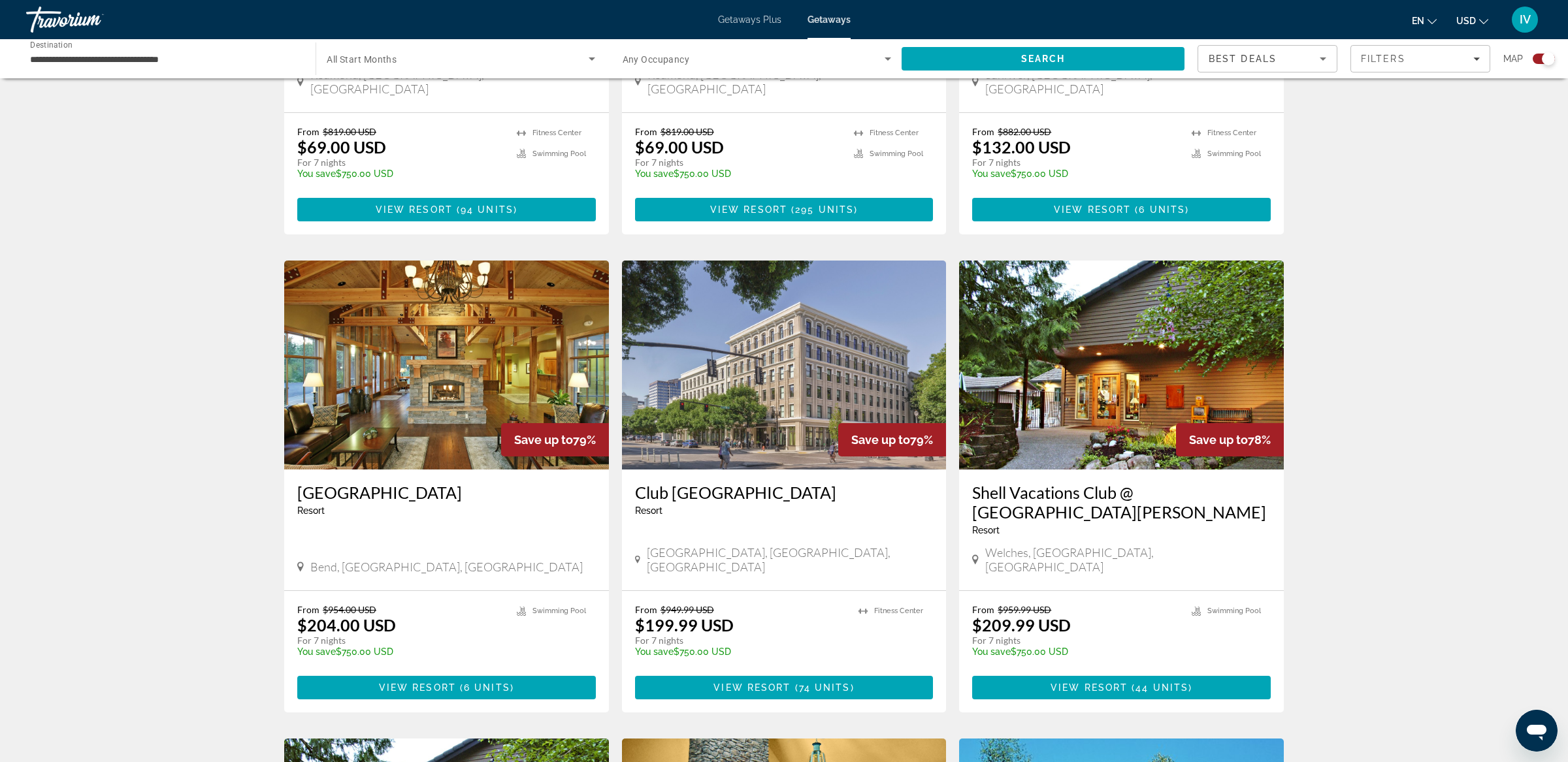
scroll to position [1207, 0]
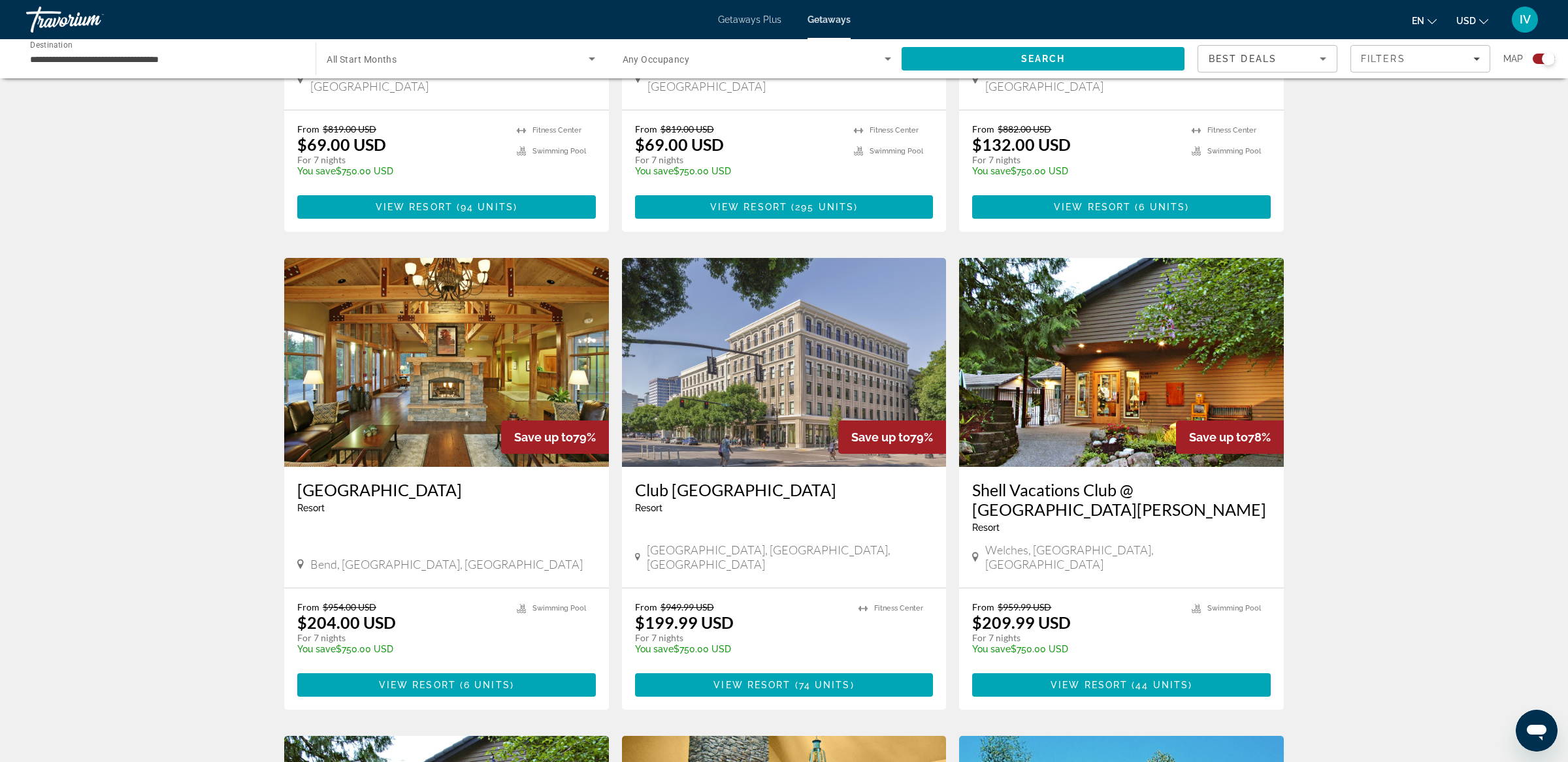
click at [382, 332] on img "Main content" at bounding box center [446, 362] width 325 height 209
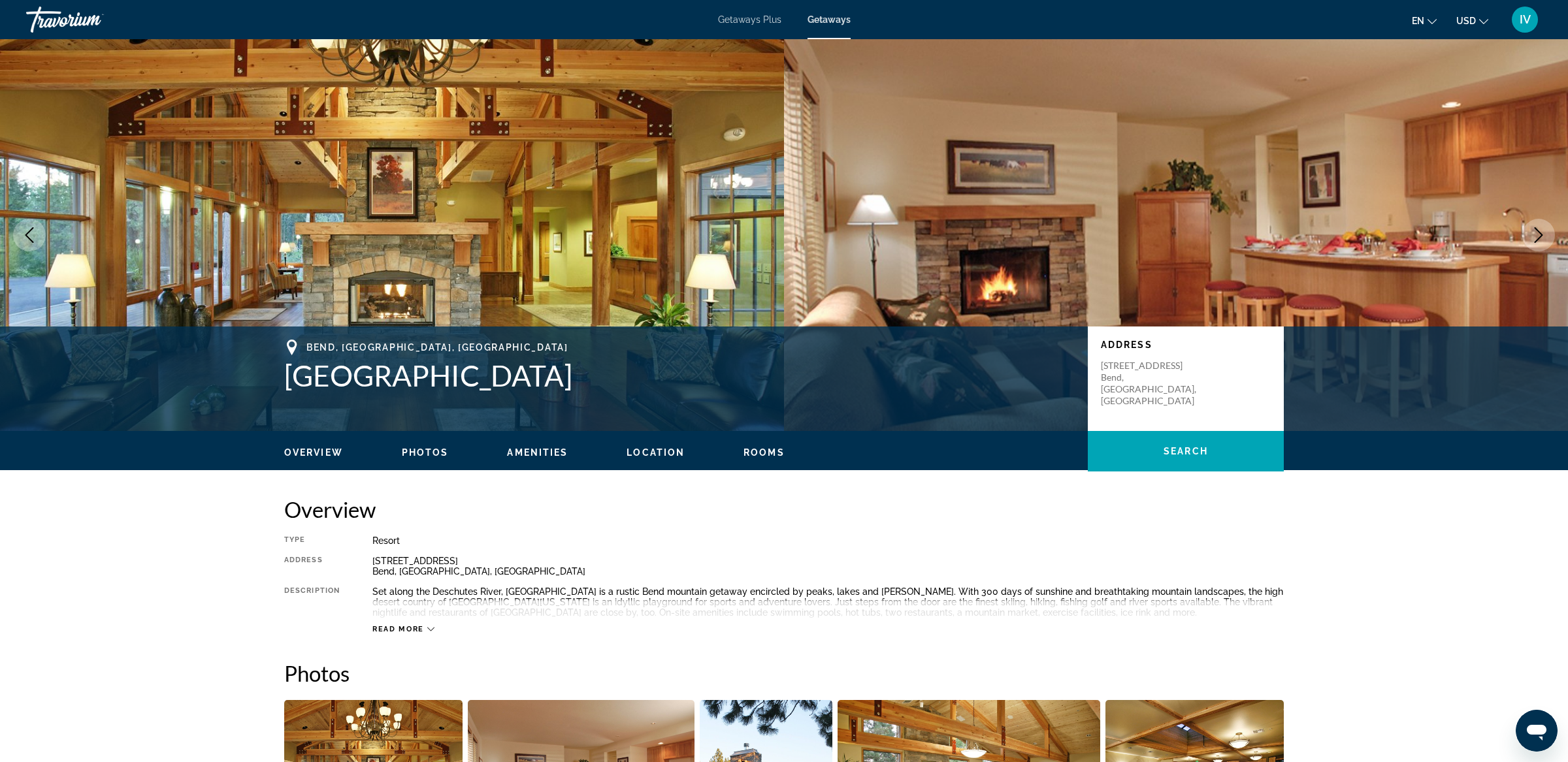
click at [1537, 233] on icon "Next image" at bounding box center [1538, 235] width 16 height 16
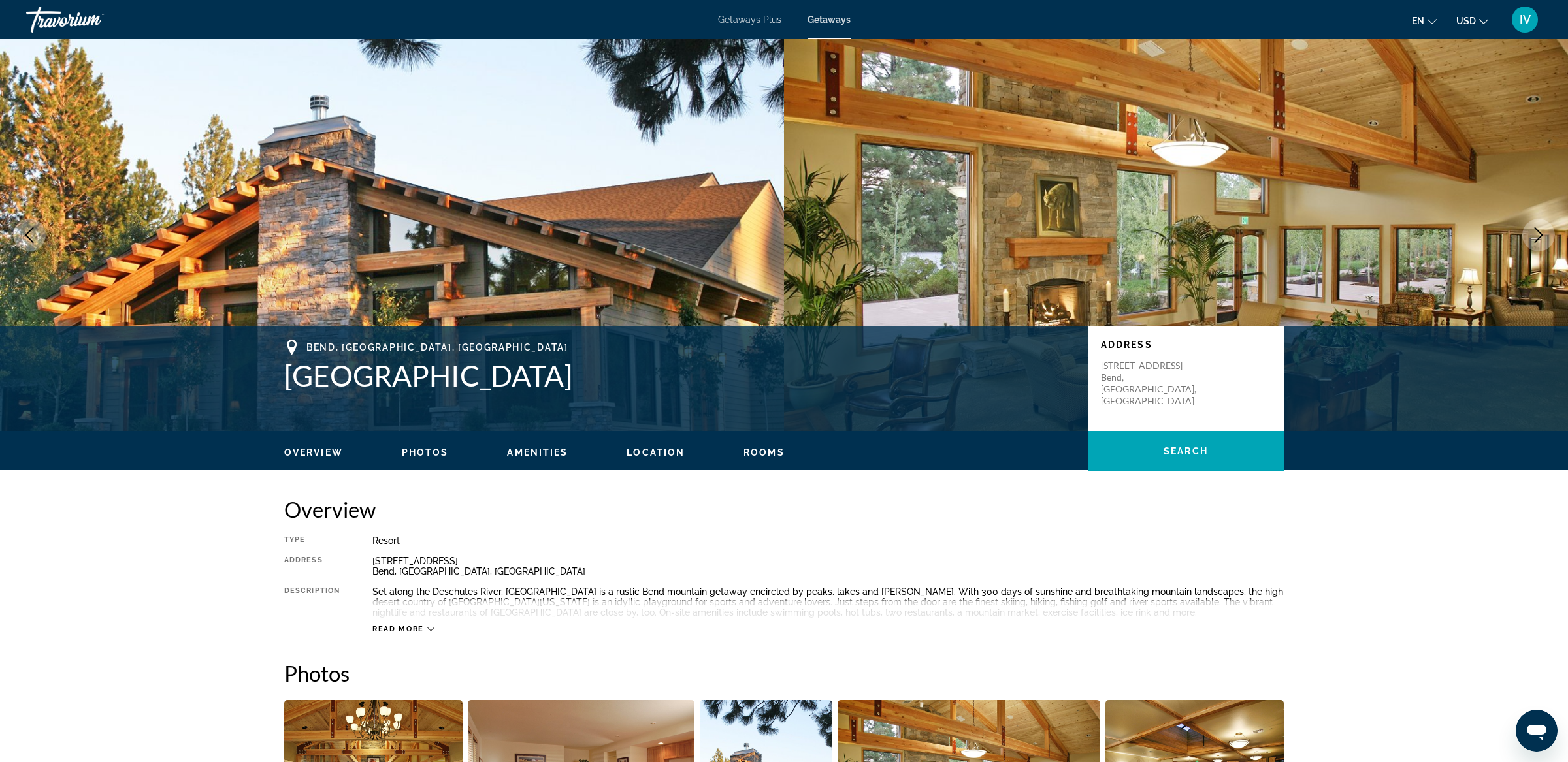
click at [1537, 233] on icon "Next image" at bounding box center [1538, 235] width 16 height 16
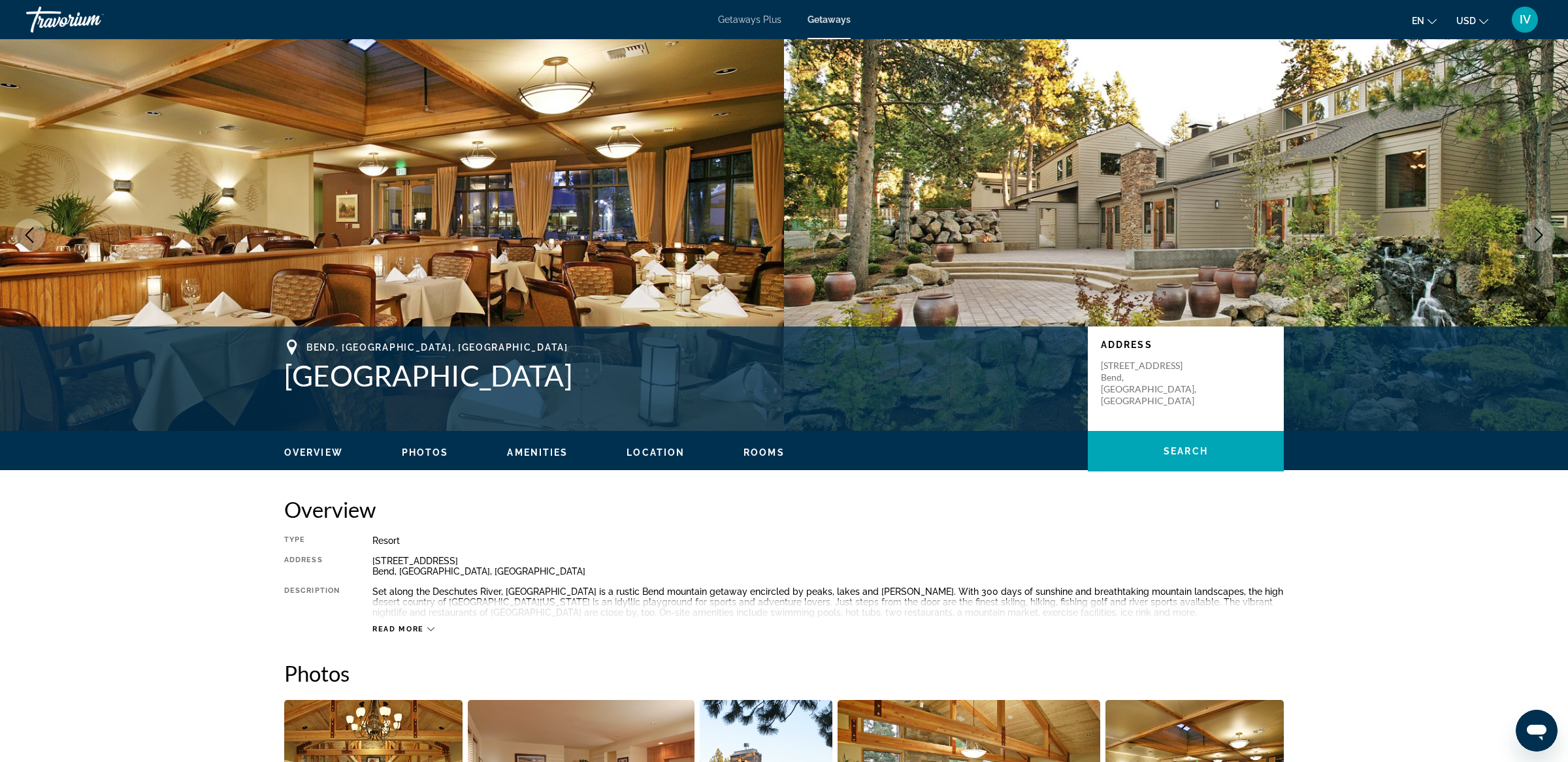
click at [1537, 233] on icon "Next image" at bounding box center [1538, 235] width 16 height 16
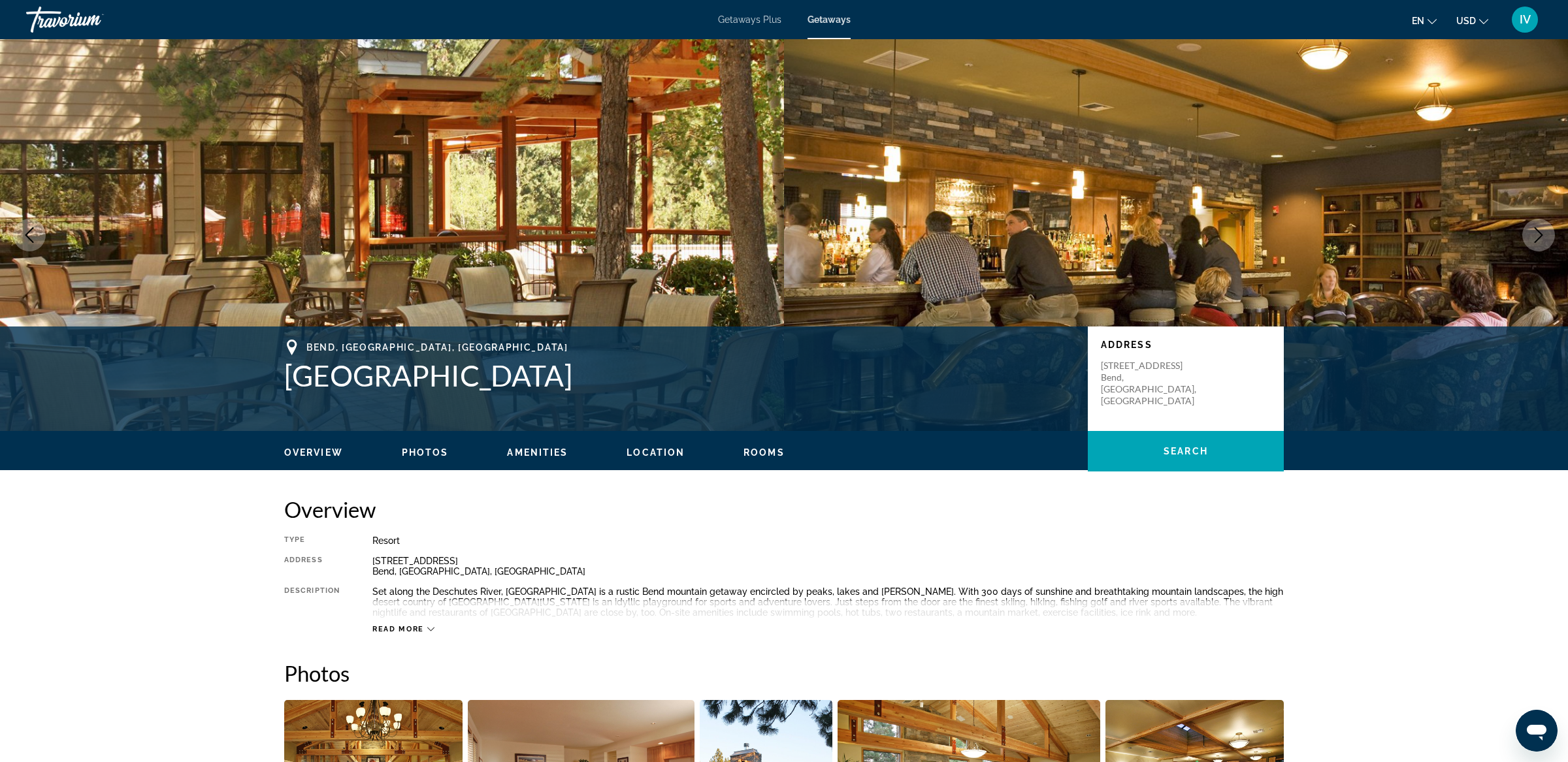
click at [1537, 233] on icon "Next image" at bounding box center [1538, 235] width 16 height 16
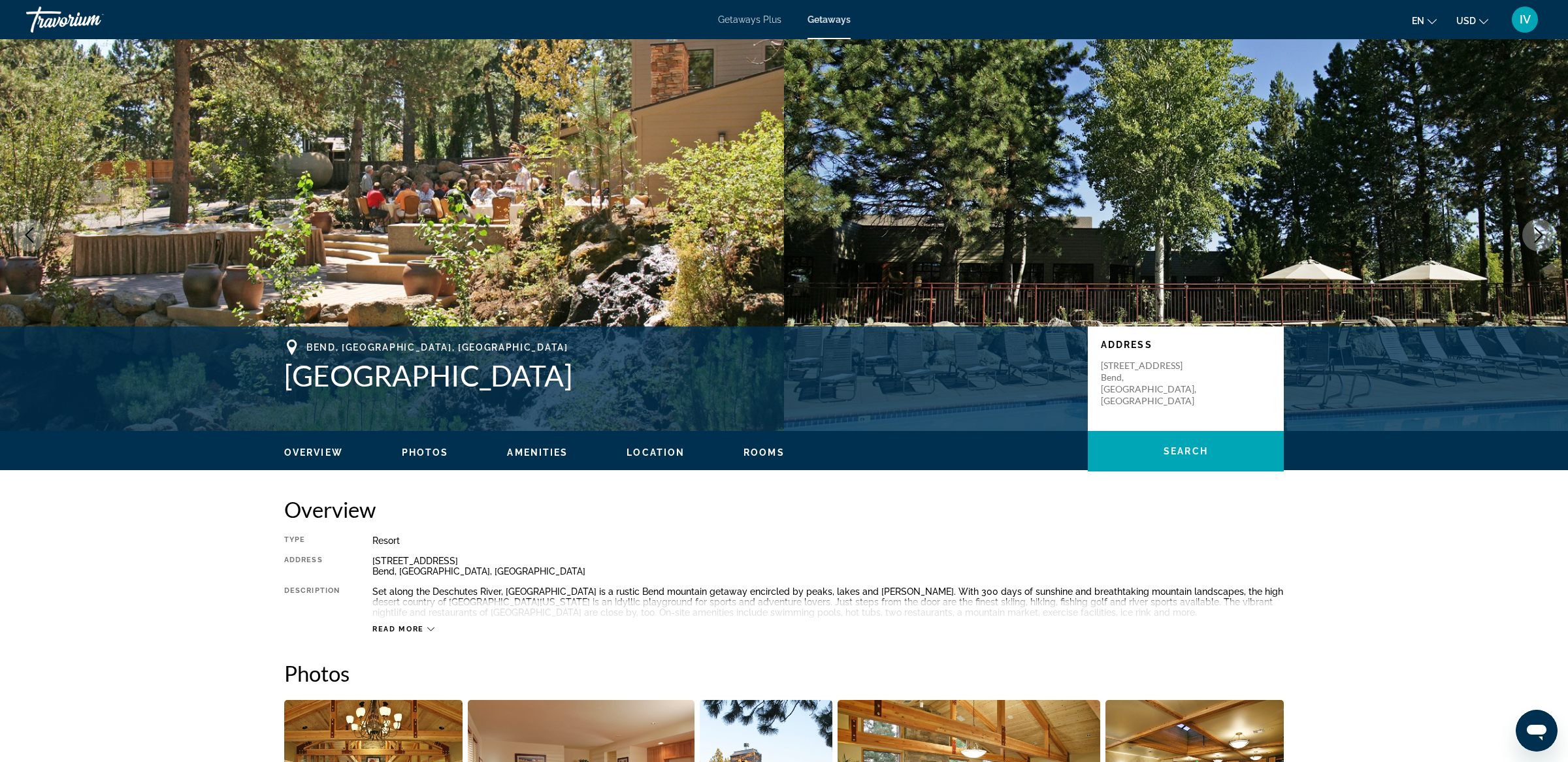
click at [1537, 233] on icon "Next image" at bounding box center [1538, 235] width 16 height 16
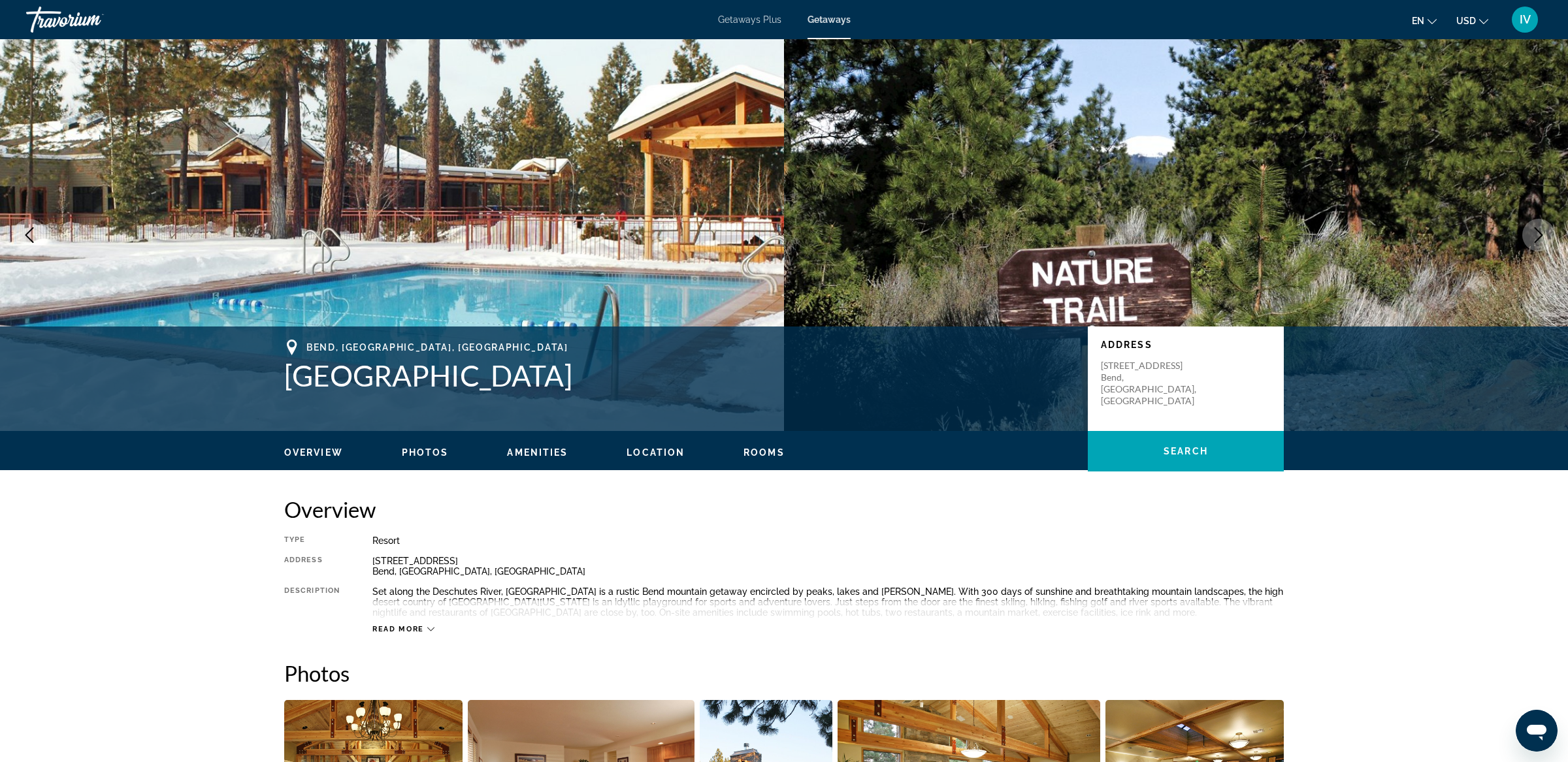
click at [1537, 233] on icon "Next image" at bounding box center [1538, 235] width 16 height 16
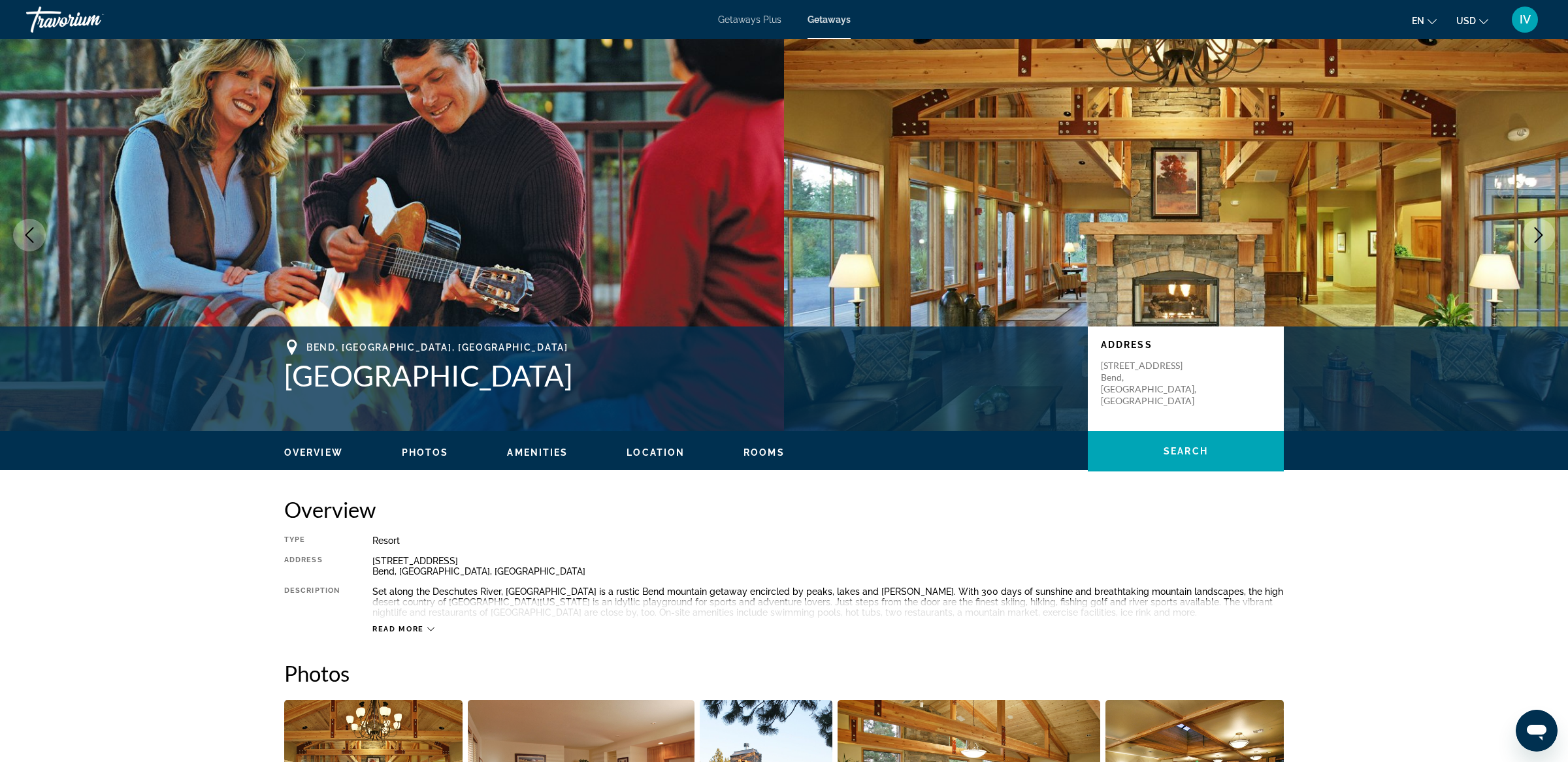
click at [1537, 233] on icon "Next image" at bounding box center [1538, 235] width 16 height 16
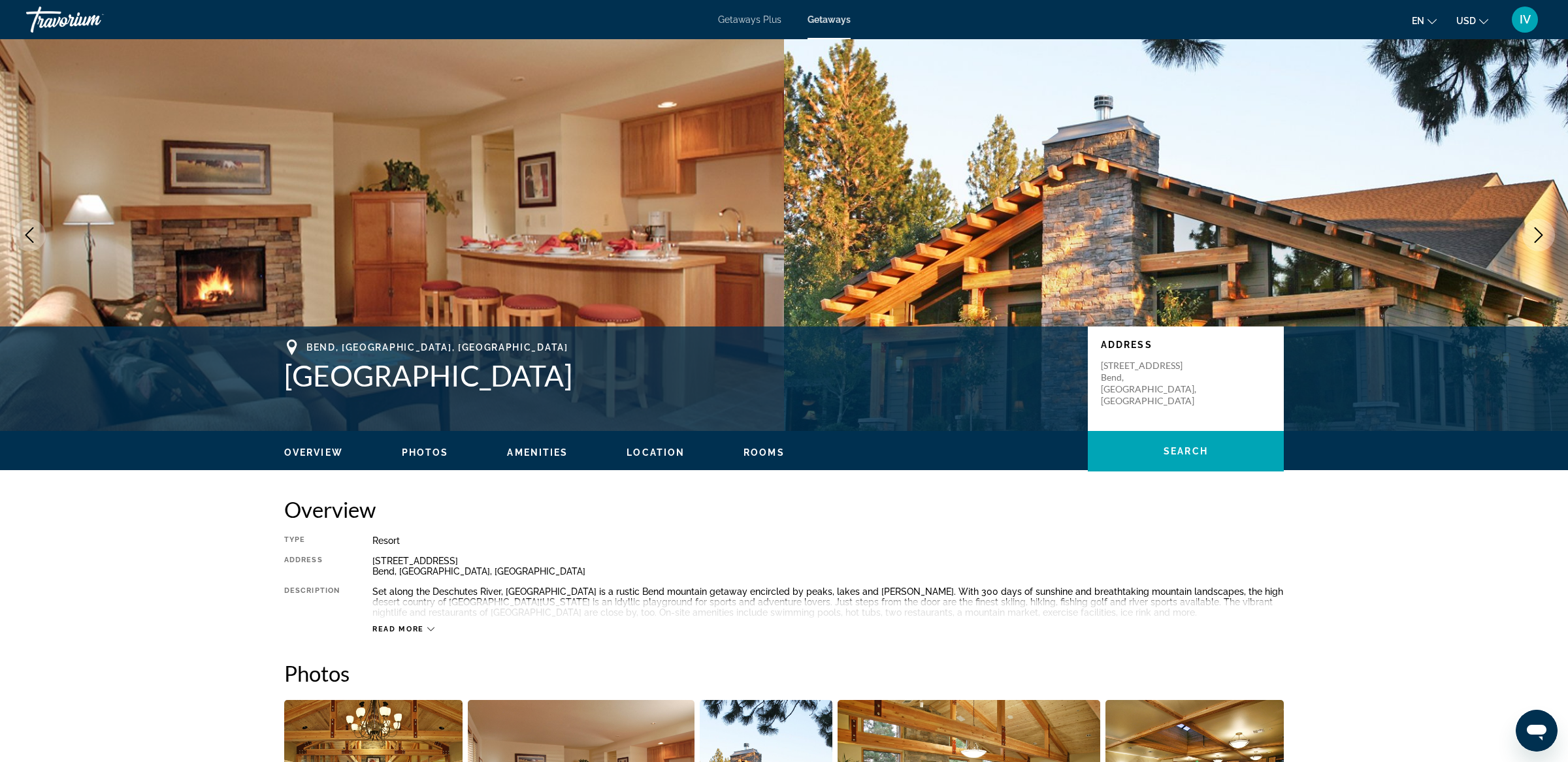
click at [1537, 233] on icon "Next image" at bounding box center [1538, 235] width 16 height 16
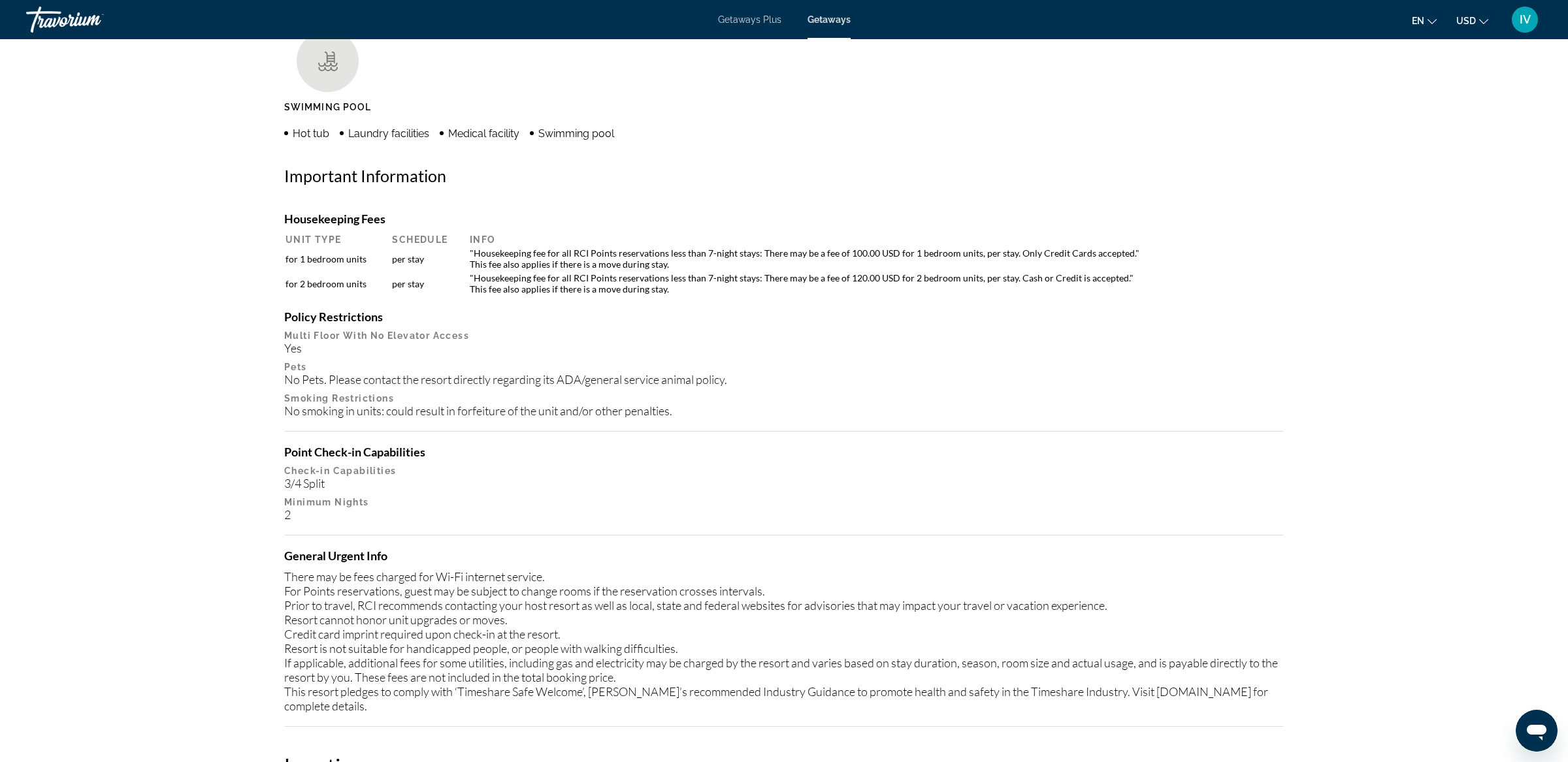
scroll to position [1335, 0]
